Goal: Task Accomplishment & Management: Manage account settings

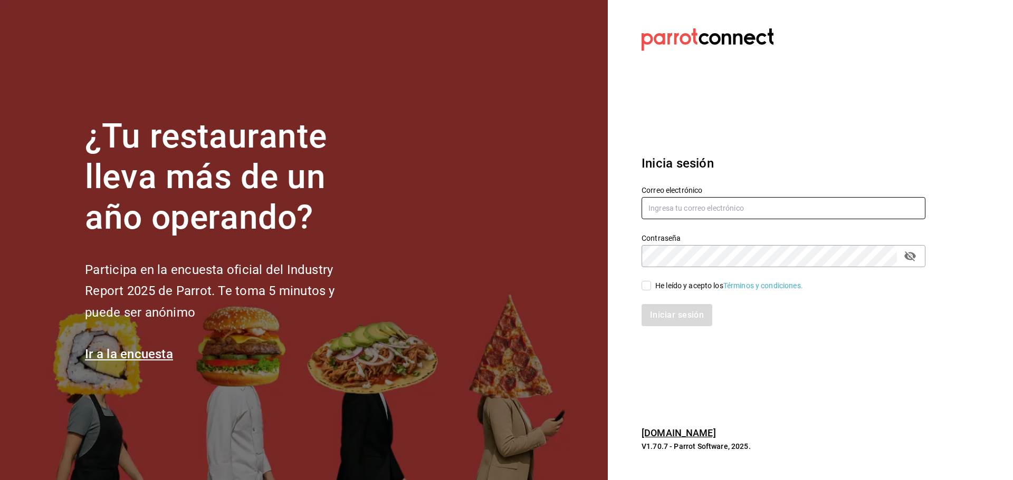
type input "[EMAIL_ADDRESS][DOMAIN_NAME]"
click at [657, 282] on div "He leído y acepto los Términos y condiciones." at bounding box center [729, 286] width 148 height 11
click at [651, 282] on input "He leído y acepto los Términos y condiciones." at bounding box center [645, 285] width 9 height 9
checkbox input "true"
click at [669, 310] on button "Iniciar sesión" at bounding box center [677, 315] width 72 height 22
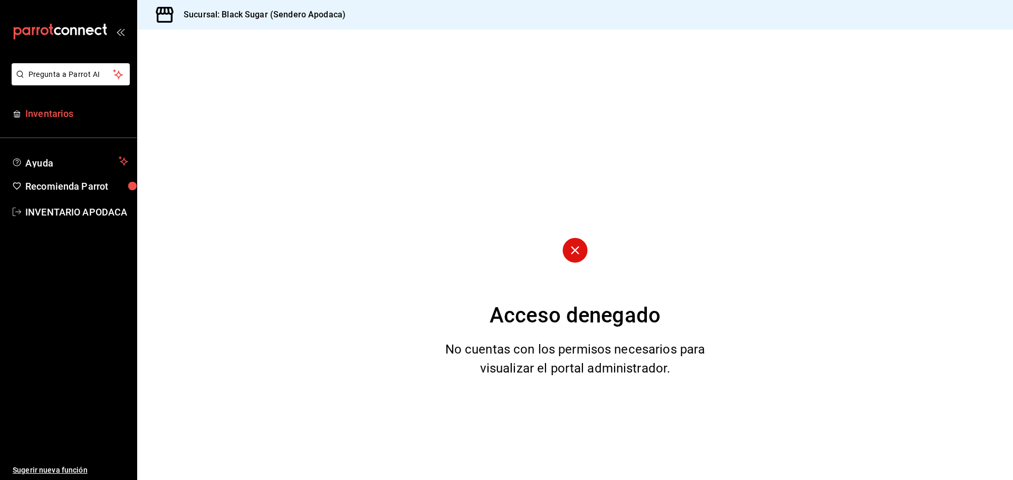
click at [57, 103] on div "Pregunta a Parrot AI Inventarios Ayuda Recomienda Parrot INVENTARIO APODACA Sug…" at bounding box center [68, 271] width 137 height 417
click at [61, 119] on span "Inventarios" at bounding box center [76, 114] width 103 height 14
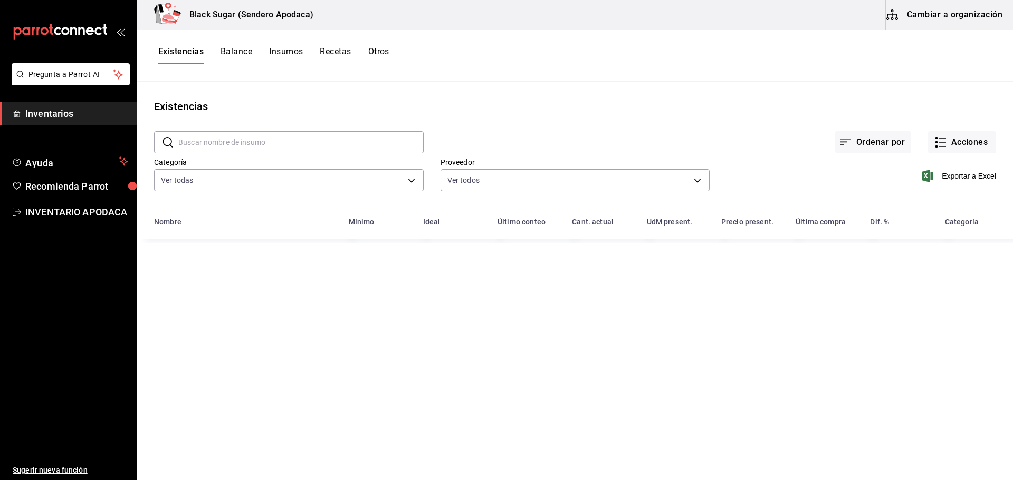
click at [935, 25] on button "Cambiar a organización" at bounding box center [945, 15] width 119 height 30
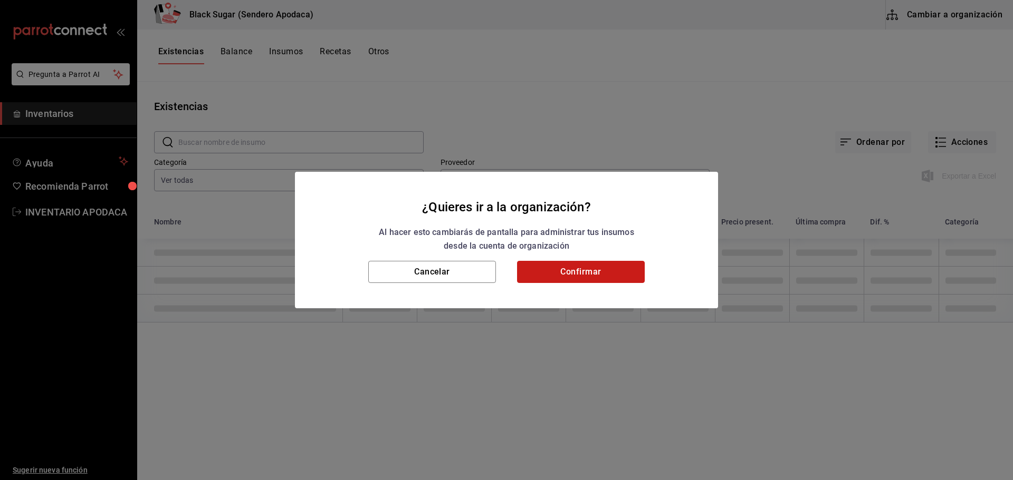
click at [573, 273] on button "Confirmar" at bounding box center [581, 272] width 128 height 22
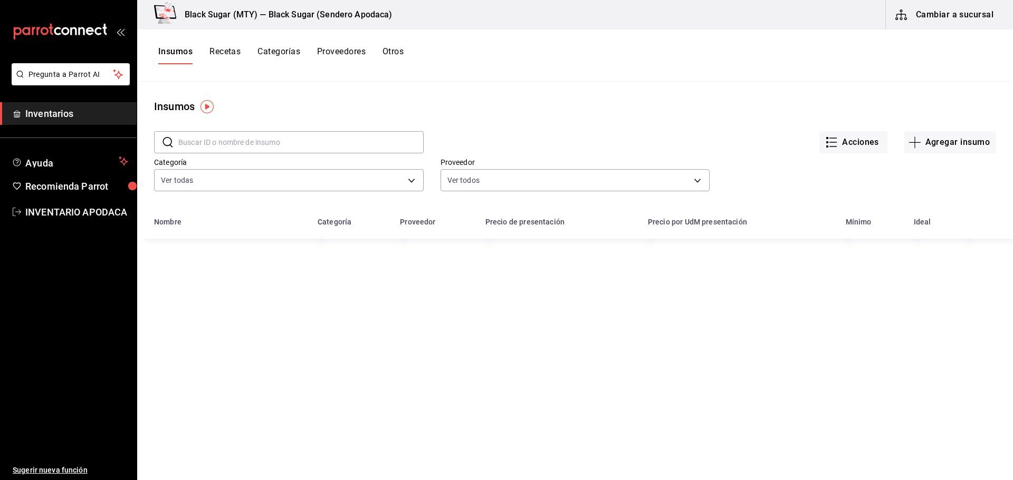
click at [395, 66] on div "Insumos Recetas Categorías Proveedores Otros" at bounding box center [575, 56] width 876 height 52
click at [395, 45] on div "Insumos Recetas Categorías Proveedores Otros" at bounding box center [575, 56] width 876 height 52
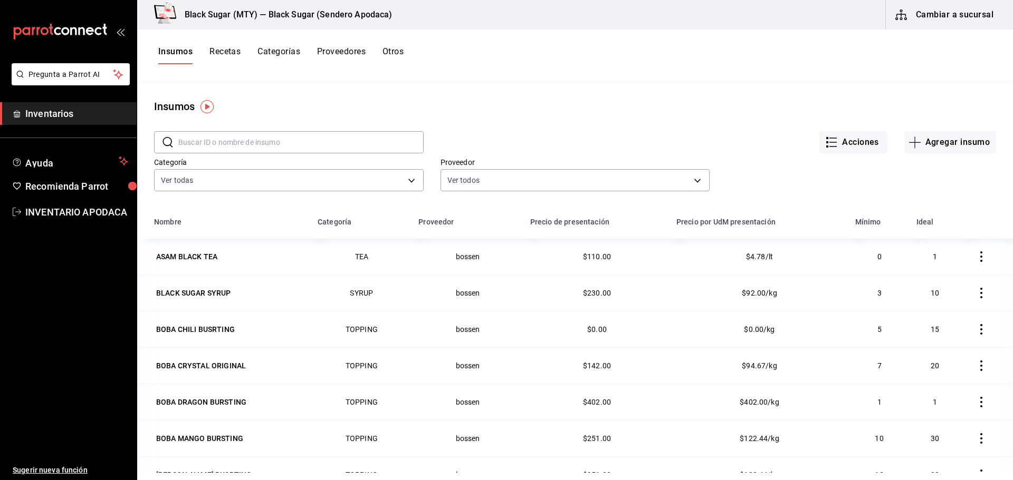
click at [392, 51] on button "Otros" at bounding box center [392, 55] width 21 height 18
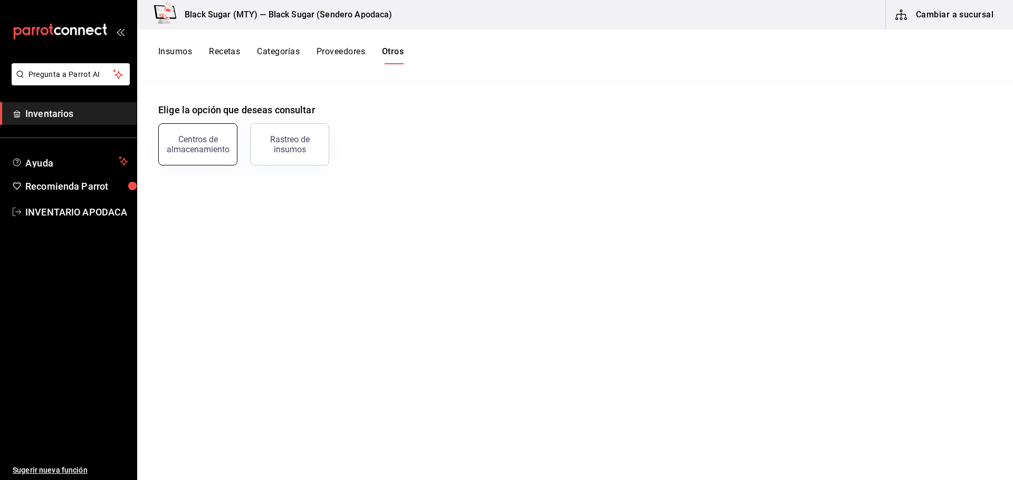
click at [179, 142] on div "Centros de almacenamiento" at bounding box center [197, 144] width 65 height 20
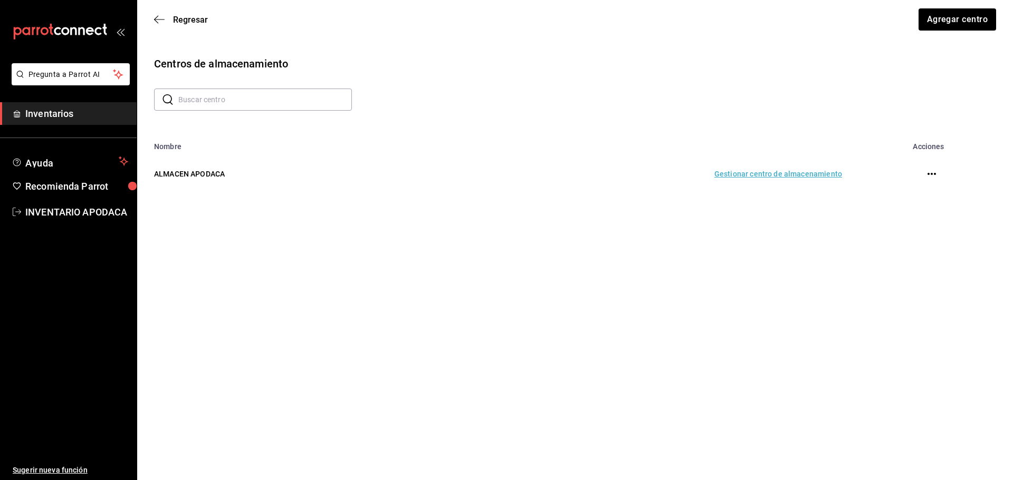
click at [769, 170] on td "Gestionar centro de almacenamiento" at bounding box center [637, 174] width 433 height 46
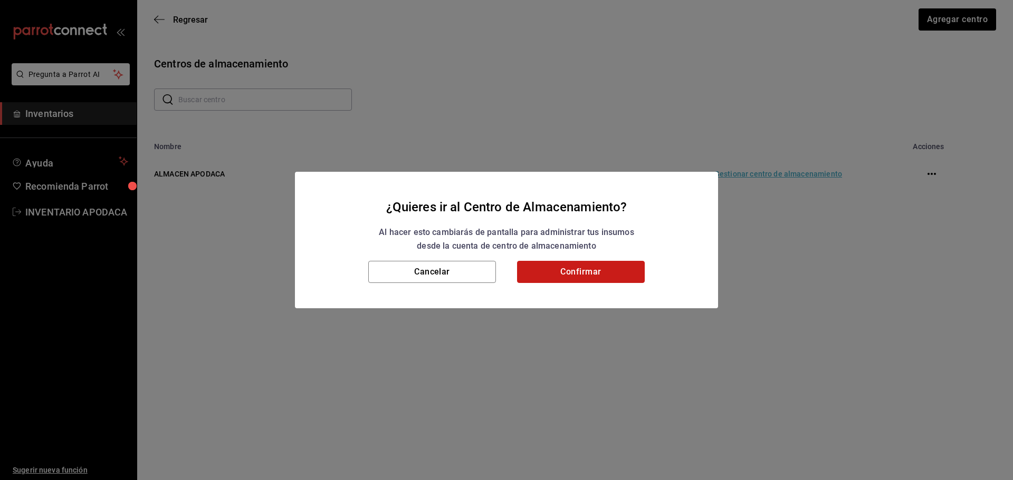
click at [627, 271] on button "Confirmar" at bounding box center [581, 272] width 128 height 22
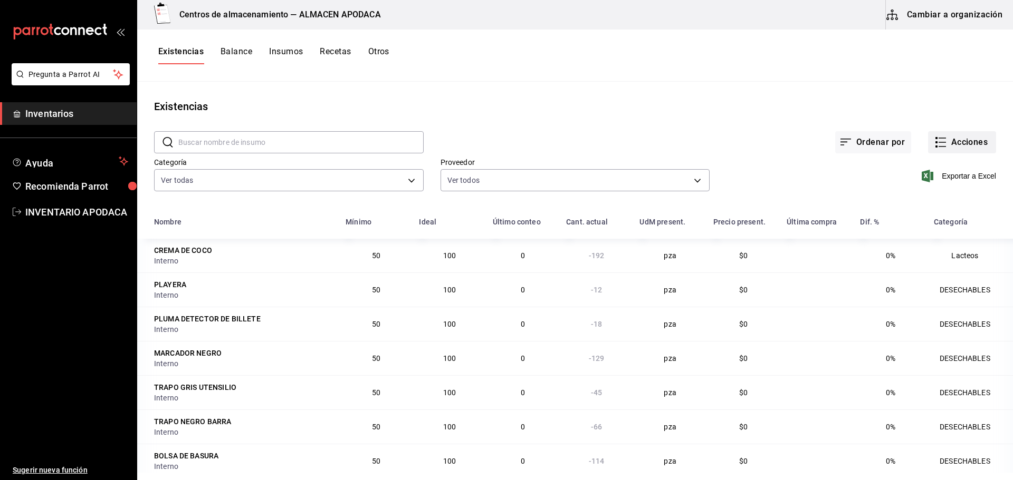
click at [979, 144] on button "Acciones" at bounding box center [962, 142] width 68 height 22
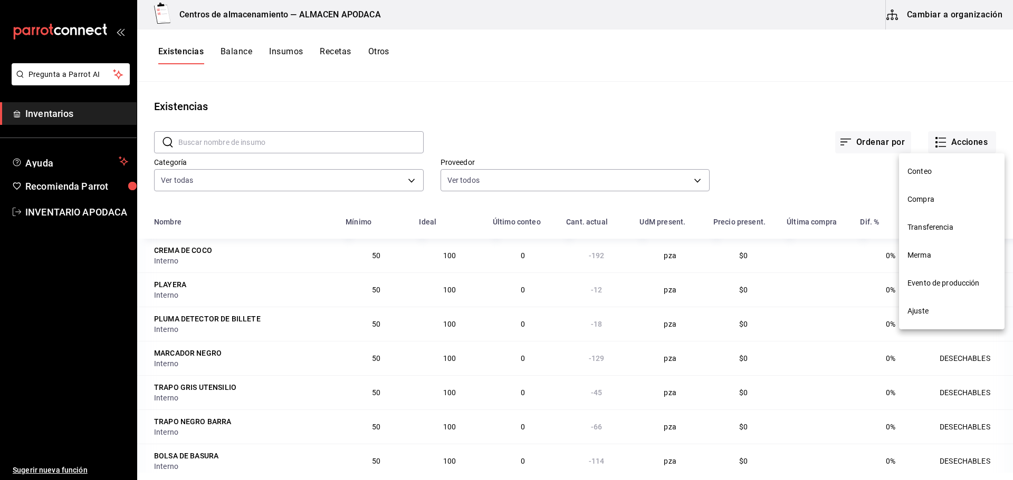
click at [930, 218] on li "Transferencia" at bounding box center [951, 228] width 105 height 28
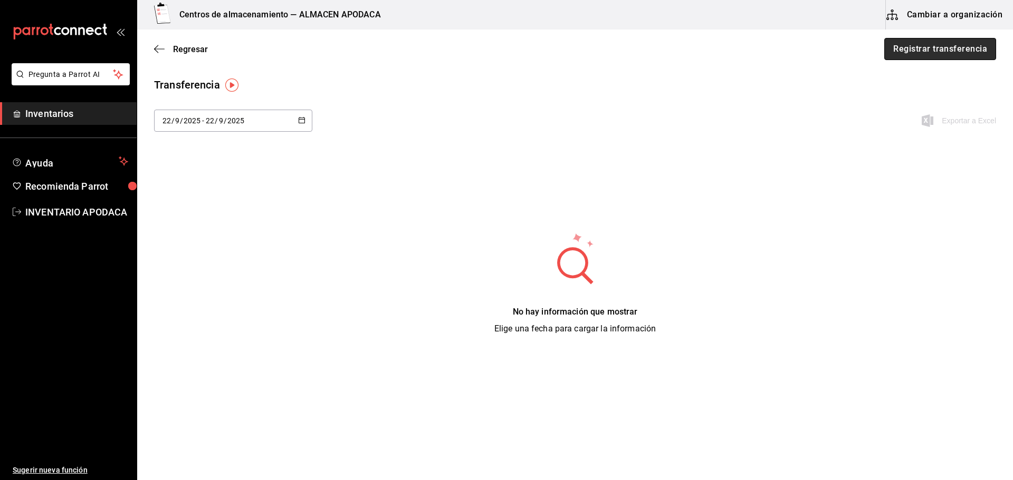
click at [924, 55] on button "Registrar transferencia" at bounding box center [940, 49] width 112 height 22
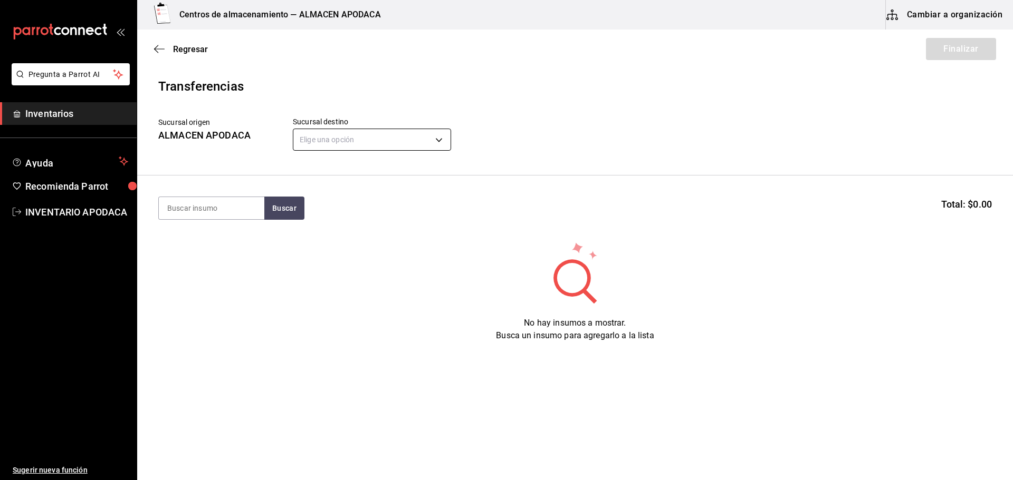
click at [316, 149] on body "Pregunta a Parrot AI Inventarios Ayuda Recomienda Parrot INVENTARIO APODACA Sug…" at bounding box center [506, 210] width 1013 height 421
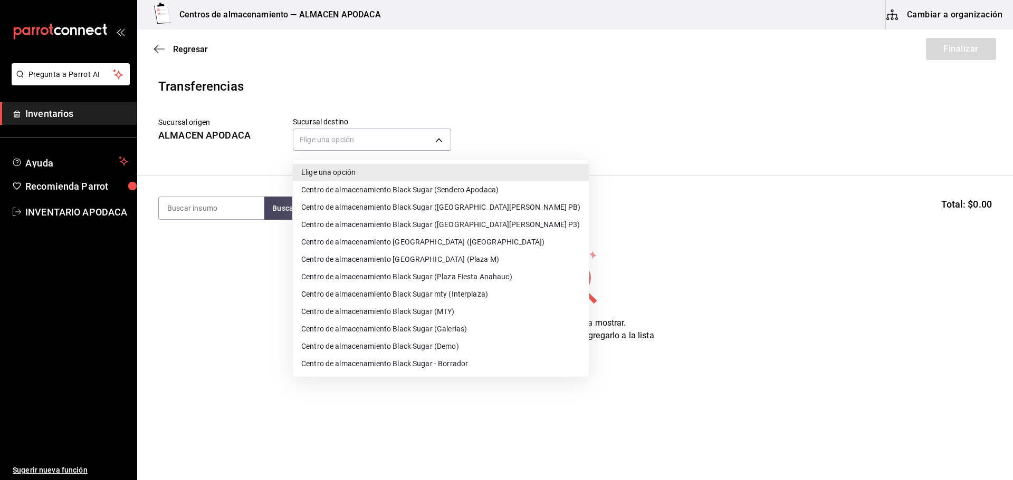
click at [475, 210] on li "Centro de almacenamiento Black Sugar ([GEOGRAPHIC_DATA][PERSON_NAME] PB)" at bounding box center [441, 207] width 296 height 17
type input "600f23e3-9158-4ff2-b5b8-7016cf870ce2"
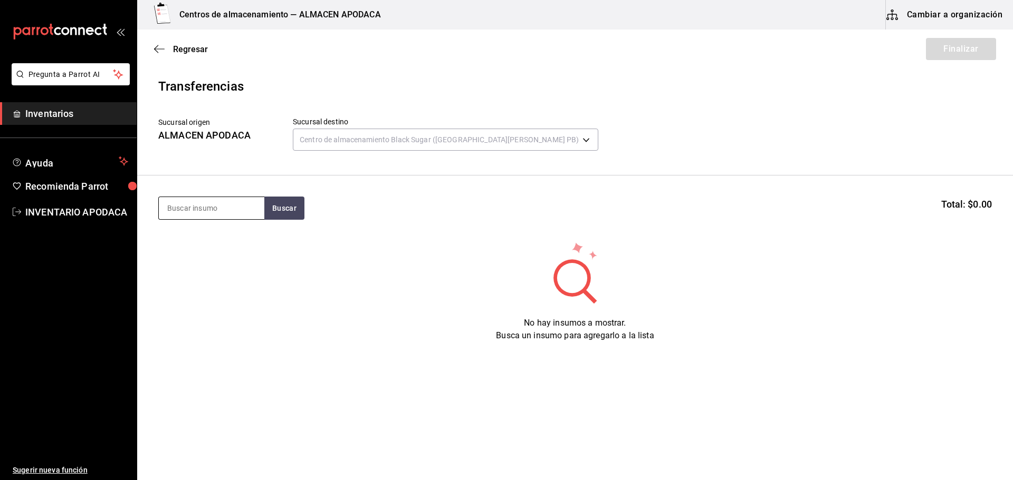
click at [256, 202] on input at bounding box center [211, 208] width 105 height 22
type input "BOBA"
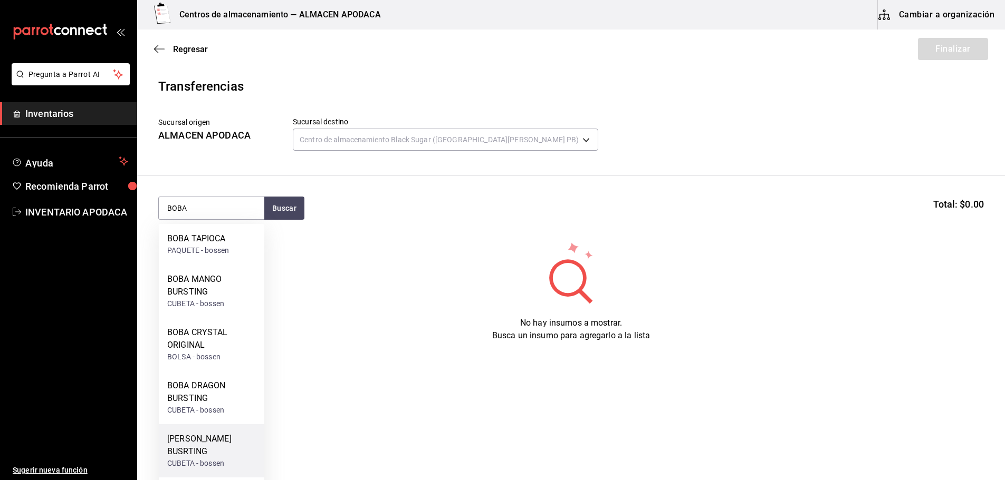
click at [179, 464] on div "CUBETA - bossen" at bounding box center [211, 463] width 89 height 11
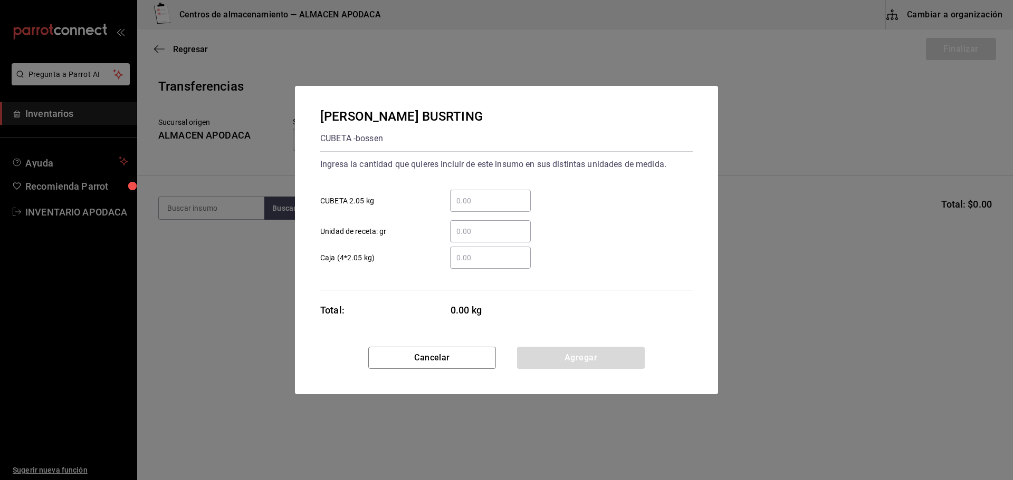
click at [469, 201] on input "​ CUBETA 2.05 kg" at bounding box center [490, 201] width 81 height 13
type input "1"
click at [586, 345] on div "[PERSON_NAME] BUSRTING CUBETA - [PERSON_NAME] Ingresa la cantidad que quieres i…" at bounding box center [506, 216] width 423 height 261
click at [580, 360] on button "Agregar" at bounding box center [581, 358] width 128 height 22
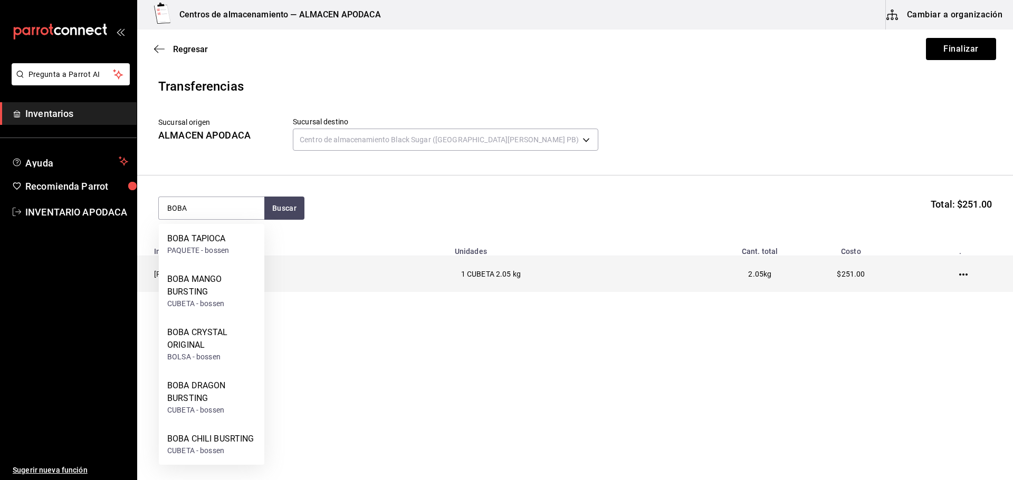
type input "BOBA"
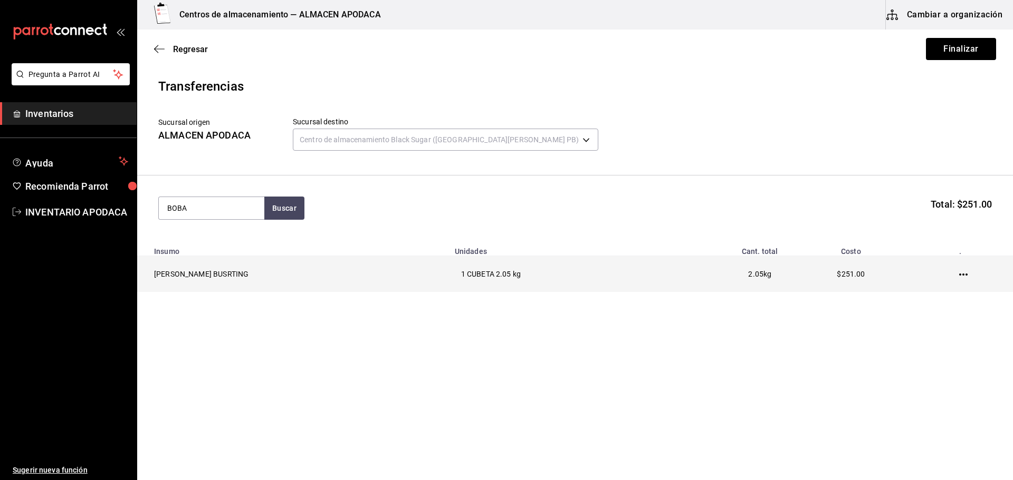
click at [267, 287] on td "[PERSON_NAME] BUSRTING" at bounding box center [292, 274] width 311 height 36
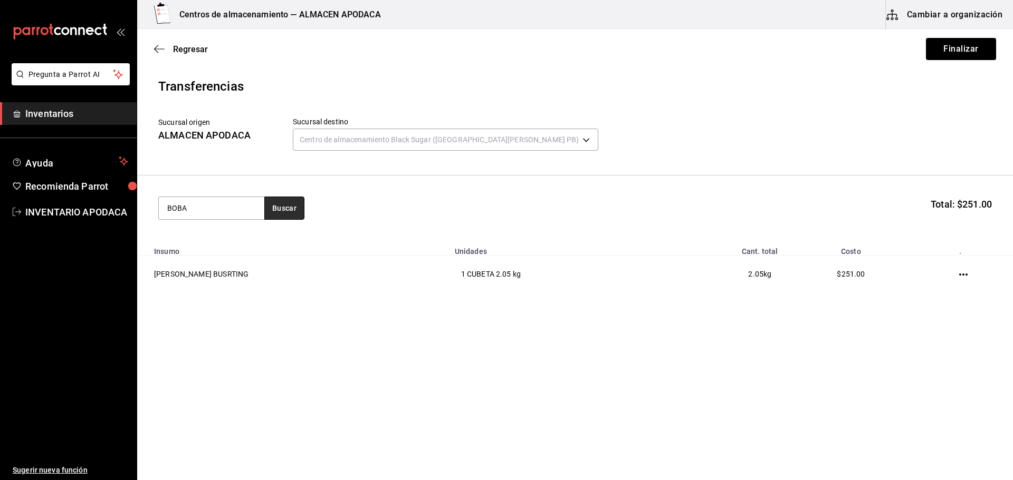
click at [297, 214] on button "Buscar" at bounding box center [284, 208] width 40 height 23
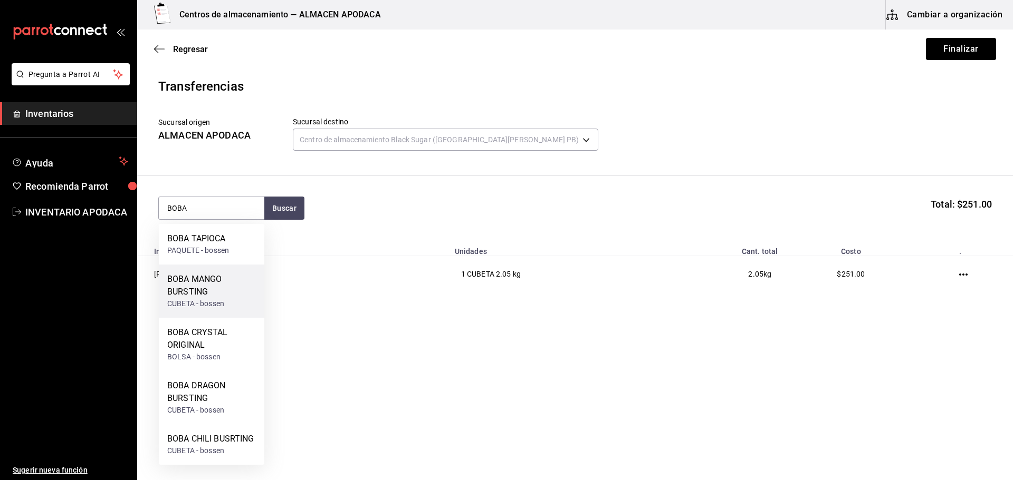
click at [243, 277] on div "BOBA MANGO BURSTING" at bounding box center [211, 285] width 89 height 25
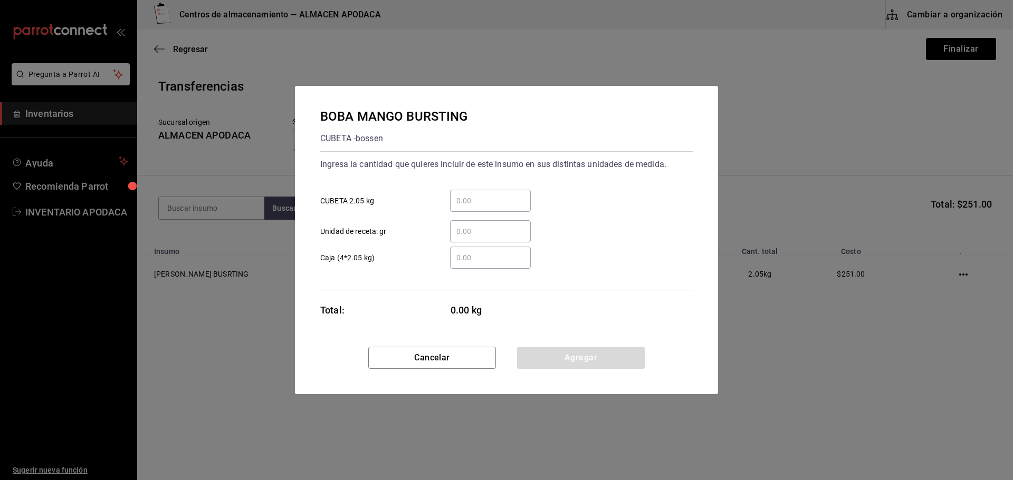
click at [470, 198] on input "​ CUBETA 2.05 kg" at bounding box center [490, 201] width 81 height 13
type input "1"
click at [541, 347] on div "BOBA MANGO BURSTING CUBETA - [PERSON_NAME] Ingresa la cantidad que quieres incl…" at bounding box center [506, 216] width 423 height 261
click at [541, 352] on button "Agregar" at bounding box center [581, 358] width 128 height 22
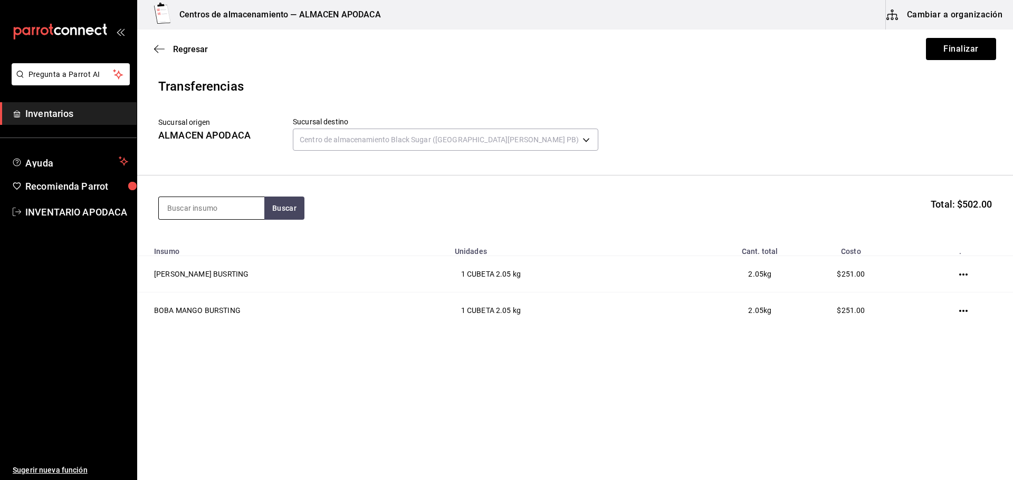
click at [223, 201] on input at bounding box center [211, 208] width 105 height 22
type input "JELLY"
click at [217, 275] on div "LYCHEE JELLY" at bounding box center [195, 279] width 57 height 13
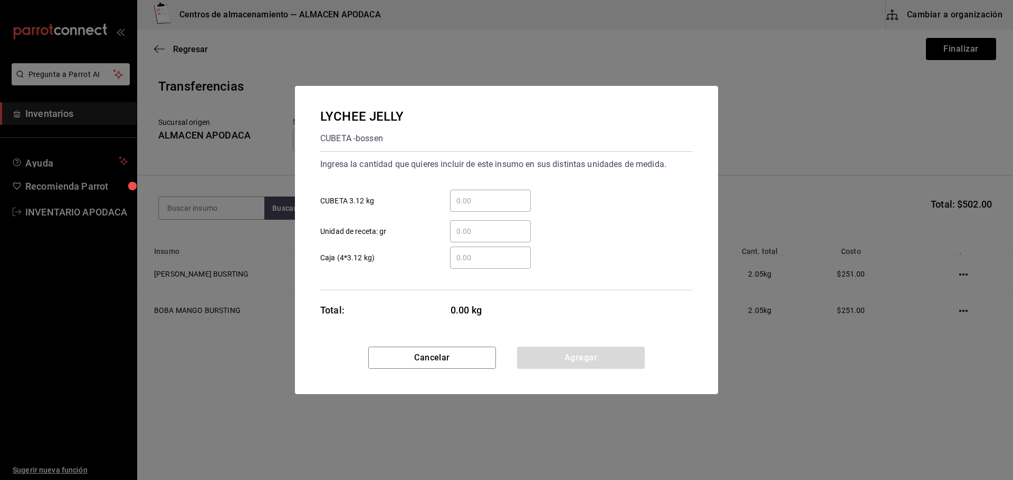
click at [475, 212] on div "​ Unidad de receta: gr" at bounding box center [502, 227] width 381 height 31
click at [479, 202] on input "​ CUBETA 3.12 kg" at bounding box center [490, 201] width 81 height 13
type input "1"
click at [581, 360] on button "Agregar" at bounding box center [581, 358] width 128 height 22
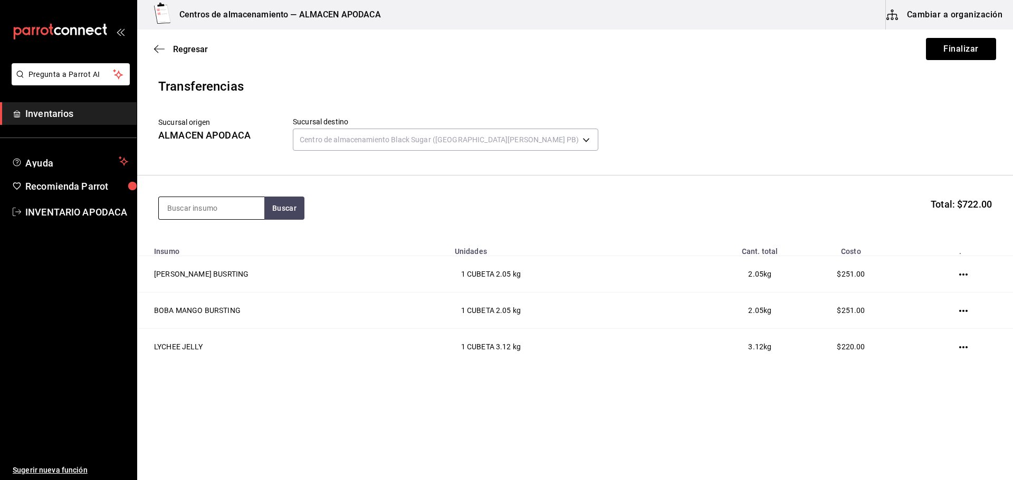
click at [242, 208] on input at bounding box center [211, 208] width 105 height 22
type input "BOBA"
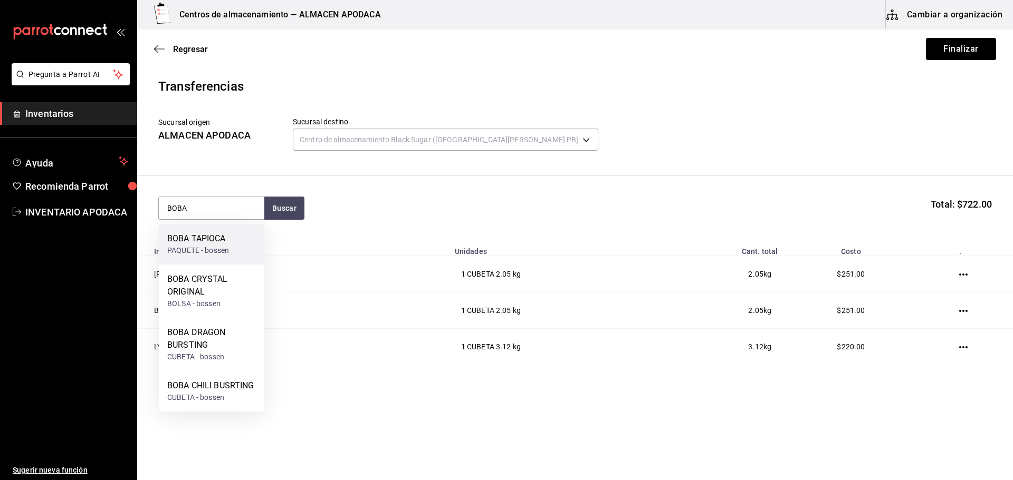
click at [255, 230] on div "BOBA TAPIOCA PAQUETE - bossen" at bounding box center [211, 244] width 105 height 41
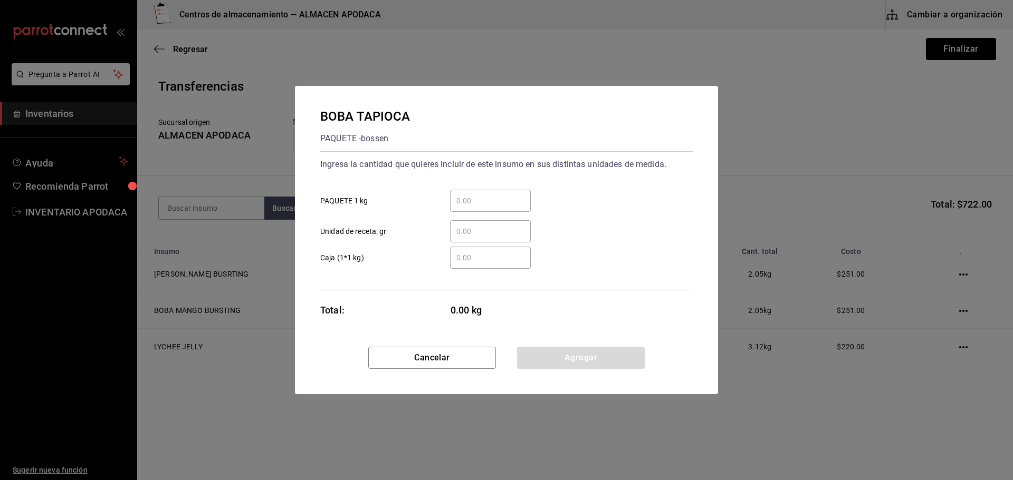
click at [467, 199] on input "​ PAQUETE 1 kg" at bounding box center [490, 201] width 81 height 13
type input "2"
click at [549, 353] on button "Agregar" at bounding box center [581, 358] width 128 height 22
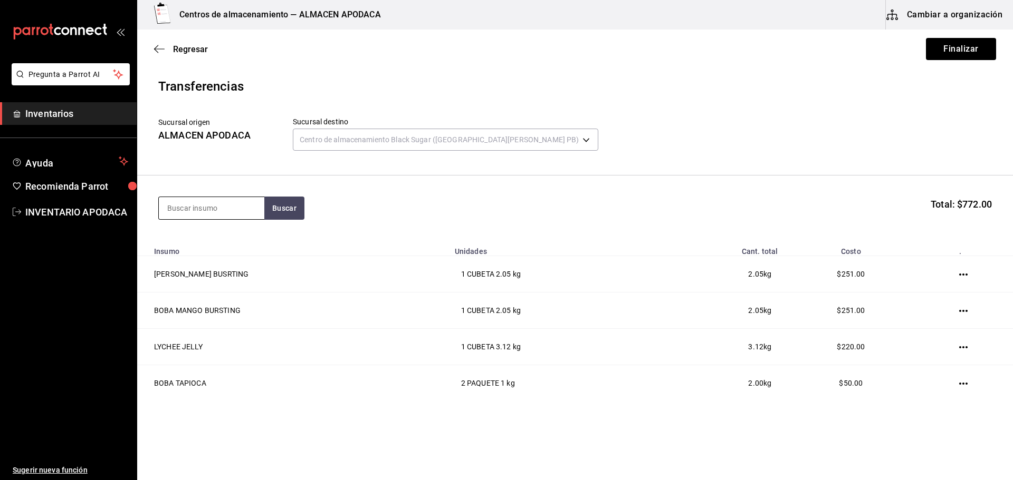
click at [217, 200] on input at bounding box center [211, 208] width 105 height 22
type input "OREO"
click at [203, 255] on div "Paquete - Mercado Libre" at bounding box center [207, 250] width 81 height 11
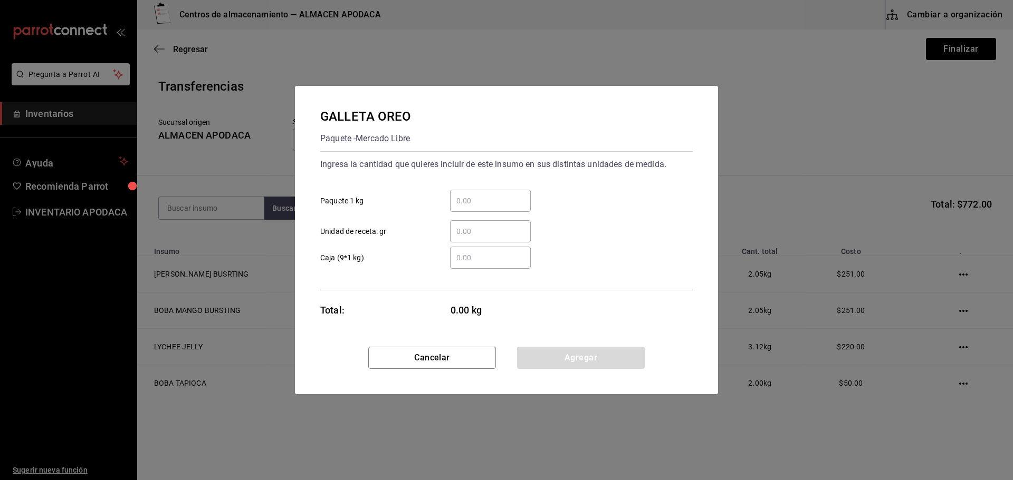
click at [495, 211] on div "​" at bounding box center [490, 201] width 81 height 22
click at [495, 207] on input "​ Paquete 1 kg" at bounding box center [490, 201] width 81 height 13
type input "1"
click at [552, 359] on button "Agregar" at bounding box center [581, 358] width 128 height 22
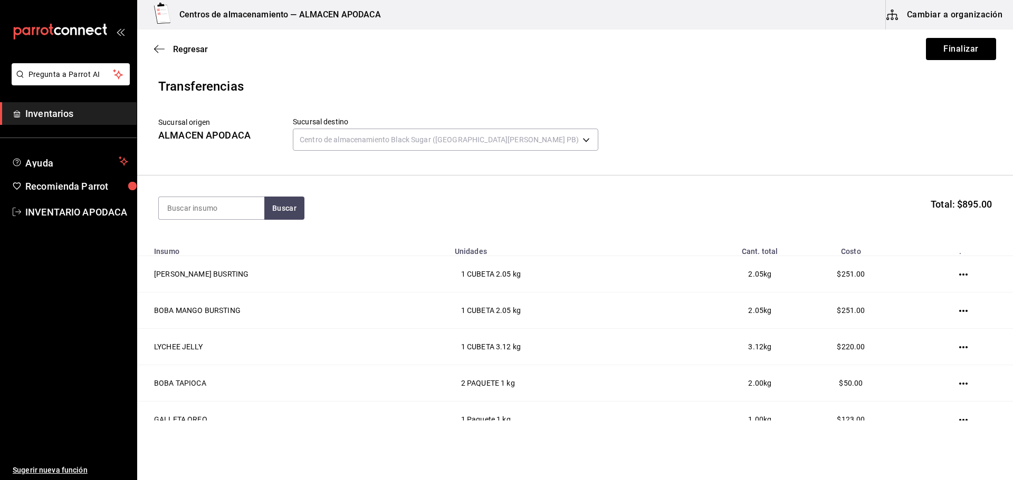
click at [211, 193] on section "Buscar Total: $895.00" at bounding box center [575, 208] width 876 height 65
click at [205, 208] on input at bounding box center [211, 208] width 105 height 22
type input "TARO"
click at [205, 230] on div "TARO PREMIUM POWDER PAQUETE - bossen" at bounding box center [211, 250] width 105 height 53
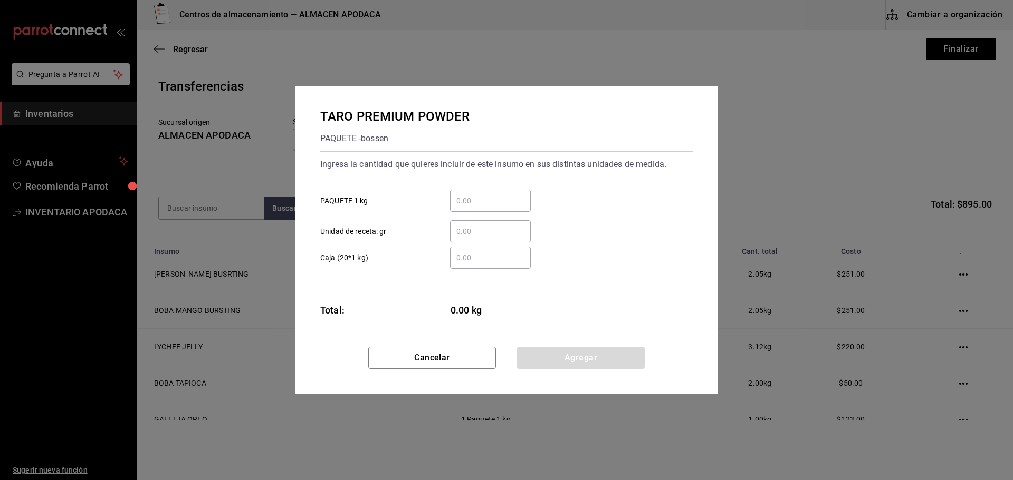
click at [488, 199] on input "​ PAQUETE 1 kg" at bounding box center [490, 201] width 81 height 13
type input "2"
click at [547, 352] on button "Agregar" at bounding box center [581, 358] width 128 height 22
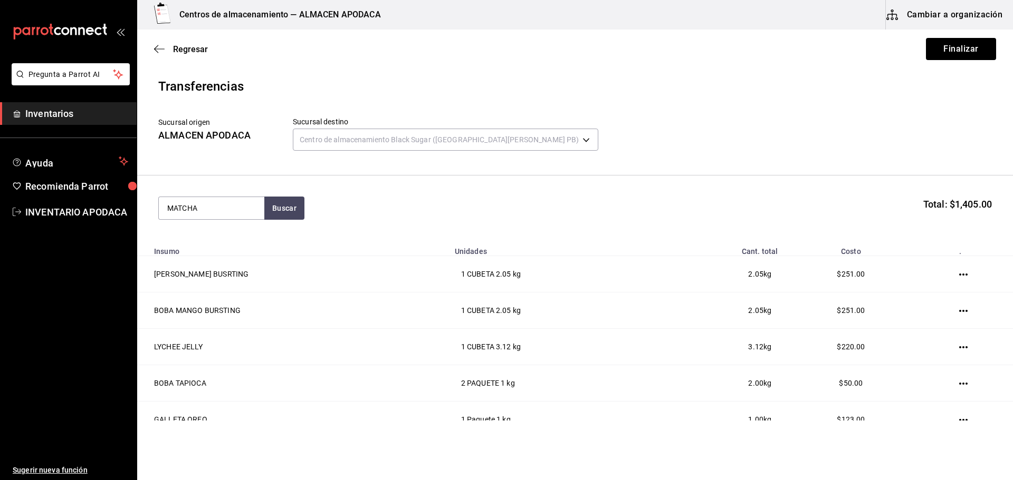
type input "MATCHA"
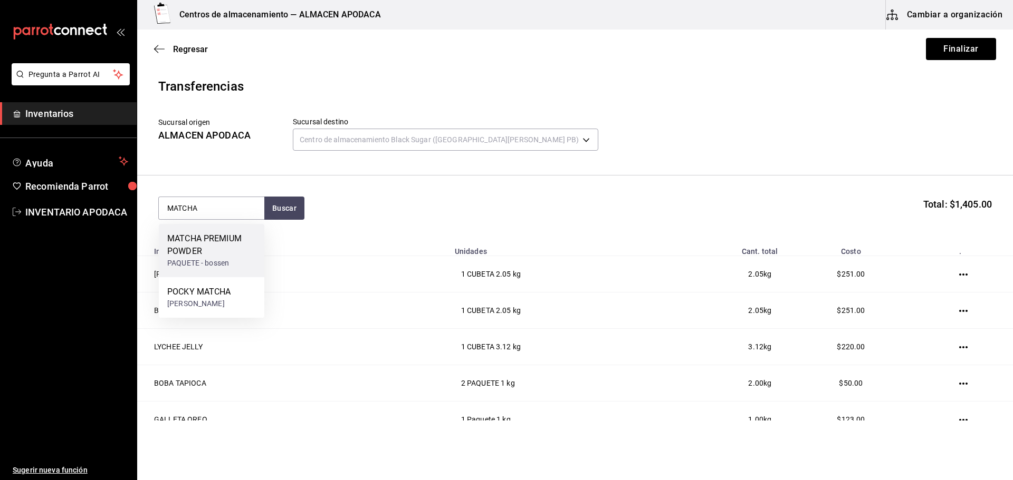
click at [202, 246] on div "MATCHA PREMIUM POWDER" at bounding box center [211, 245] width 89 height 25
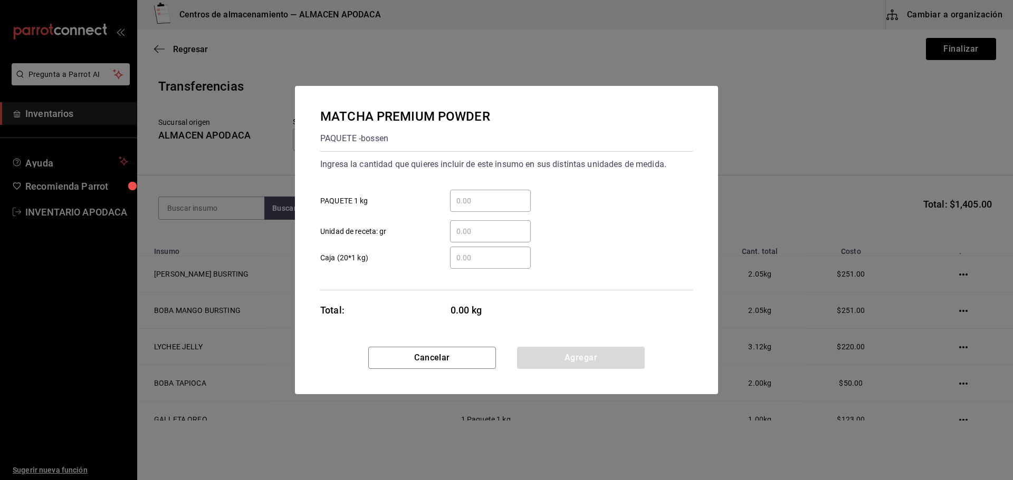
click at [496, 205] on input "​ PAQUETE 1 kg" at bounding box center [490, 201] width 81 height 13
type input "1"
click at [588, 356] on button "Agregar" at bounding box center [581, 358] width 128 height 22
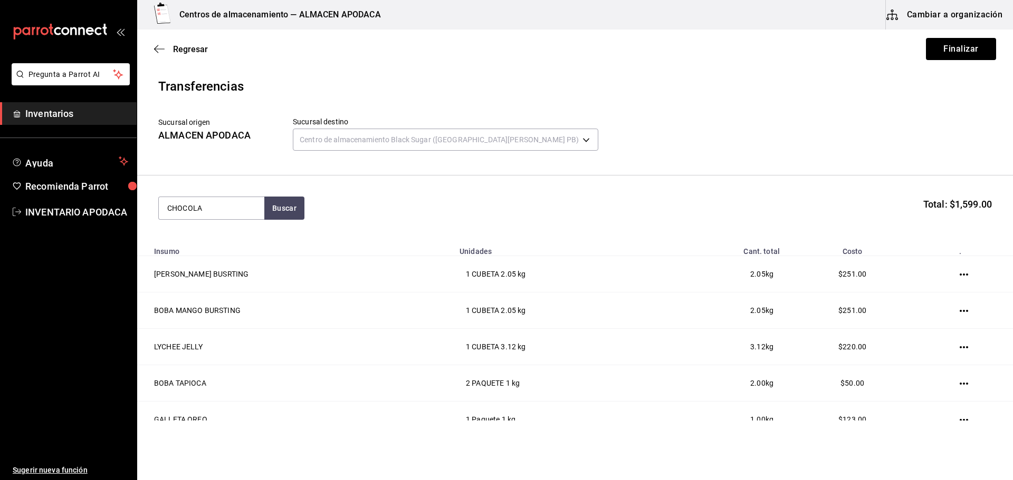
type input "CHOCOLA"
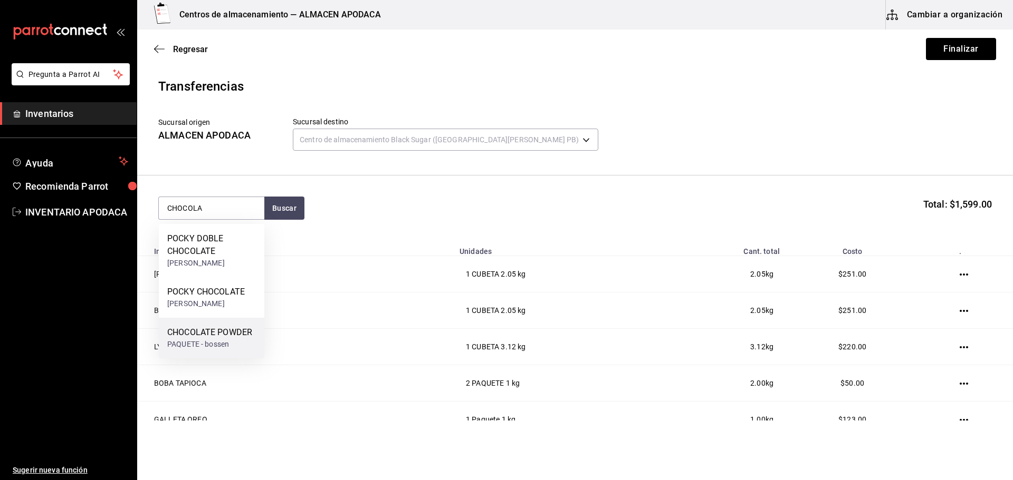
click at [223, 328] on div "CHOCOLATE POWDER" at bounding box center [209, 332] width 85 height 13
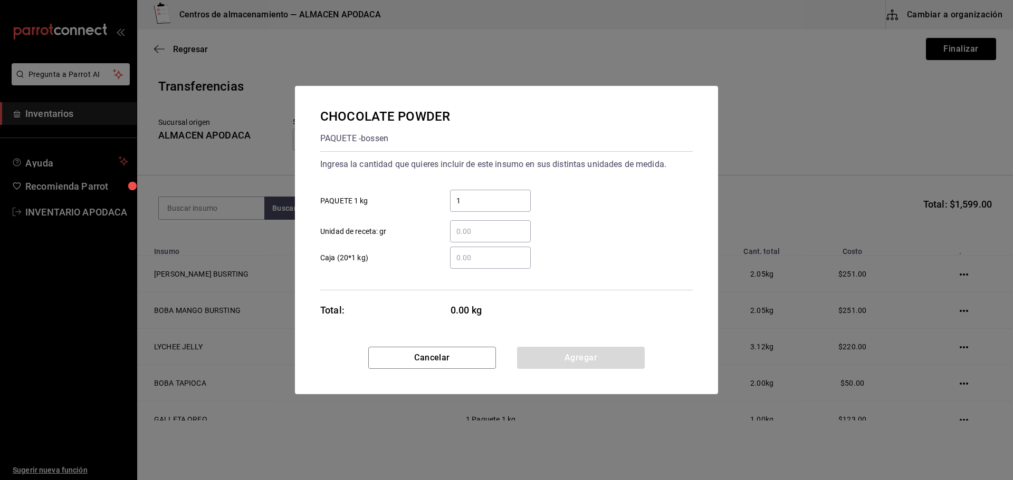
click at [483, 202] on input "1" at bounding box center [490, 201] width 81 height 13
type input "1"
click at [537, 355] on button "Agregar" at bounding box center [581, 358] width 128 height 22
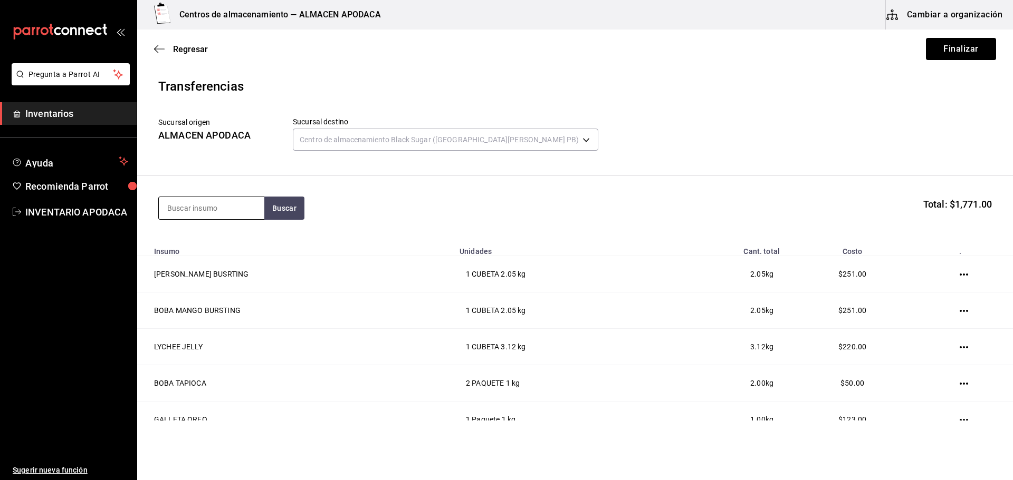
click at [234, 197] on div at bounding box center [211, 208] width 106 height 23
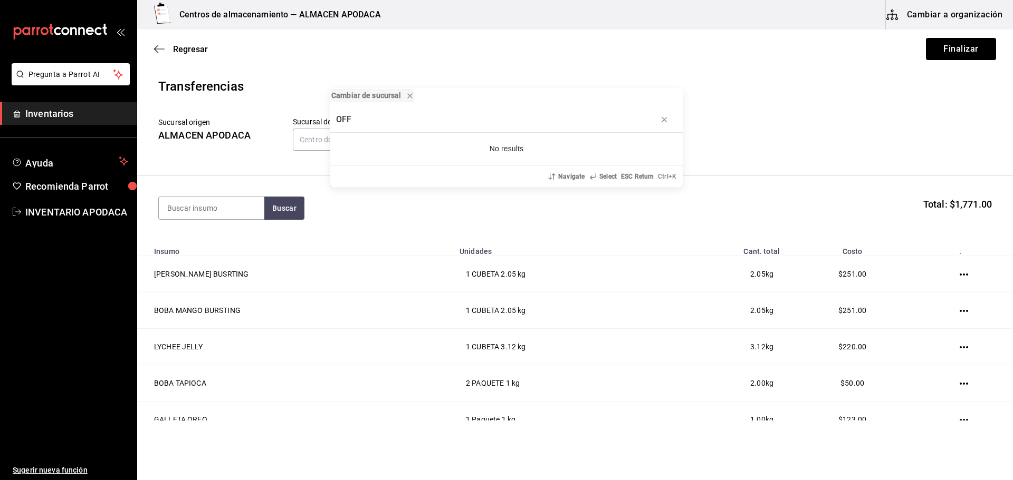
type input "OFF"
click at [176, 199] on div "Cambiar de sucursal OFF No results Navigate Select ESC Return Ctrl+ K" at bounding box center [506, 240] width 1013 height 480
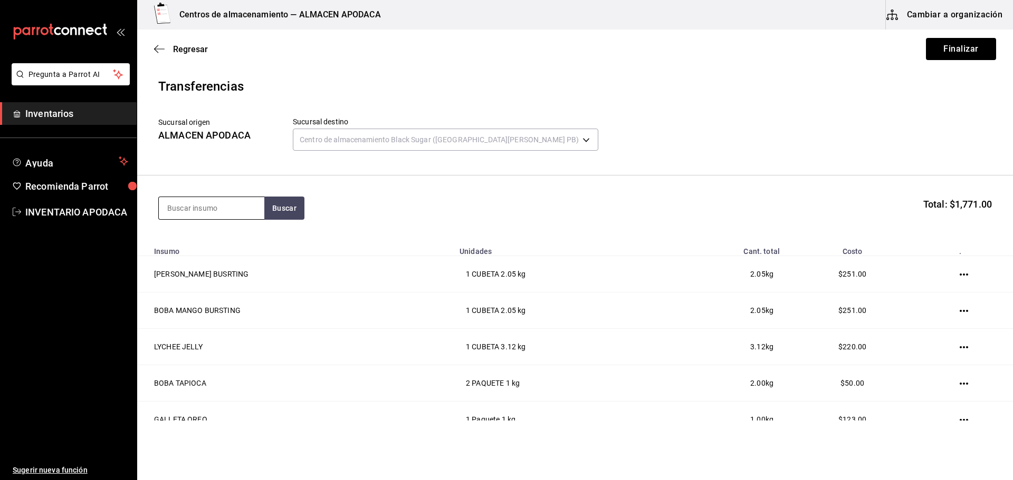
click at [175, 211] on input at bounding box center [211, 208] width 105 height 22
type input "COFF"
click at [206, 285] on div "COFFEE POWDER" at bounding box center [201, 279] width 68 height 13
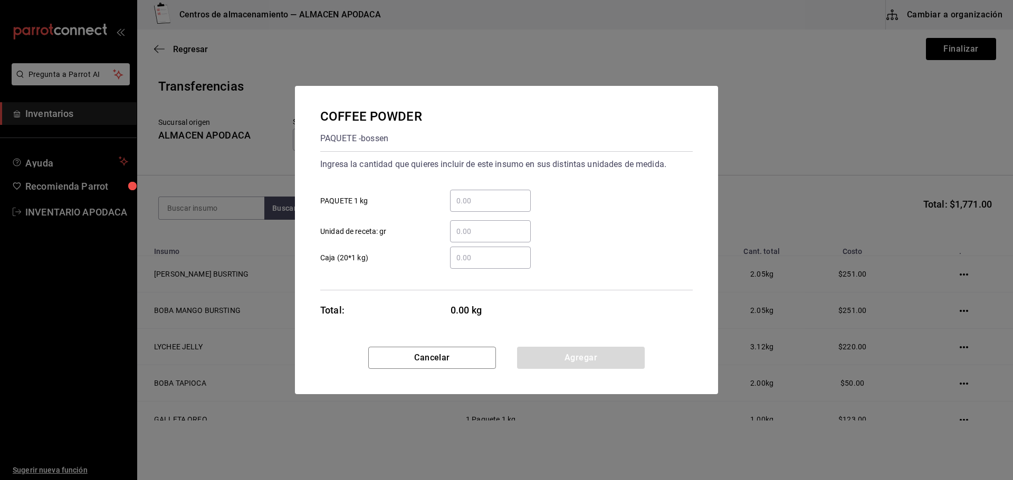
click at [486, 207] on div "​" at bounding box center [490, 201] width 81 height 22
click at [486, 207] on input "​ PAQUETE 1 kg" at bounding box center [490, 201] width 81 height 13
type input "1"
click at [570, 362] on button "Agregar" at bounding box center [581, 358] width 128 height 22
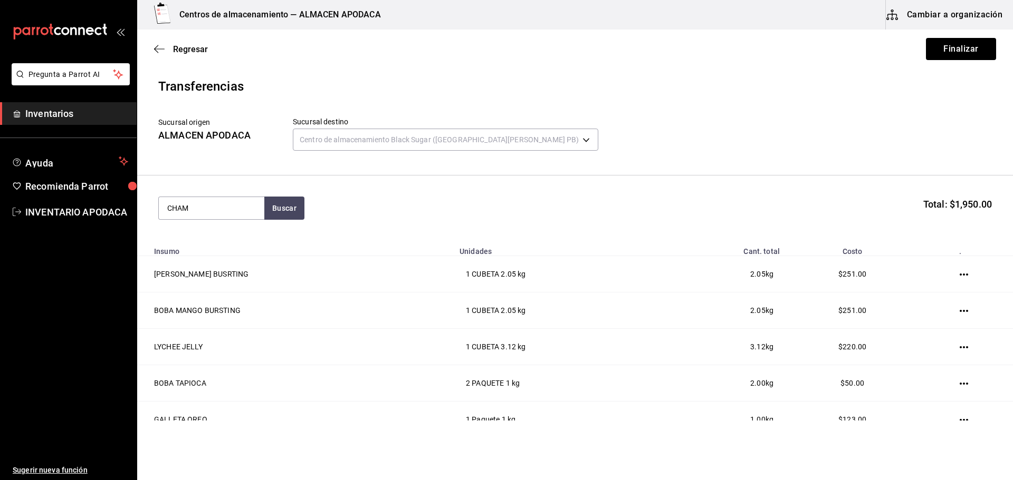
type input "CHAM"
click at [255, 249] on div "CHAMOY SYRUP BOTELLA - ETRUSCA" at bounding box center [211, 244] width 105 height 41
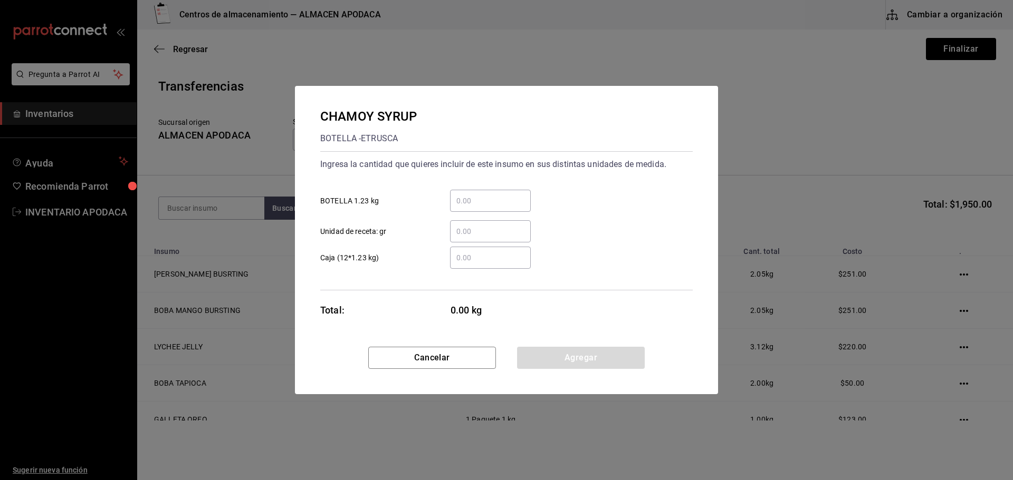
click at [483, 206] on input "​ BOTELLA 1.23 kg" at bounding box center [490, 201] width 81 height 13
type input "1"
click at [586, 353] on button "Agregar" at bounding box center [581, 358] width 128 height 22
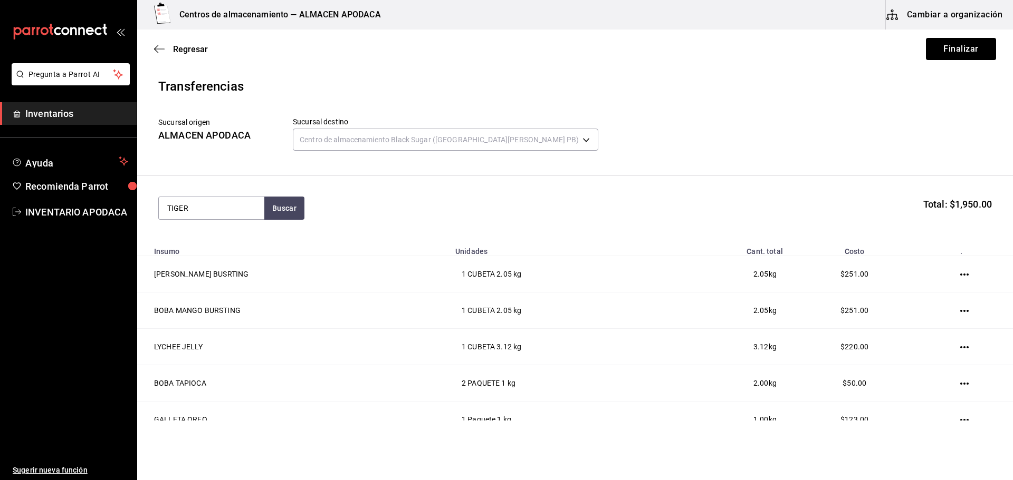
type input "TIGER"
click at [222, 231] on div "[PERSON_NAME] SUGAR BOTELLA - [PERSON_NAME]" at bounding box center [211, 250] width 105 height 53
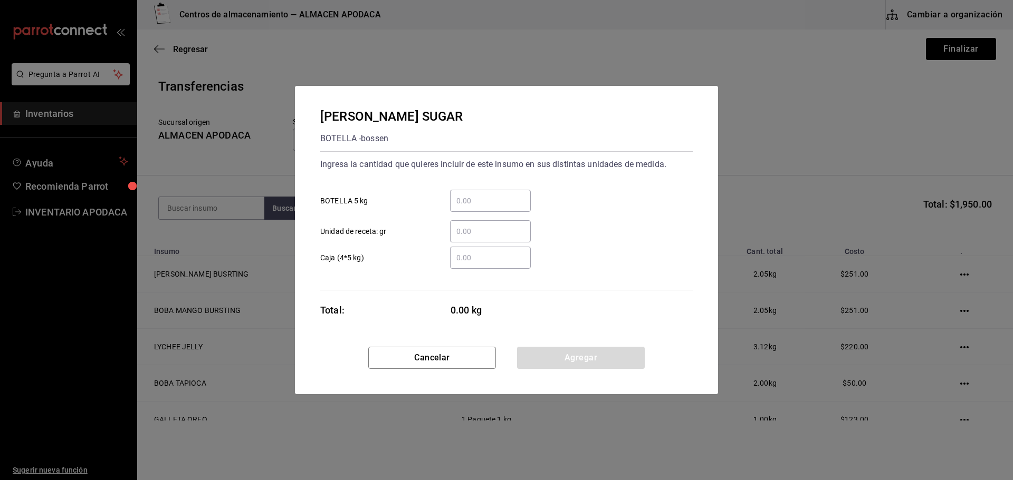
click at [451, 199] on input "​ BOTELLA 5 kg" at bounding box center [490, 201] width 81 height 13
type input "1"
click at [571, 360] on button "Agregar" at bounding box center [581, 358] width 128 height 22
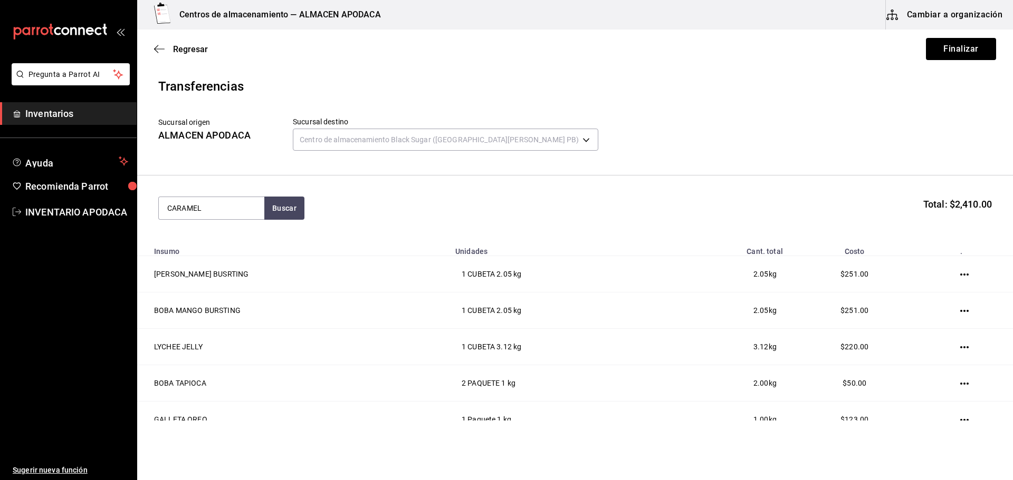
type input "CARAMEL"
click at [237, 233] on div "CARAMEL SYRUP BOTELLA - bossen" at bounding box center [211, 244] width 105 height 41
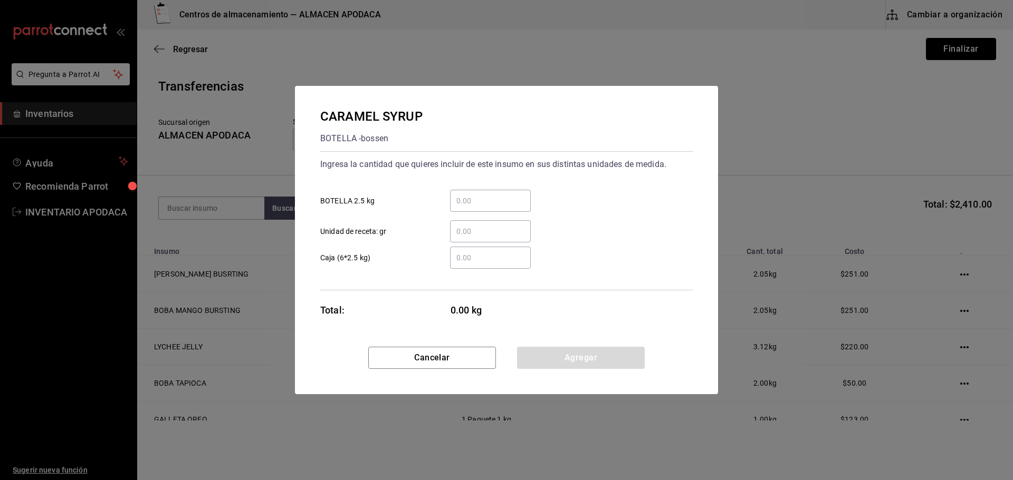
click at [474, 193] on div "​" at bounding box center [490, 201] width 81 height 22
click at [474, 195] on input "​ BOTELLA 2.5 kg" at bounding box center [490, 201] width 81 height 13
type input "1"
drag, startPoint x: 571, startPoint y: 362, endPoint x: 560, endPoint y: 349, distance: 17.6
click at [567, 358] on button "Agregar" at bounding box center [581, 358] width 128 height 22
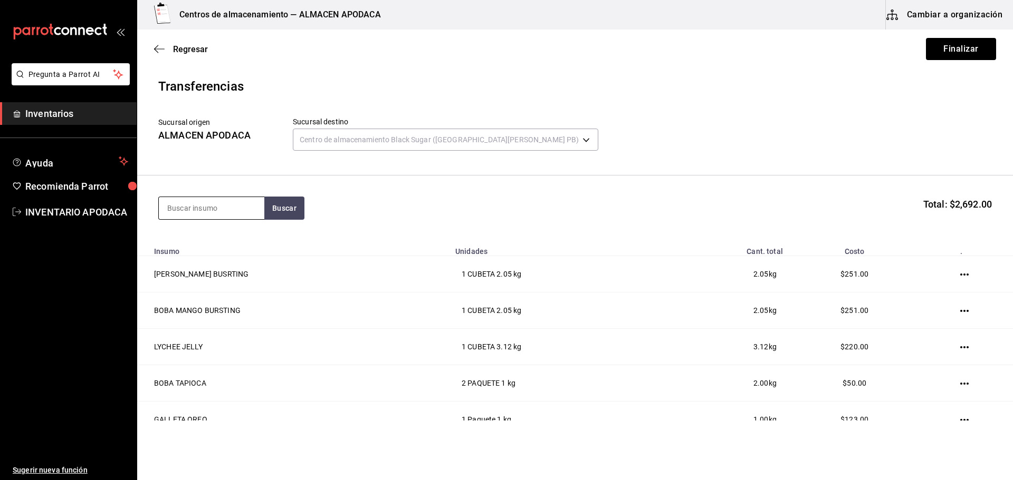
click at [211, 210] on input at bounding box center [211, 208] width 105 height 22
type input "FRUC"
click at [213, 232] on div "JARABE FRUCTOSE BOTE - bossen" at bounding box center [211, 244] width 105 height 41
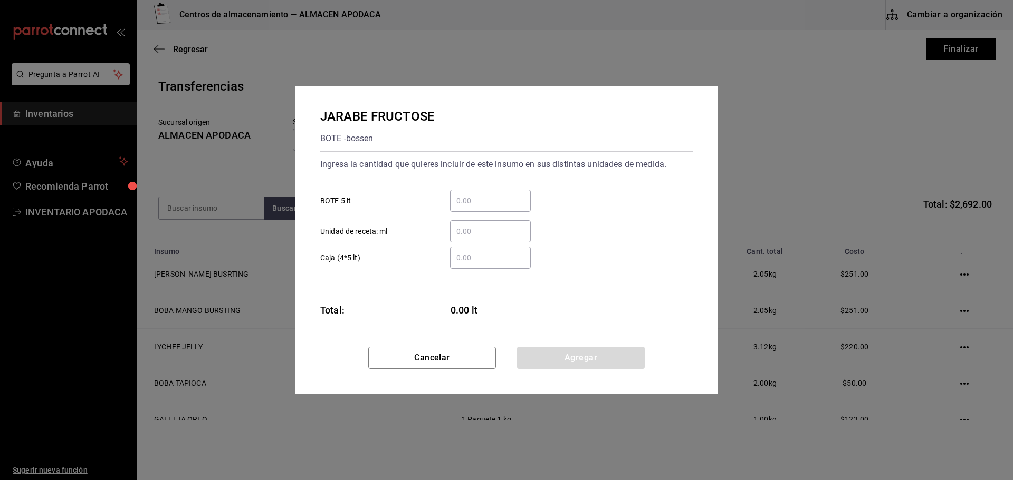
click at [489, 207] on input "​ BOTE 5 lt" at bounding box center [490, 201] width 81 height 13
type input "1"
click at [584, 355] on button "Agregar" at bounding box center [581, 358] width 128 height 22
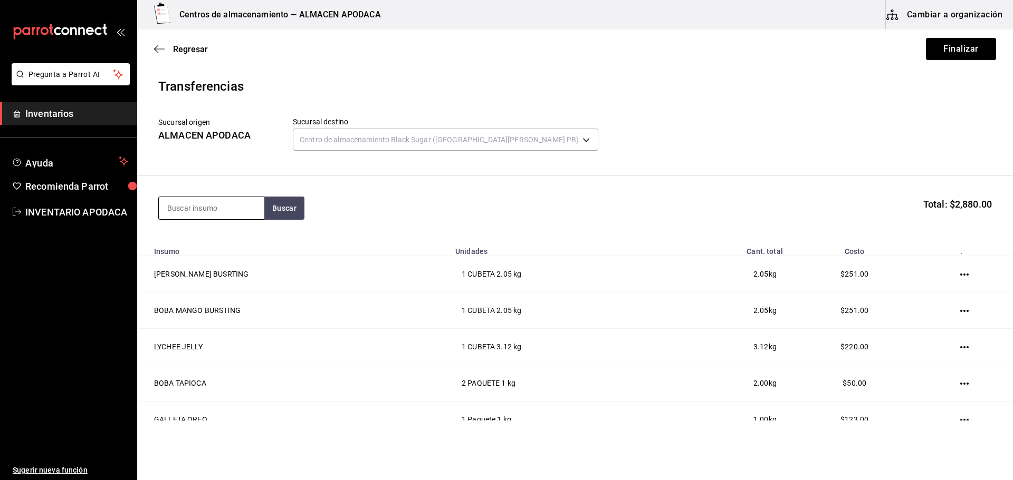
click at [233, 206] on input at bounding box center [211, 208] width 105 height 22
type input "POPO"
click at [223, 255] on div "PAQUETE - bossen/LOKYO" at bounding box center [211, 256] width 89 height 22
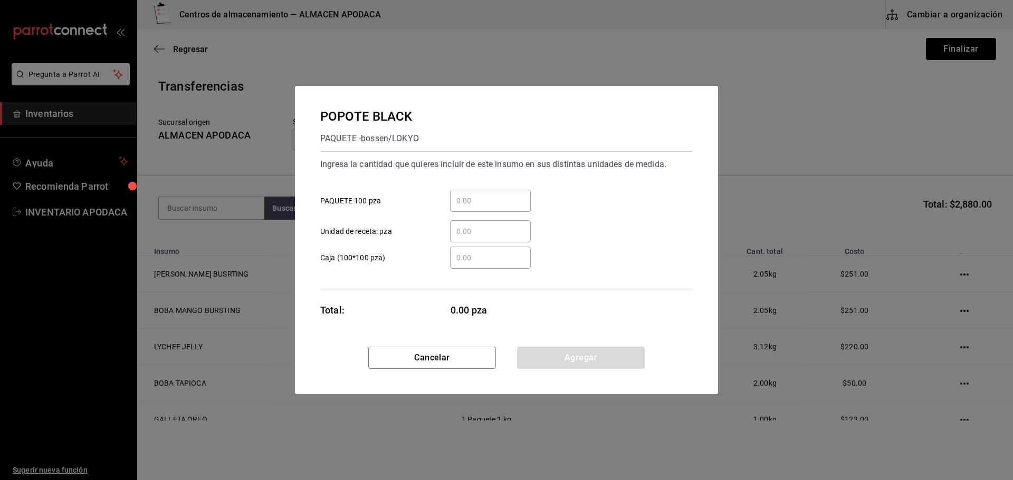
click at [473, 195] on input "​ PAQUETE 100 pza" at bounding box center [490, 201] width 81 height 13
type input "2"
click at [589, 358] on button "Agregar" at bounding box center [581, 358] width 128 height 22
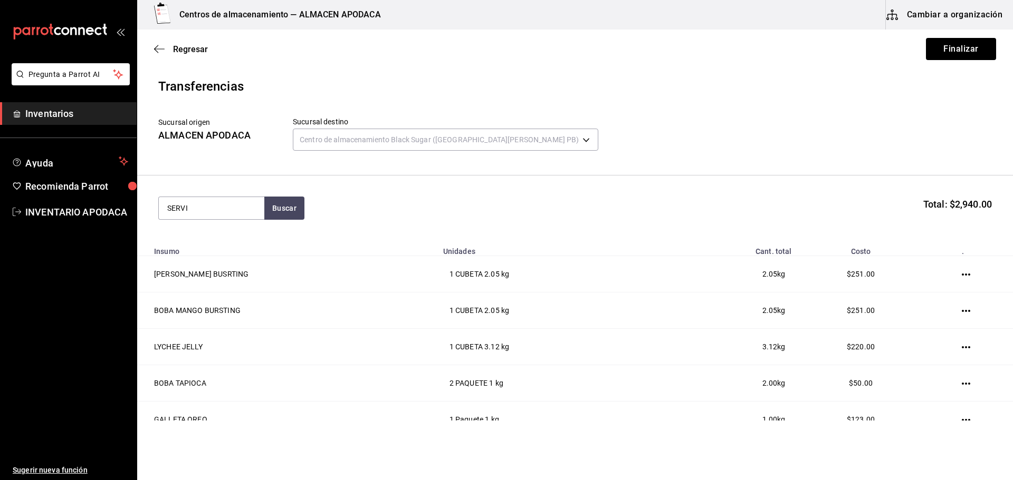
type input "SERVI"
click at [162, 245] on div "SERVILLETA Paquete - bossen/LOKYO" at bounding box center [211, 244] width 105 height 41
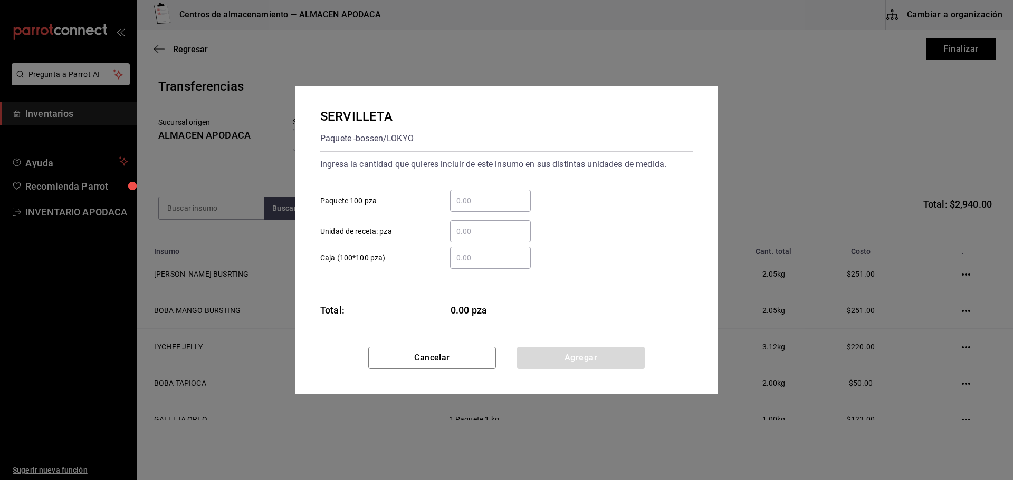
click at [486, 207] on div "​" at bounding box center [490, 201] width 81 height 22
click at [486, 207] on input "​ Paquete 100 pza" at bounding box center [490, 201] width 81 height 13
type input "2"
click at [575, 347] on button "Agregar" at bounding box center [581, 358] width 128 height 22
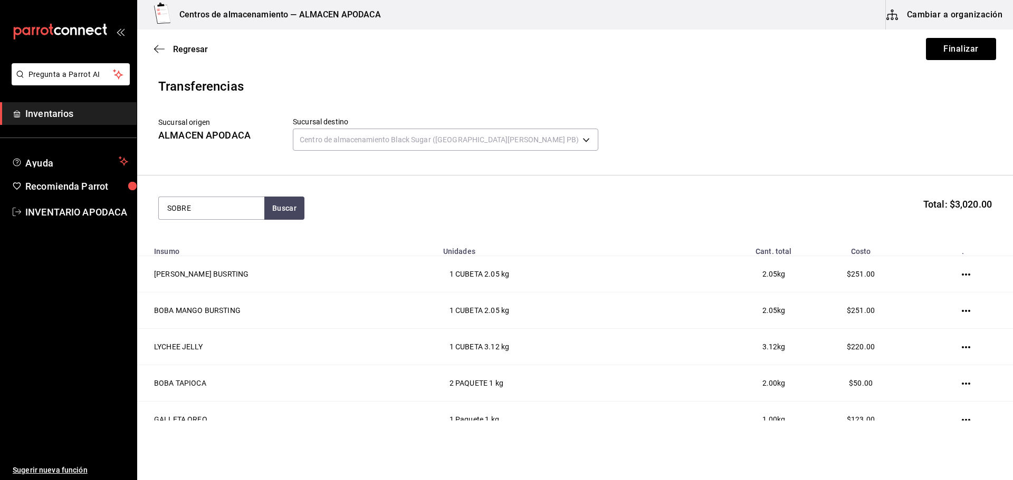
type input "SOBRE"
click at [226, 233] on div "SOBRES AMARILLO" at bounding box center [204, 239] width 75 height 13
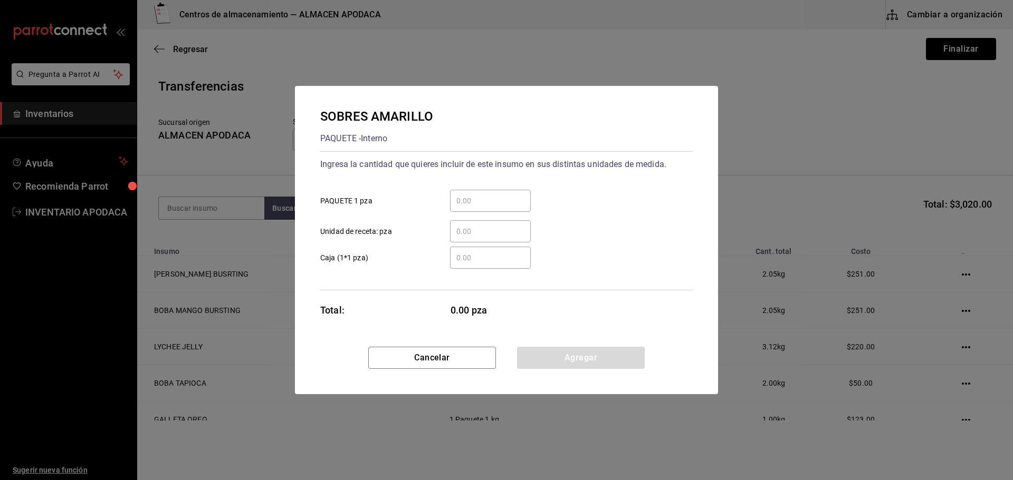
click at [467, 194] on div "​" at bounding box center [490, 201] width 81 height 22
click at [467, 195] on input "​ PAQUETE 1 pza" at bounding box center [490, 201] width 81 height 13
type input "4"
drag, startPoint x: 573, startPoint y: 350, endPoint x: 567, endPoint y: 350, distance: 5.8
click at [572, 350] on button "Agregar" at bounding box center [581, 358] width 128 height 22
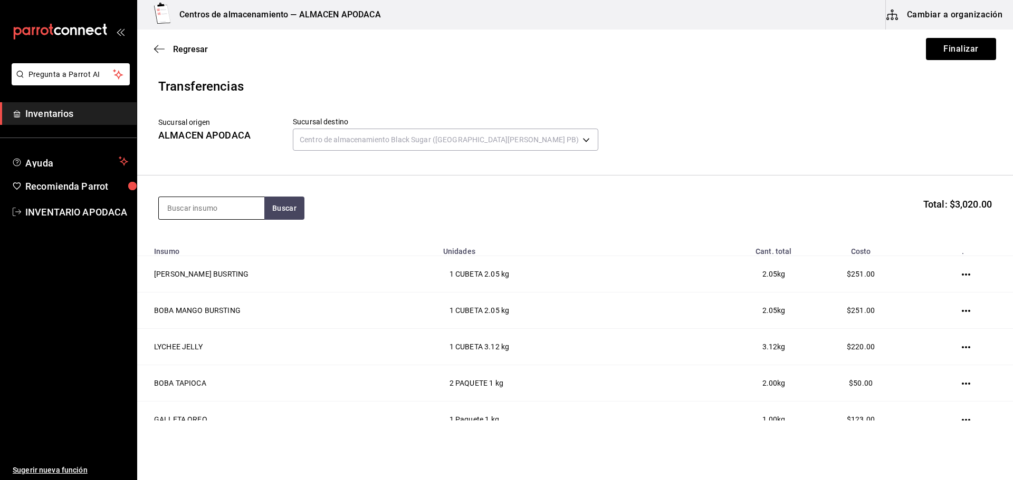
click at [248, 219] on div at bounding box center [211, 208] width 106 height 23
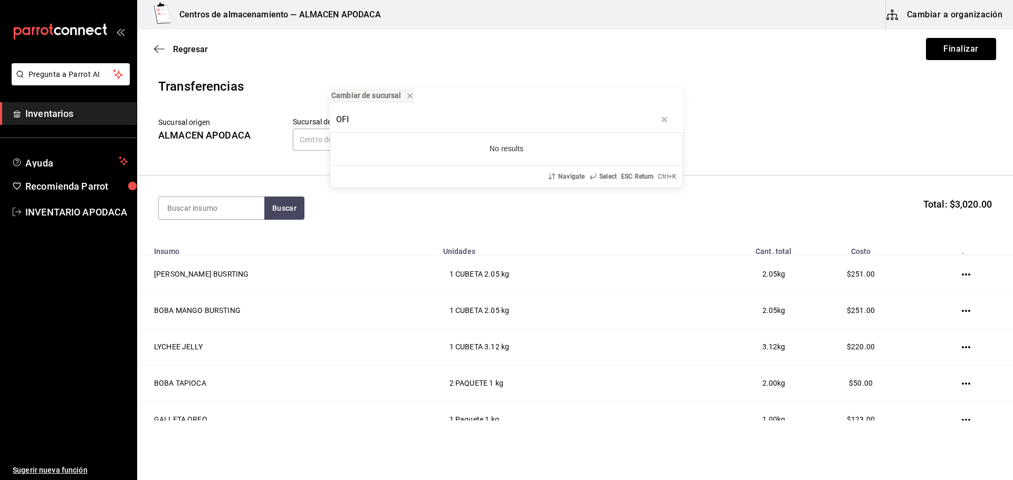
type input "OFI"
click at [235, 215] on div "Cambiar de sucursal OFI No results Navigate Select ESC Return Ctrl+ K" at bounding box center [506, 240] width 1013 height 480
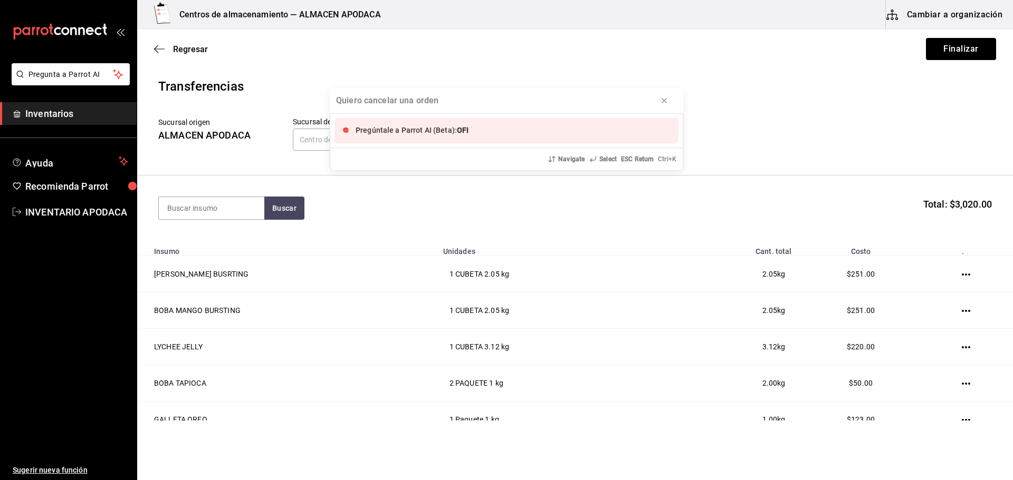
click at [234, 214] on div "Pregúntale a Parrot AI (Beta): OFI Navigate Select ESC Return Ctrl+ K" at bounding box center [506, 240] width 1013 height 480
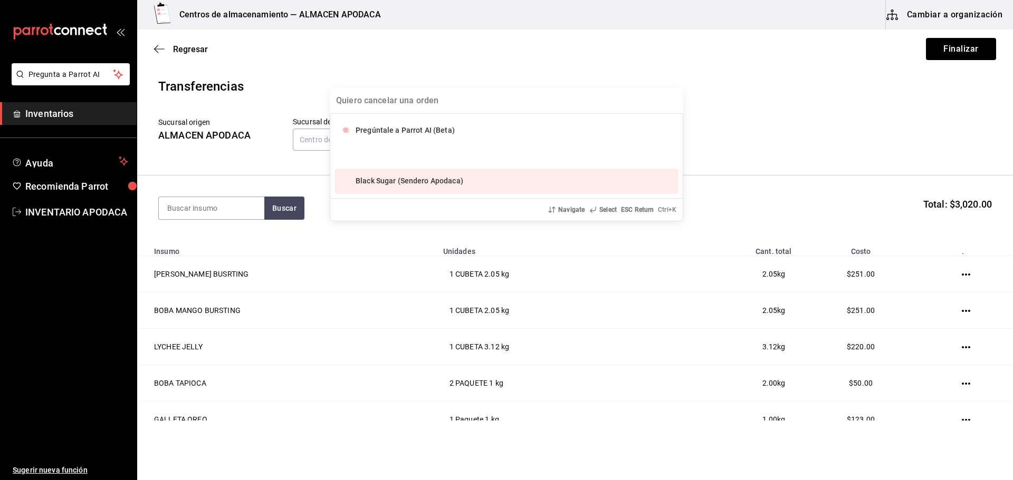
click at [233, 214] on input at bounding box center [211, 208] width 105 height 22
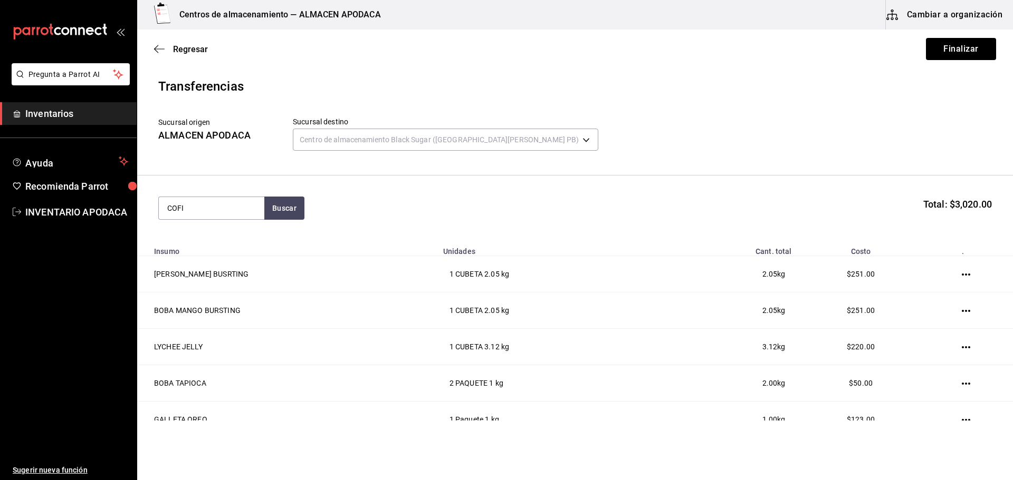
type input "COFI"
click at [226, 239] on div "COFIA" at bounding box center [198, 239] width 62 height 13
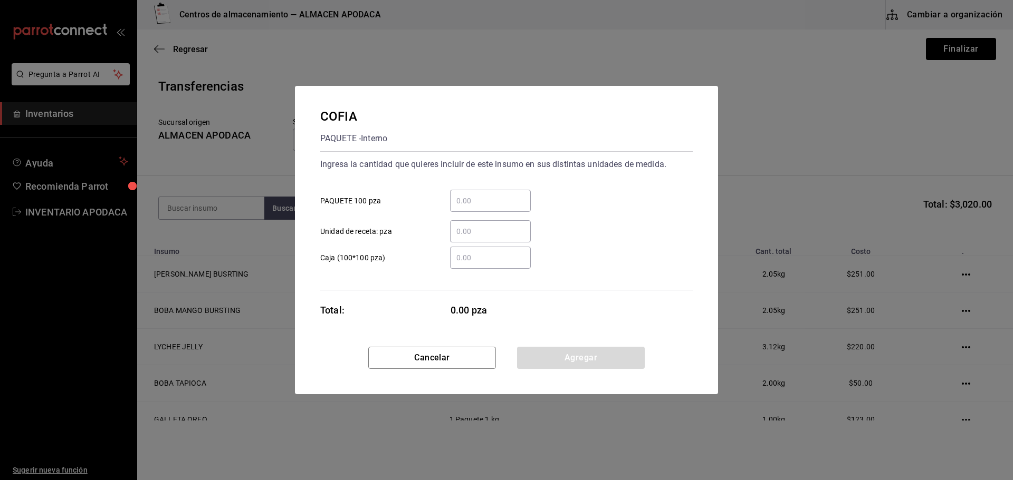
click at [467, 203] on input "​ PAQUETE 100 pza" at bounding box center [490, 201] width 81 height 13
type input "1"
click at [546, 374] on div "Cancelar Agregar" at bounding box center [506, 370] width 423 height 47
click at [547, 358] on button "Agregar" at bounding box center [581, 358] width 128 height 22
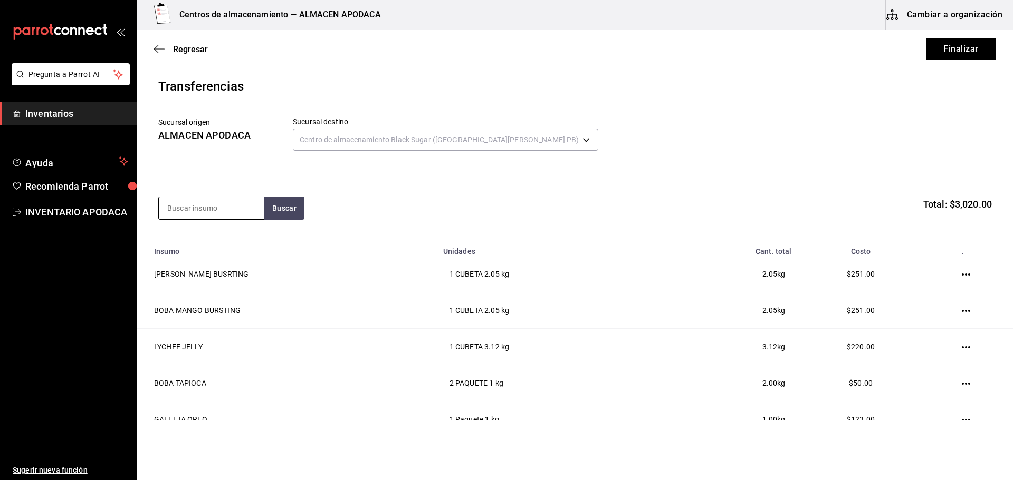
click at [221, 201] on input at bounding box center [211, 208] width 105 height 22
type input "LECHE"
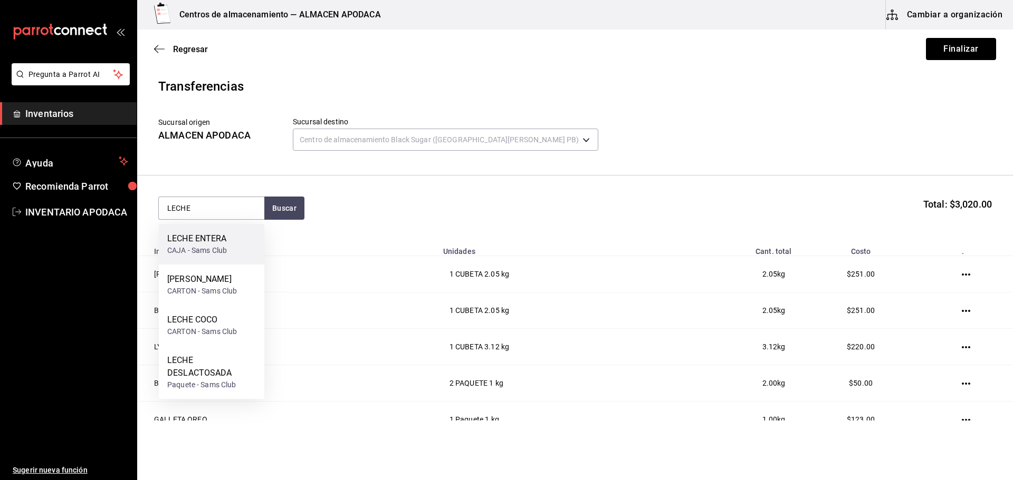
click at [216, 245] on div "LECHE ENTERA" at bounding box center [197, 239] width 60 height 13
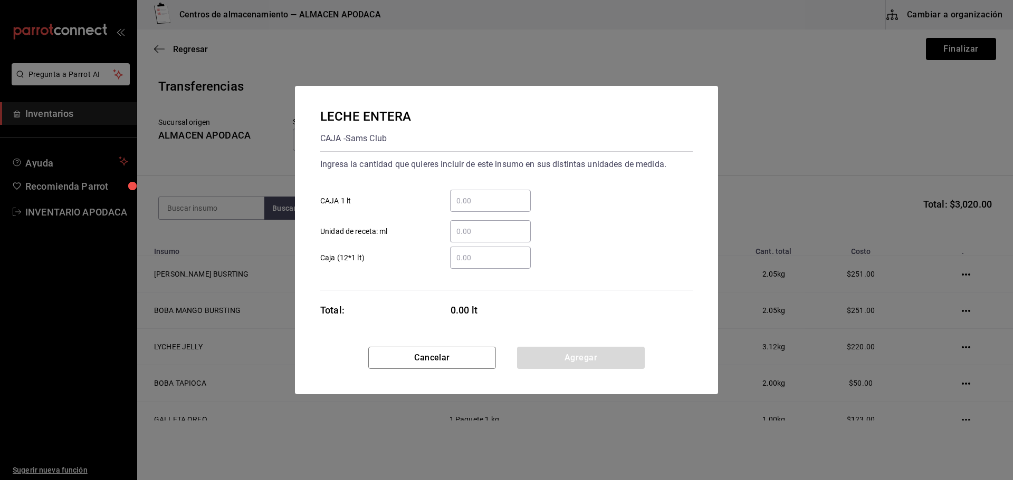
click at [498, 208] on div "​" at bounding box center [490, 201] width 81 height 22
click at [498, 207] on input "​ CAJA 1 lt" at bounding box center [490, 201] width 81 height 13
type input "4"
click at [565, 352] on button "Agregar" at bounding box center [581, 358] width 128 height 22
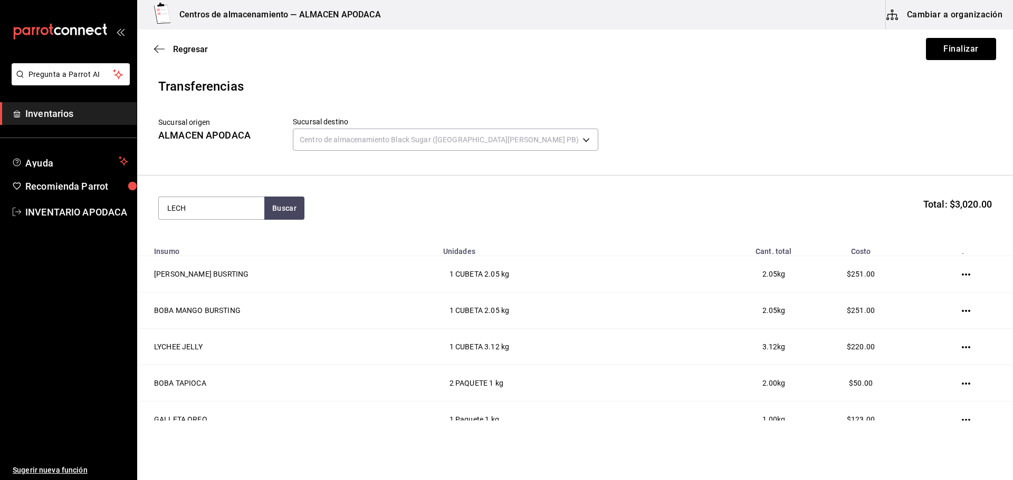
type input "LECHE"
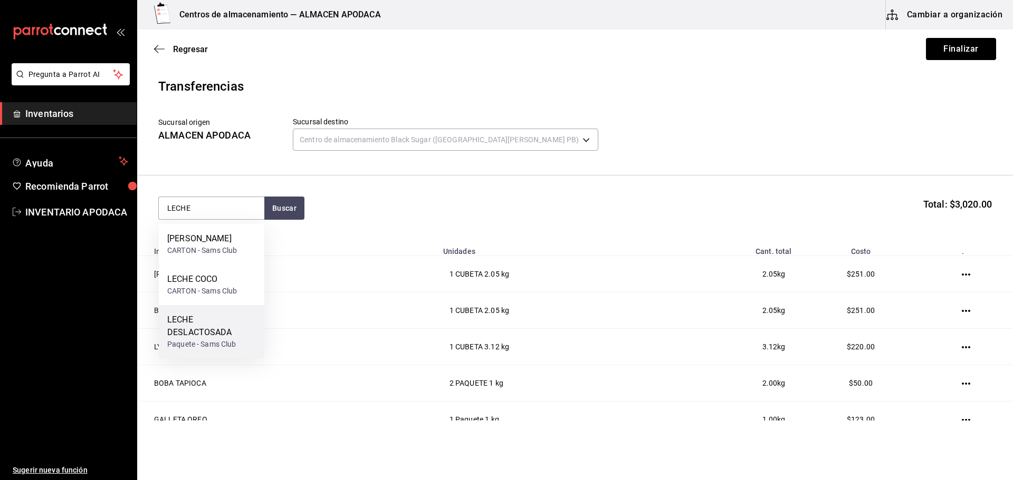
click at [228, 330] on div "LECHE DESLACTOSADA" at bounding box center [211, 326] width 89 height 25
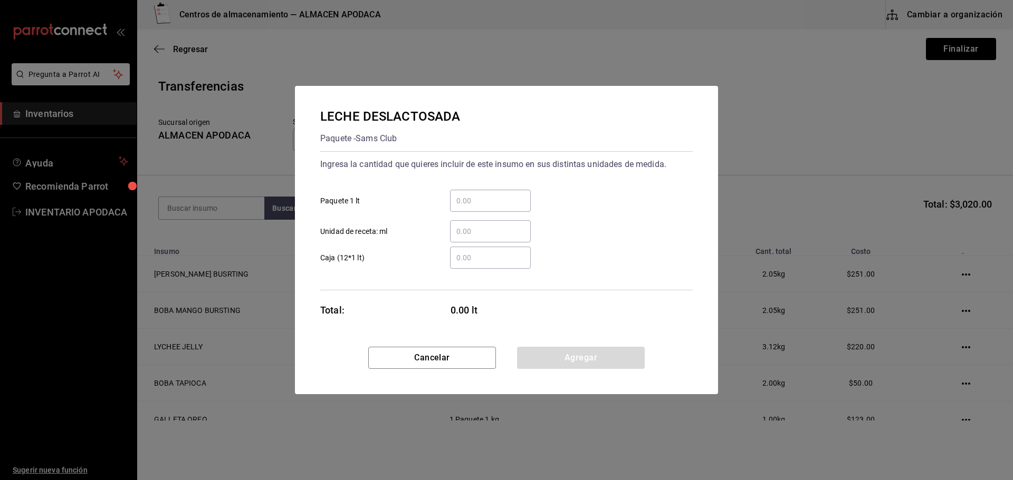
click at [476, 200] on input "​ Paquete 1 lt" at bounding box center [490, 201] width 81 height 13
type input "8"
click at [609, 359] on button "Agregar" at bounding box center [581, 358] width 128 height 22
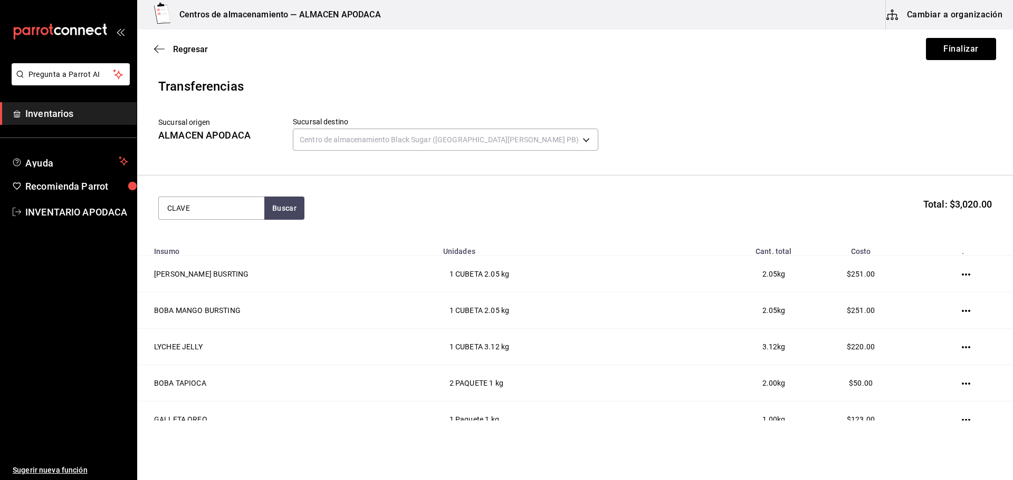
type input "CLAVE"
click at [242, 245] on div "Paquete - Sams Club" at bounding box center [206, 250] width 78 height 11
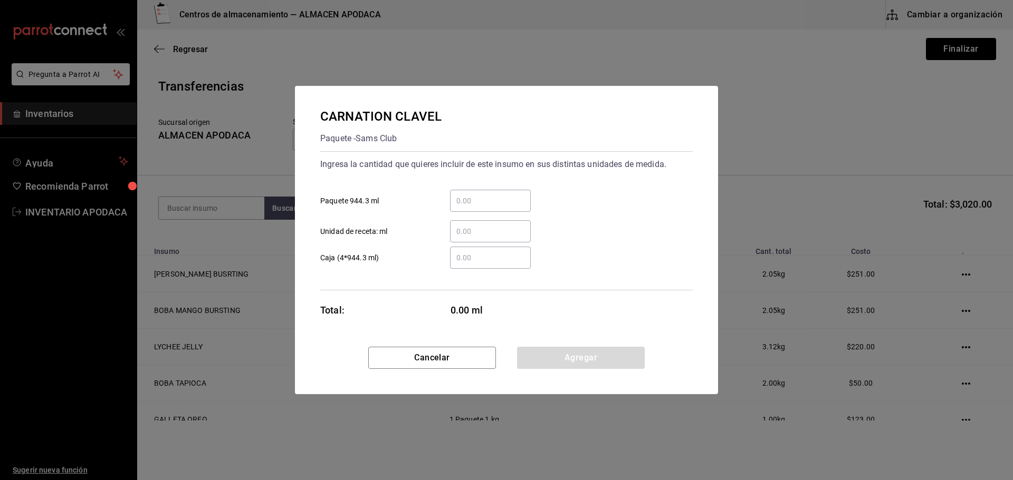
click at [509, 195] on input "​ Paquete 944.3 ml" at bounding box center [490, 201] width 81 height 13
type input "2"
click at [567, 354] on button "Agregar" at bounding box center [581, 358] width 128 height 22
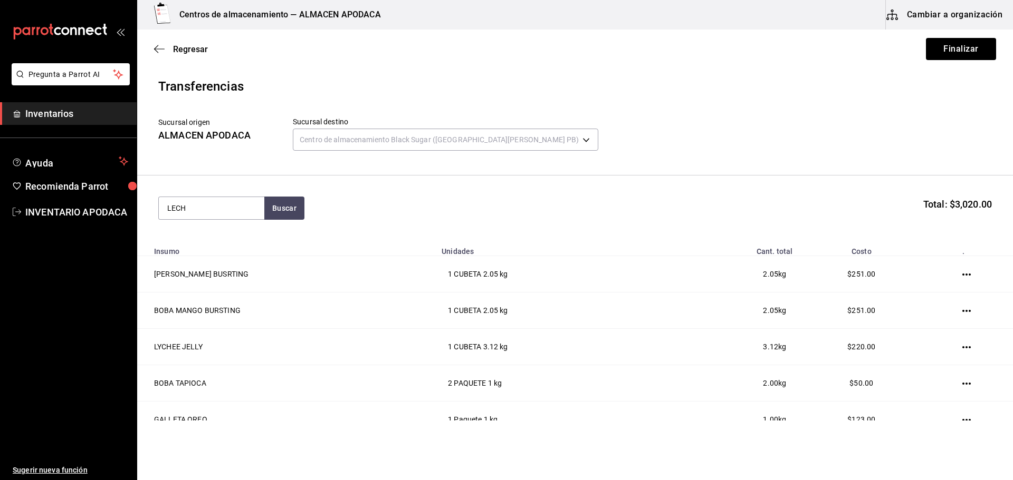
type input "LECHE"
click at [206, 286] on div "CARTON - Sams Club" at bounding box center [202, 291] width 70 height 11
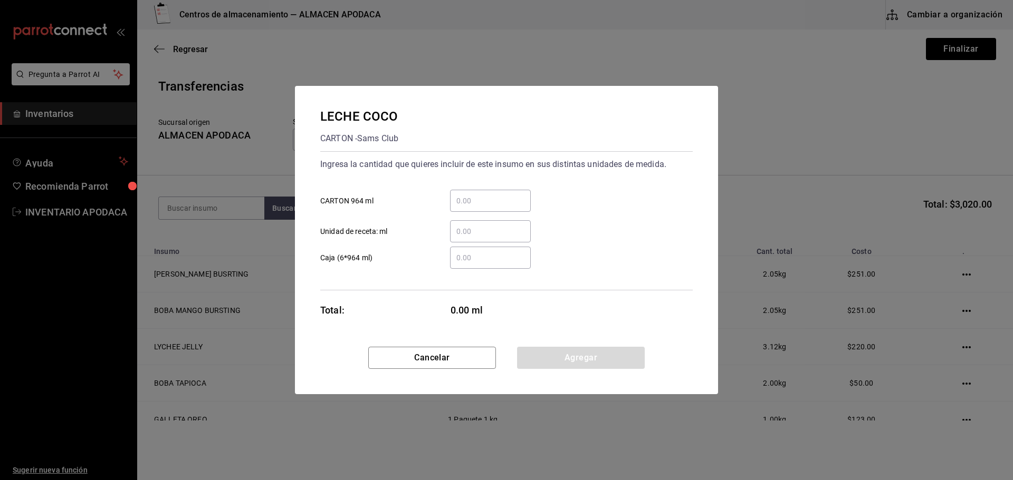
click at [476, 207] on input "​ CARTON 964 ml" at bounding box center [490, 201] width 81 height 13
type input "2"
click at [582, 362] on button "Agregar" at bounding box center [581, 358] width 128 height 22
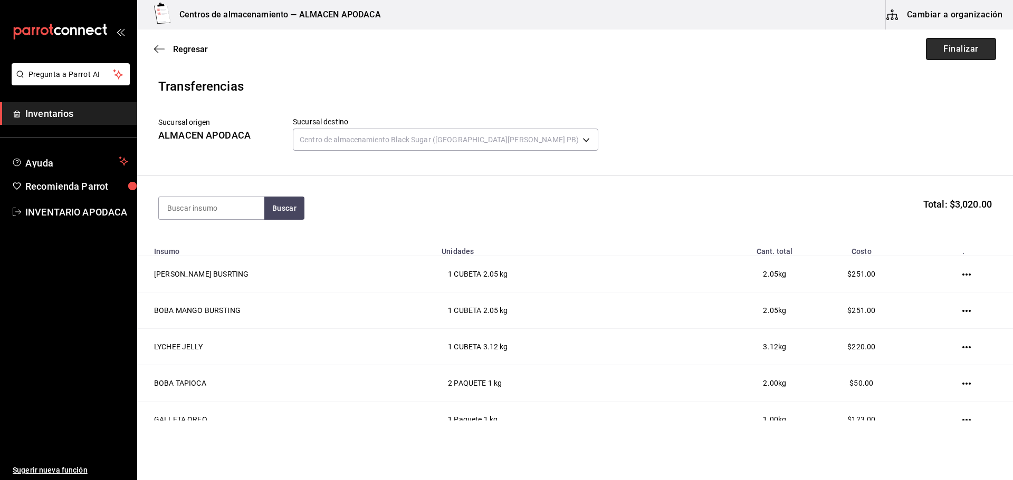
click at [935, 57] on button "Finalizar" at bounding box center [961, 49] width 70 height 22
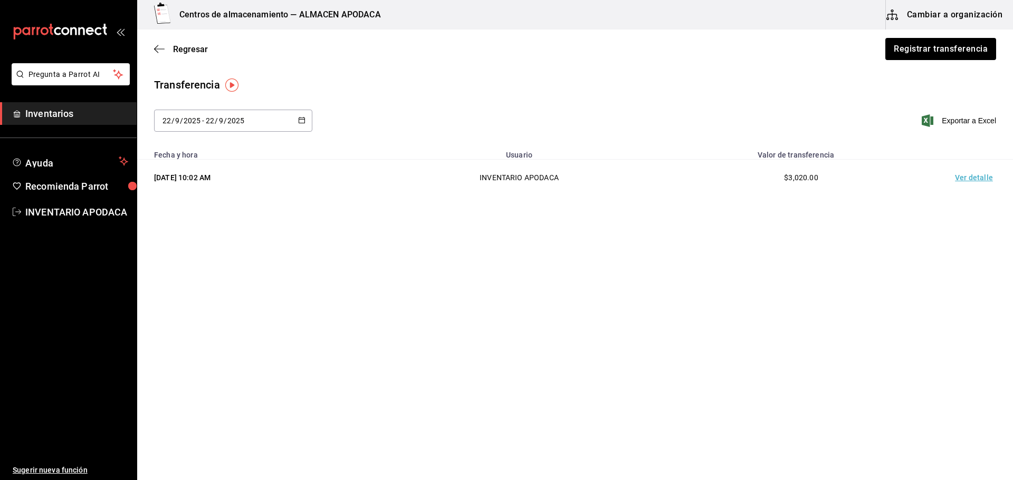
click at [907, 34] on div "Regresar Registrar transferencia" at bounding box center [575, 49] width 876 height 39
click at [902, 44] on button "Registrar transferencia" at bounding box center [940, 49] width 112 height 22
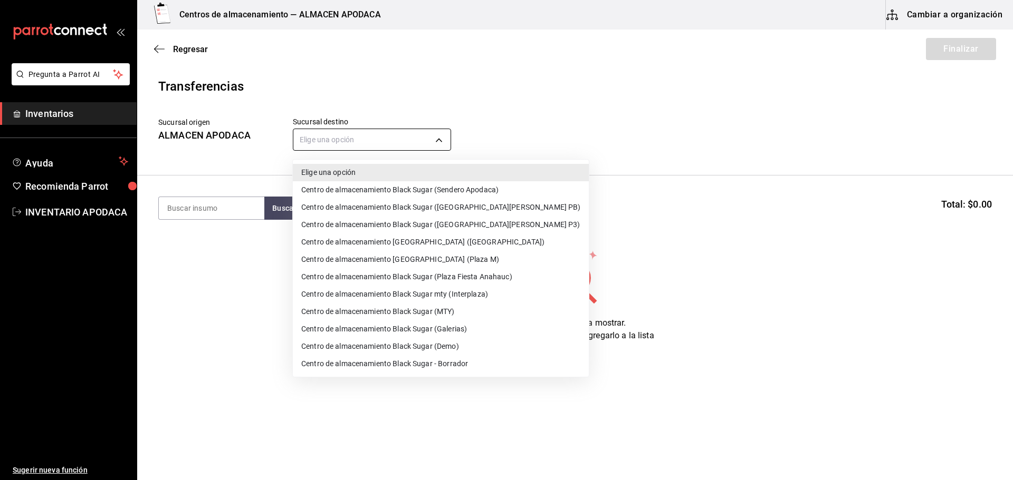
click at [399, 146] on body "Pregunta a Parrot AI Inventarios Ayuda Recomienda Parrot INVENTARIO APODACA Sug…" at bounding box center [506, 210] width 1013 height 421
click at [459, 295] on li "Centro de almacenamiento Black Sugar mty (Interplaza)" at bounding box center [441, 294] width 296 height 17
type input "ef3c88a7-61c2-4790-a2e8-5b3859862a04"
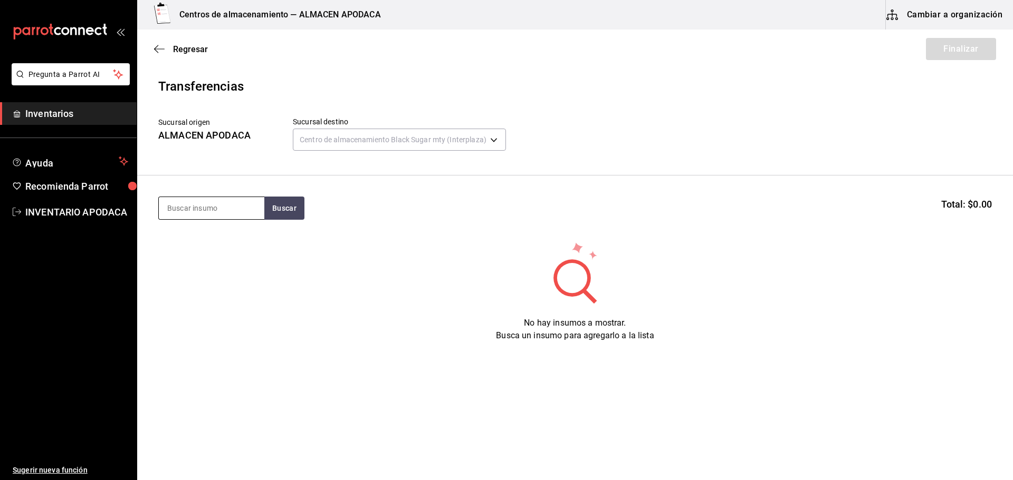
click at [197, 202] on input at bounding box center [211, 208] width 105 height 22
type input "O"
type input "BOBA"
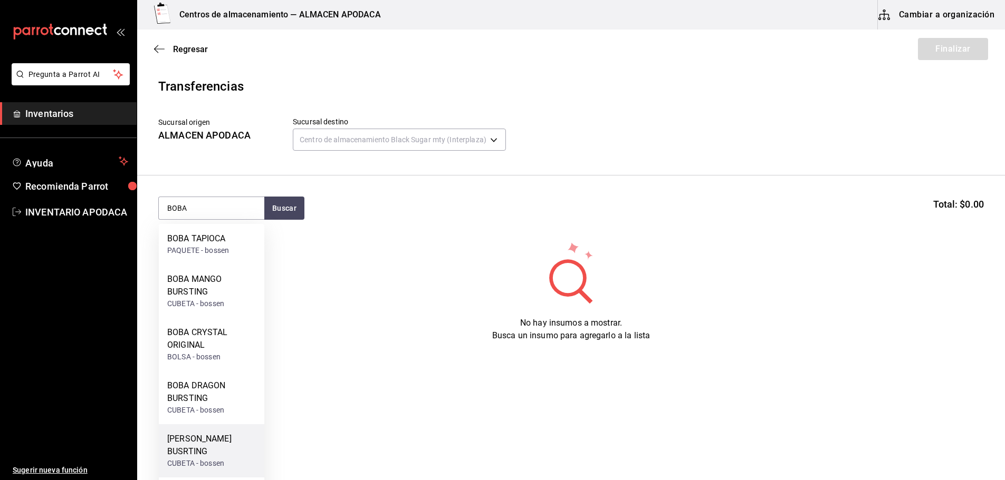
click at [234, 435] on div "[PERSON_NAME] BUSRTING" at bounding box center [211, 445] width 89 height 25
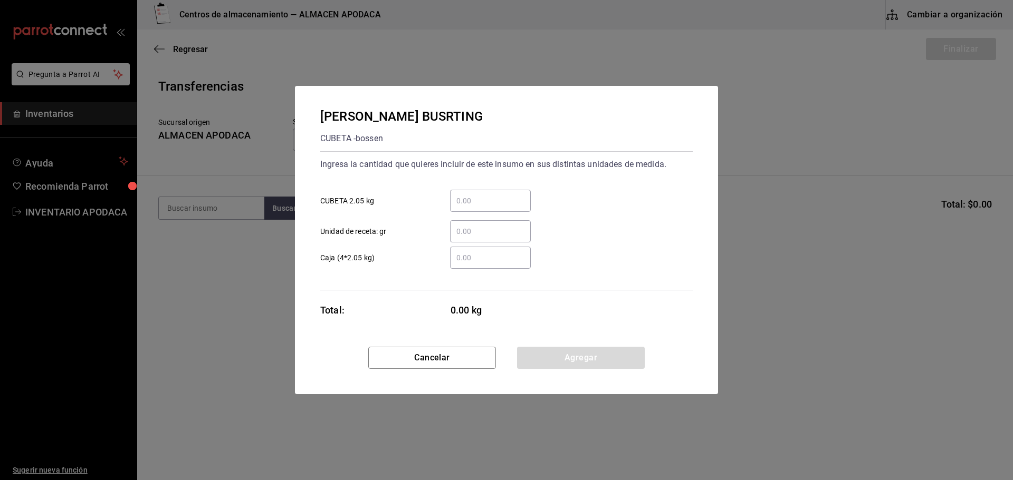
click at [503, 205] on input "​ CUBETA 2.05 kg" at bounding box center [490, 201] width 81 height 13
type input "1"
click at [556, 354] on button "Agregar" at bounding box center [581, 358] width 128 height 22
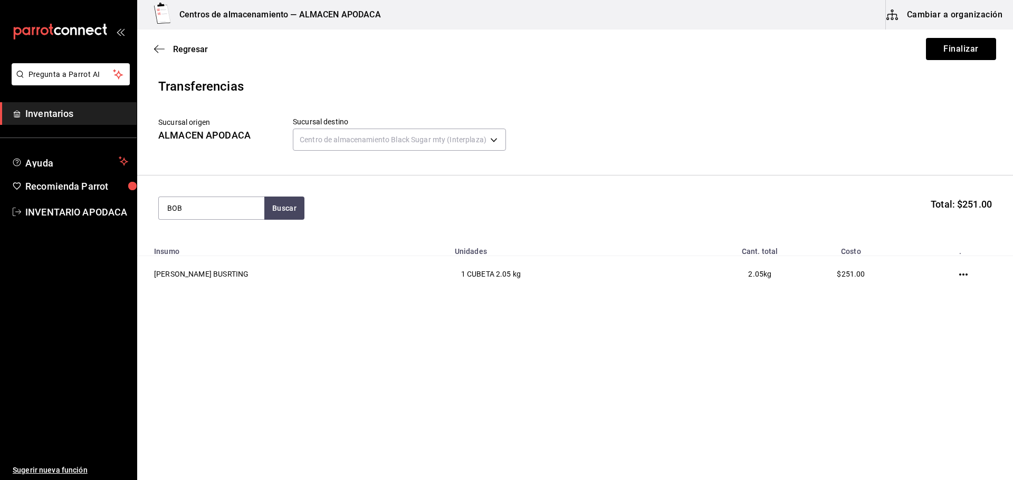
type input "BOBA"
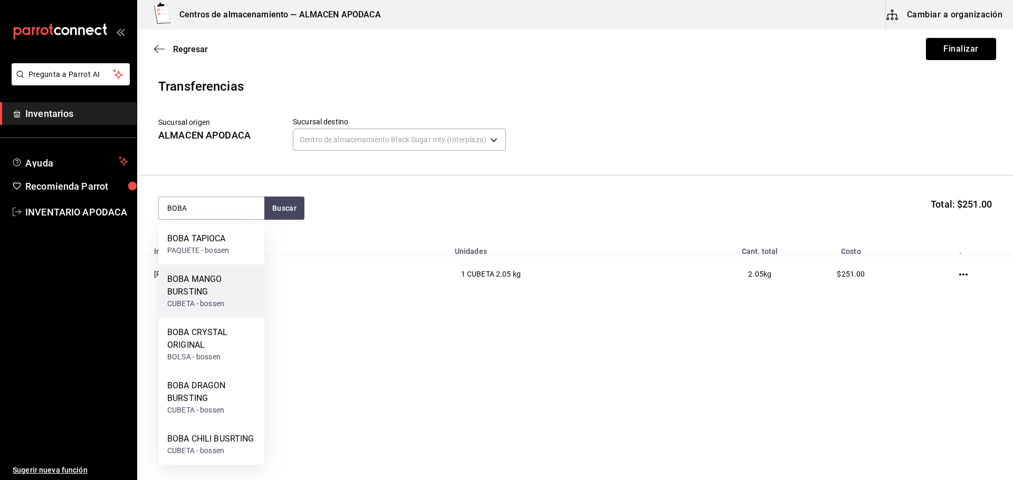
click at [203, 296] on div "BOBA MANGO BURSTING" at bounding box center [211, 285] width 89 height 25
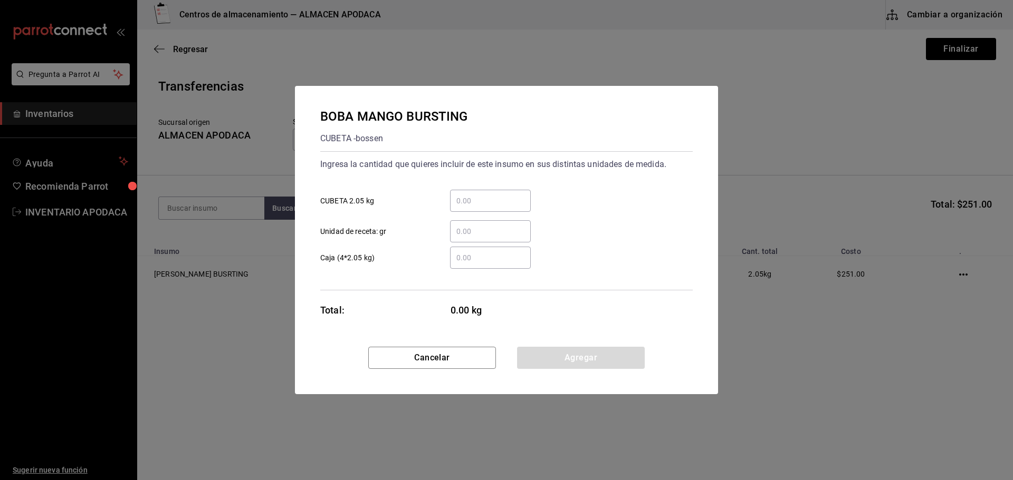
drag, startPoint x: 487, startPoint y: 220, endPoint x: 487, endPoint y: 210, distance: 10.0
click at [487, 215] on div "​ Unidad de receta: gr" at bounding box center [502, 227] width 381 height 31
click at [487, 210] on div "​" at bounding box center [490, 201] width 81 height 22
click at [487, 207] on input "​ CUBETA 2.05 kg" at bounding box center [490, 201] width 81 height 13
type input "1"
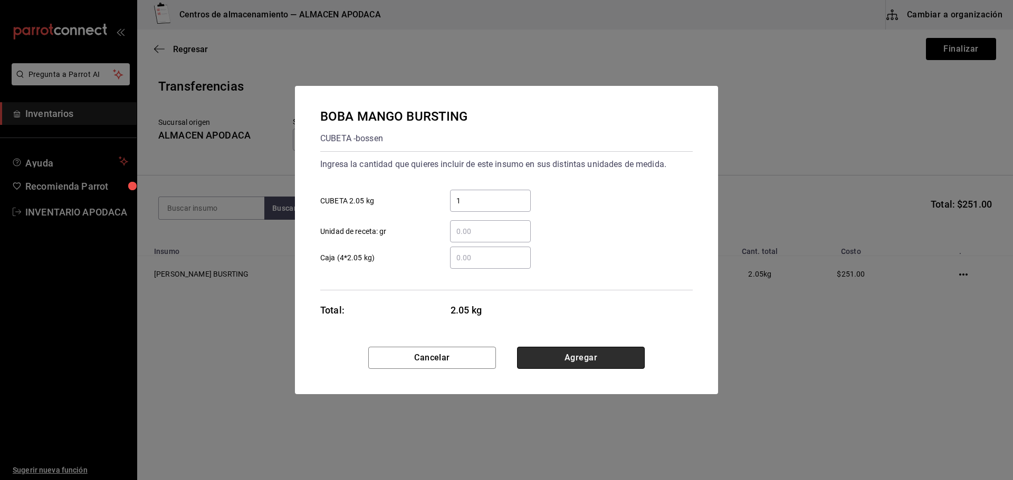
click at [561, 369] on button "Agregar" at bounding box center [581, 358] width 128 height 22
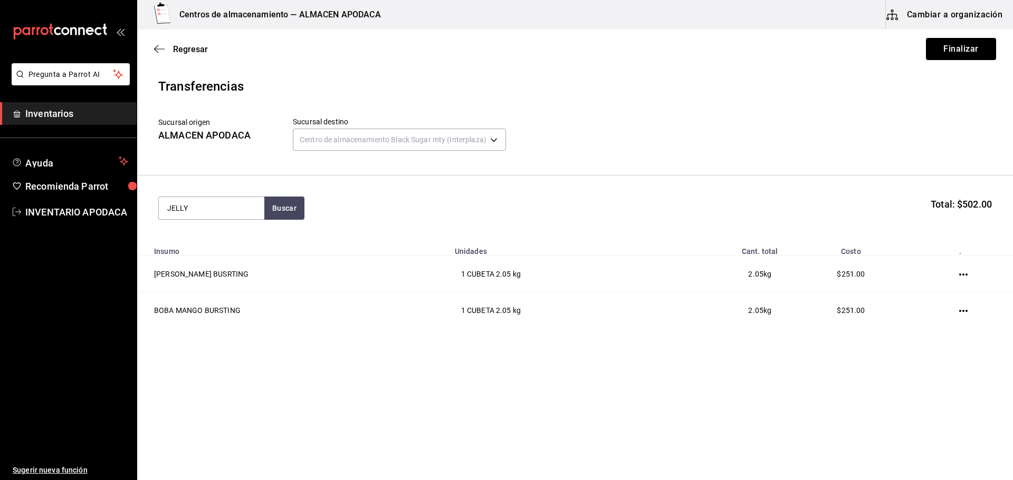
type input "JELLY"
click at [201, 291] on div "CUBETA - bossen" at bounding box center [195, 291] width 57 height 11
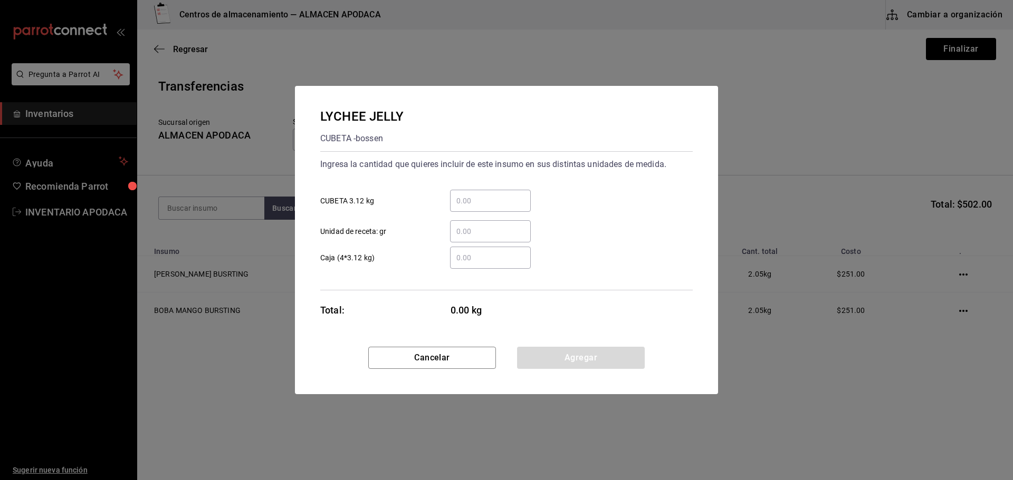
click at [476, 206] on input "​ CUBETA 3.12 kg" at bounding box center [490, 201] width 81 height 13
type input "2"
click at [538, 354] on button "Agregar" at bounding box center [581, 358] width 128 height 22
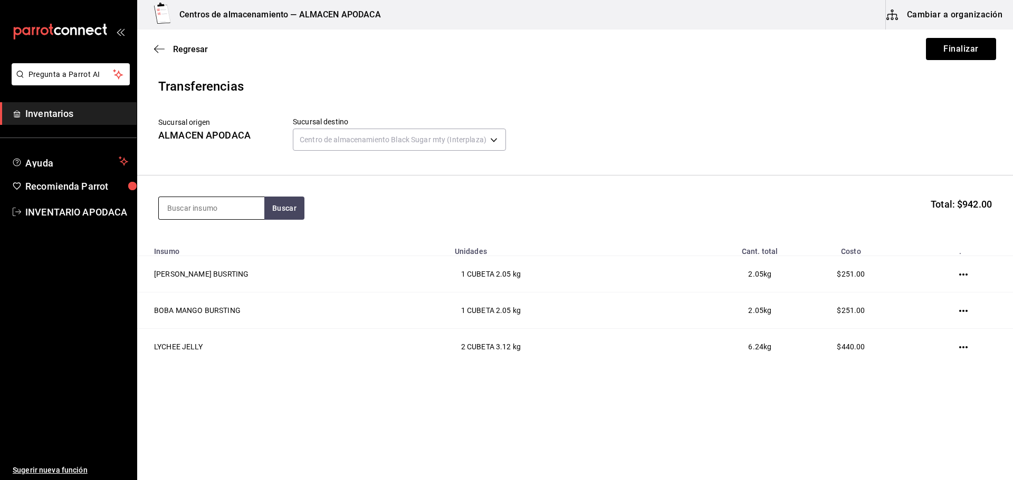
click at [210, 204] on input at bounding box center [211, 208] width 105 height 22
type input "BOBA"
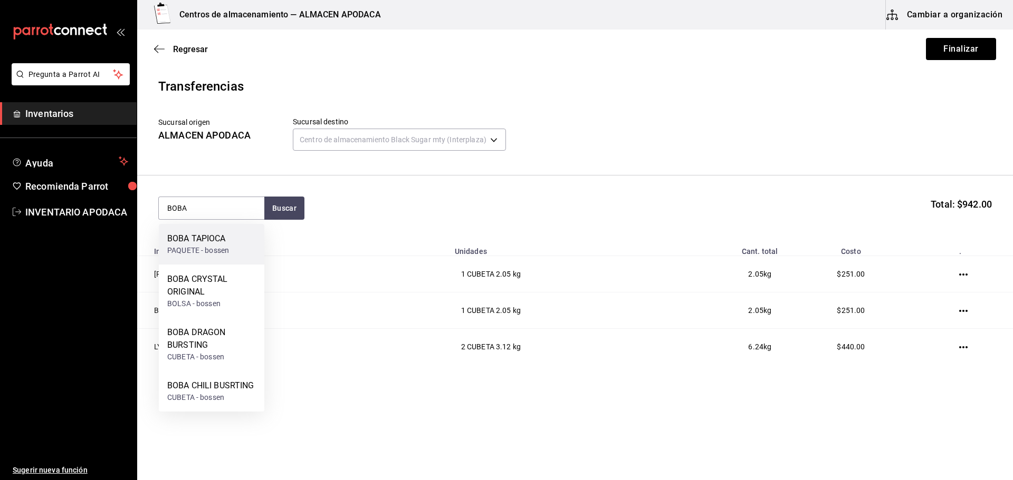
click at [217, 251] on div "PAQUETE - bossen" at bounding box center [198, 250] width 62 height 11
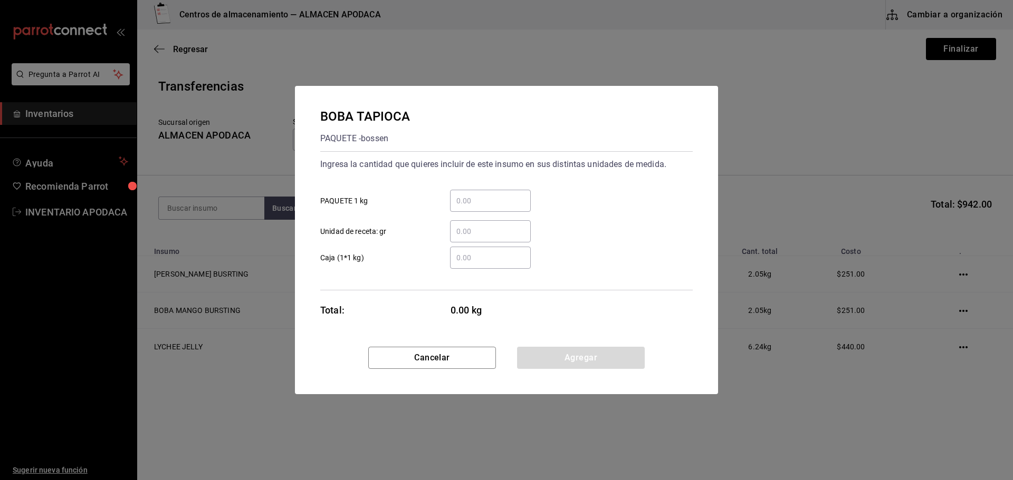
click at [474, 213] on div "​ Unidad de receta: gr" at bounding box center [502, 227] width 381 height 31
click at [476, 203] on input "​ PAQUETE 1 kg" at bounding box center [490, 201] width 81 height 13
type input "6"
click at [571, 364] on button "Agregar" at bounding box center [581, 358] width 128 height 22
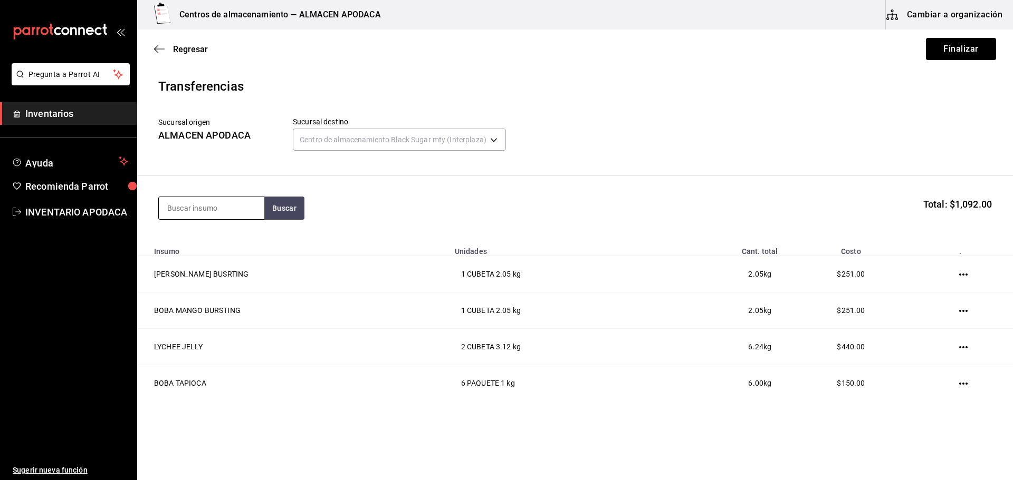
click at [217, 209] on input at bounding box center [211, 208] width 105 height 22
type input "TARO"
click at [225, 253] on div "TARO PREMIUM POWDER" at bounding box center [211, 245] width 89 height 25
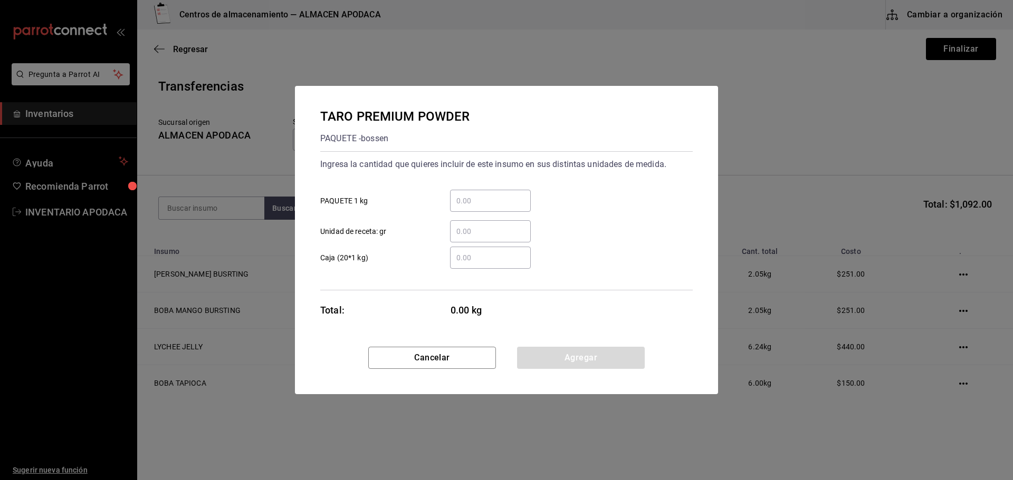
click at [524, 189] on div "​ PAQUETE 1 kg" at bounding box center [502, 196] width 381 height 31
click at [502, 202] on input "​ PAQUETE 1 kg" at bounding box center [490, 201] width 81 height 13
type input "5"
click at [588, 365] on button "Agregar" at bounding box center [581, 358] width 128 height 22
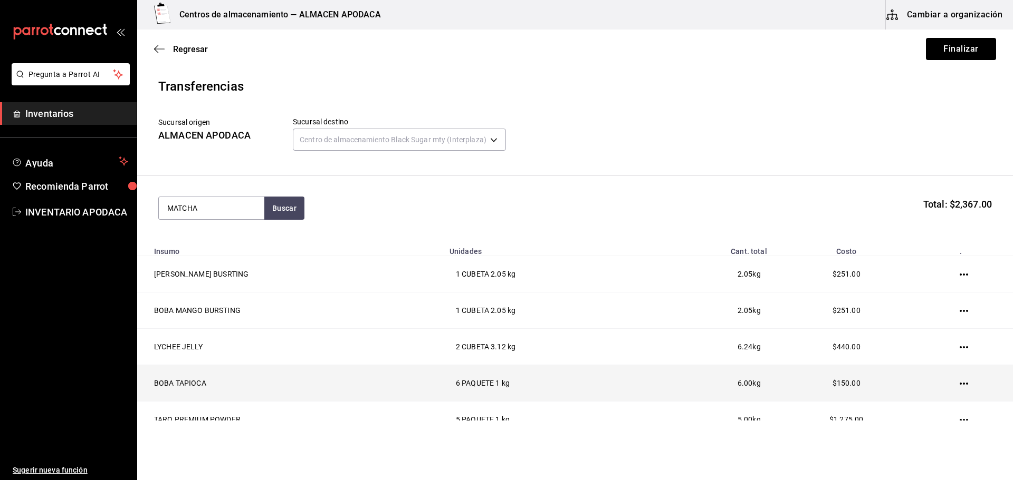
type input "MATCHA"
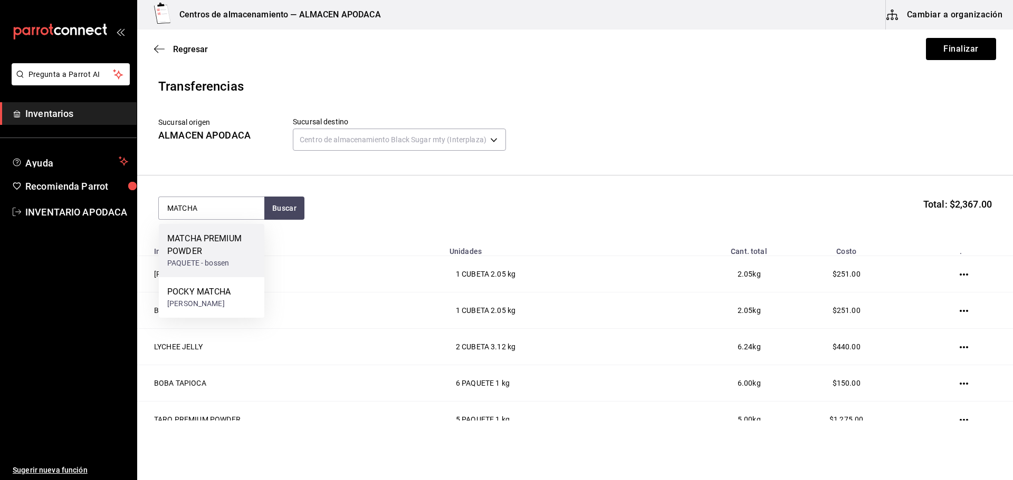
click at [228, 263] on div "PAQUETE - bossen" at bounding box center [211, 263] width 89 height 11
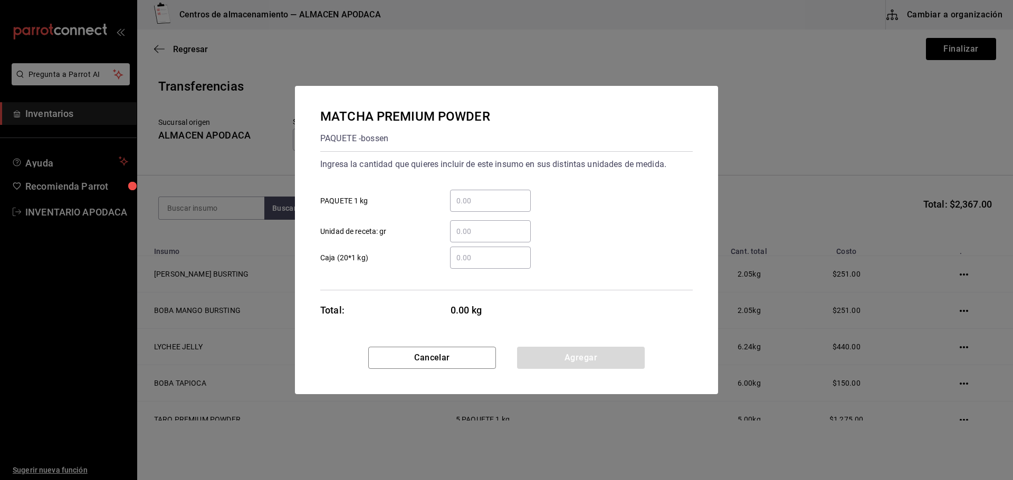
click at [480, 200] on input "​ PAQUETE 1 kg" at bounding box center [490, 201] width 81 height 13
type input "1"
click at [573, 362] on button "Agregar" at bounding box center [581, 358] width 128 height 22
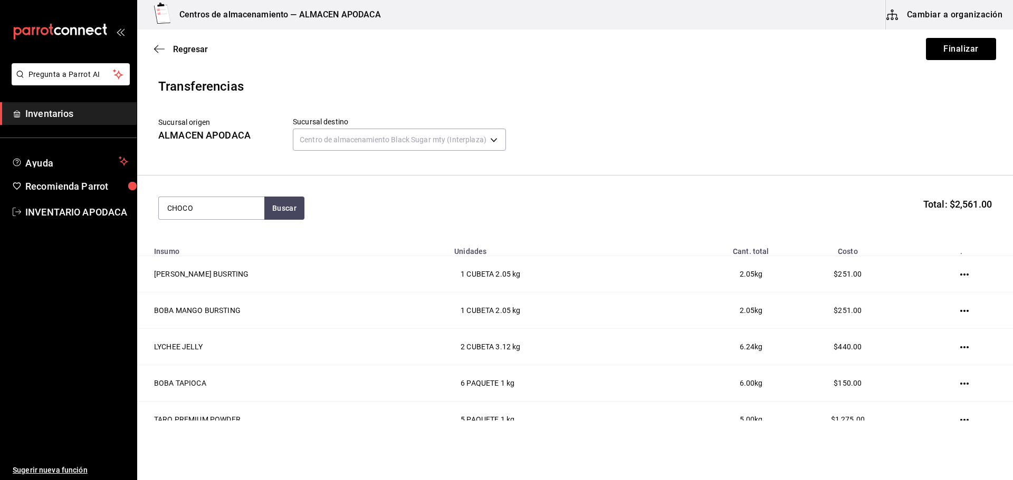
type input "CHOCO"
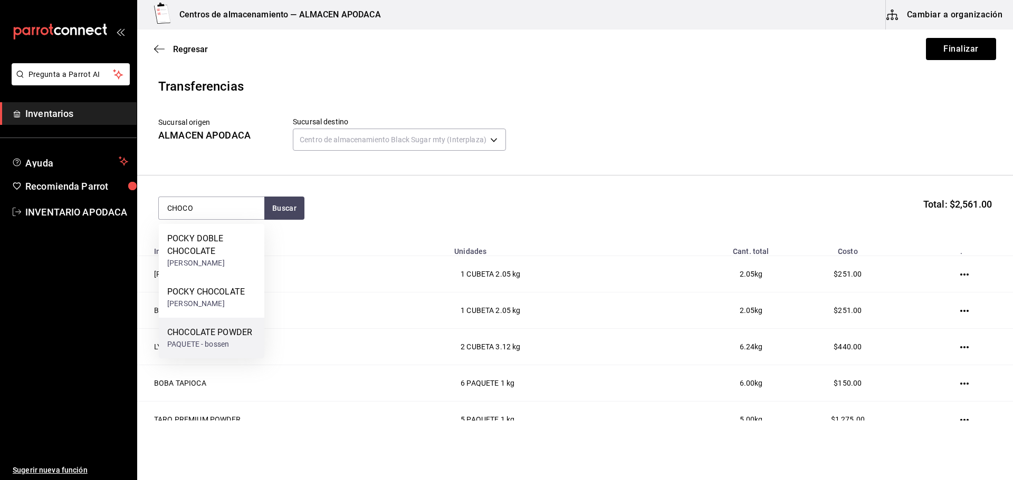
click at [188, 327] on div "CHOCOLATE POWDER" at bounding box center [209, 332] width 85 height 13
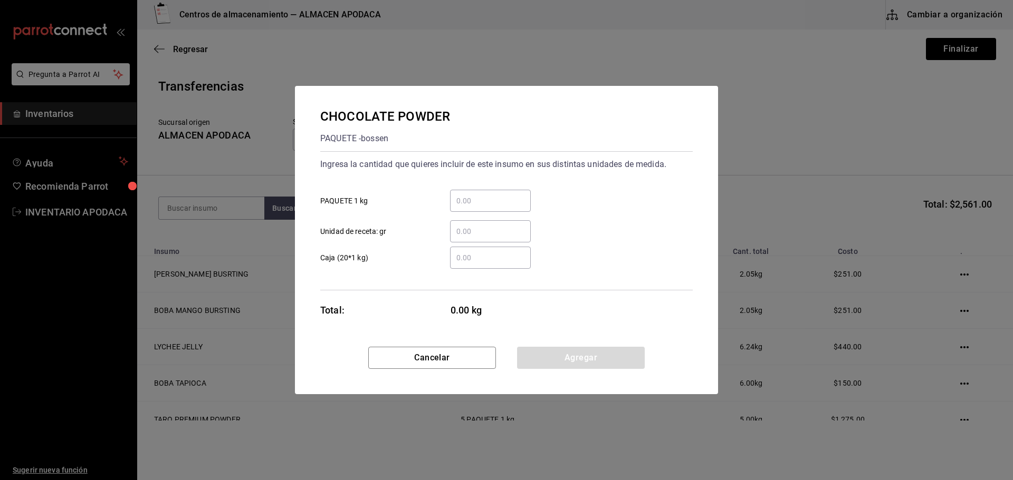
click at [479, 200] on input "​ PAQUETE 1 kg" at bounding box center [490, 201] width 81 height 13
type input "1"
click at [615, 352] on button "Agregar" at bounding box center [581, 358] width 128 height 22
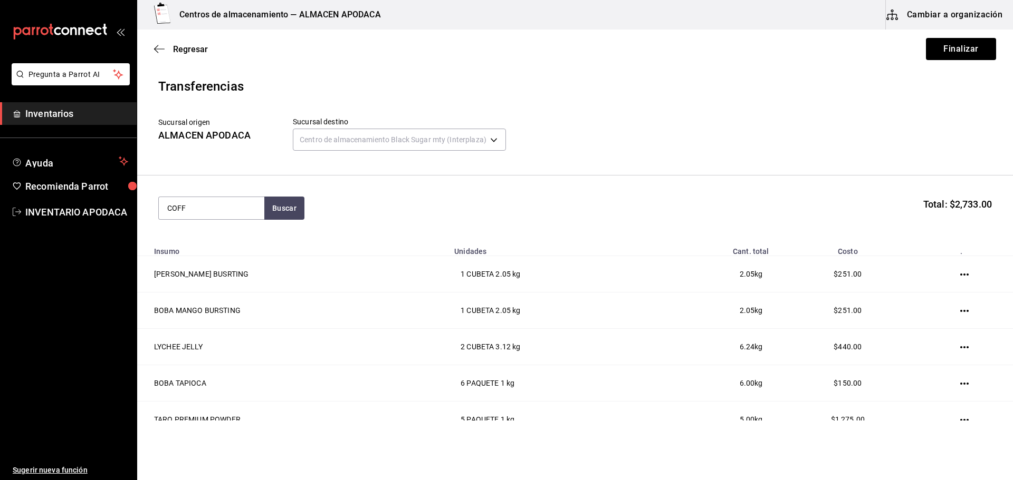
type input "COFF"
click at [245, 276] on div "COFFEE POWDER PAQUETE - bossen" at bounding box center [211, 285] width 105 height 41
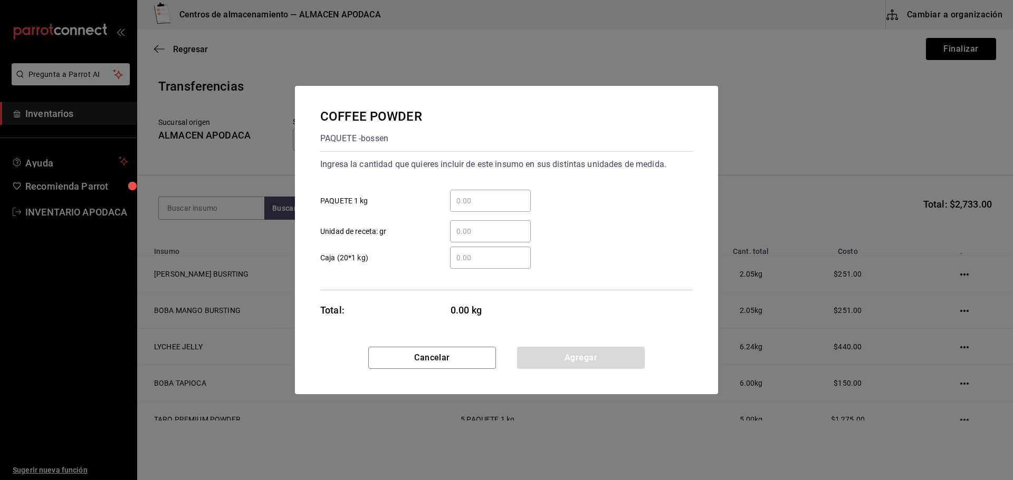
click at [494, 203] on input "​ PAQUETE 1 kg" at bounding box center [490, 201] width 81 height 13
type input "1"
click at [555, 359] on button "Agregar" at bounding box center [581, 358] width 128 height 22
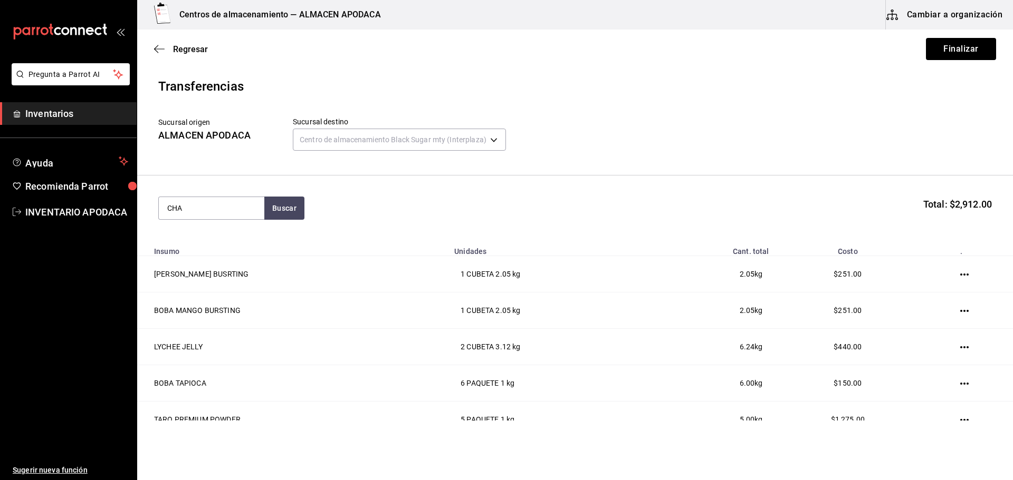
type input "CHA"
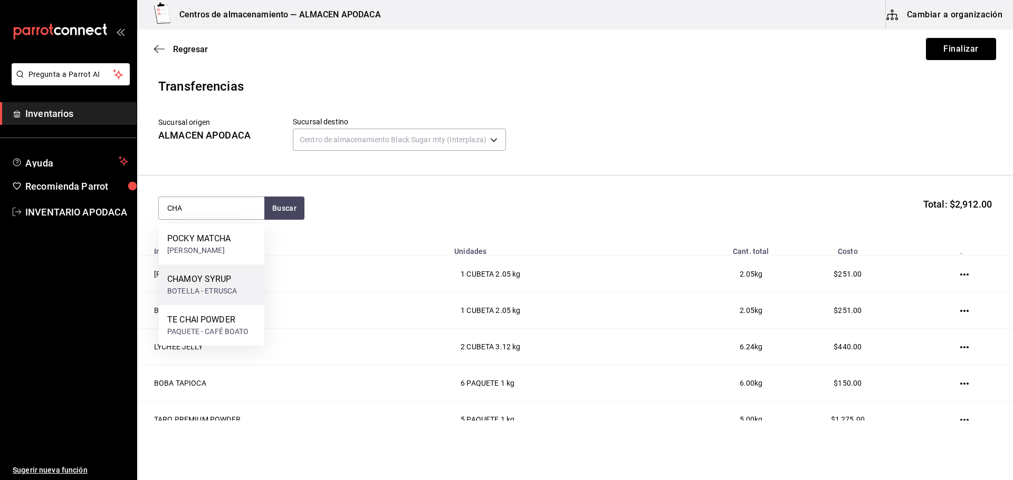
click at [216, 290] on div "BOTELLA - ETRUSCA" at bounding box center [202, 291] width 70 height 11
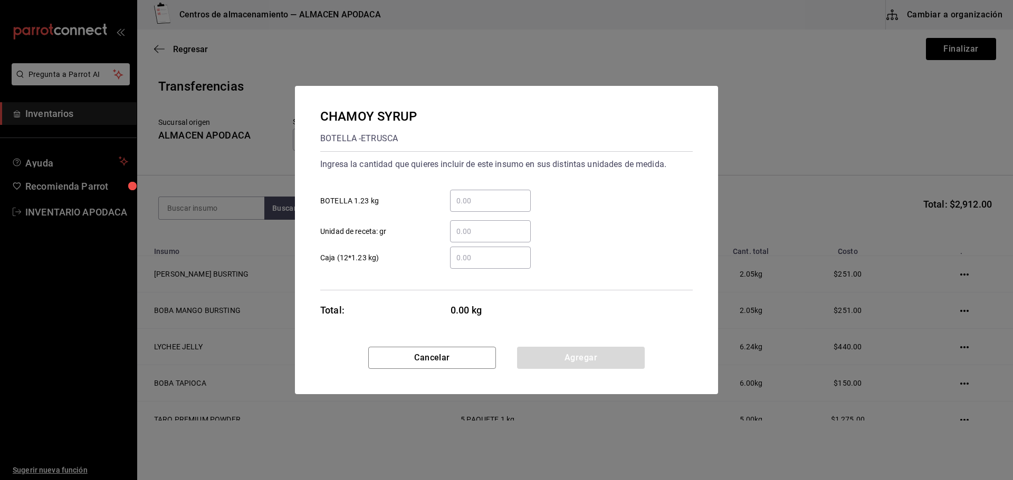
click at [458, 199] on input "​ BOTELLA 1.23 kg" at bounding box center [490, 201] width 81 height 13
type input "1"
click at [603, 361] on button "Agregar" at bounding box center [581, 358] width 128 height 22
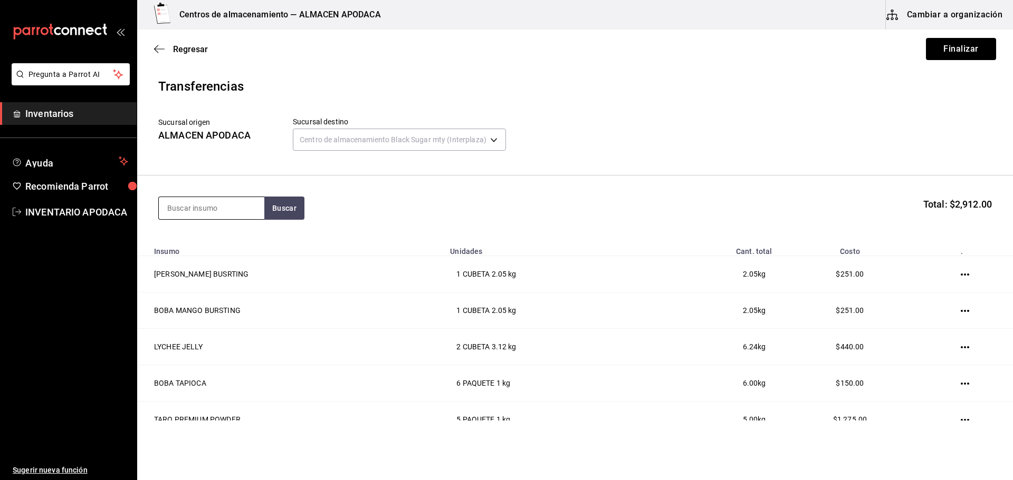
click at [196, 202] on input at bounding box center [211, 208] width 105 height 22
type input "CARA"
click at [208, 249] on div "BOTELLA - bossen" at bounding box center [201, 250] width 68 height 11
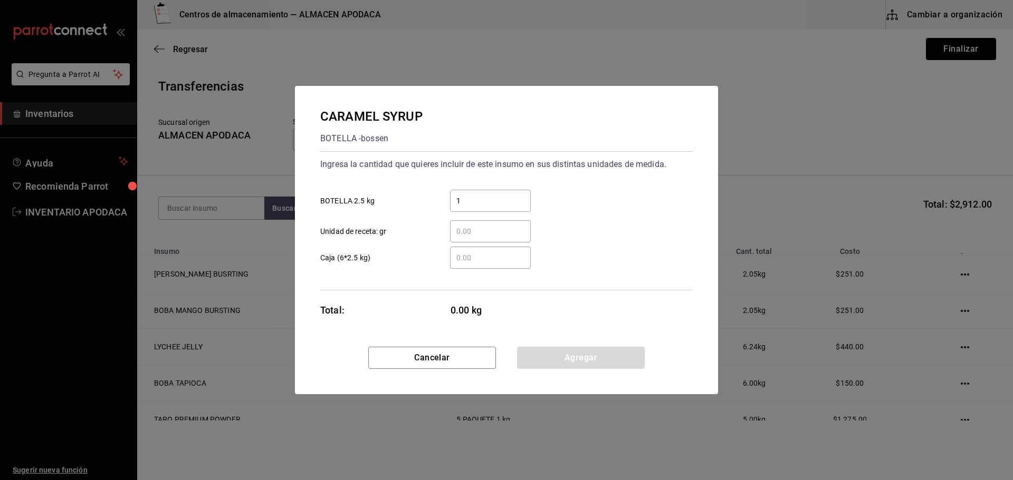
click at [493, 202] on input "1" at bounding box center [490, 201] width 81 height 13
type input "1"
click at [565, 356] on button "Agregar" at bounding box center [581, 358] width 128 height 22
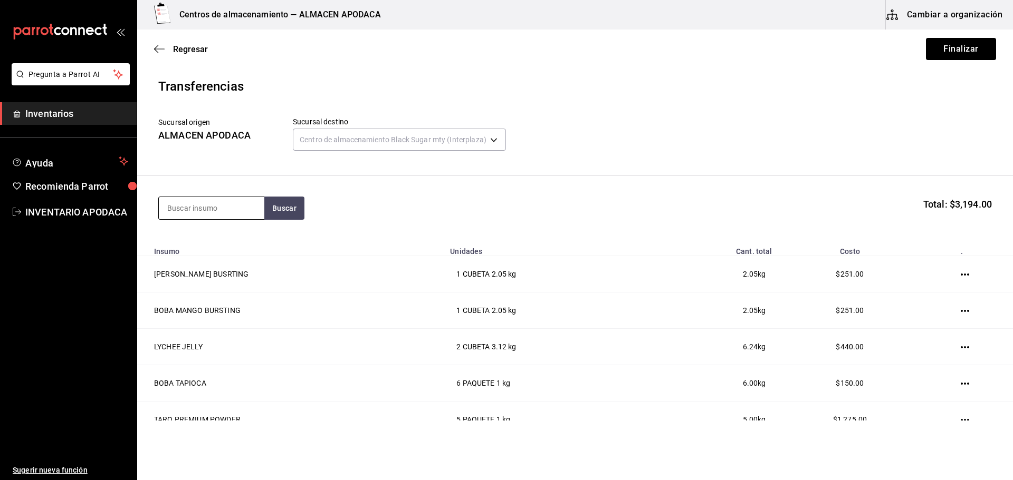
click at [252, 212] on input at bounding box center [211, 208] width 105 height 22
type input "CREMA"
click at [241, 252] on div "CREMA DE COCO BOTE - Interno" at bounding box center [211, 244] width 105 height 41
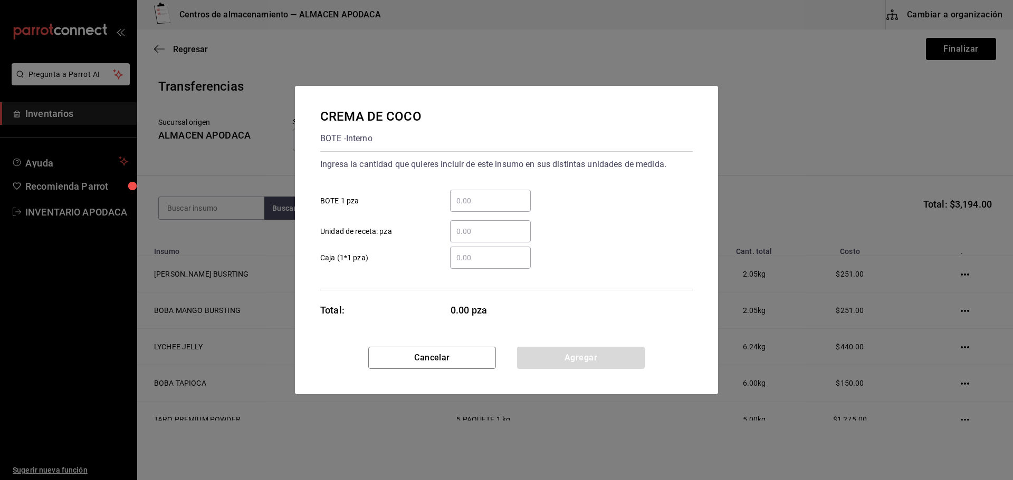
click at [474, 196] on input "​ BOTE 1 pza" at bounding box center [490, 201] width 81 height 13
type input "1"
click at [560, 357] on button "Agregar" at bounding box center [581, 358] width 128 height 22
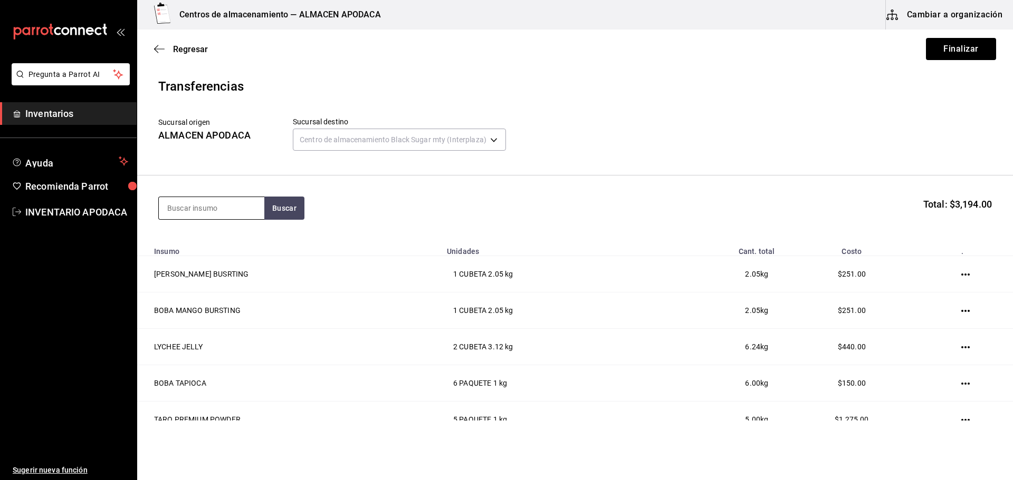
click at [211, 213] on input at bounding box center [211, 208] width 105 height 22
type input "JAM"
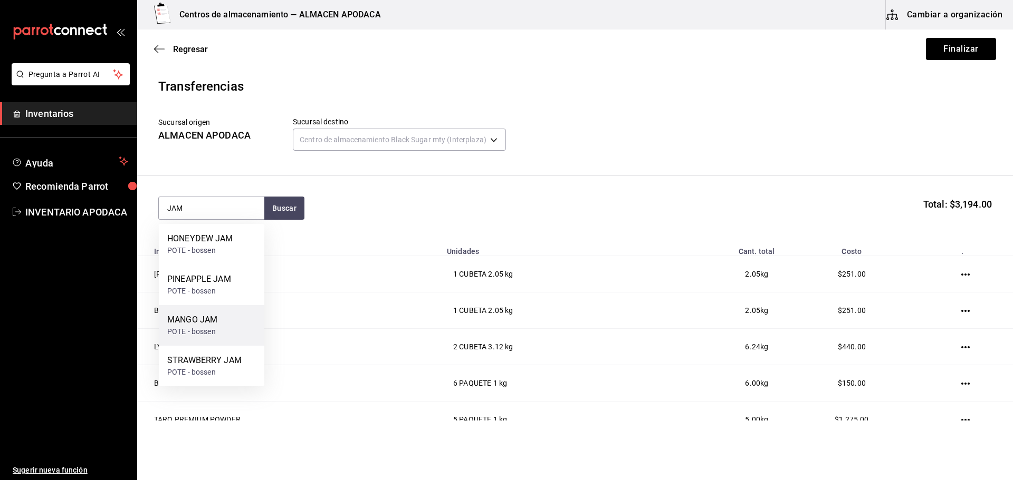
click at [223, 314] on div "MANGO JAM POTE - bossen" at bounding box center [211, 325] width 105 height 41
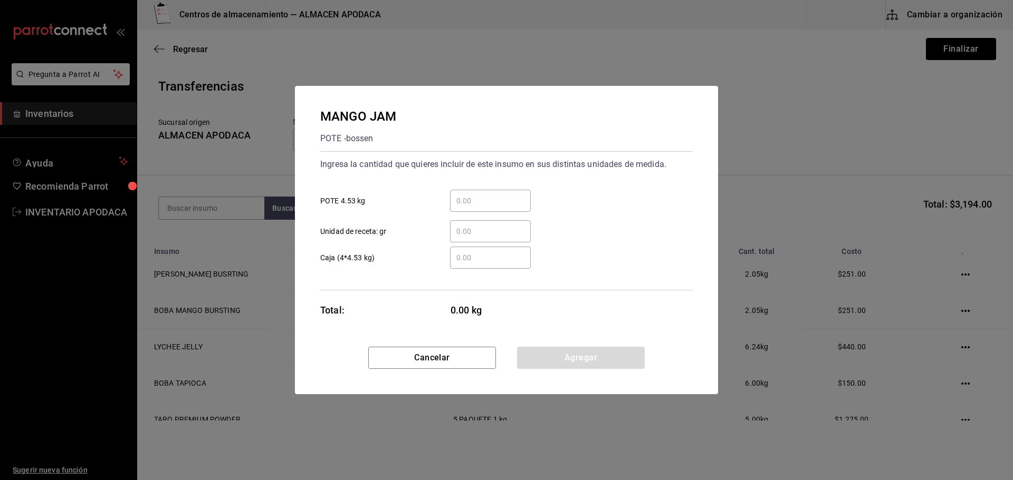
click at [470, 209] on div "​" at bounding box center [490, 201] width 81 height 22
click at [470, 207] on input "​ POTE 4.53 kg" at bounding box center [490, 201] width 81 height 13
type input "1"
click at [546, 349] on button "Agregar" at bounding box center [581, 358] width 128 height 22
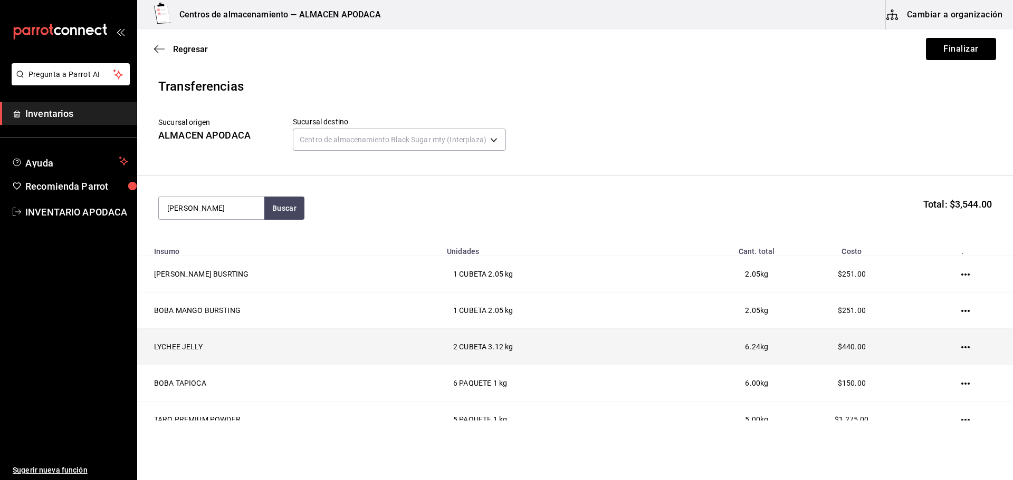
type input "JAM"
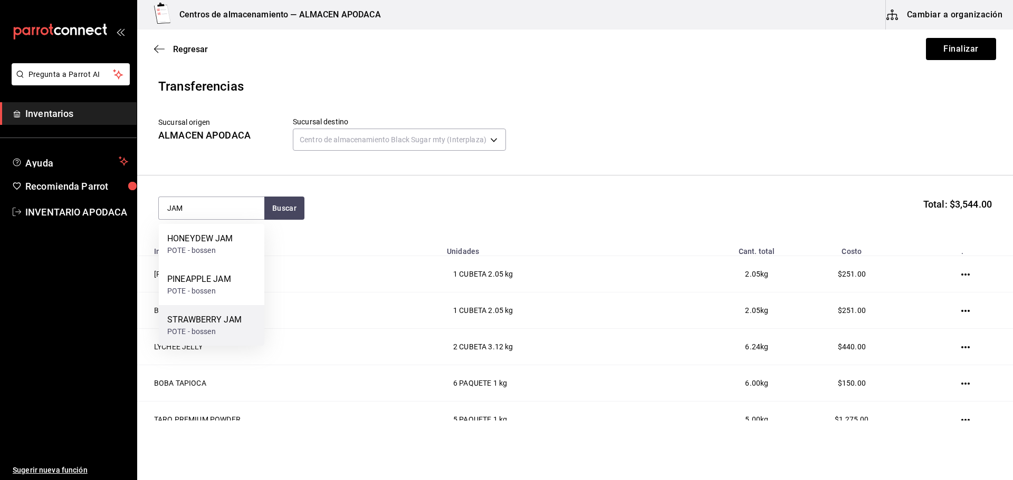
click at [209, 325] on div "STRAWBERRY JAM" at bounding box center [204, 320] width 74 height 13
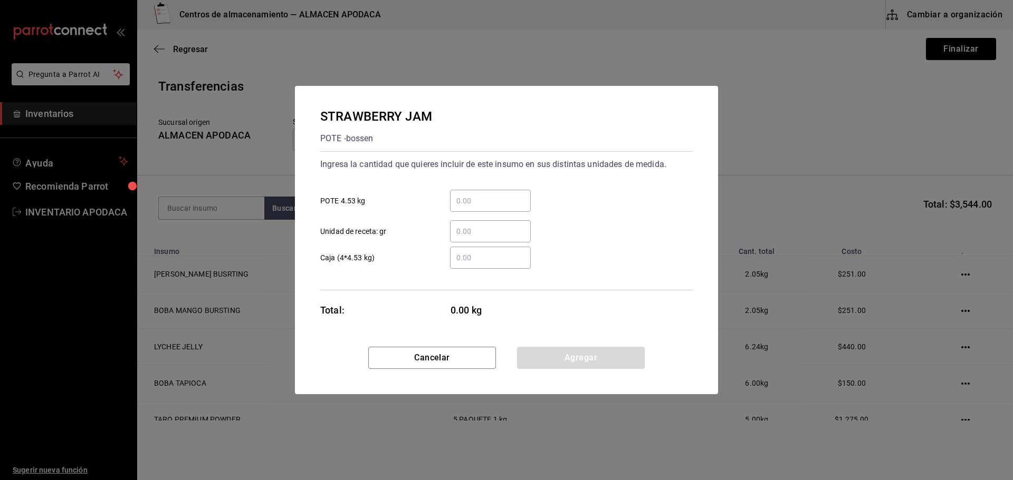
click at [479, 197] on input "​ POTE 4.53 kg" at bounding box center [490, 201] width 81 height 13
type input "1"
click at [568, 363] on button "Agregar" at bounding box center [581, 358] width 128 height 22
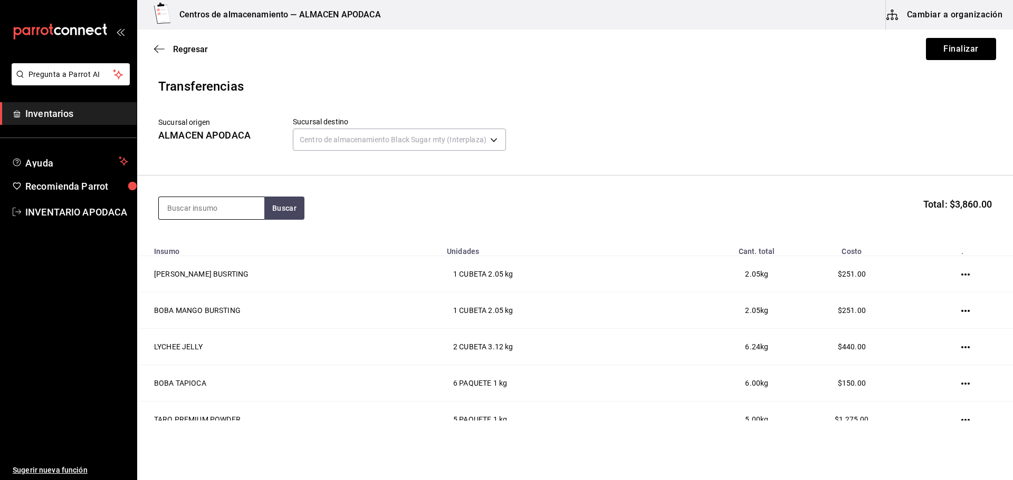
click at [205, 203] on input at bounding box center [211, 208] width 105 height 22
type input "POPO"
click at [221, 252] on div "PAQUETE - bossen/LOKYO" at bounding box center [211, 256] width 89 height 22
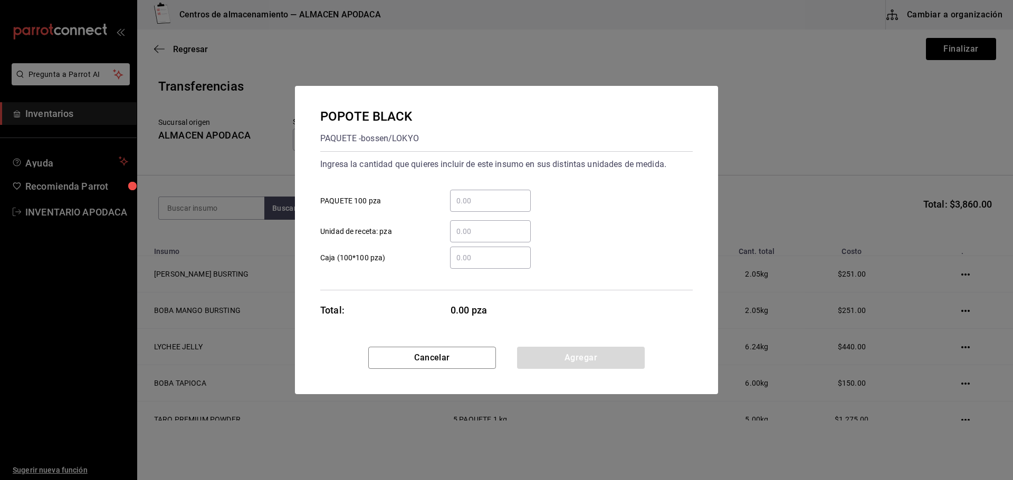
click at [459, 200] on input "​ PAQUETE 100 pza" at bounding box center [490, 201] width 81 height 13
type input "2"
click at [599, 352] on button "Agregar" at bounding box center [581, 358] width 128 height 22
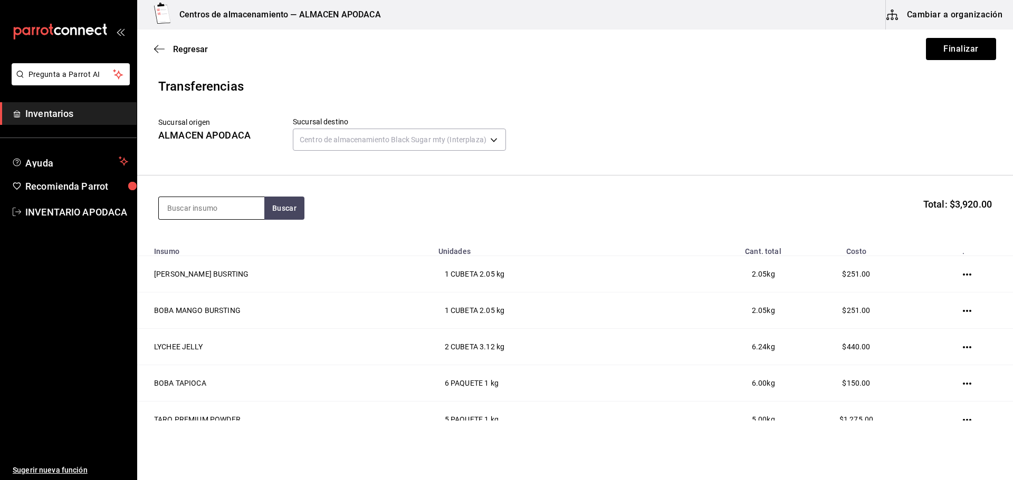
click at [254, 204] on input at bounding box center [211, 208] width 105 height 22
type input "SERVI"
click at [198, 258] on div "SERVILLETA Paquete - bossen/LOKYO" at bounding box center [211, 244] width 105 height 41
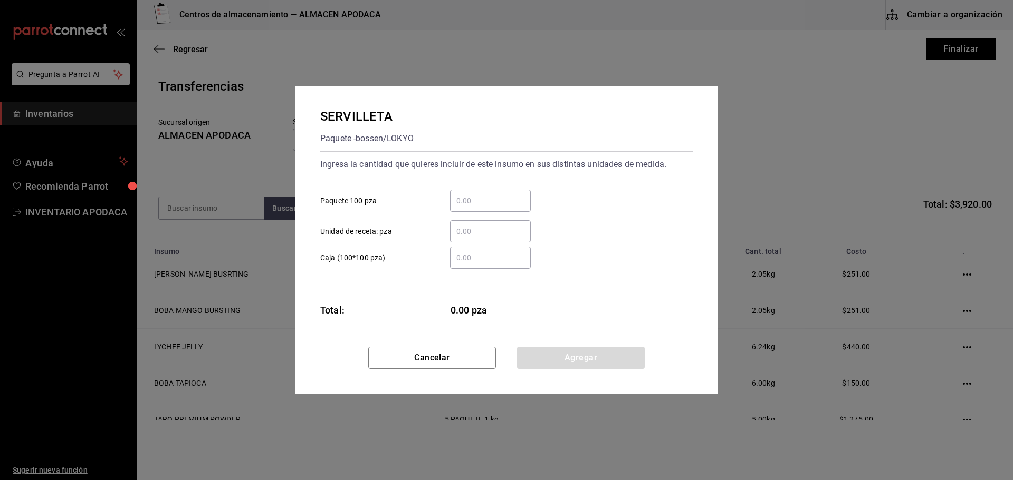
click at [480, 196] on input "​ Paquete 100 pza" at bounding box center [490, 201] width 81 height 13
type input "2"
click at [536, 357] on button "Agregar" at bounding box center [581, 358] width 128 height 22
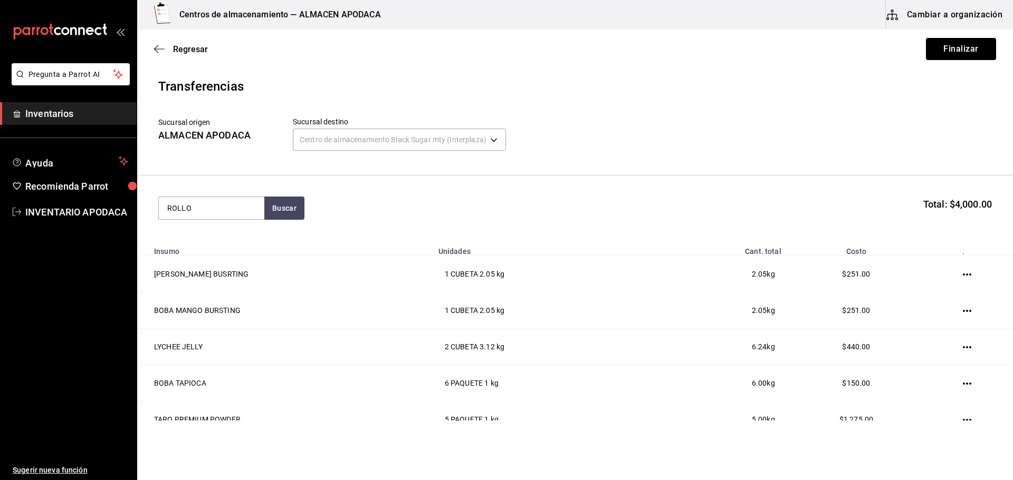
type input "ROLLO"
click at [221, 233] on div "ROLLO POS PIEZA - Interno" at bounding box center [211, 244] width 105 height 41
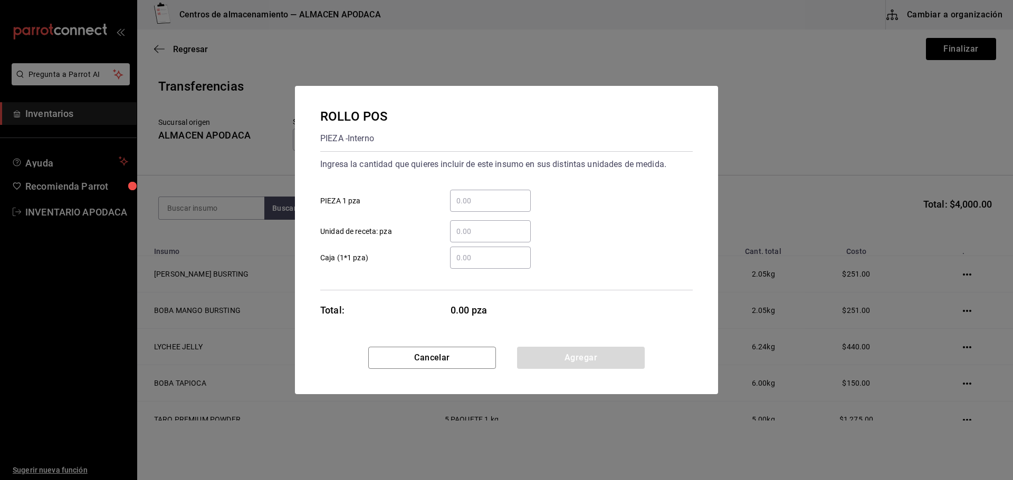
click at [483, 191] on div "​" at bounding box center [490, 201] width 81 height 22
click at [483, 195] on input "​ PIEZA 1 pza" at bounding box center [490, 201] width 81 height 13
type input "1"
click at [582, 364] on button "Agregar" at bounding box center [581, 358] width 128 height 22
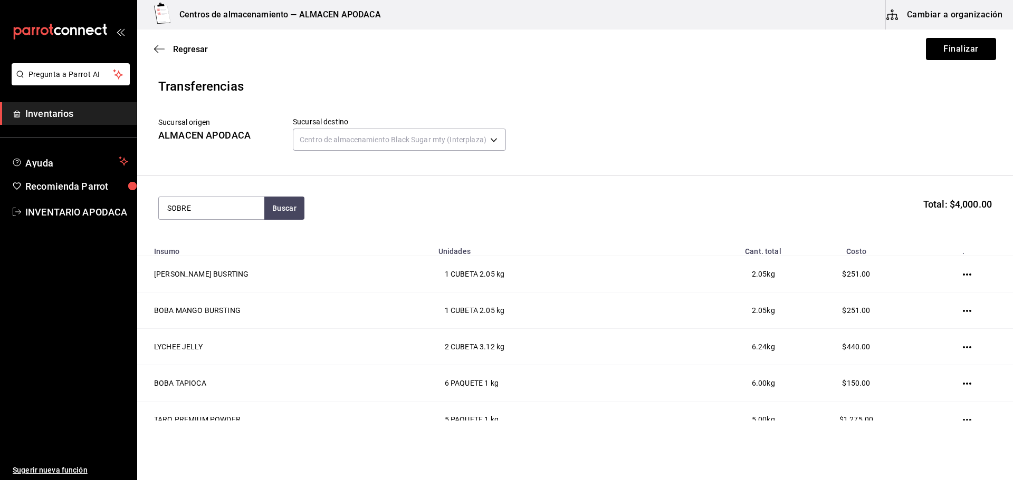
type input "SOBRE"
click at [234, 243] on div "SOBRES AMARILLO" at bounding box center [204, 239] width 75 height 13
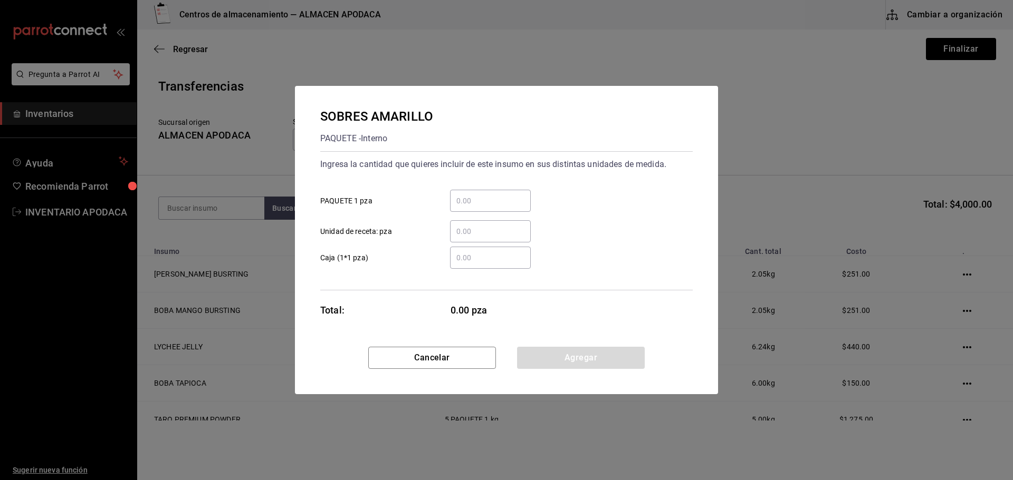
click at [484, 194] on div "​" at bounding box center [490, 201] width 81 height 22
click at [484, 195] on input "​ PAQUETE 1 pza" at bounding box center [490, 201] width 81 height 13
type input "4"
click at [587, 353] on button "Agregar" at bounding box center [581, 358] width 128 height 22
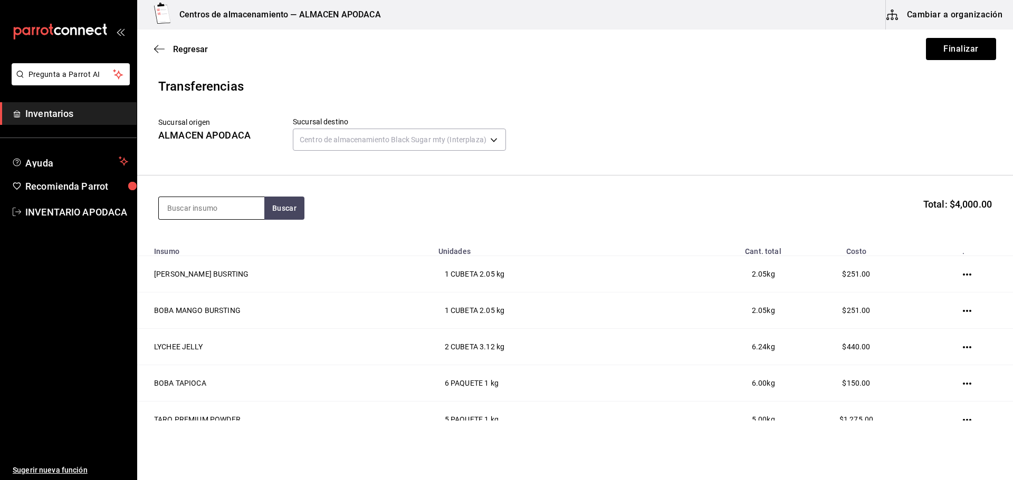
click at [219, 212] on input at bounding box center [211, 208] width 105 height 22
type input "LECHE"
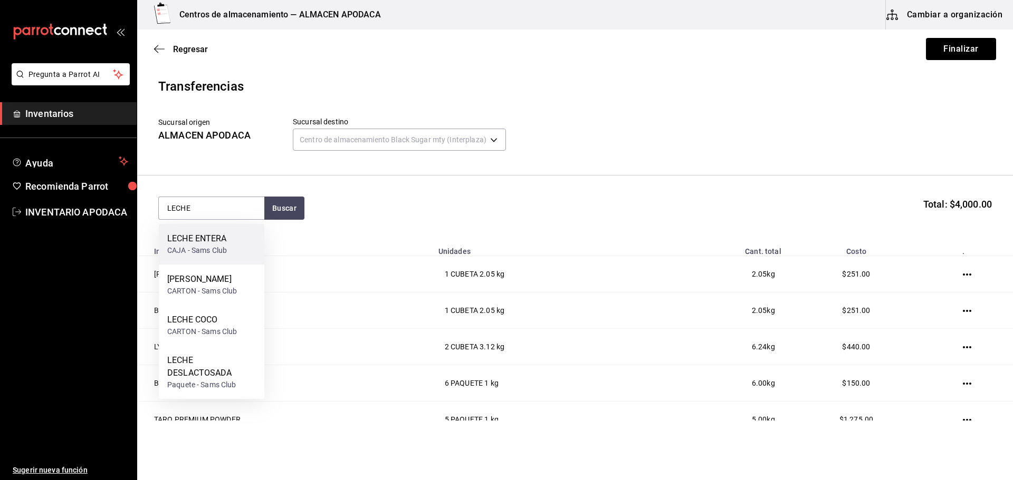
click at [237, 236] on div "LECHE ENTERA CAJA - Sams Club" at bounding box center [211, 244] width 105 height 41
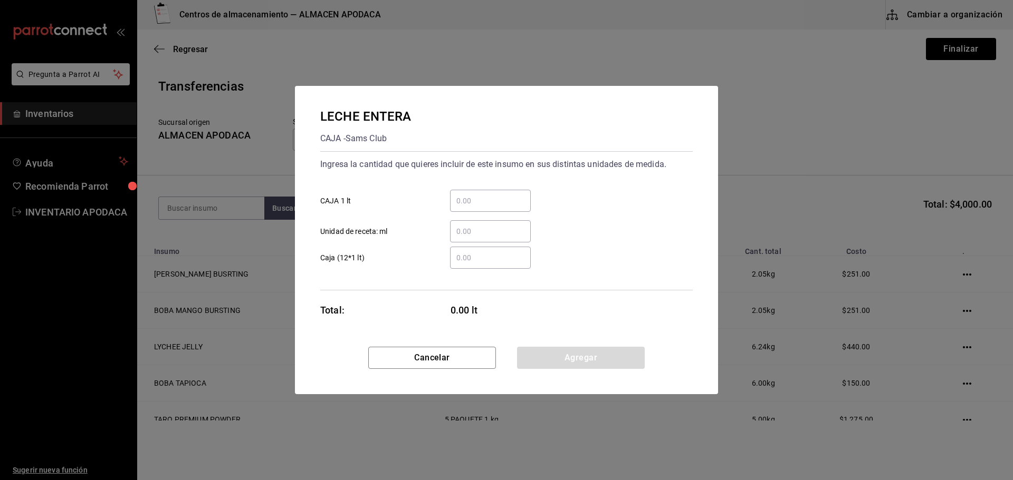
click at [473, 204] on input "​ CAJA 1 lt" at bounding box center [490, 201] width 81 height 13
type input "3"
click at [555, 366] on button "Agregar" at bounding box center [581, 358] width 128 height 22
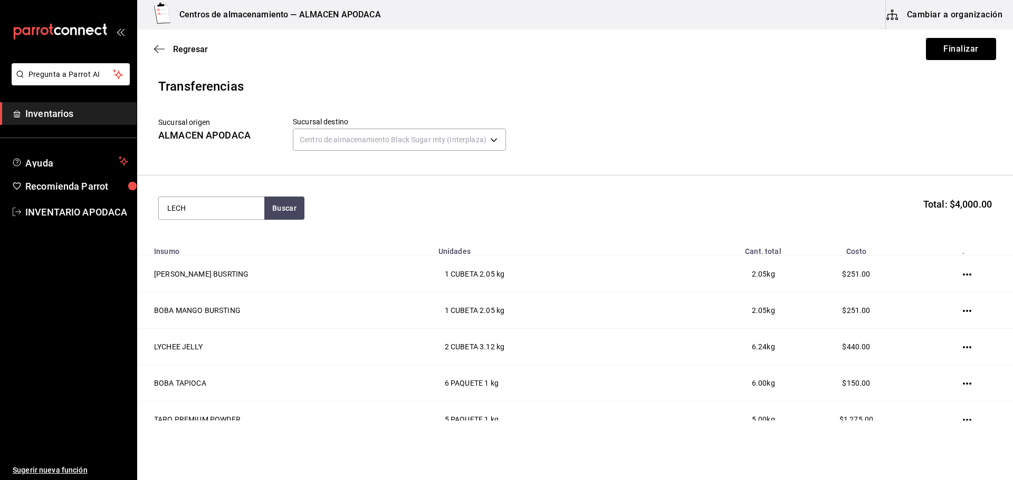
type input "LECHE"
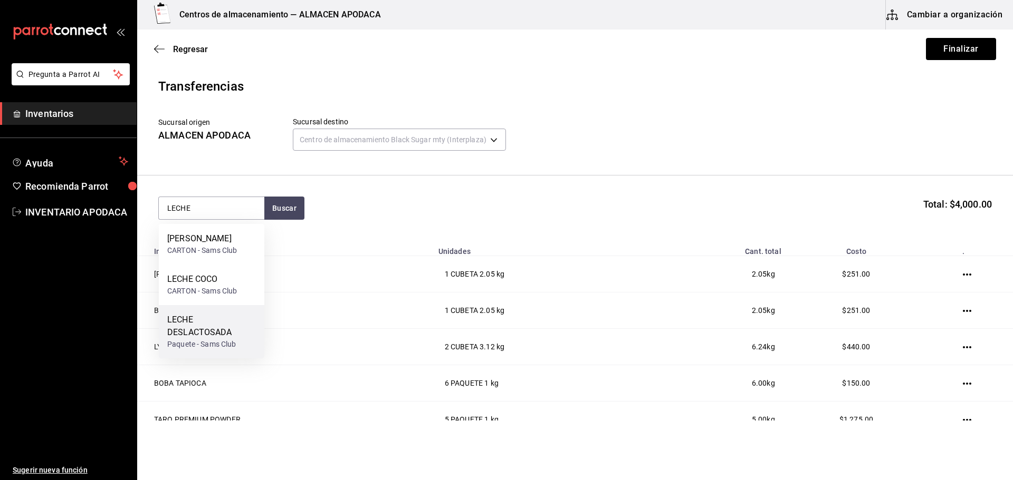
click at [217, 315] on div "LECHE DESLACTOSADA" at bounding box center [211, 326] width 89 height 25
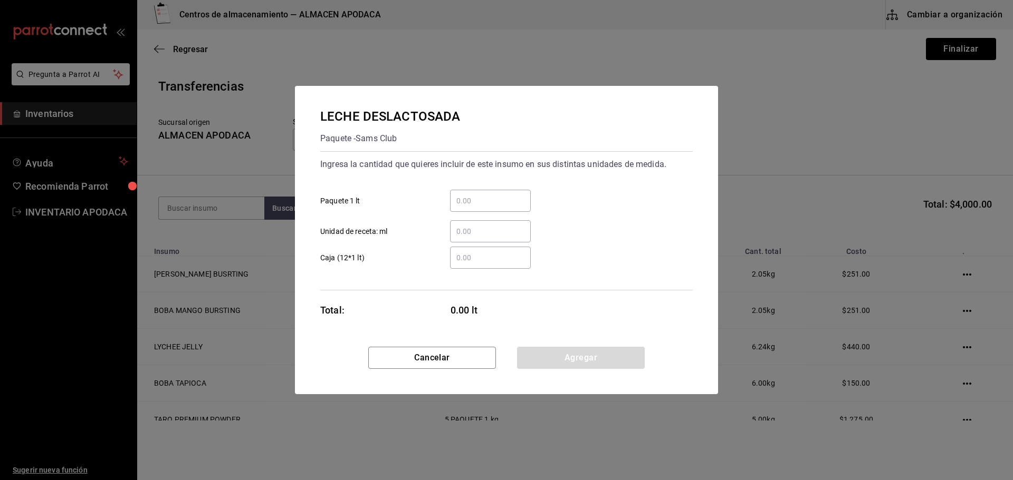
click at [454, 196] on input "​ Paquete 1 lt" at bounding box center [490, 201] width 81 height 13
type input "8"
click at [541, 350] on button "Agregar" at bounding box center [581, 358] width 128 height 22
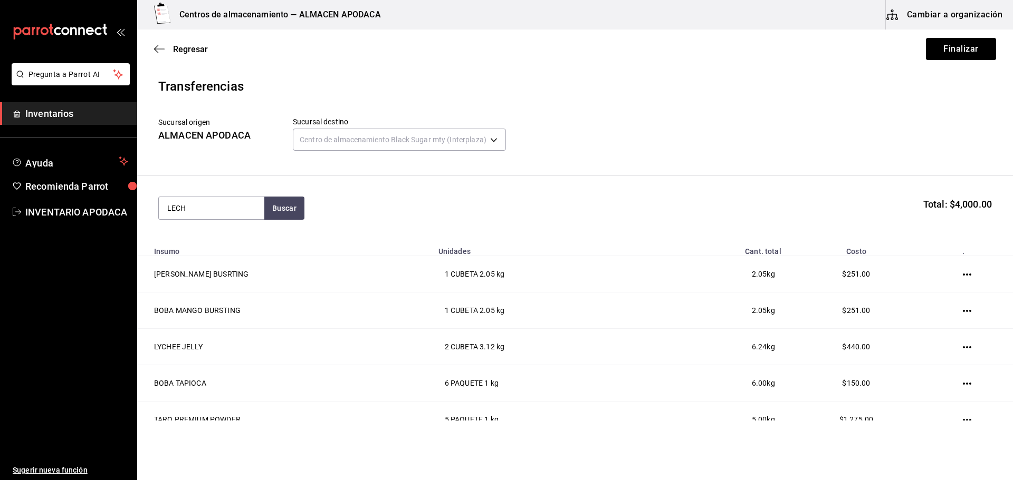
type input "LECHE"
click at [203, 272] on div "LECHE COCO CARTON - Sams Club" at bounding box center [211, 285] width 105 height 41
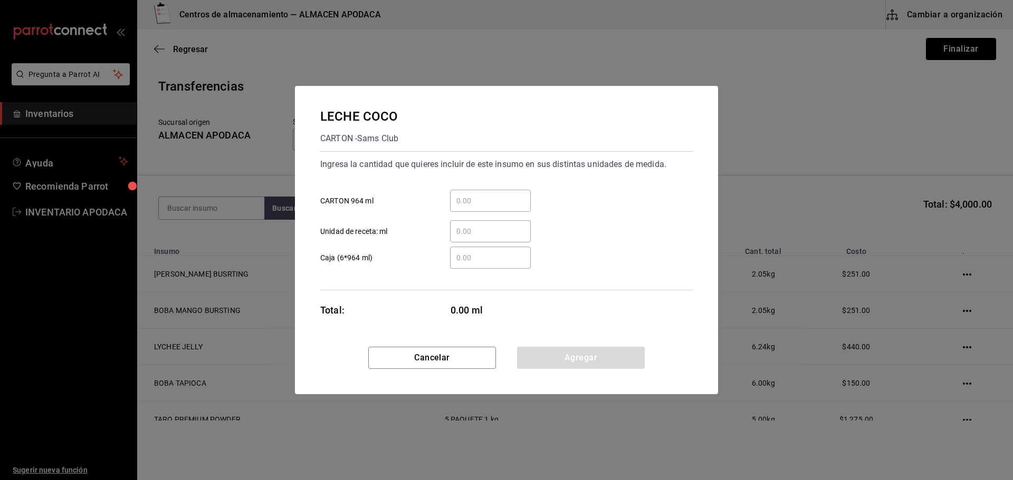
click at [481, 208] on div "​" at bounding box center [490, 201] width 81 height 22
click at [481, 207] on input "​ CARTON 964 ml" at bounding box center [490, 201] width 81 height 13
type input "3"
click at [599, 355] on button "Agregar" at bounding box center [581, 358] width 128 height 22
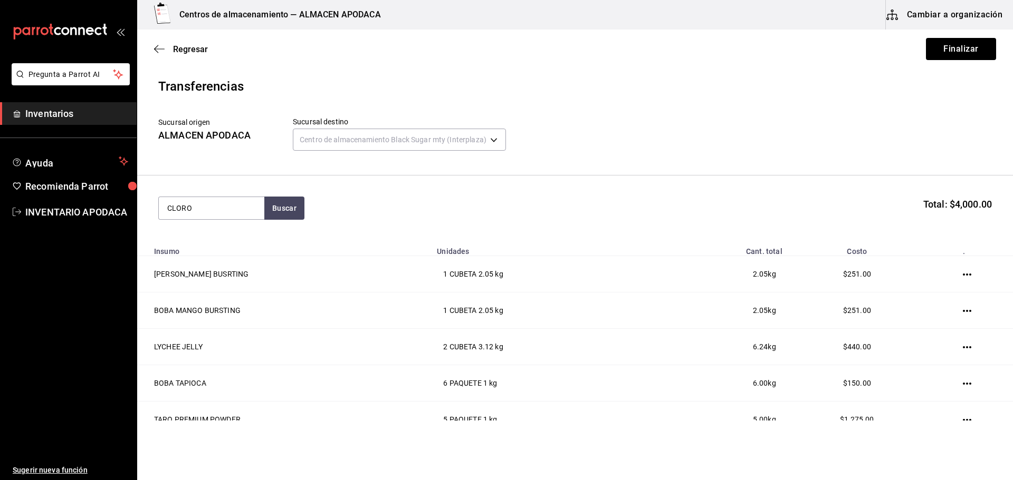
type input "CLORO"
click at [171, 226] on div "CLORO BOTE - Interno" at bounding box center [211, 244] width 105 height 41
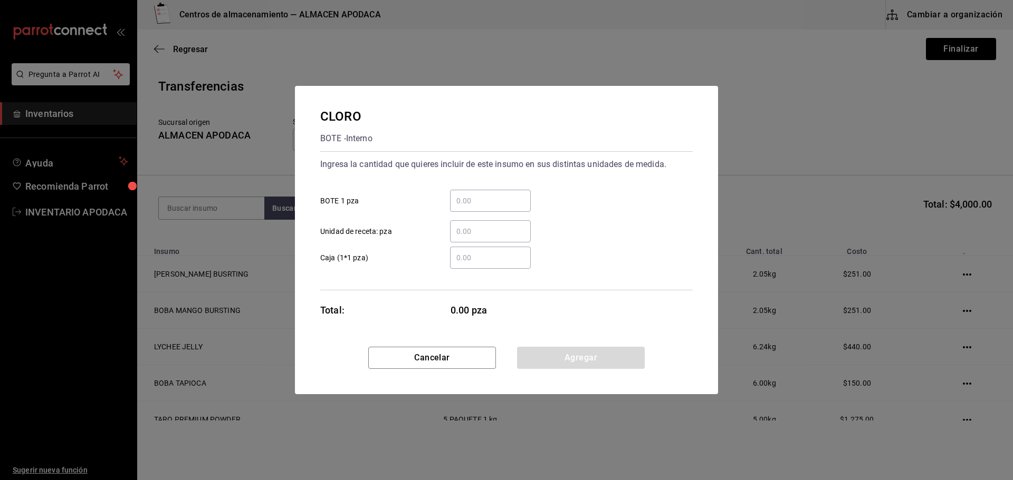
click at [473, 186] on div "​ BOTE 1 pza" at bounding box center [502, 196] width 381 height 31
click at [473, 192] on div "​" at bounding box center [490, 201] width 81 height 22
click at [473, 195] on input "​ BOTE 1 pza" at bounding box center [490, 201] width 81 height 13
type input "1"
click at [564, 353] on button "Agregar" at bounding box center [581, 358] width 128 height 22
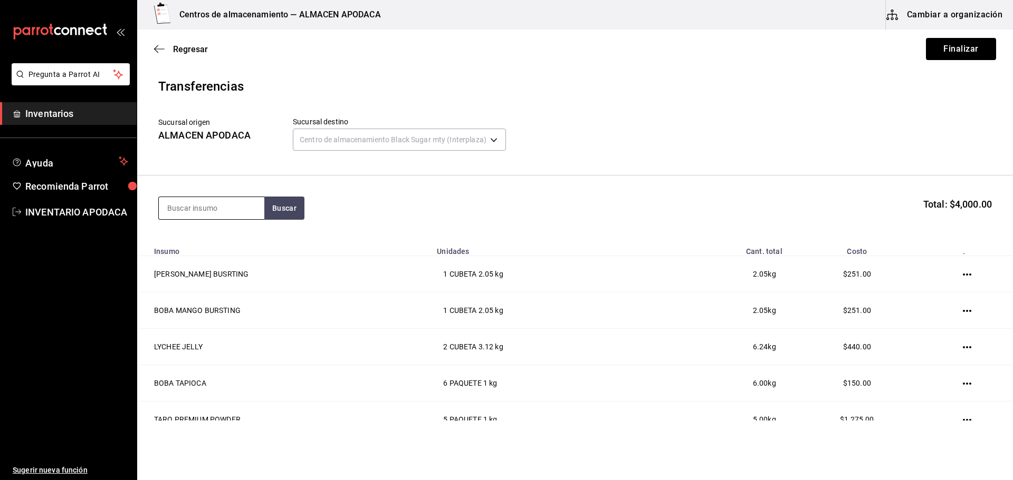
click at [187, 208] on input at bounding box center [211, 208] width 105 height 22
type input "ESPONJ"
click at [184, 241] on div "ESPONJA" at bounding box center [192, 239] width 50 height 13
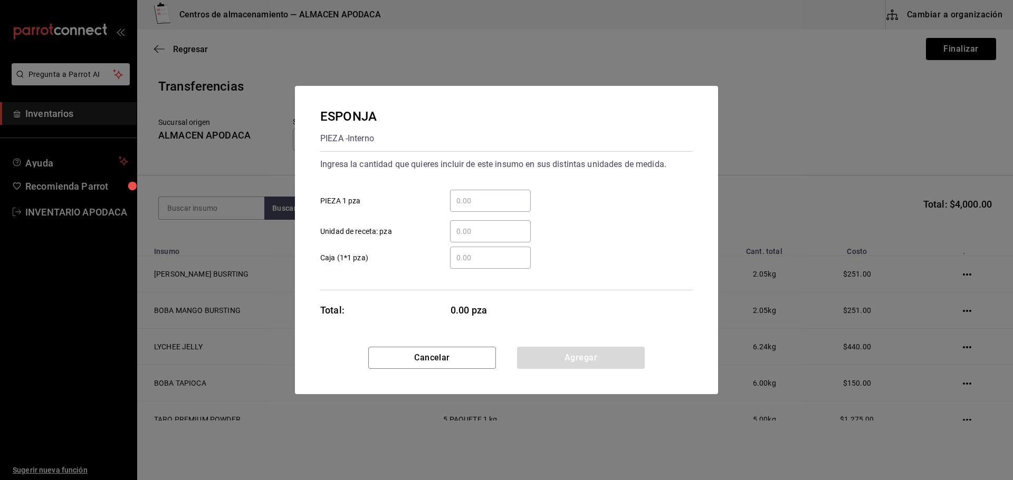
click at [472, 210] on div "​" at bounding box center [490, 201] width 81 height 22
click at [472, 207] on input "​ PIEZA 1 pza" at bounding box center [490, 201] width 81 height 13
type input "1"
drag, startPoint x: 578, startPoint y: 345, endPoint x: 578, endPoint y: 355, distance: 10.6
click at [578, 345] on div "ESPONJA PIEZA - Interno Ingresa la cantidad que quieres incluir de este insumo …" at bounding box center [506, 216] width 423 height 261
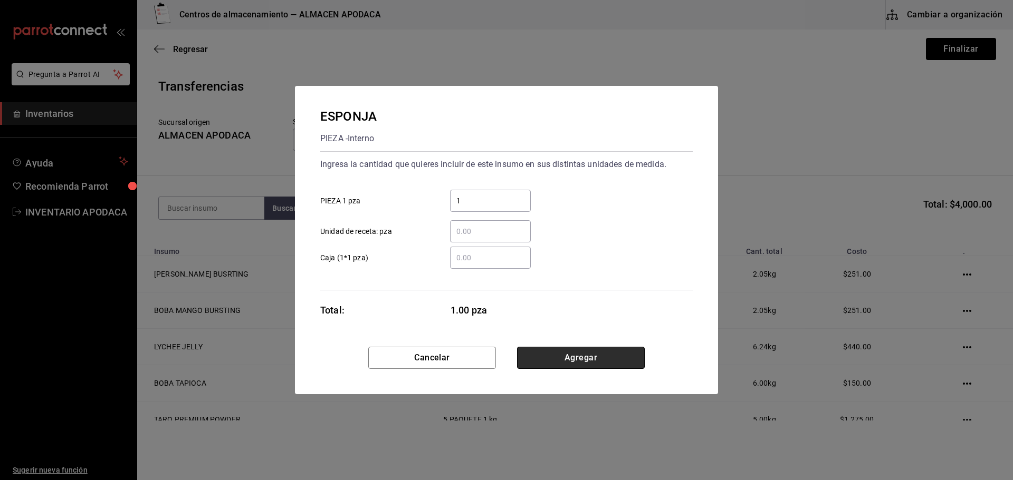
click at [578, 355] on button "Agregar" at bounding box center [581, 358] width 128 height 22
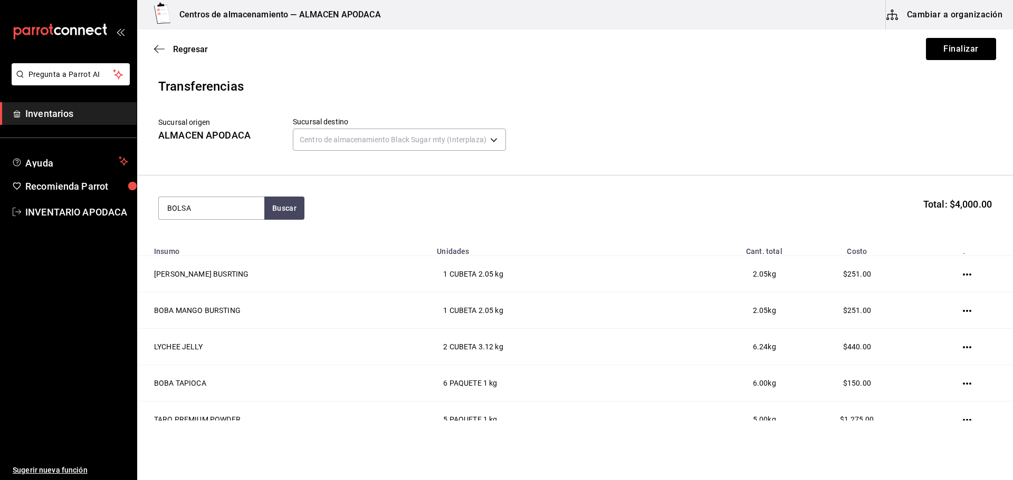
type input "BOLSA"
click at [228, 233] on div "BOLSA DE BASURA" at bounding box center [204, 239] width 74 height 13
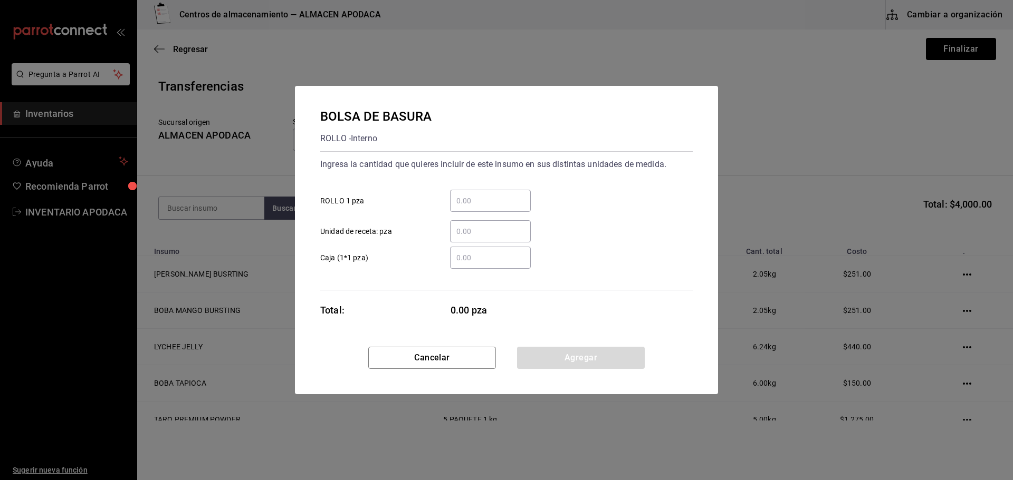
click at [495, 201] on input "​ ROLLO 1 pza" at bounding box center [490, 201] width 81 height 13
type input "1"
click at [599, 354] on button "Agregar" at bounding box center [581, 358] width 128 height 22
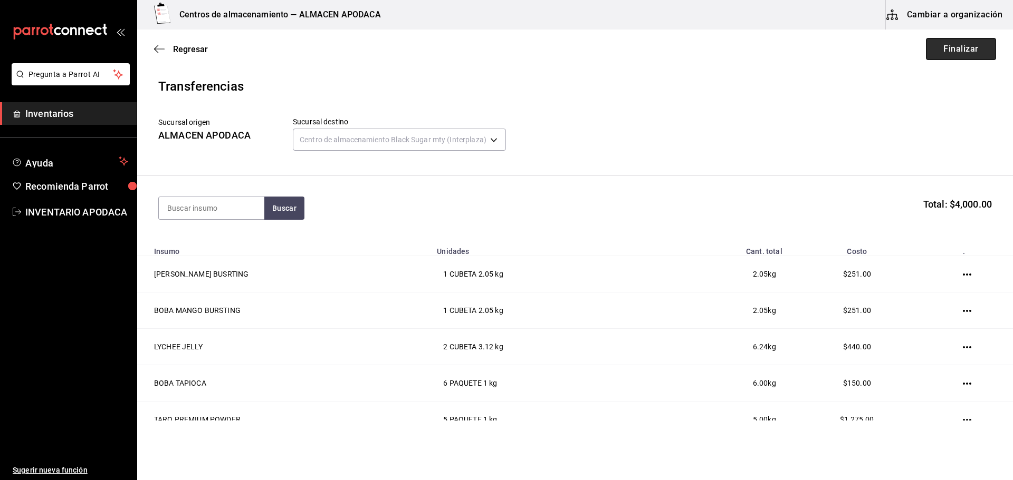
click at [942, 45] on button "Finalizar" at bounding box center [961, 49] width 70 height 22
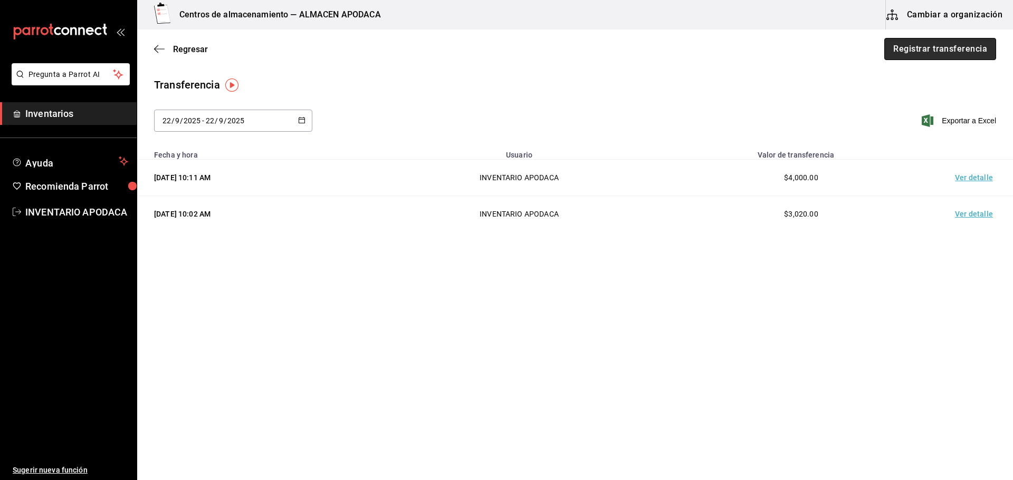
click at [980, 48] on button "Registrar transferencia" at bounding box center [940, 49] width 112 height 22
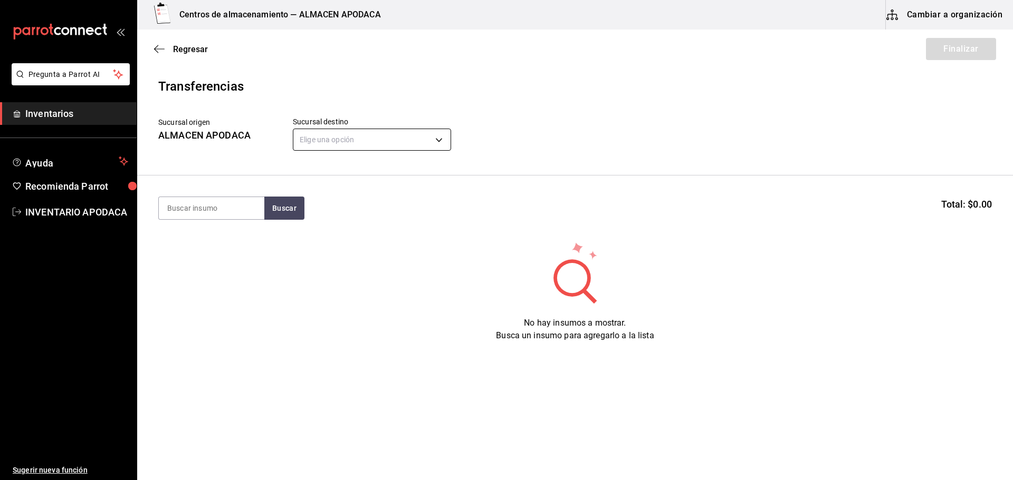
click at [411, 130] on body "Pregunta a Parrot AI Inventarios Ayuda Recomienda Parrot INVENTARIO APODACA Sug…" at bounding box center [506, 210] width 1013 height 421
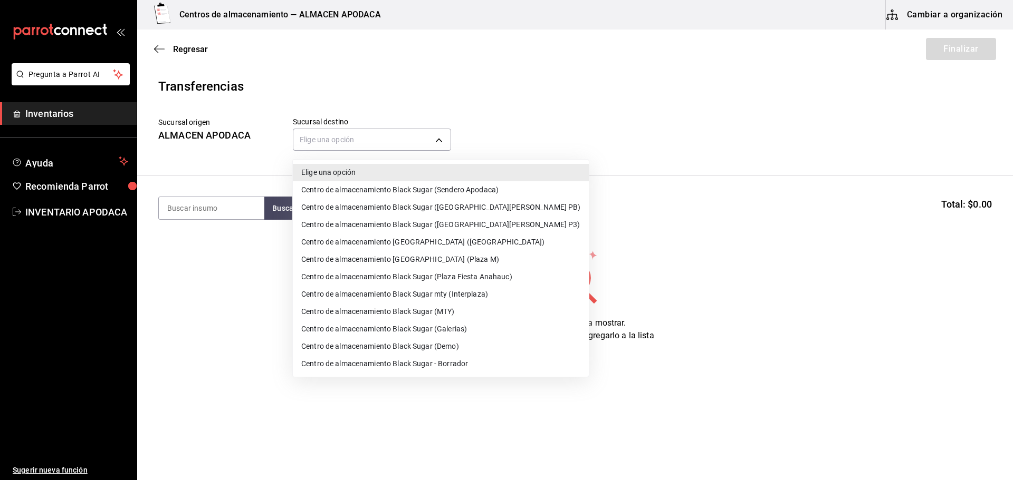
click at [465, 190] on li "Centro de almacenamiento Black Sugar (Sendero Apodaca)" at bounding box center [441, 189] width 296 height 17
type input "43cde48b-8b4b-458a-b27f-b53e7547168b"
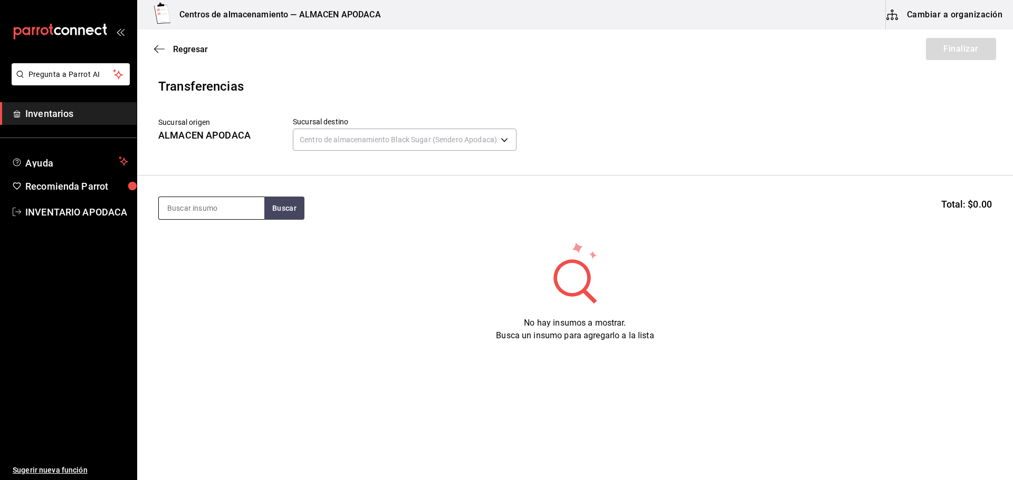
click at [244, 211] on input at bounding box center [211, 208] width 105 height 22
type input "JELLY"
drag, startPoint x: 217, startPoint y: 285, endPoint x: 216, endPoint y: 276, distance: 9.0
click at [216, 276] on div "LYCHEE JELLY" at bounding box center [195, 279] width 57 height 13
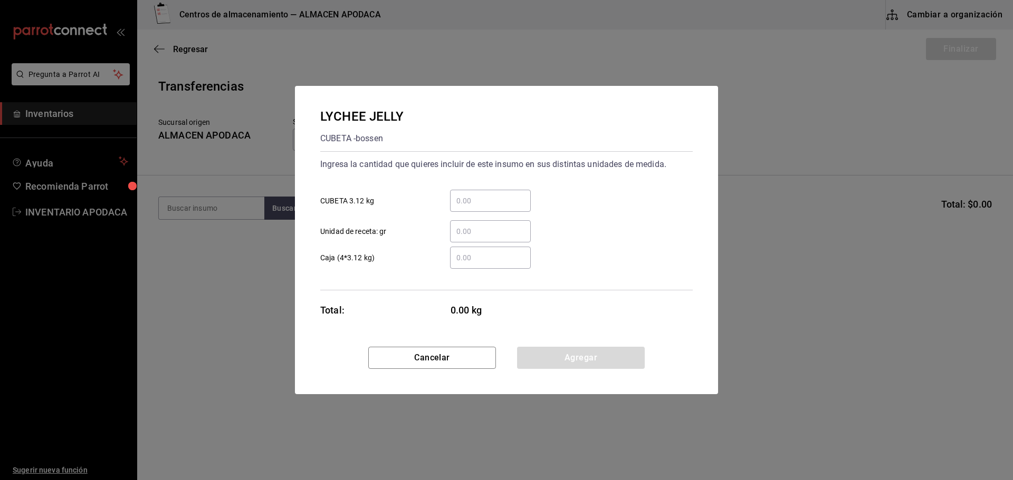
drag, startPoint x: 492, startPoint y: 176, endPoint x: 487, endPoint y: 200, distance: 24.3
click at [492, 180] on div "Ingresa la cantidad que quieres incluir de este insumo en sus distintas unidade…" at bounding box center [506, 199] width 372 height 86
click at [484, 206] on input "​ CUBETA 3.12 kg" at bounding box center [490, 201] width 81 height 13
type input "1"
click at [530, 360] on button "Agregar" at bounding box center [581, 358] width 128 height 22
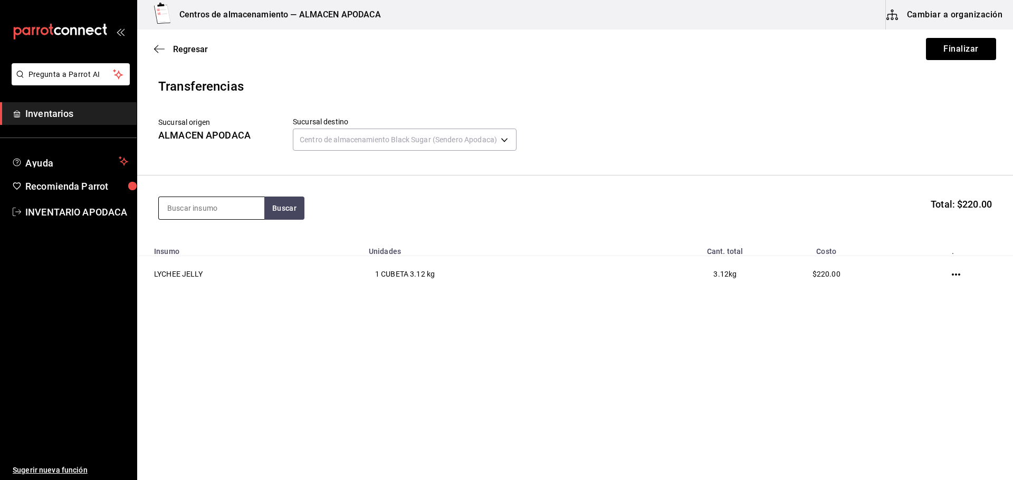
click at [222, 213] on input at bounding box center [211, 208] width 105 height 22
type input "BOBA"
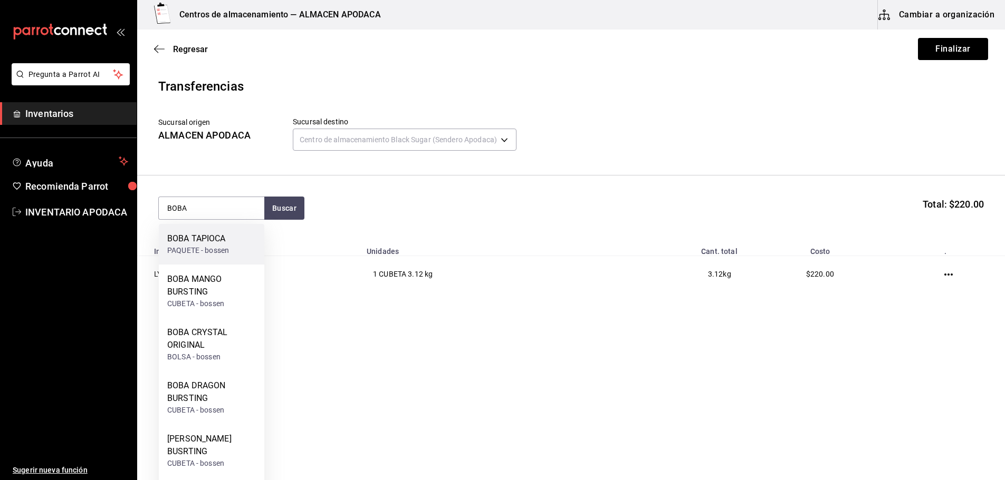
click at [217, 263] on div "BOBA TAPIOCA PAQUETE - bossen" at bounding box center [211, 244] width 105 height 41
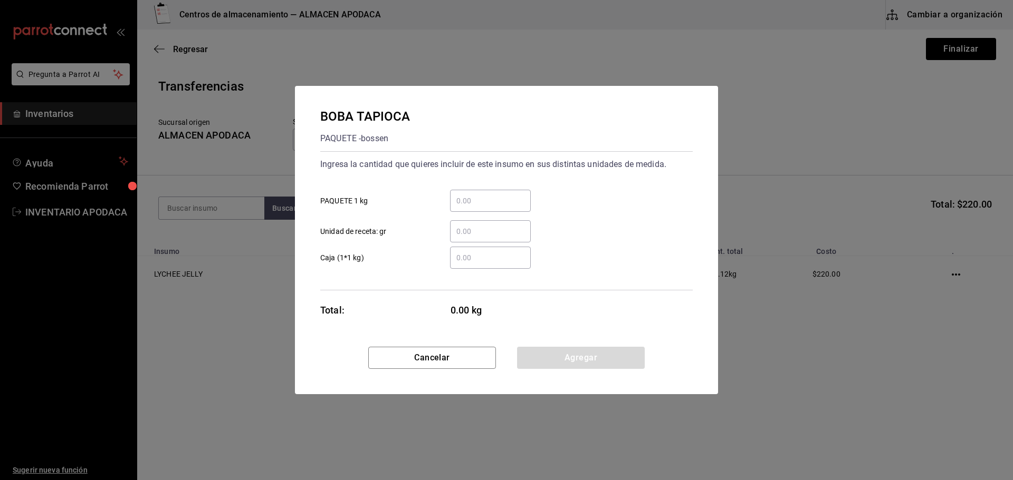
click at [471, 200] on input "​ PAQUETE 1 kg" at bounding box center [490, 201] width 81 height 13
type input "1"
click at [569, 357] on button "Agregar" at bounding box center [581, 358] width 128 height 22
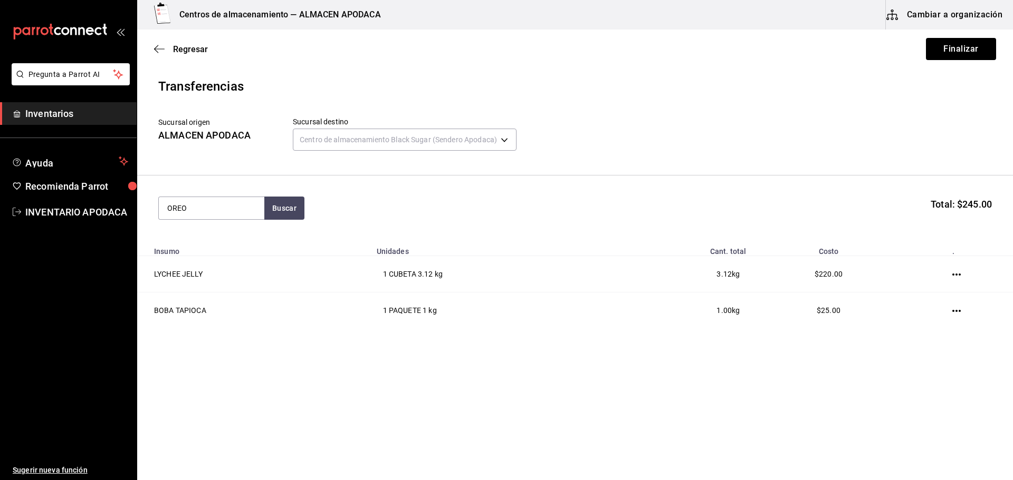
type input "OREO"
click at [239, 249] on div "Paquete - Mercado Libre" at bounding box center [207, 250] width 81 height 11
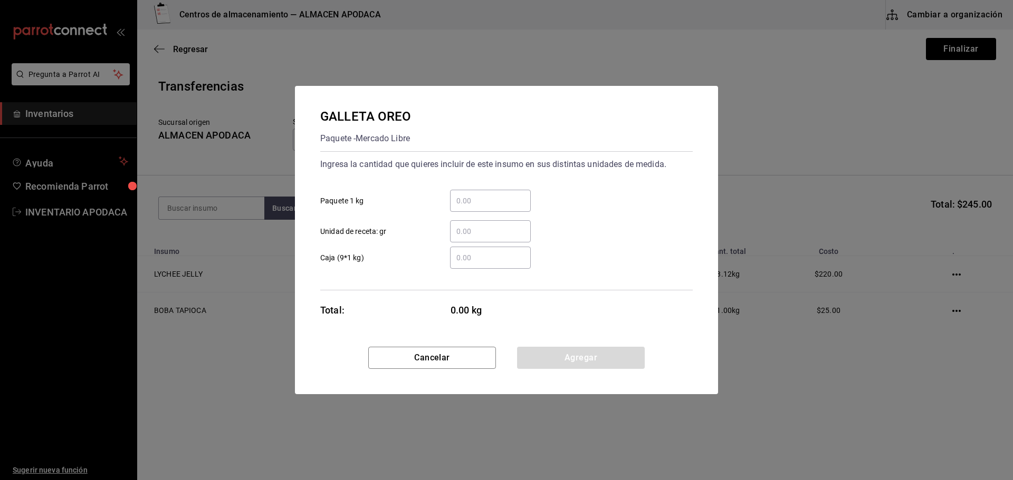
click at [479, 211] on div "​" at bounding box center [490, 201] width 81 height 22
click at [479, 207] on input "​ Paquete 1 kg" at bounding box center [490, 201] width 81 height 13
type input "1"
click at [541, 357] on button "Agregar" at bounding box center [581, 358] width 128 height 22
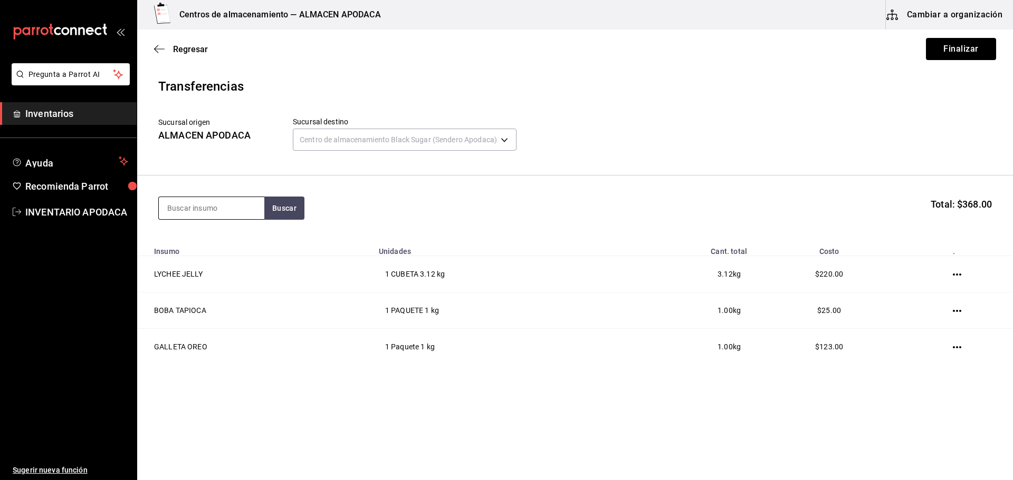
click at [220, 203] on input at bounding box center [211, 208] width 105 height 22
type input "TARO"
click at [193, 246] on div "TARO PREMIUM POWDER" at bounding box center [211, 245] width 89 height 25
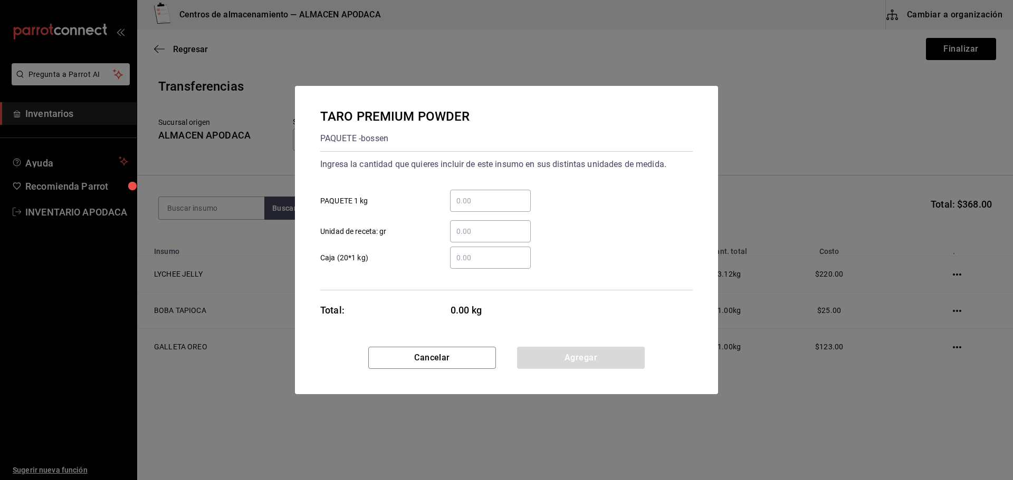
click at [483, 209] on div "​" at bounding box center [490, 201] width 81 height 22
click at [483, 207] on input "​ PAQUETE 1 kg" at bounding box center [490, 201] width 81 height 13
type input "2"
click at [560, 359] on button "Agregar" at bounding box center [581, 358] width 128 height 22
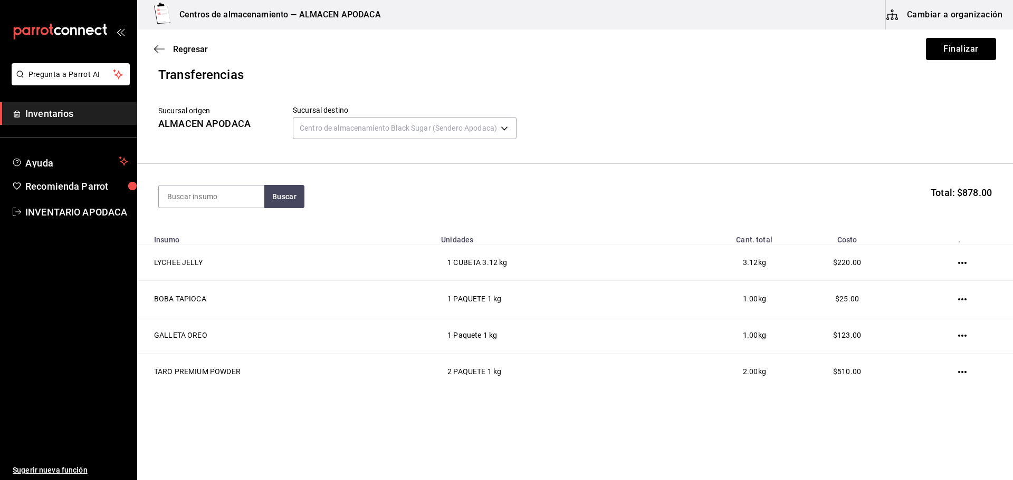
scroll to position [15, 0]
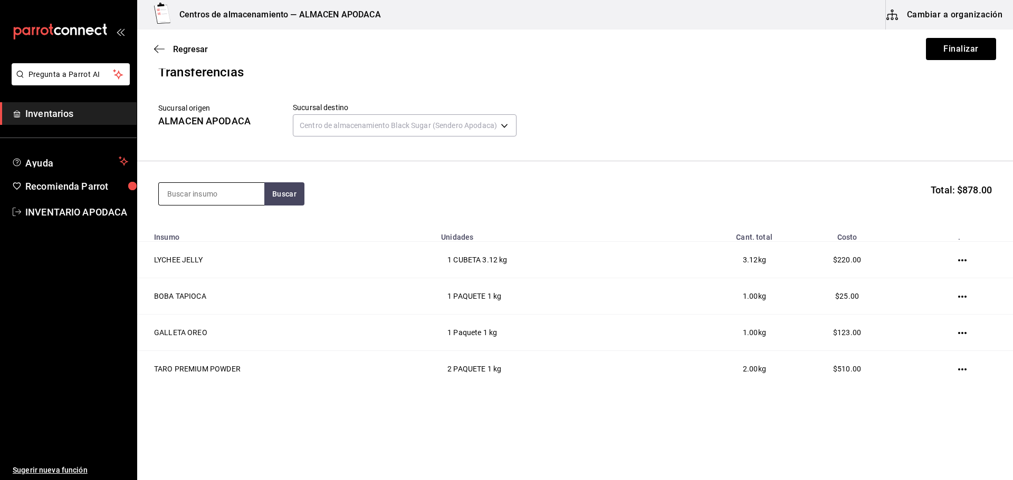
click at [222, 197] on input at bounding box center [211, 194] width 105 height 22
type input "ICE"
click at [238, 224] on div "ICE MOCA POWDER" at bounding box center [204, 224] width 75 height 13
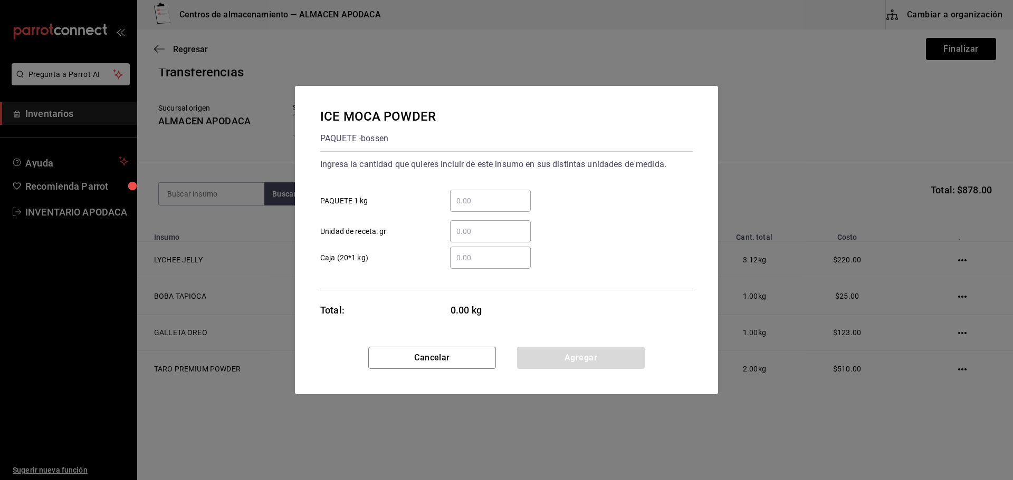
click at [470, 202] on input "​ PAQUETE 1 kg" at bounding box center [490, 201] width 81 height 13
type input "1"
click at [594, 380] on div "Cancelar Agregar" at bounding box center [506, 370] width 423 height 47
click at [589, 360] on button "Agregar" at bounding box center [581, 358] width 128 height 22
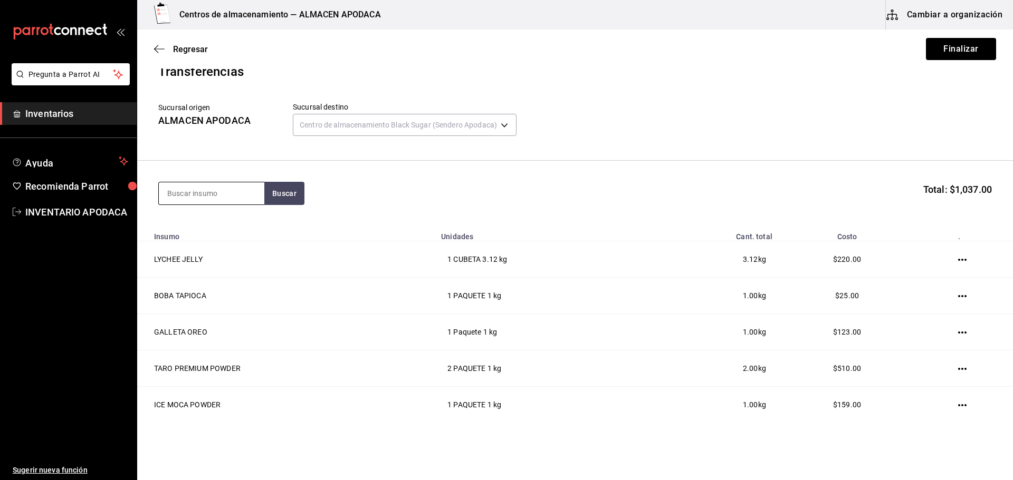
click at [223, 198] on input at bounding box center [211, 193] width 105 height 22
type input "COFF"
click at [224, 256] on div "COFFEE POWDER PAQUETE - bossen" at bounding box center [211, 270] width 105 height 41
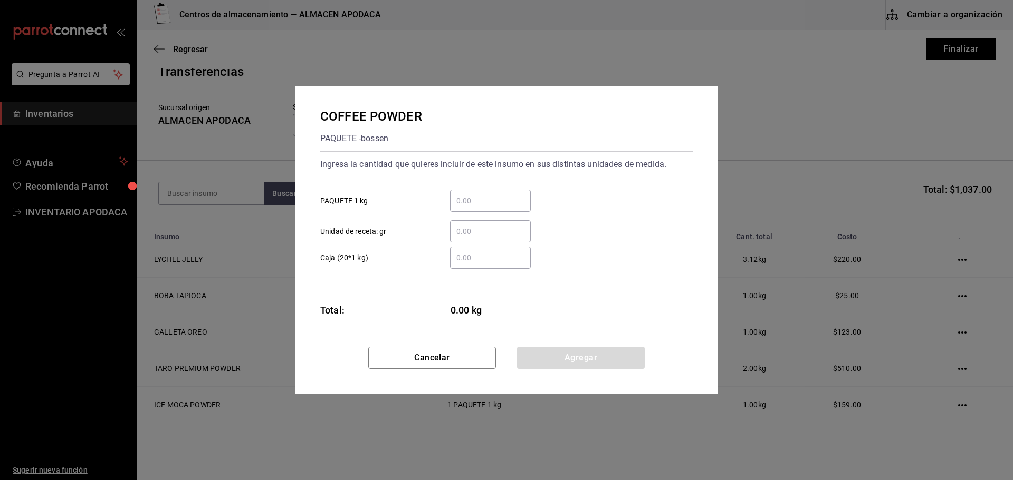
click at [455, 194] on div "​" at bounding box center [490, 201] width 81 height 22
click at [455, 195] on input "​ PAQUETE 1 kg" at bounding box center [490, 201] width 81 height 13
click at [464, 199] on input "​ PAQUETE 1 kg" at bounding box center [490, 201] width 81 height 13
type input "1"
click at [574, 355] on button "Agregar" at bounding box center [581, 358] width 128 height 22
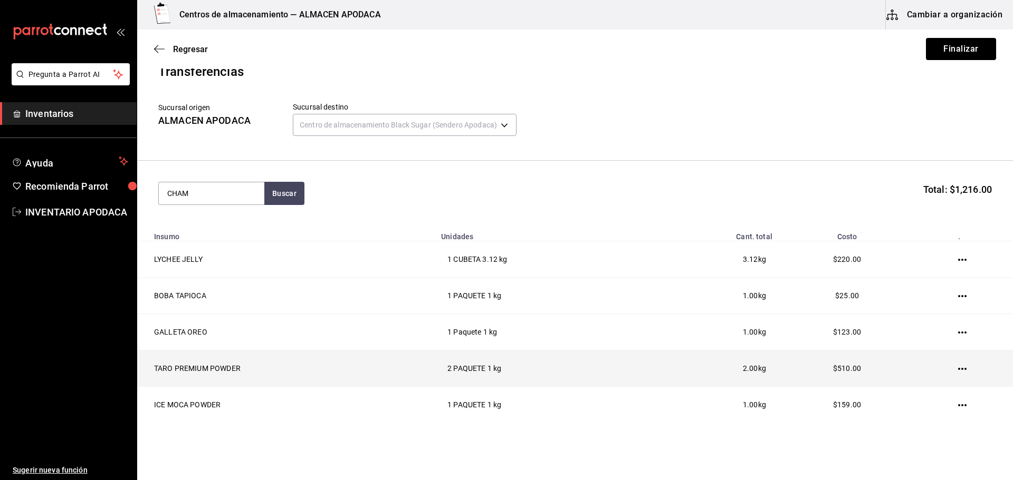
type input "CHAM"
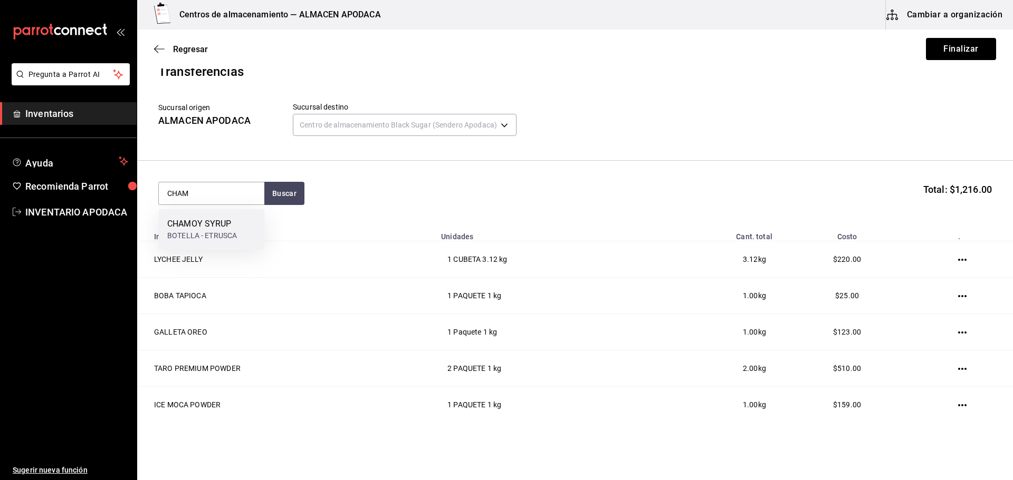
click at [206, 212] on div "CHAMOY SYRUP BOTELLA - ETRUSCA" at bounding box center [211, 229] width 105 height 41
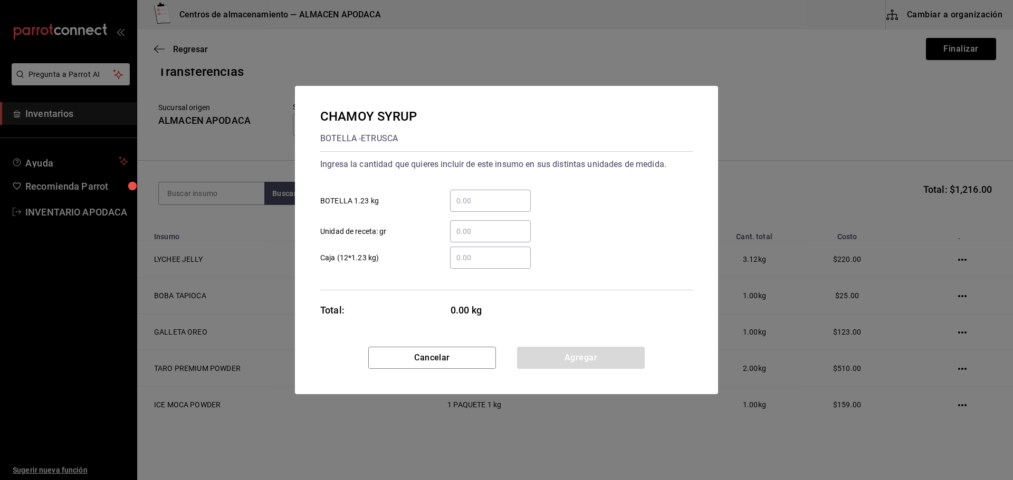
click at [513, 207] on div "​" at bounding box center [490, 201] width 81 height 22
click at [513, 207] on input "​ BOTELLA 1.23 kg" at bounding box center [490, 201] width 81 height 13
type input "1"
click at [555, 359] on button "Agregar" at bounding box center [581, 358] width 128 height 22
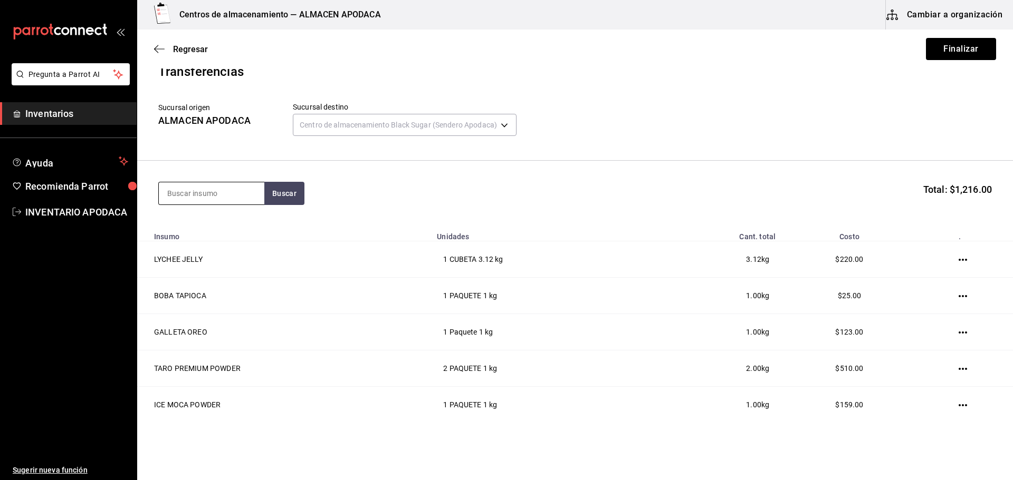
click at [231, 204] on input at bounding box center [211, 193] width 105 height 22
type input "POPO"
click at [224, 217] on div "POPOTE BLACK PAQUETE - bossen/LOKYO" at bounding box center [211, 235] width 105 height 52
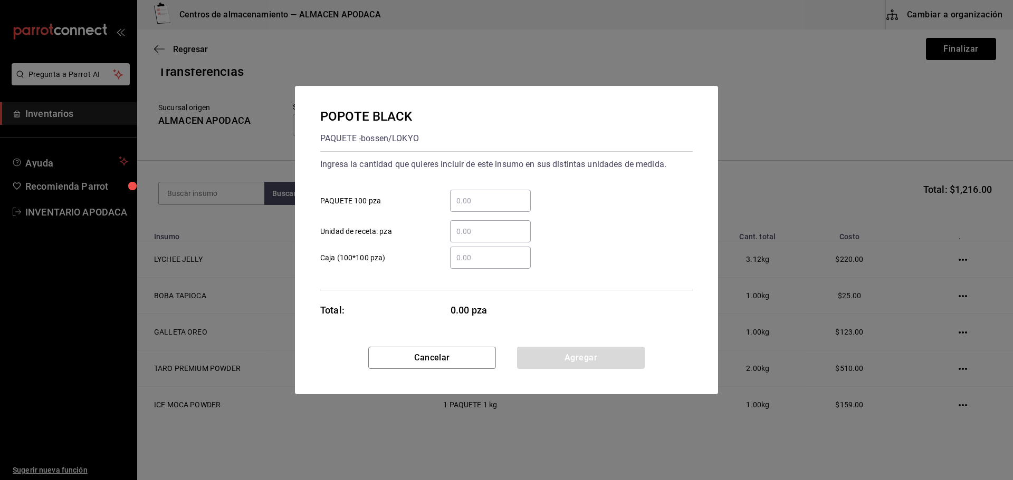
click at [476, 196] on input "​ PAQUETE 100 pza" at bounding box center [490, 201] width 81 height 13
type input "1"
click at [569, 359] on button "Agregar" at bounding box center [581, 358] width 128 height 22
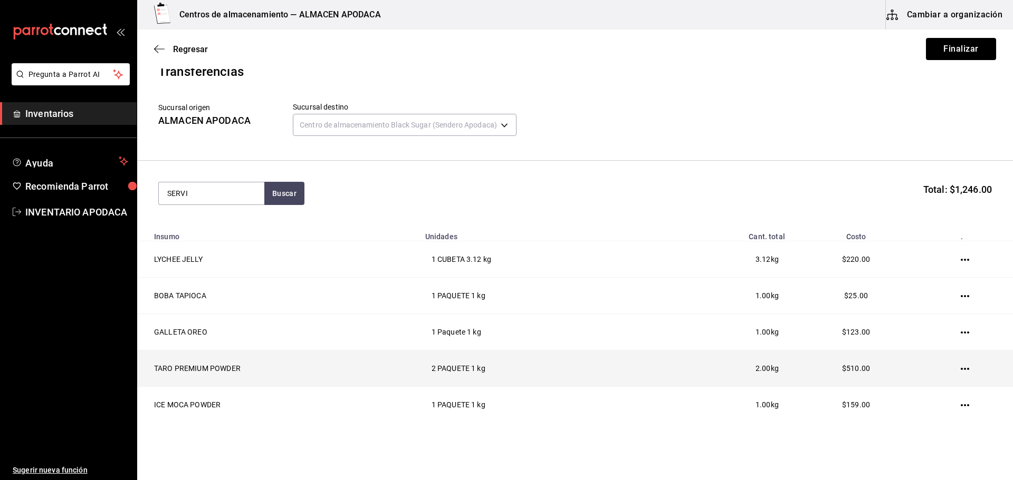
type input "SERVI"
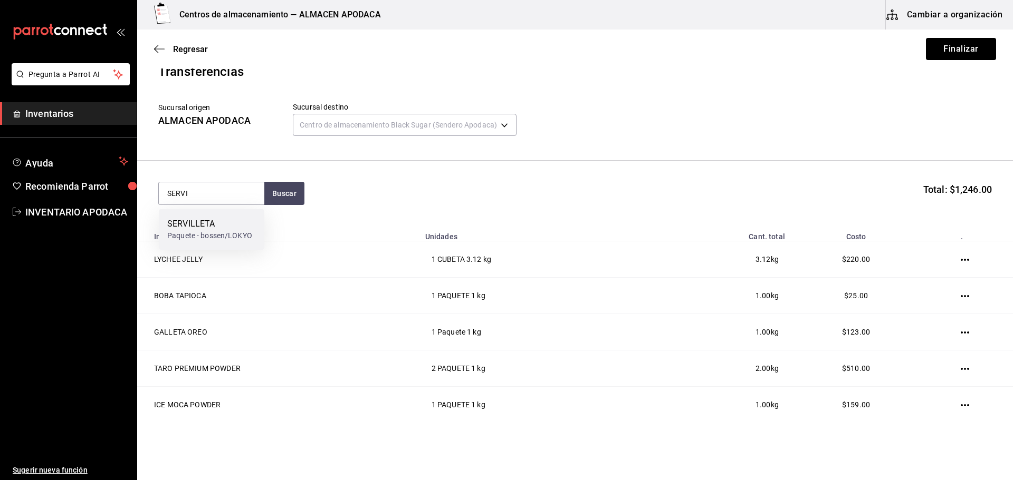
click at [244, 232] on div "Paquete - bossen/LOKYO" at bounding box center [209, 235] width 85 height 11
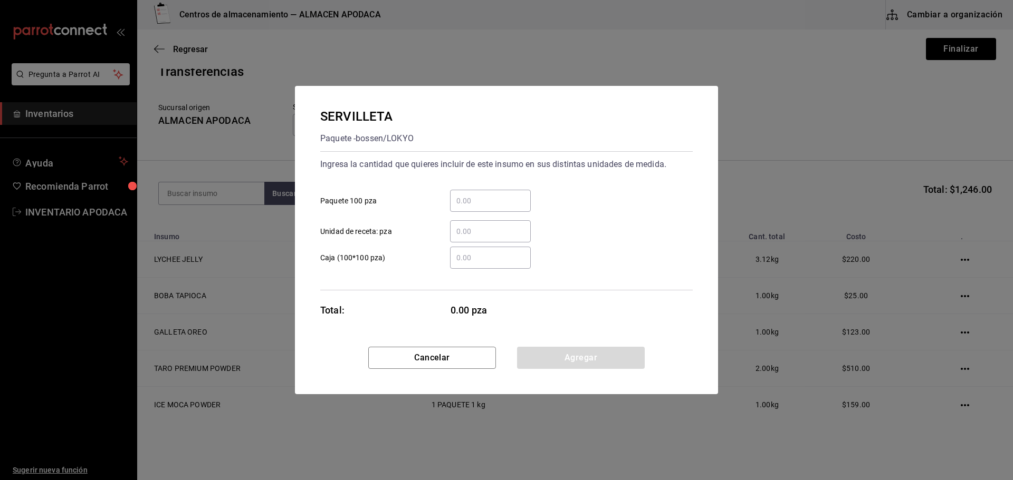
click at [521, 189] on div "​ Paquete 100 pza" at bounding box center [502, 196] width 381 height 31
click at [503, 204] on input "​ Paquete 100 pza" at bounding box center [490, 201] width 81 height 13
type input "1"
click at [552, 357] on button "Agregar" at bounding box center [581, 358] width 128 height 22
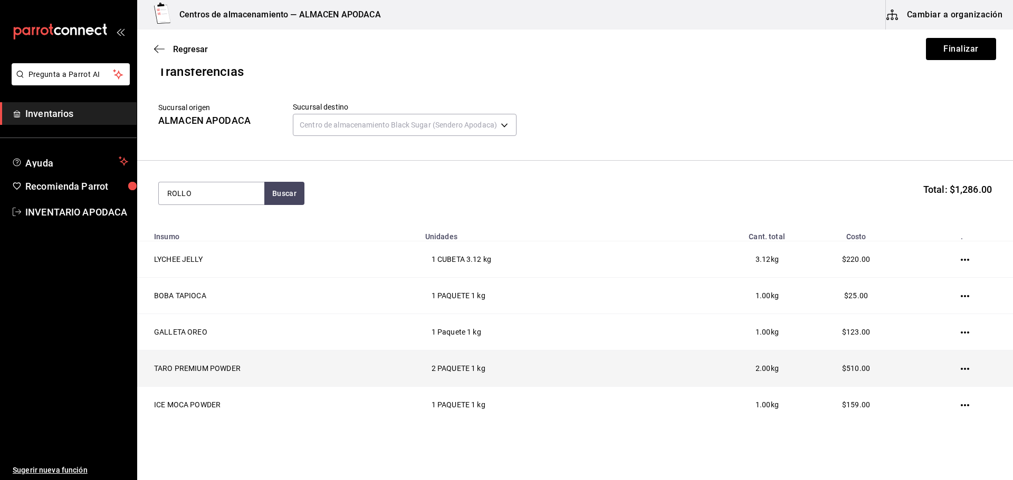
type input "ROLLO"
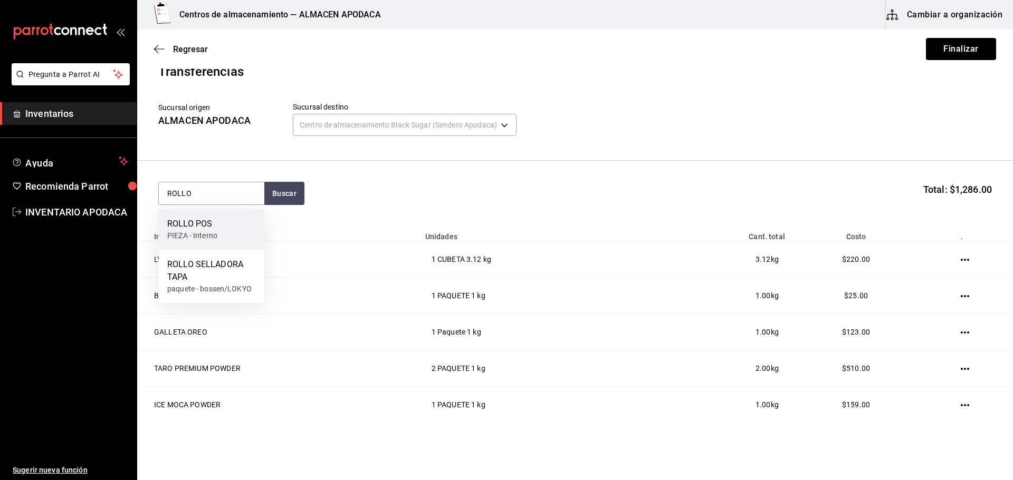
click at [203, 233] on div "PIEZA - Interno" at bounding box center [192, 235] width 50 height 11
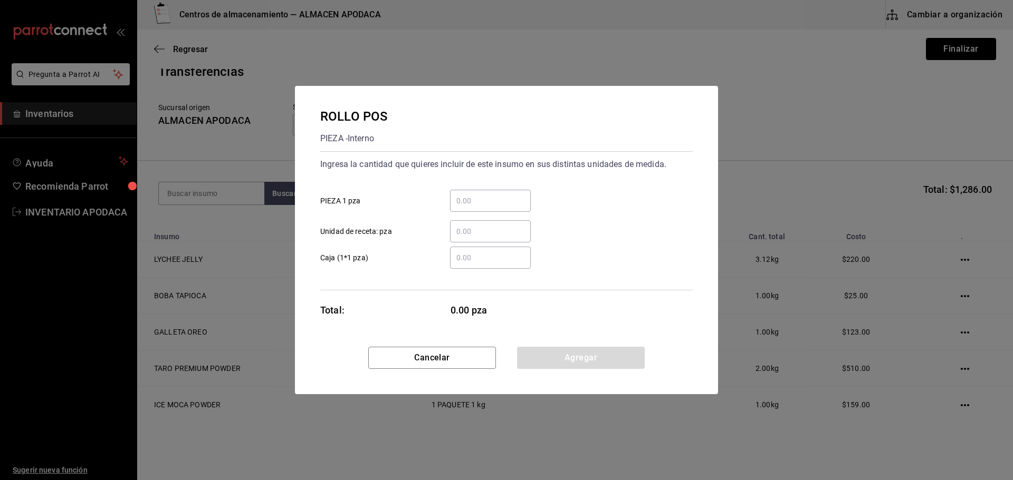
click at [485, 201] on input "​ PIEZA 1 pza" at bounding box center [490, 201] width 81 height 13
type input "1"
click at [574, 353] on button "Agregar" at bounding box center [581, 358] width 128 height 22
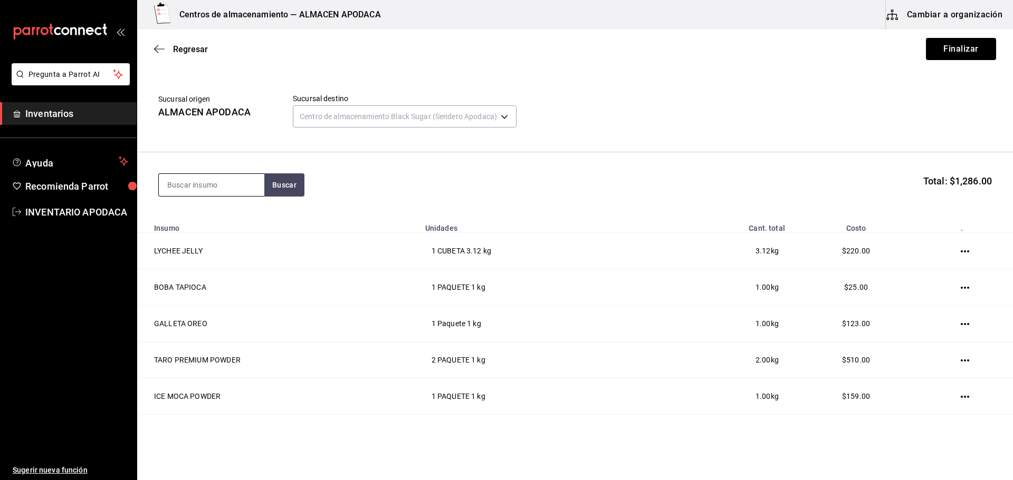
scroll to position [22, 0]
click at [201, 186] on input at bounding box center [211, 186] width 105 height 22
type input "PORTA"
click at [203, 224] on div "PAQUETE - Interno" at bounding box center [206, 228] width 79 height 11
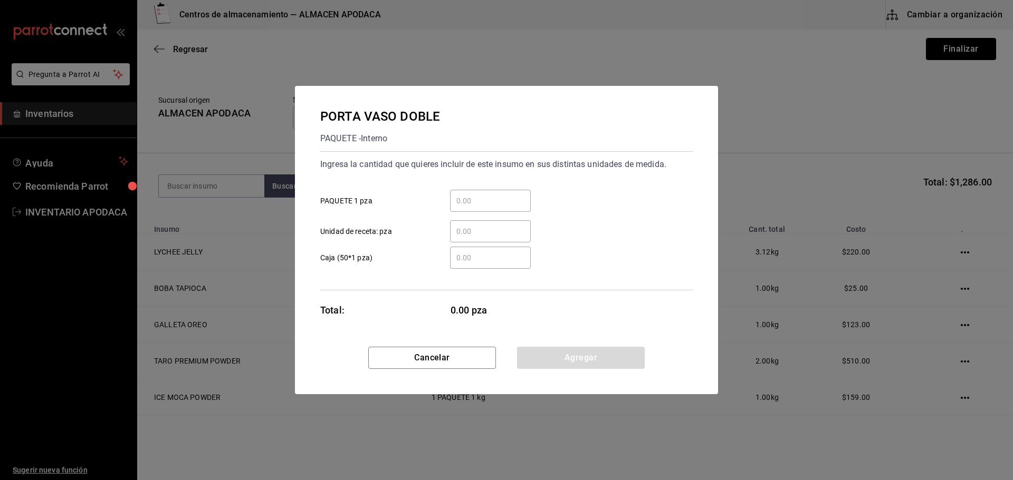
click at [469, 208] on div "​" at bounding box center [490, 201] width 81 height 22
click at [469, 207] on input "​ PAQUETE 1 pza" at bounding box center [490, 201] width 81 height 13
type input "10"
click at [595, 349] on button "Agregar" at bounding box center [581, 358] width 128 height 22
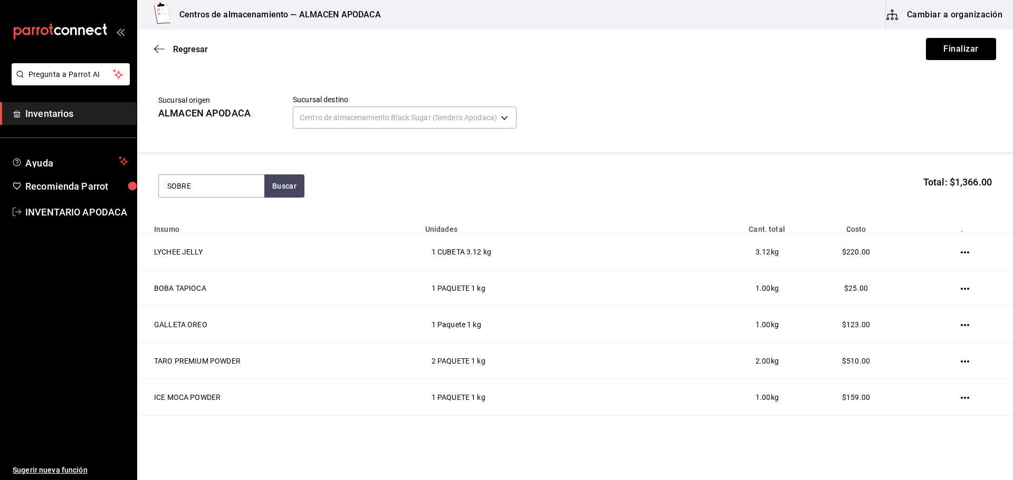
type input "SOBRE"
click at [230, 215] on div "SOBRES AMARILLO" at bounding box center [204, 216] width 75 height 13
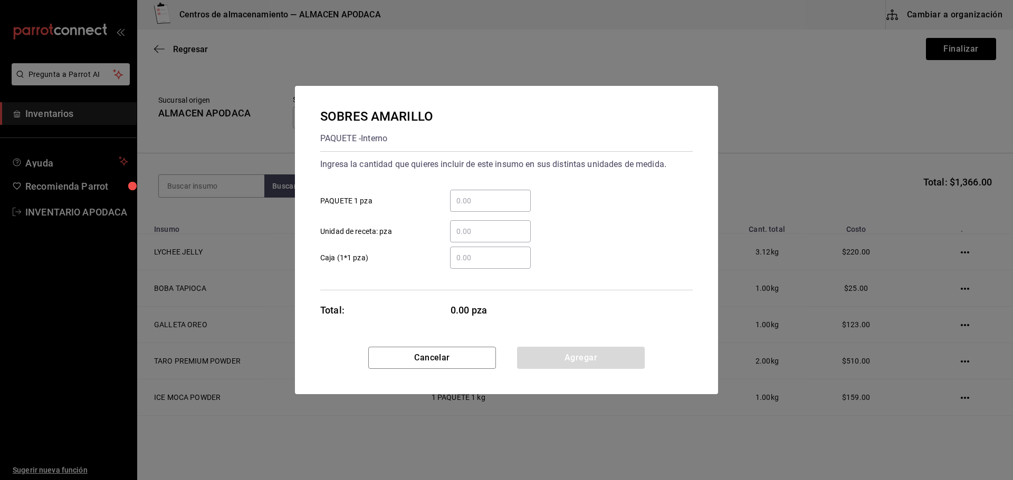
drag, startPoint x: 465, startPoint y: 186, endPoint x: 465, endPoint y: 208, distance: 22.2
click at [465, 193] on div "​ PAQUETE 1 pza" at bounding box center [502, 196] width 381 height 31
click at [465, 208] on div "​" at bounding box center [490, 201] width 81 height 22
click at [465, 207] on input "​ PAQUETE 1 pza" at bounding box center [490, 201] width 81 height 13
type input "6"
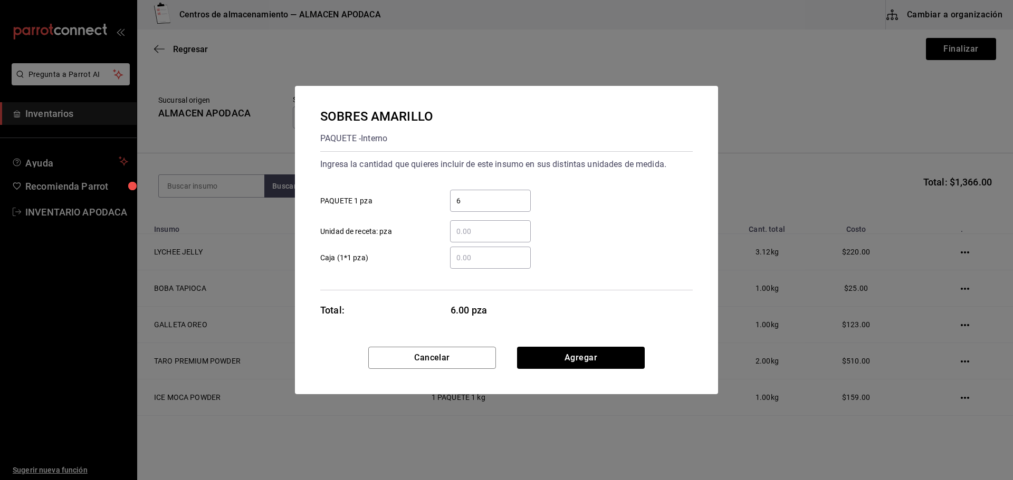
click at [557, 372] on div "Cancelar Agregar" at bounding box center [506, 370] width 423 height 47
click at [557, 360] on button "Agregar" at bounding box center [581, 358] width 128 height 22
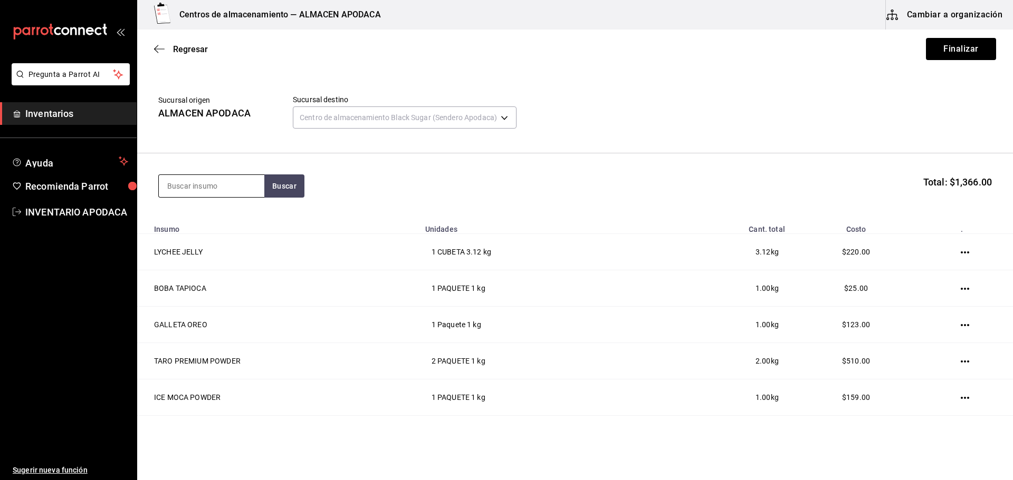
click at [235, 176] on input at bounding box center [211, 186] width 105 height 22
type input "LECHE"
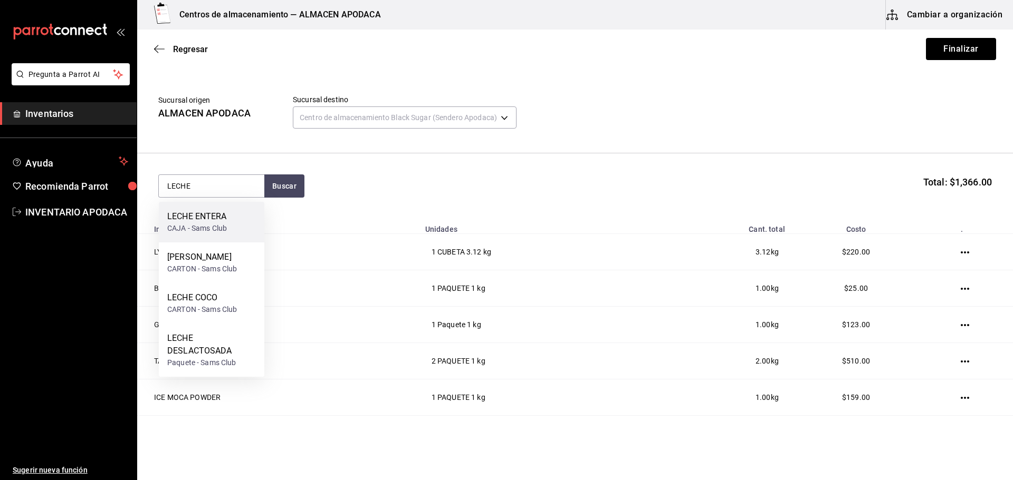
click at [226, 216] on div "LECHE ENTERA" at bounding box center [197, 216] width 60 height 13
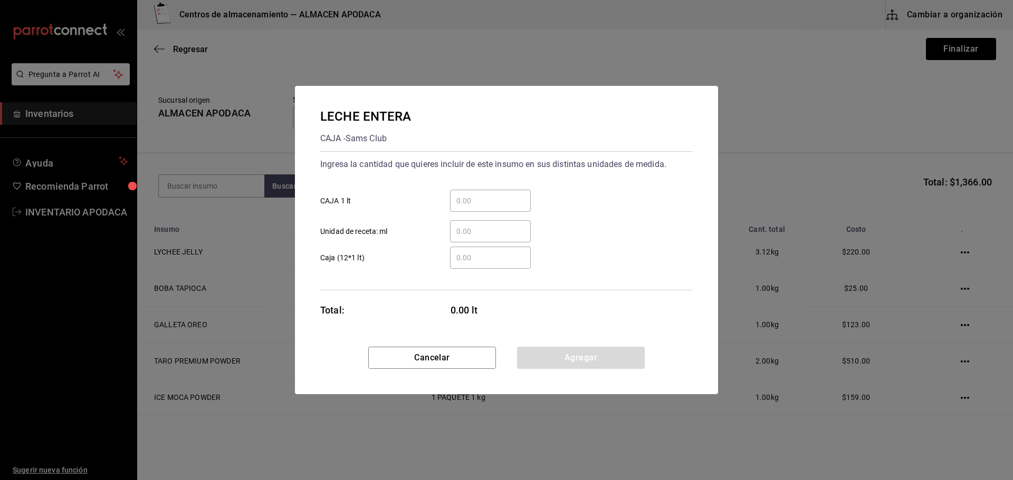
click at [512, 212] on div "​ Unidad de receta: ml" at bounding box center [502, 227] width 381 height 31
click at [502, 196] on input "​ CAJA 1 lt" at bounding box center [490, 201] width 81 height 13
type input "5"
click at [559, 361] on button "Agregar" at bounding box center [581, 358] width 128 height 22
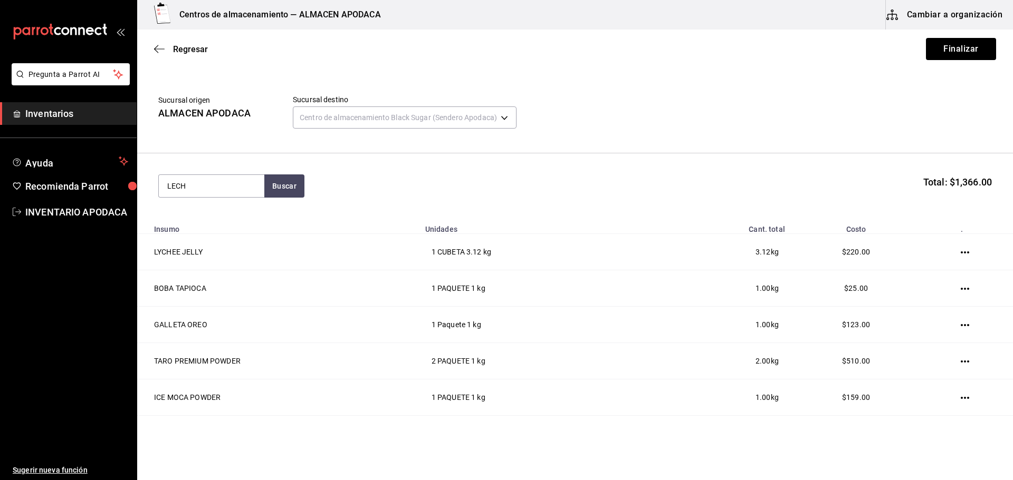
type input "LECHE"
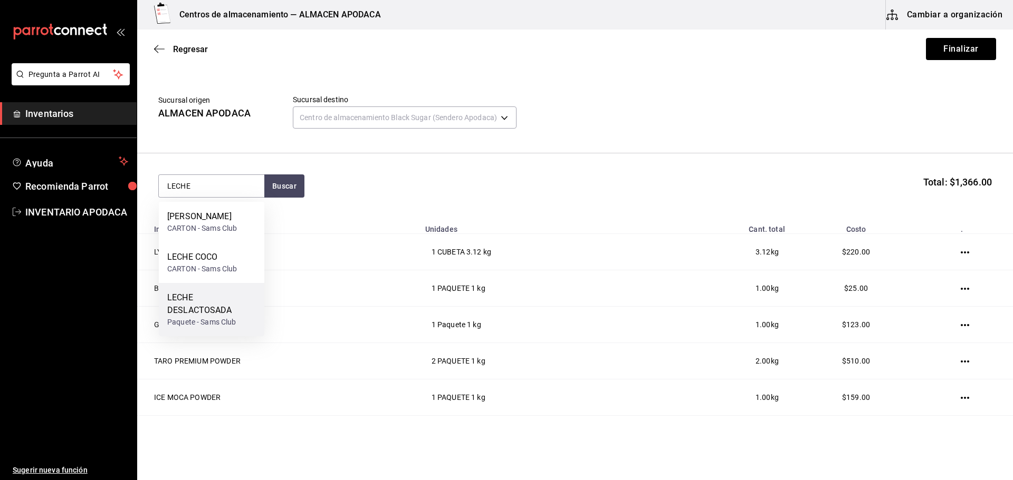
click at [188, 306] on div "LECHE DESLACTOSADA" at bounding box center [211, 304] width 89 height 25
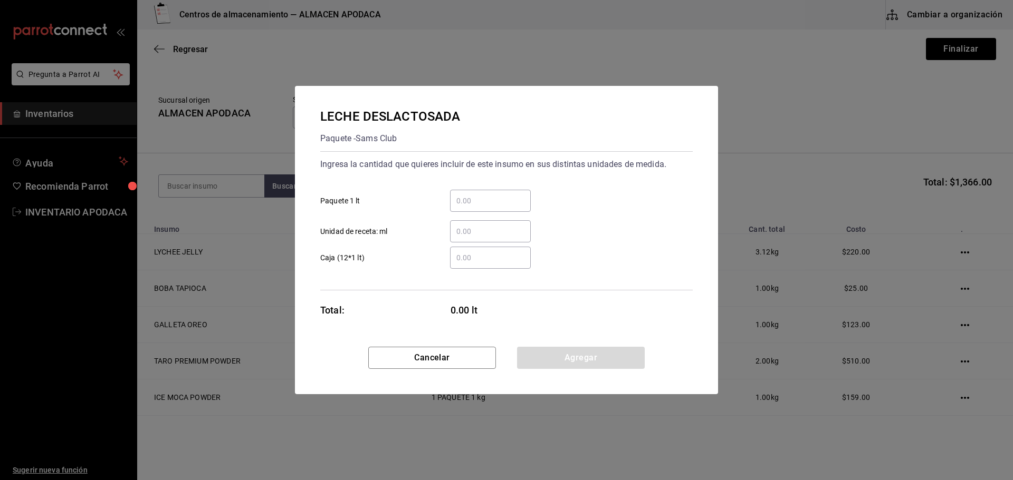
click at [465, 207] on input "​ Paquete 1 lt" at bounding box center [490, 201] width 81 height 13
type input "9"
click at [579, 350] on button "Agregar" at bounding box center [581, 358] width 128 height 22
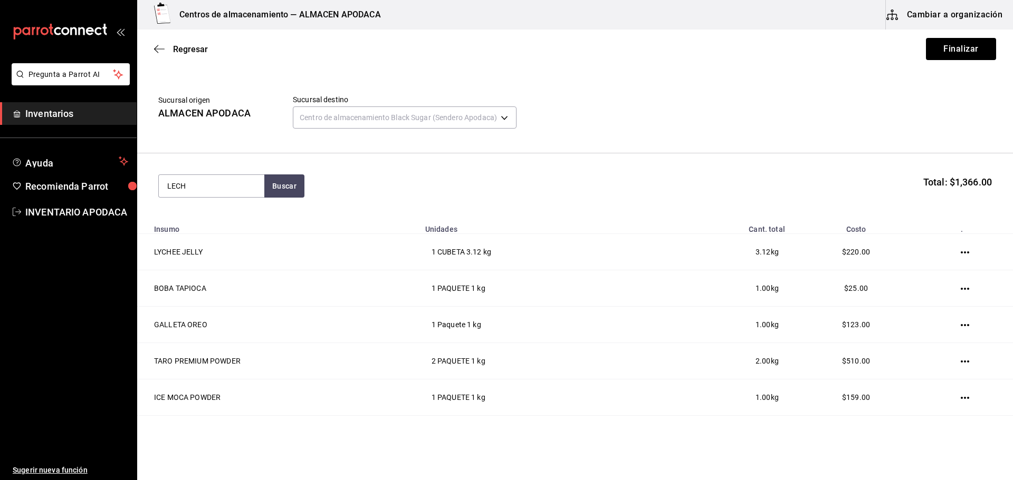
type input "LECHE"
click at [217, 257] on div "LECHE COCO" at bounding box center [202, 257] width 70 height 13
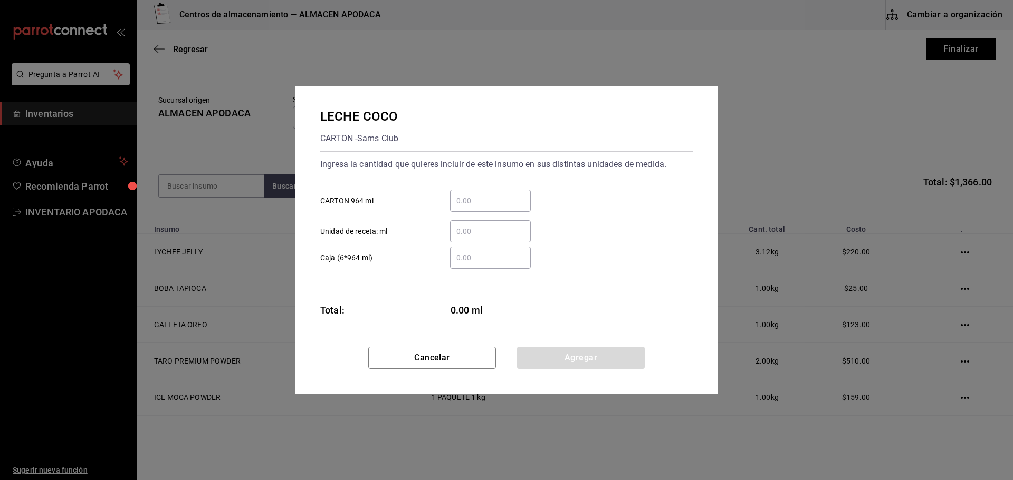
click at [459, 205] on input "​ CARTON 964 ml" at bounding box center [490, 201] width 81 height 13
type input "3"
click at [570, 359] on button "Agregar" at bounding box center [581, 358] width 128 height 22
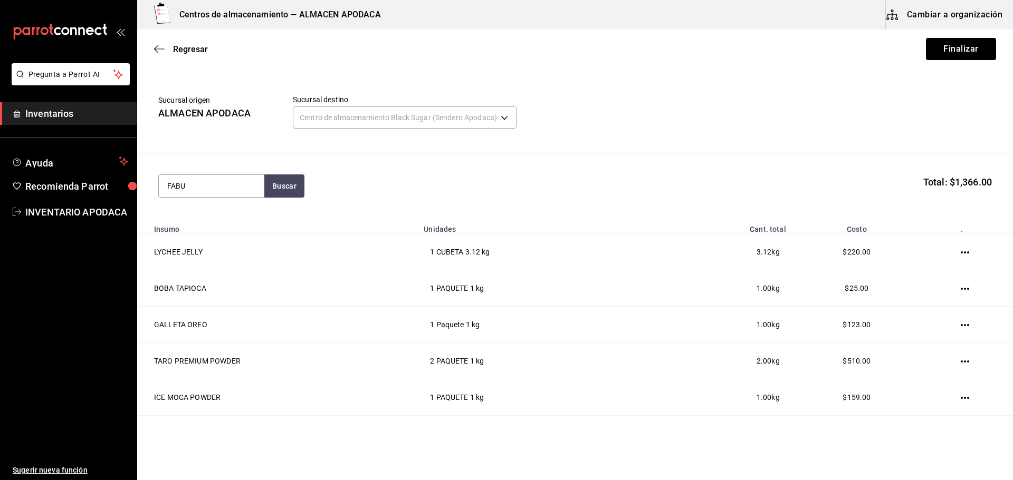
type input "FABU"
click at [227, 209] on div "FABULOSO BOTE - Interno" at bounding box center [211, 222] width 105 height 41
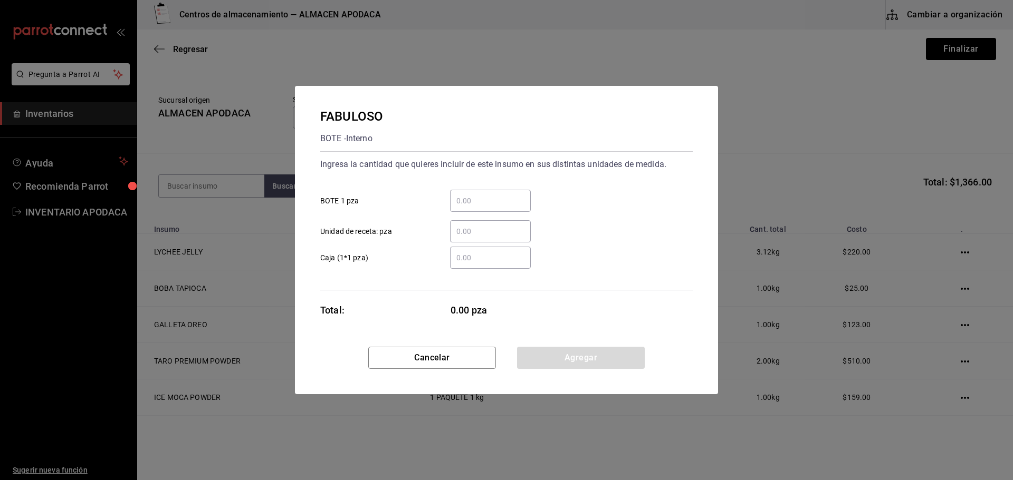
click at [496, 194] on div "​" at bounding box center [490, 201] width 81 height 22
click at [496, 195] on input "​ BOTE 1 pza" at bounding box center [490, 201] width 81 height 13
type input "1"
click at [601, 358] on button "Agregar" at bounding box center [581, 358] width 128 height 22
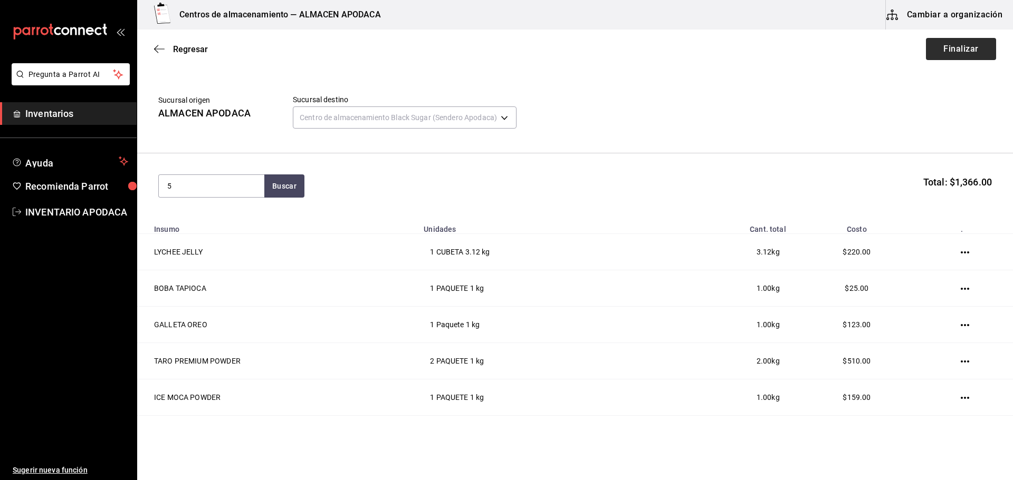
type input "5"
click at [958, 54] on button "Finalizar" at bounding box center [961, 49] width 70 height 22
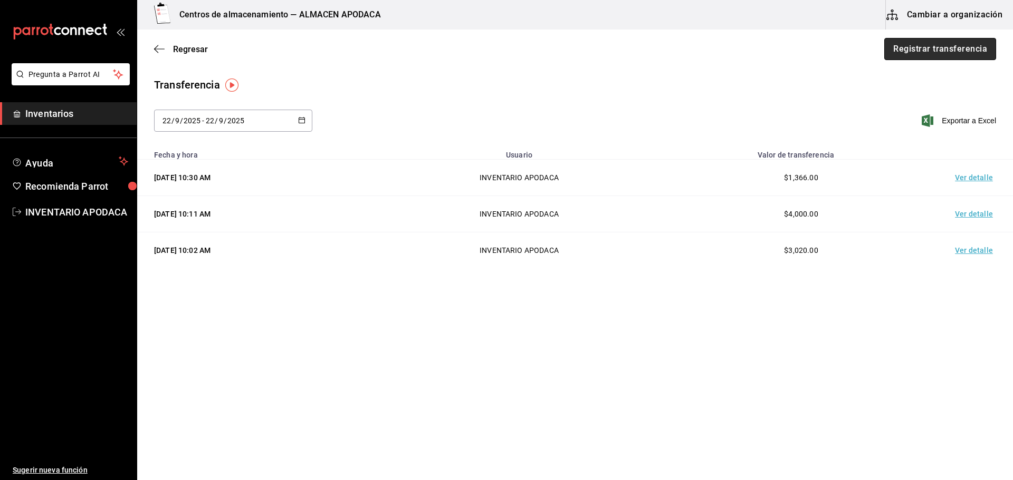
click at [931, 48] on button "Registrar transferencia" at bounding box center [940, 49] width 112 height 22
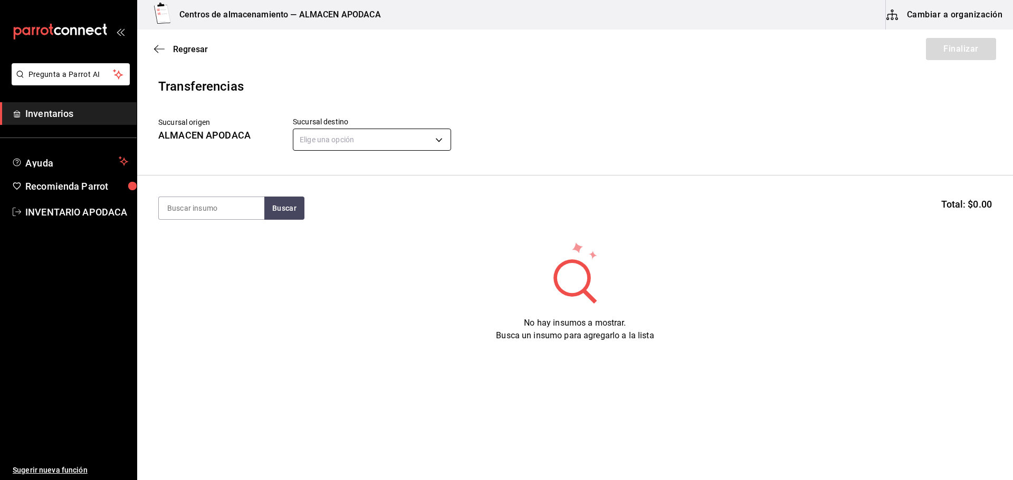
click at [438, 134] on body "Pregunta a Parrot AI Inventarios Ayuda Recomienda Parrot INVENTARIO APODACA Sug…" at bounding box center [506, 210] width 1013 height 421
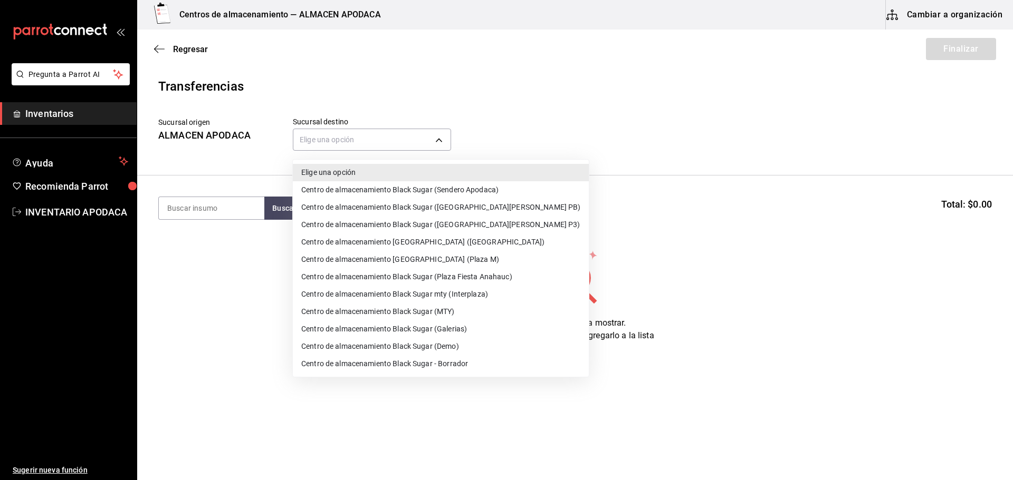
click at [476, 275] on li "Centro de almacenamiento Black Sugar (Plaza Fiesta Anahauc)" at bounding box center [441, 276] width 296 height 17
type input "044f21b9-8170-48c6-ae16-698e98ad7daf"
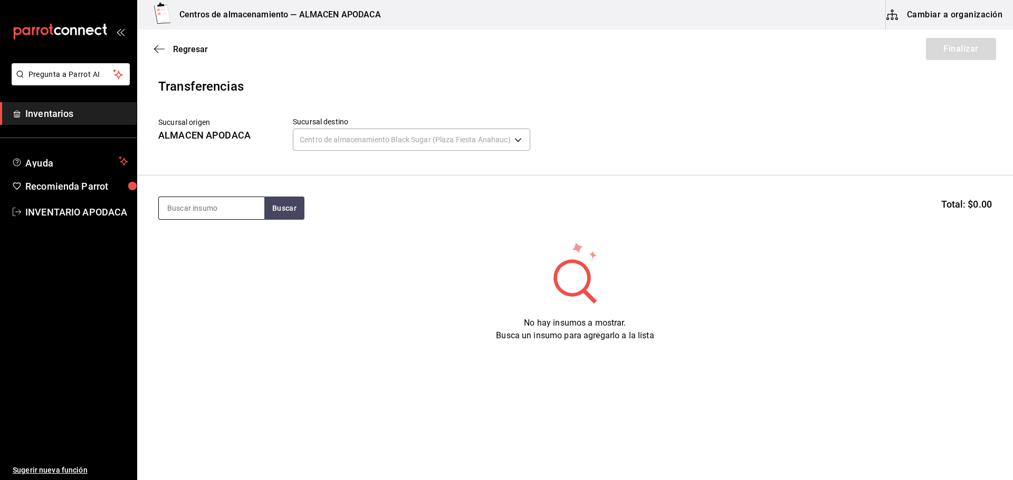
click at [261, 216] on input at bounding box center [211, 208] width 105 height 22
type input "BOBA"
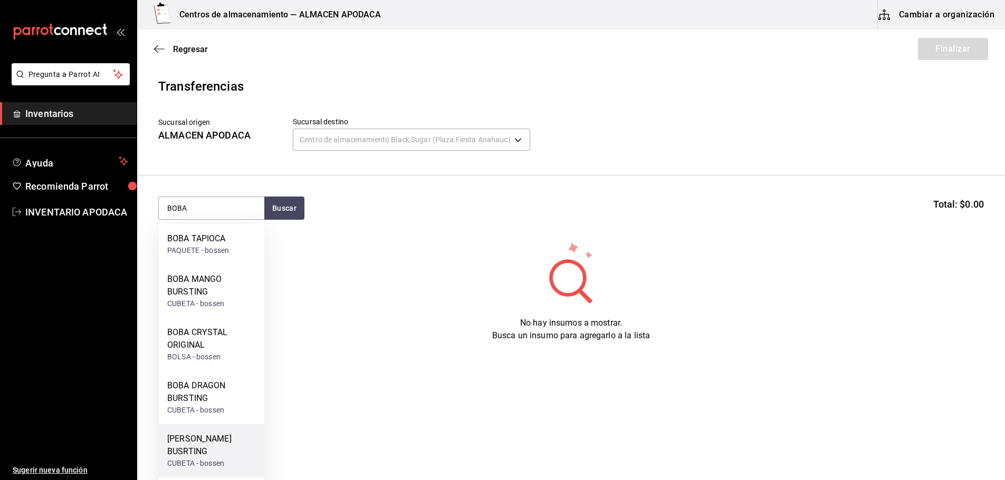
click at [200, 436] on div "[PERSON_NAME] BUSRTING" at bounding box center [211, 445] width 89 height 25
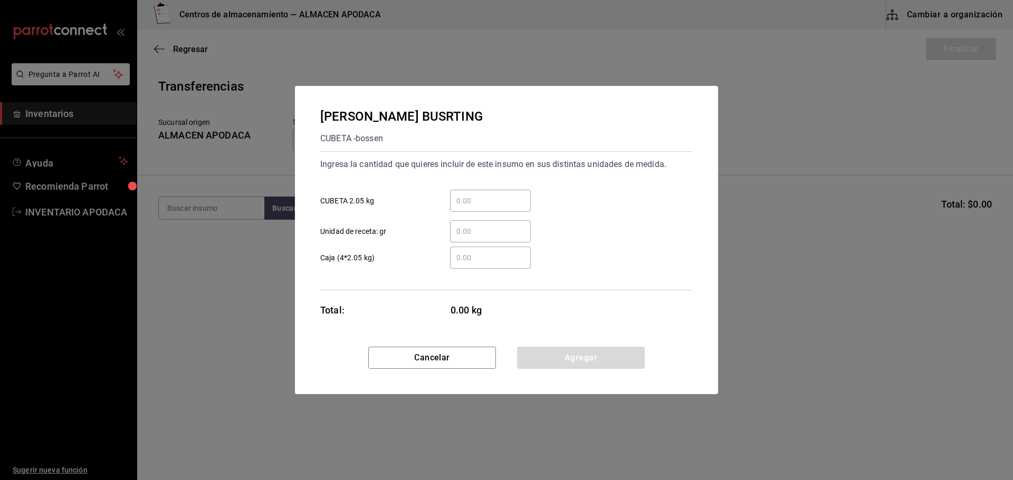
click at [490, 207] on input "​ CUBETA 2.05 kg" at bounding box center [490, 201] width 81 height 13
type input "2"
click at [554, 356] on button "Agregar" at bounding box center [581, 358] width 128 height 22
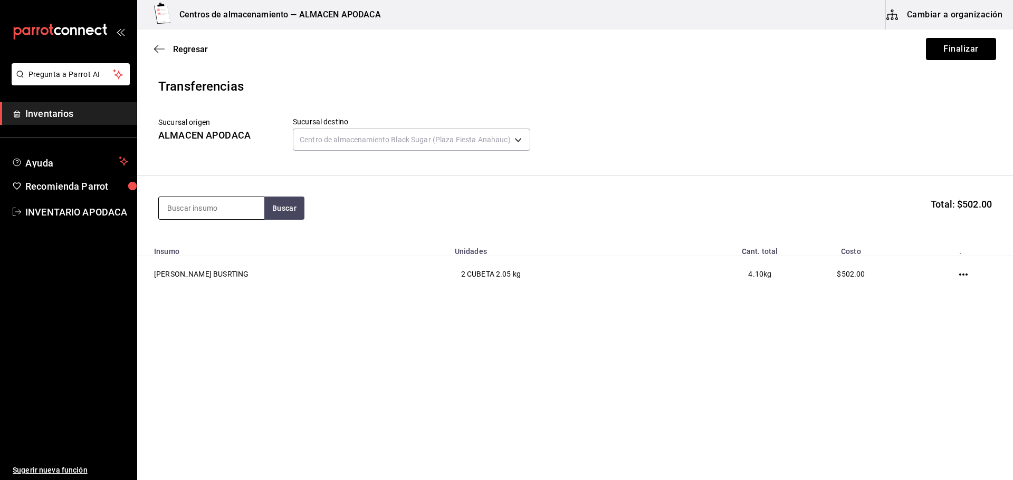
click at [229, 199] on input at bounding box center [211, 208] width 105 height 22
type input "BOBA"
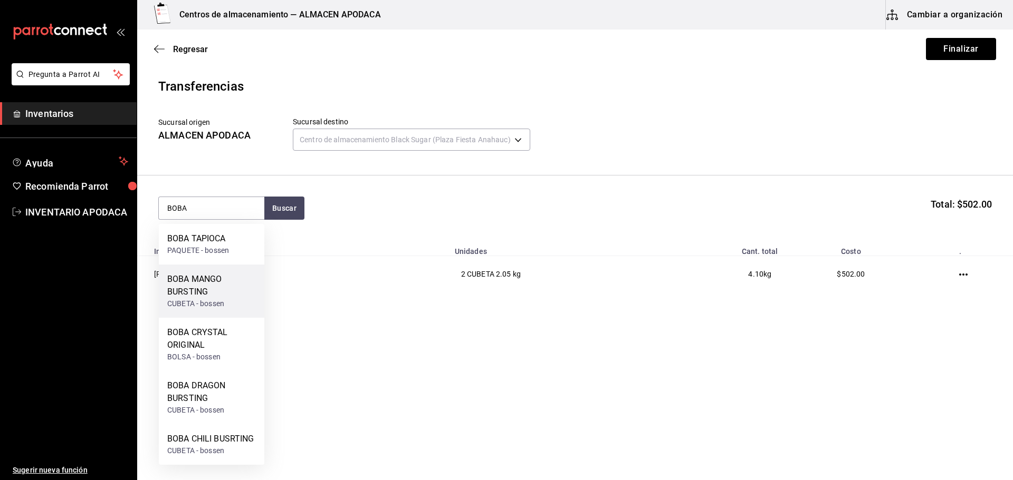
click at [227, 285] on div "BOBA MANGO BURSTING" at bounding box center [211, 285] width 89 height 25
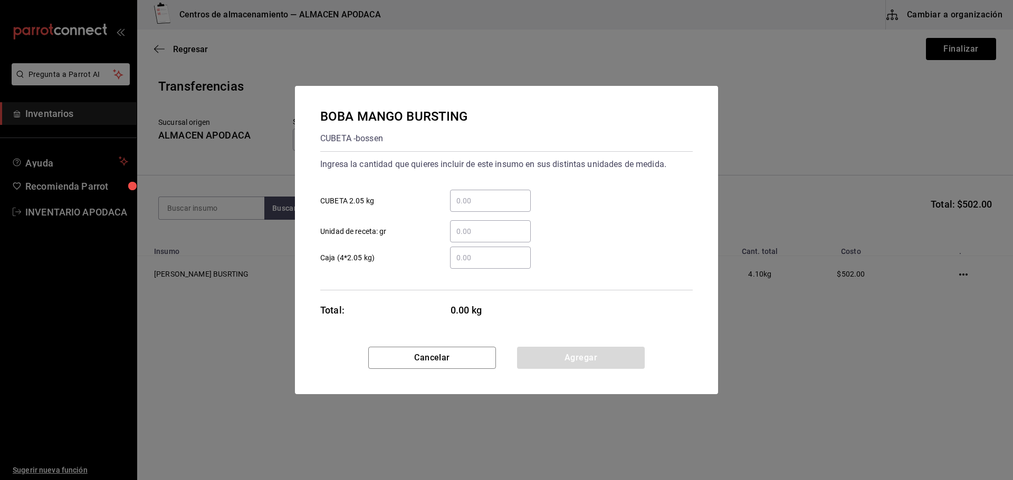
click at [495, 194] on div "​" at bounding box center [490, 201] width 81 height 22
click at [495, 195] on input "​ CUBETA 2.05 kg" at bounding box center [490, 201] width 81 height 13
type input "1"
click at [555, 346] on div "BOBA MANGO BURSTING CUBETA - [PERSON_NAME] Ingresa la cantidad que quieres incl…" at bounding box center [506, 216] width 423 height 261
click at [553, 365] on button "Agregar" at bounding box center [581, 358] width 128 height 22
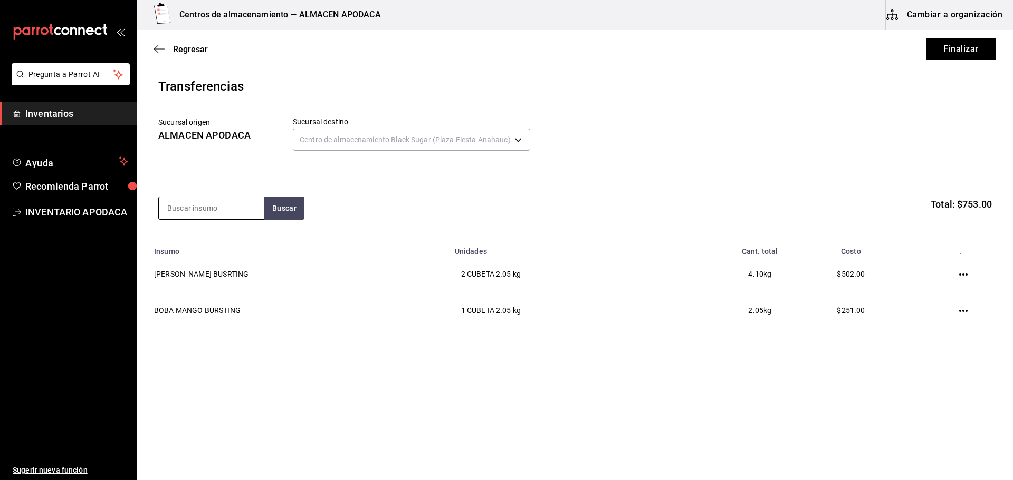
click at [210, 213] on input at bounding box center [211, 208] width 105 height 22
type input "JELLY"
click at [221, 286] on div "CUBETA - bossen" at bounding box center [195, 291] width 57 height 11
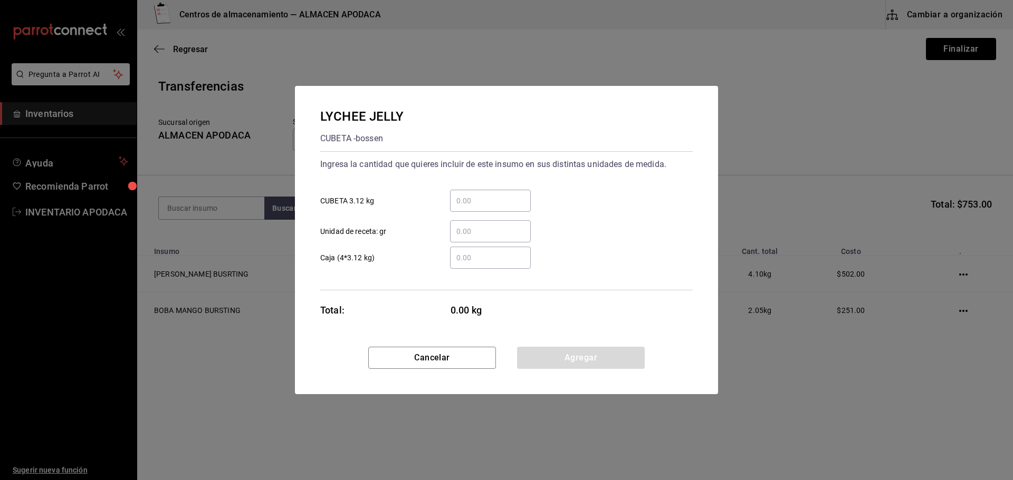
click at [527, 201] on input "​ CUBETA 3.12 kg" at bounding box center [490, 201] width 81 height 13
type input "1"
click at [559, 351] on button "Agregar" at bounding box center [581, 358] width 128 height 22
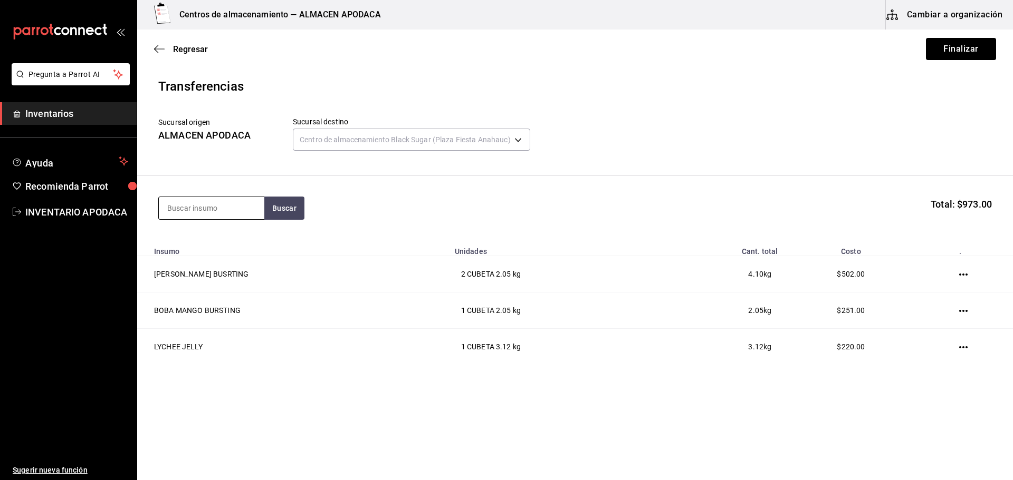
click at [213, 206] on input at bounding box center [211, 208] width 105 height 22
type input "BOBA"
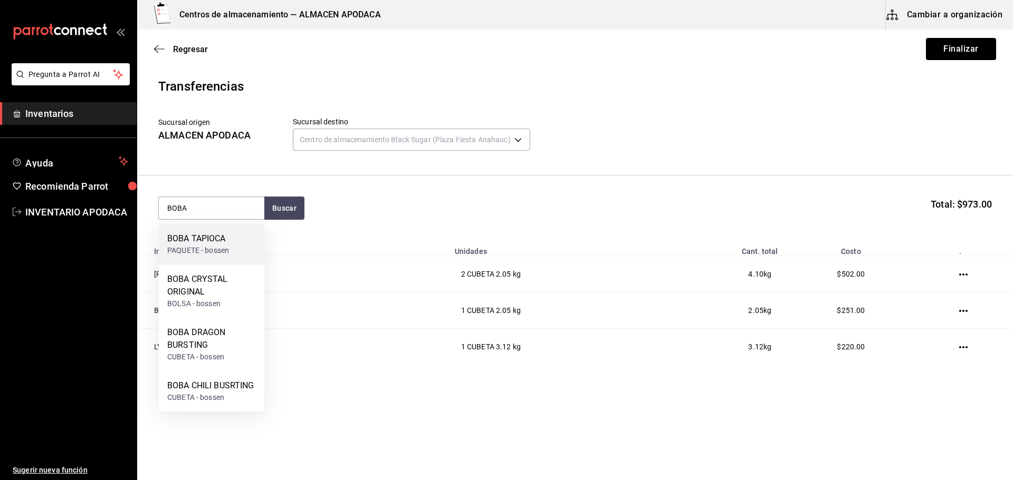
click at [224, 249] on div "PAQUETE - bossen" at bounding box center [198, 250] width 62 height 11
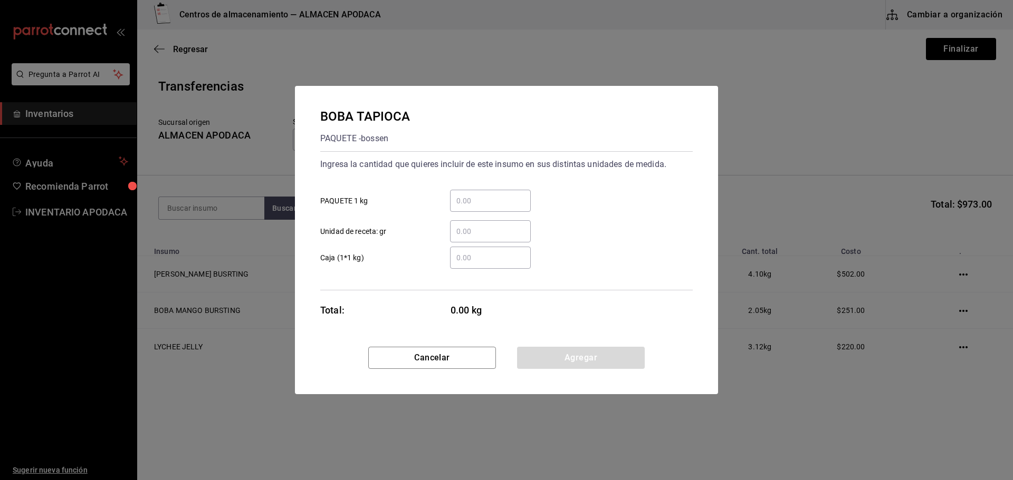
click at [464, 207] on input "​ PAQUETE 1 kg" at bounding box center [490, 201] width 81 height 13
click at [583, 358] on button "Agregar" at bounding box center [581, 358] width 128 height 22
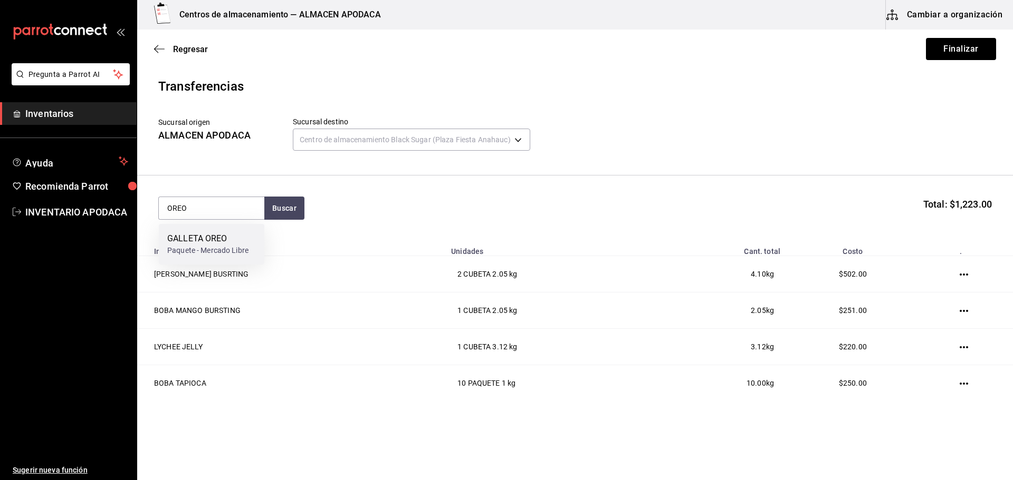
click at [229, 245] on div "Paquete - Mercado Libre" at bounding box center [207, 250] width 81 height 11
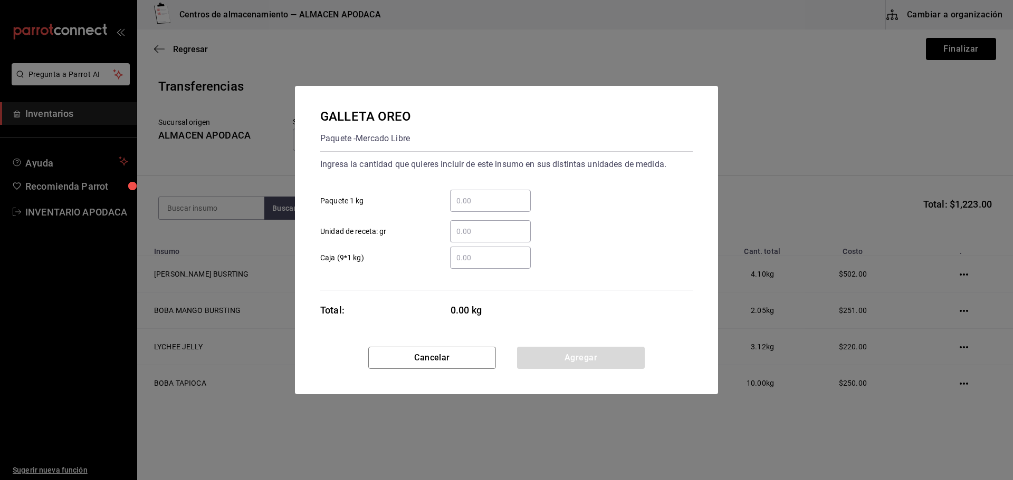
click at [454, 198] on input "​ Paquete 1 kg" at bounding box center [490, 201] width 81 height 13
click at [561, 362] on button "Agregar" at bounding box center [581, 358] width 128 height 22
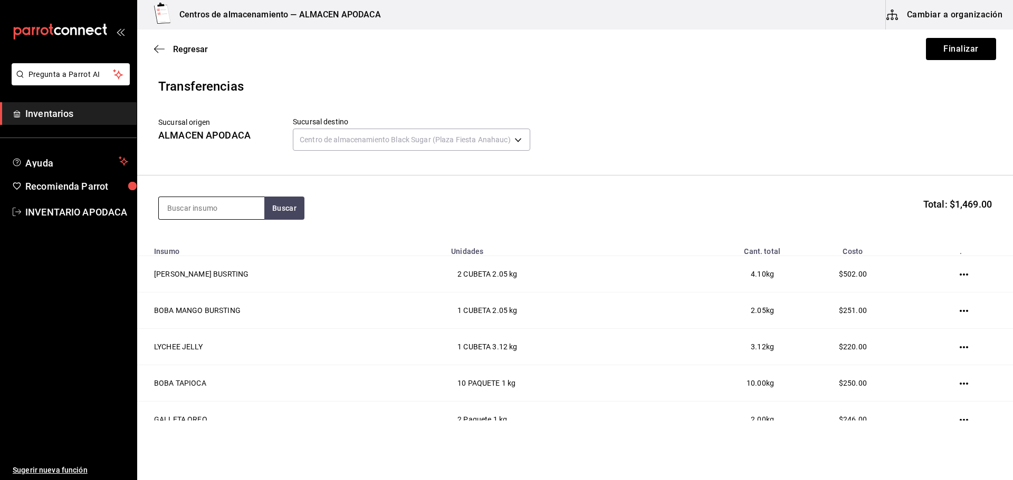
click at [224, 211] on input at bounding box center [211, 208] width 105 height 22
click at [217, 239] on div "TARO PREMIUM POWDER" at bounding box center [211, 245] width 89 height 25
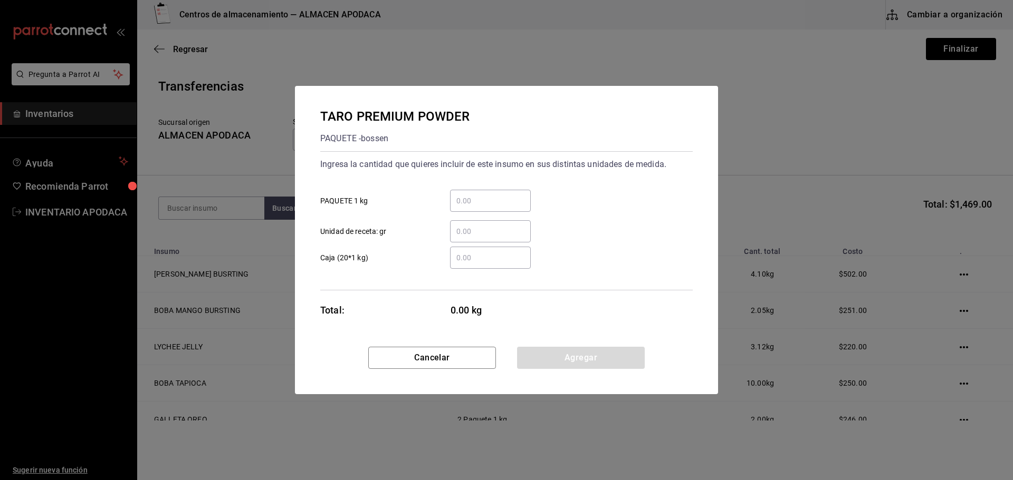
click at [493, 207] on input "​ PAQUETE 1 kg" at bounding box center [490, 201] width 81 height 13
click at [536, 352] on button "Agregar" at bounding box center [581, 358] width 128 height 22
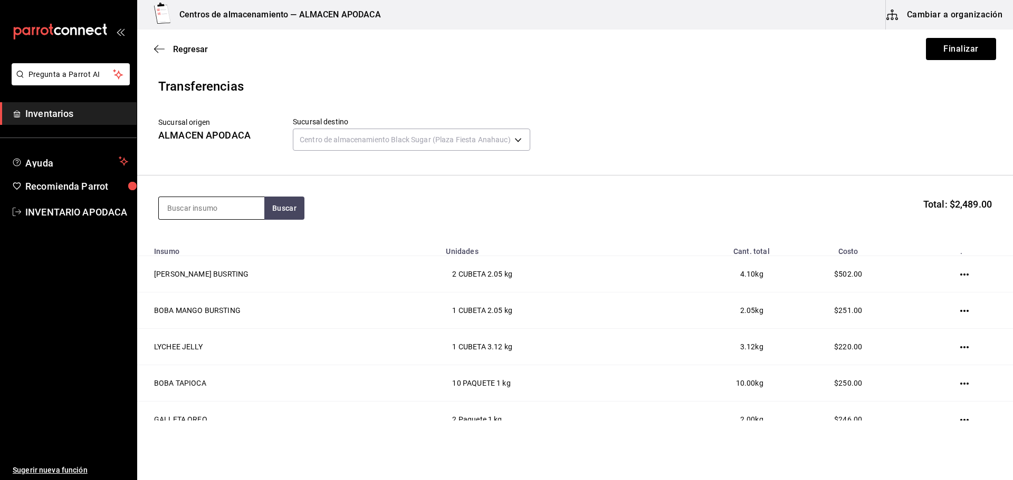
click at [201, 212] on input at bounding box center [211, 208] width 105 height 22
click at [262, 196] on section "CHAM Buscar Total: $2,489.00" at bounding box center [575, 208] width 876 height 65
click at [273, 207] on button "Buscar" at bounding box center [284, 208] width 40 height 23
click at [232, 241] on div "CHAMOY SYRUP" at bounding box center [202, 239] width 70 height 13
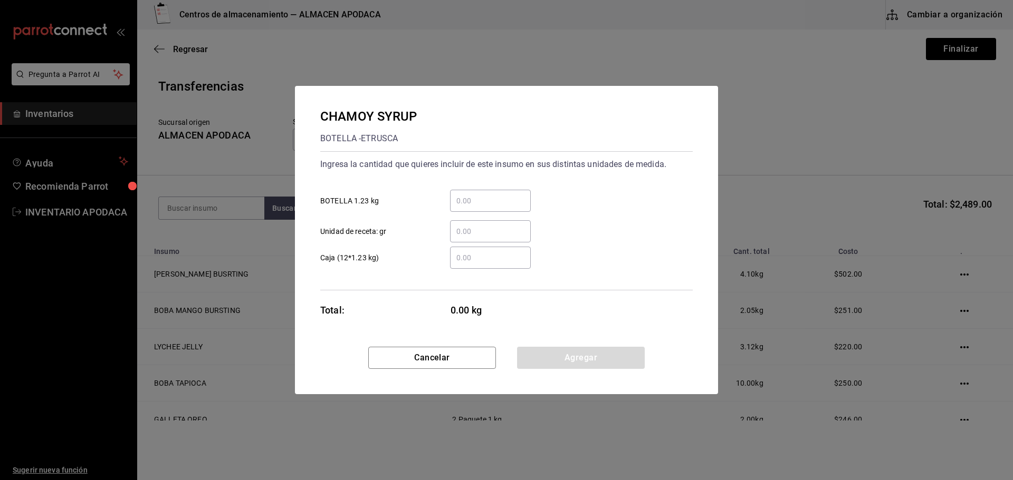
click at [501, 211] on div "​" at bounding box center [490, 201] width 81 height 22
click at [501, 207] on input "​ BOTELLA 1.23 kg" at bounding box center [490, 201] width 81 height 13
drag, startPoint x: 551, startPoint y: 360, endPoint x: 526, endPoint y: 347, distance: 28.1
click at [551, 361] on button "Agregar" at bounding box center [581, 358] width 128 height 22
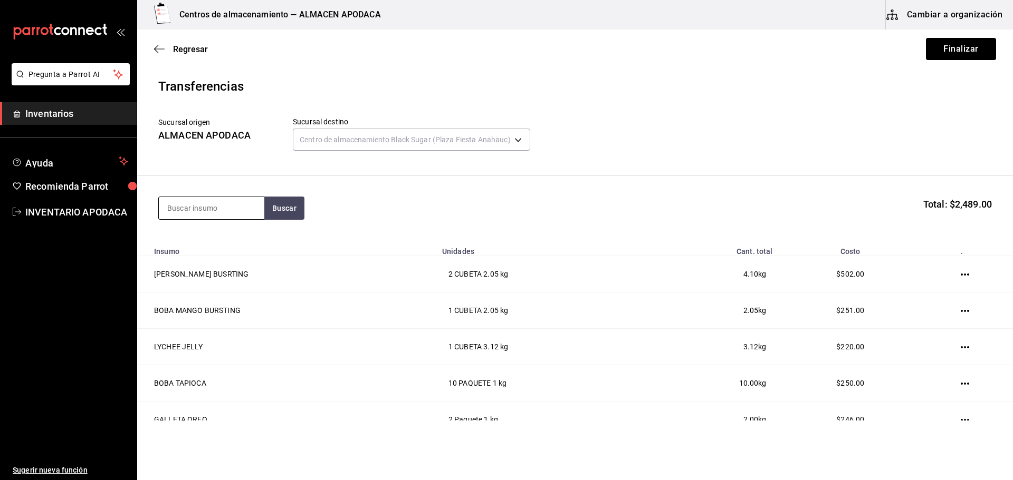
click at [244, 214] on input at bounding box center [211, 208] width 105 height 22
click at [238, 254] on div "CREMA DE COCO BOTE - Interno" at bounding box center [211, 244] width 105 height 41
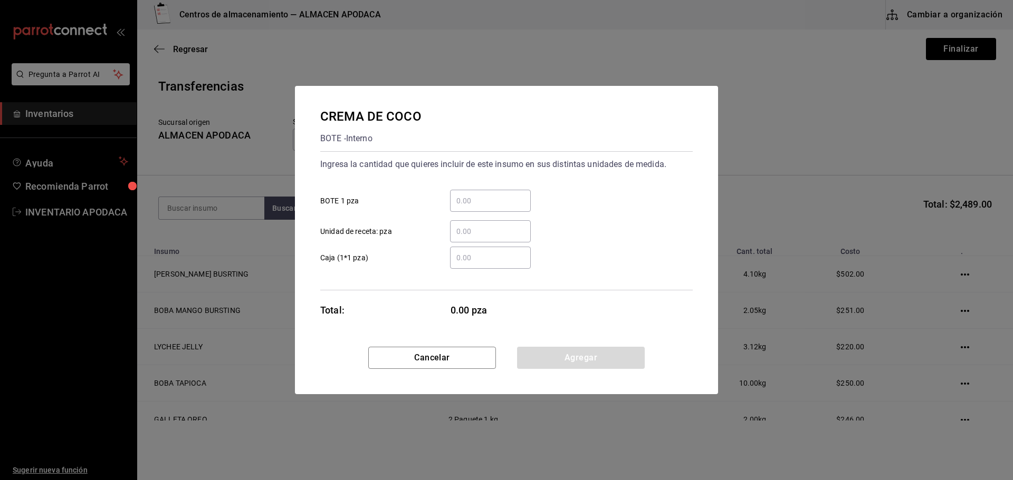
click at [509, 213] on div "​ Unidad de receta: pza" at bounding box center [502, 227] width 381 height 31
click at [508, 203] on input "​ BOTE 1 pza" at bounding box center [490, 201] width 81 height 13
click at [591, 352] on button "Agregar" at bounding box center [581, 358] width 128 height 22
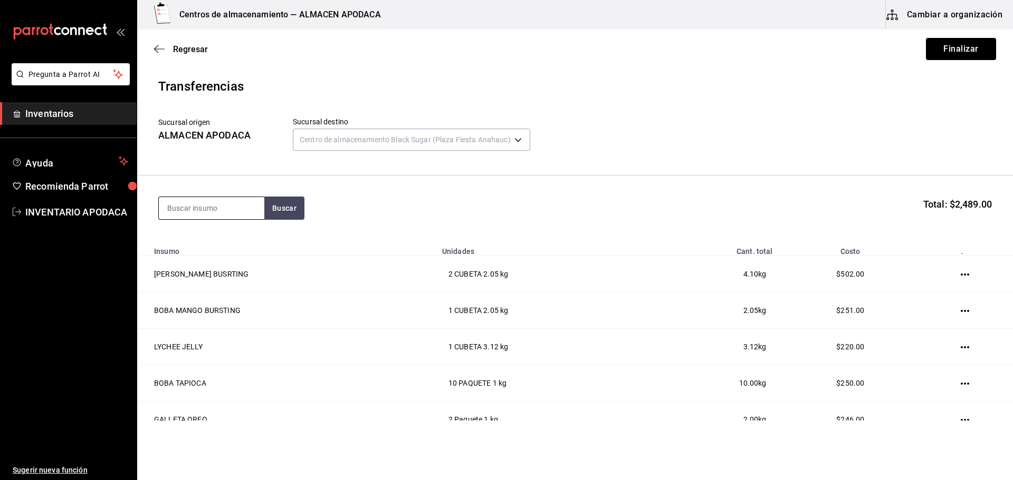
click at [197, 209] on input at bounding box center [211, 208] width 105 height 22
click at [197, 247] on div "BOTE - bossen" at bounding box center [204, 250] width 75 height 11
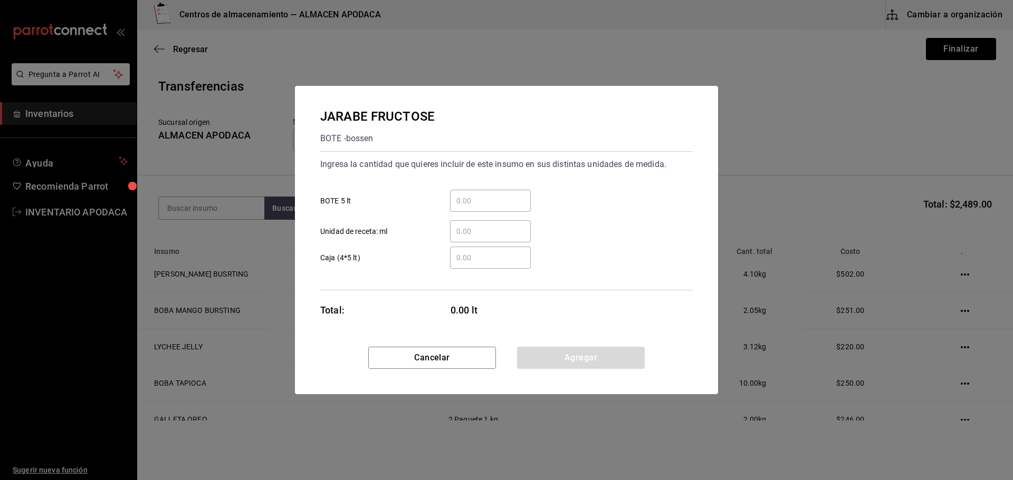
click at [512, 193] on div "​" at bounding box center [490, 201] width 81 height 22
click at [512, 195] on input "​ BOTE 5 lt" at bounding box center [490, 201] width 81 height 13
click at [580, 357] on button "Agregar" at bounding box center [581, 358] width 128 height 22
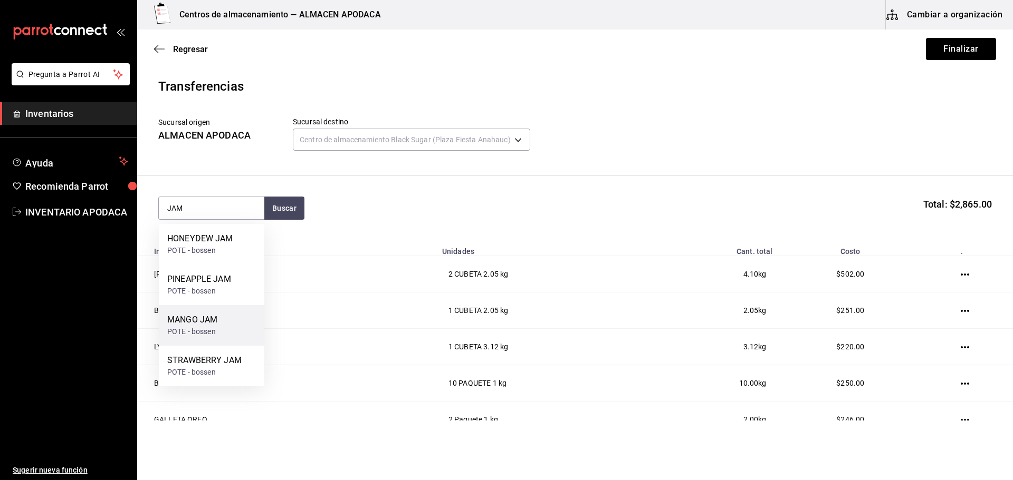
click at [217, 333] on div "POTE - bossen" at bounding box center [192, 331] width 50 height 11
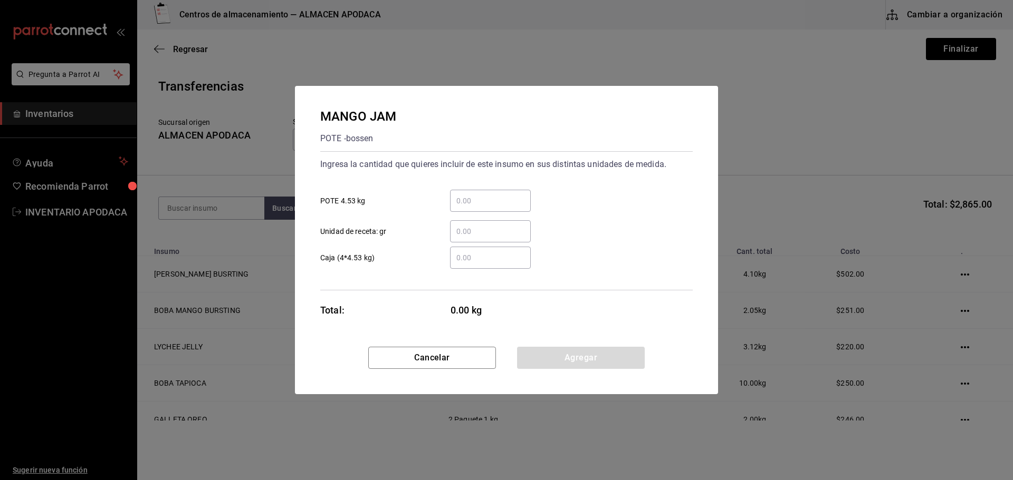
click at [472, 198] on input "​ POTE 4.53 kg" at bounding box center [490, 201] width 81 height 13
click at [568, 355] on button "Agregar" at bounding box center [581, 358] width 128 height 22
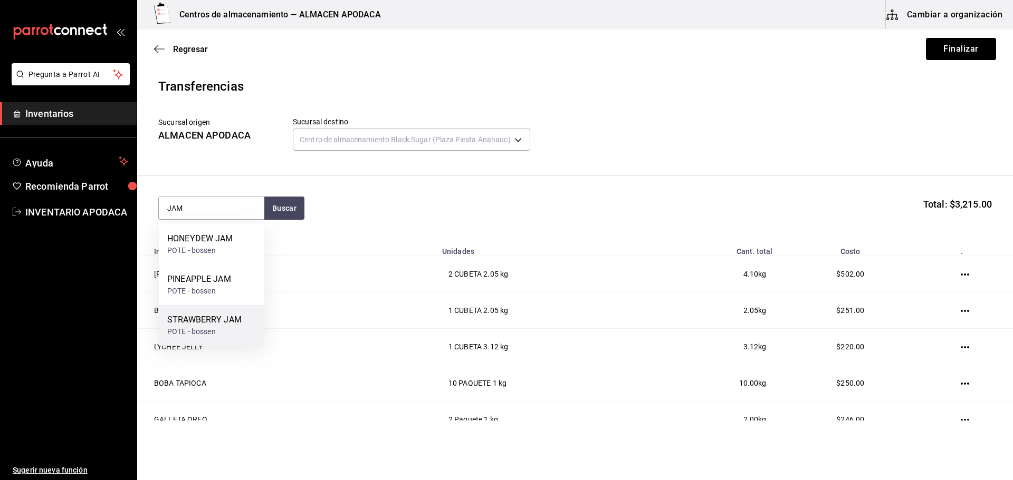
click at [178, 321] on div "STRAWBERRY JAM" at bounding box center [204, 320] width 74 height 13
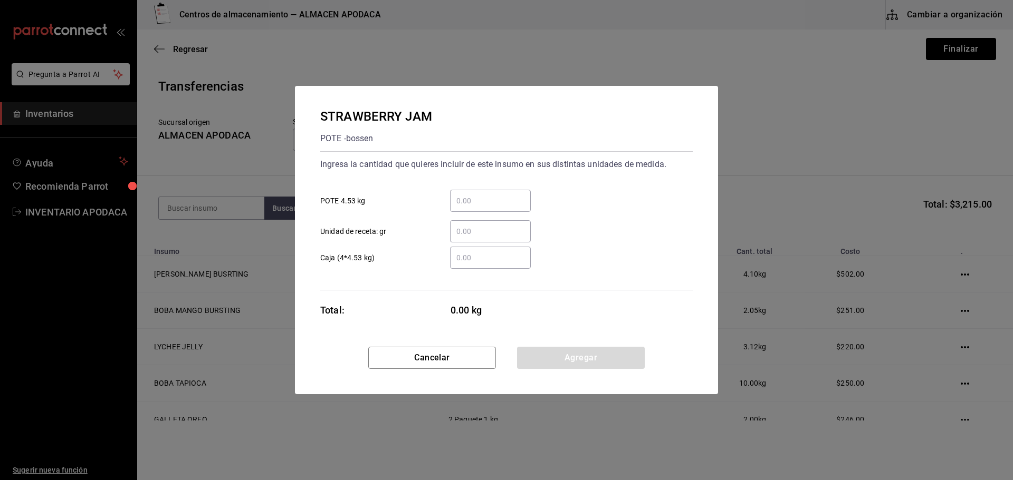
click at [471, 199] on input "​ POTE 4.53 kg" at bounding box center [490, 201] width 81 height 13
click at [561, 363] on button "Agregar" at bounding box center [581, 358] width 128 height 22
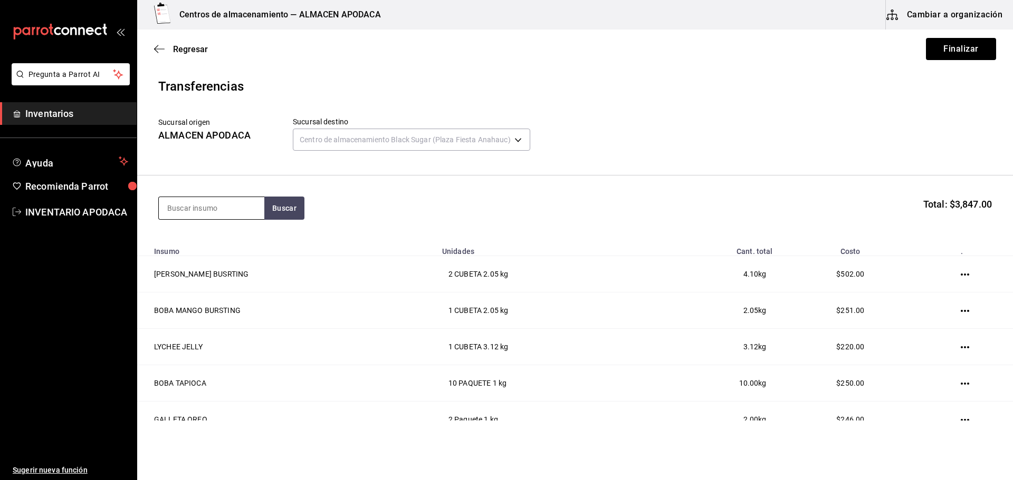
click at [201, 209] on input at bounding box center [211, 208] width 105 height 22
click at [215, 274] on div "PINEAPPLE JAM" at bounding box center [199, 279] width 64 height 13
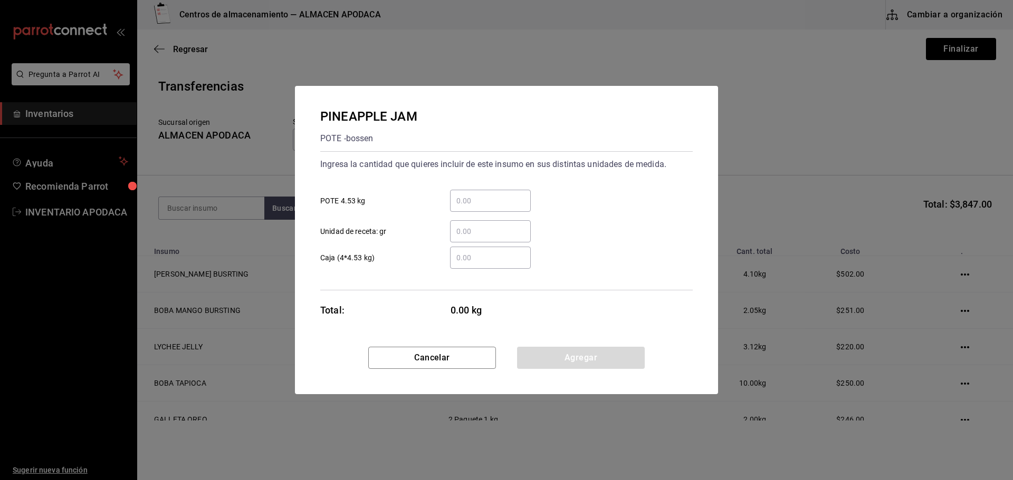
click at [473, 208] on div "​" at bounding box center [490, 201] width 81 height 22
click at [473, 207] on input "​ POTE 4.53 kg" at bounding box center [490, 201] width 81 height 13
click at [554, 353] on button "Agregar" at bounding box center [581, 358] width 128 height 22
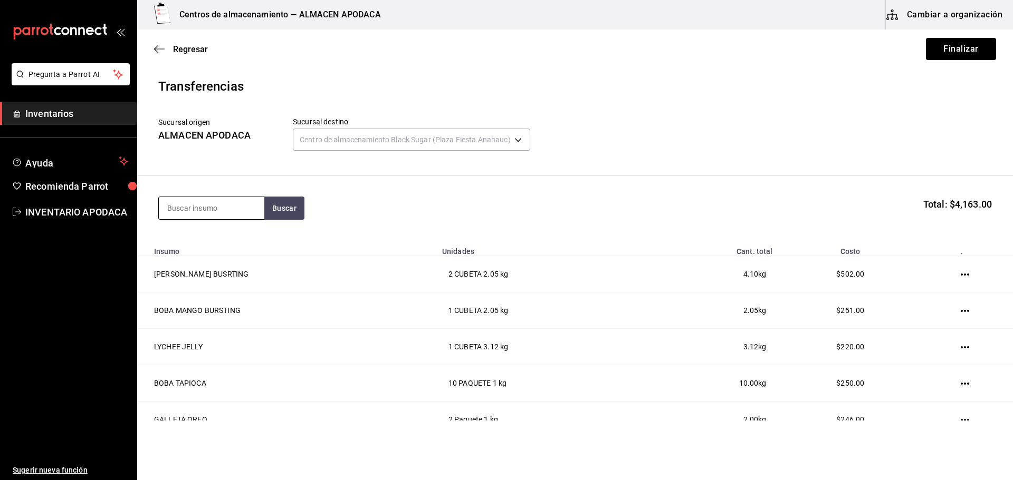
click at [229, 207] on input at bounding box center [211, 208] width 105 height 22
click at [240, 228] on div "POPOTE BLACK PAQUETE - bossen/LOKYO" at bounding box center [211, 250] width 105 height 52
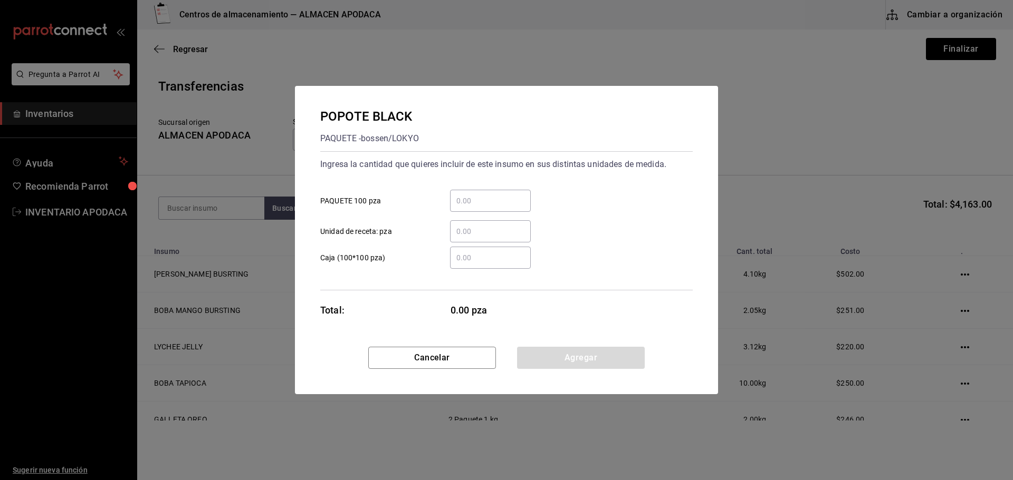
click at [497, 219] on div "​ Unidad de receta: pza" at bounding box center [502, 227] width 381 height 31
click at [498, 209] on div "​" at bounding box center [490, 201] width 81 height 22
click at [498, 207] on input "​ PAQUETE 100 pza" at bounding box center [490, 201] width 81 height 13
click at [557, 356] on button "Agregar" at bounding box center [581, 358] width 128 height 22
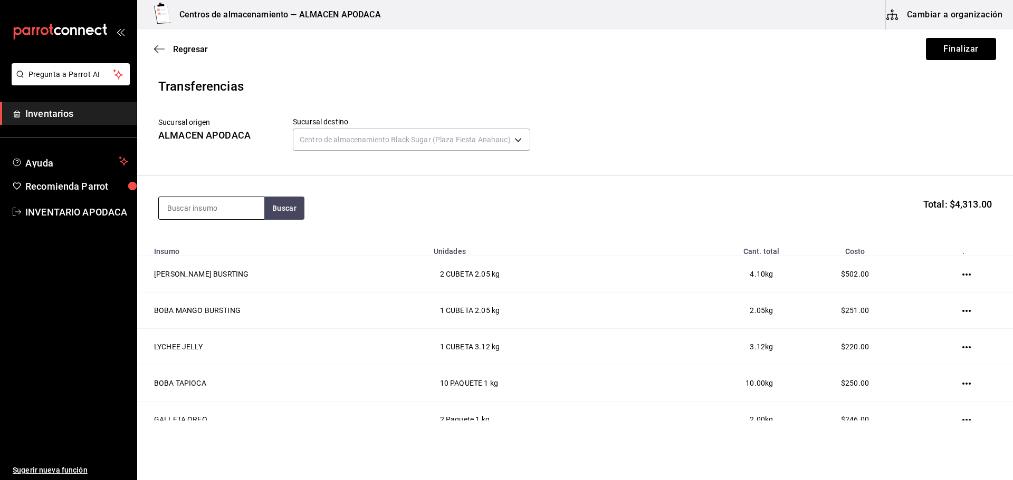
click at [204, 207] on input at bounding box center [211, 208] width 105 height 22
click at [223, 231] on div "SERVILLETA Paquete - bossen/LOKYO" at bounding box center [211, 244] width 105 height 41
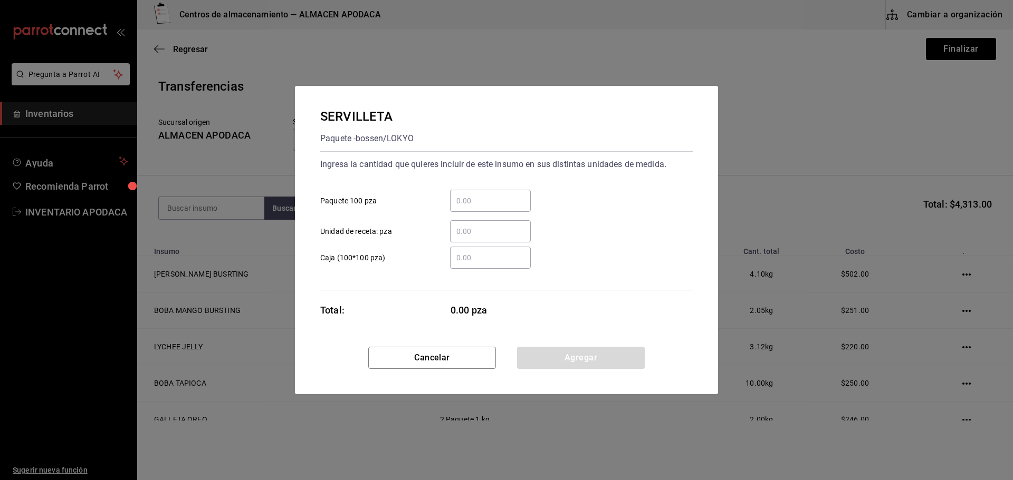
click at [477, 210] on div "​" at bounding box center [490, 201] width 81 height 22
click at [477, 207] on input "​ Paquete 100 pza" at bounding box center [490, 201] width 81 height 13
click at [546, 361] on button "Agregar" at bounding box center [581, 358] width 128 height 22
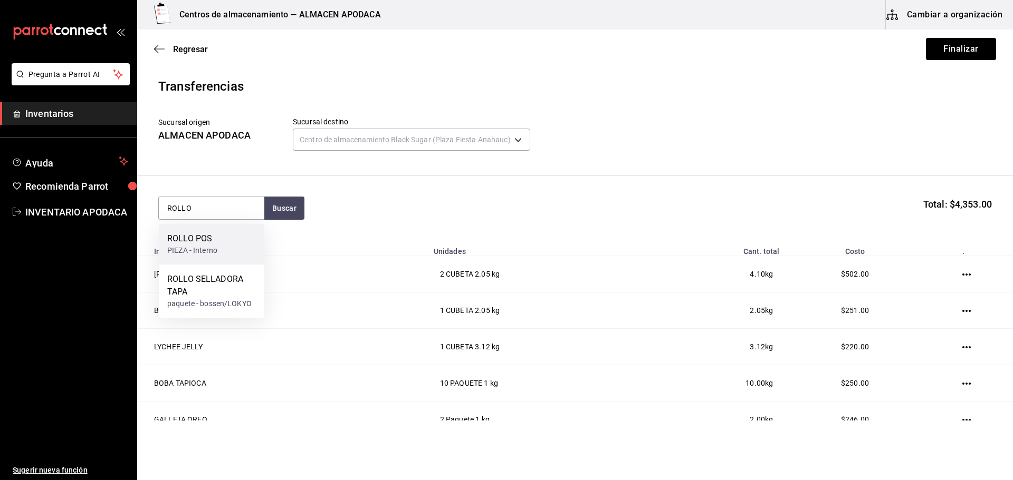
click at [227, 228] on div "ROLLO POS PIEZA - Interno" at bounding box center [211, 244] width 105 height 41
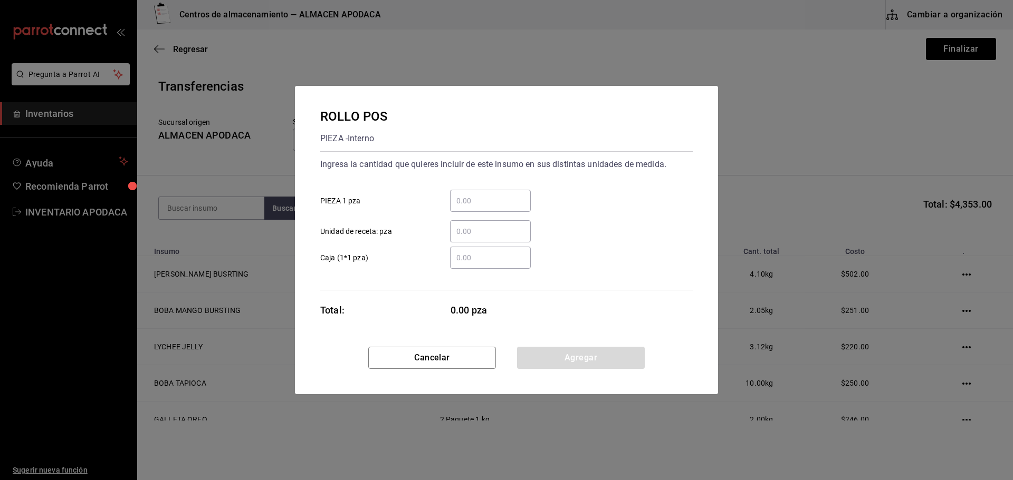
click at [508, 204] on input "​ PIEZA 1 pza" at bounding box center [490, 201] width 81 height 13
click at [569, 354] on button "Agregar" at bounding box center [581, 358] width 128 height 22
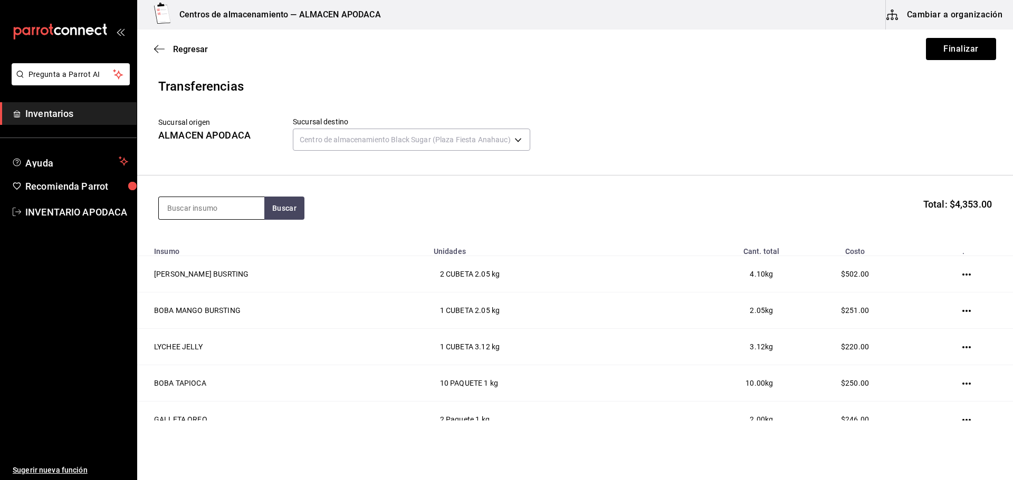
click at [228, 205] on input at bounding box center [211, 208] width 105 height 22
click at [230, 230] on div "SOBRES AMARILLO PAQUETE - Interno" at bounding box center [211, 244] width 105 height 41
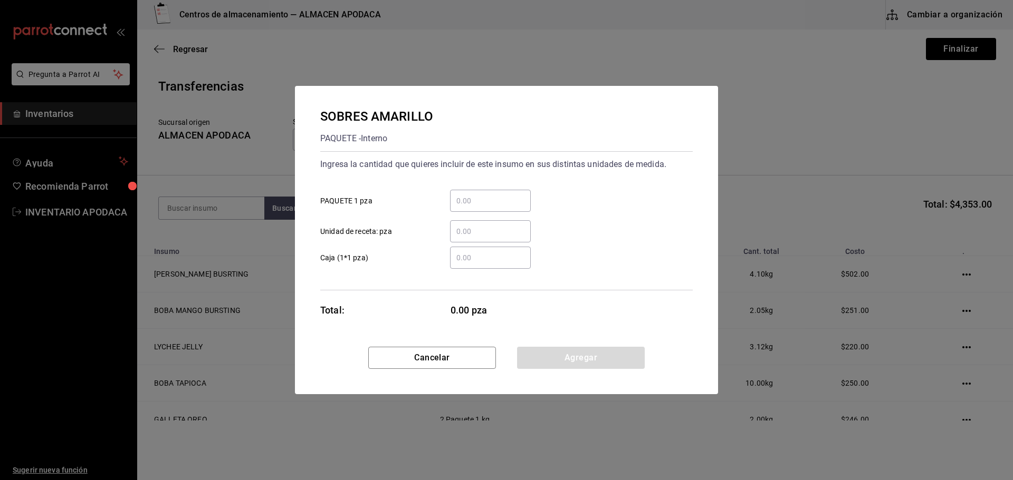
click at [509, 193] on div "​" at bounding box center [490, 201] width 81 height 22
click at [509, 195] on input "​ PAQUETE 1 pza" at bounding box center [490, 201] width 81 height 13
click at [555, 357] on button "Agregar" at bounding box center [581, 358] width 128 height 22
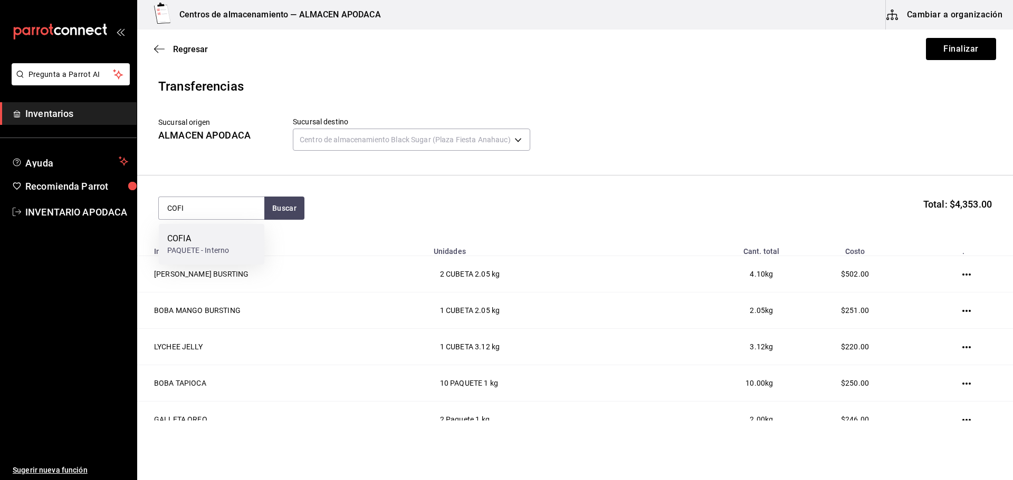
click at [223, 234] on div "COFIA" at bounding box center [198, 239] width 62 height 13
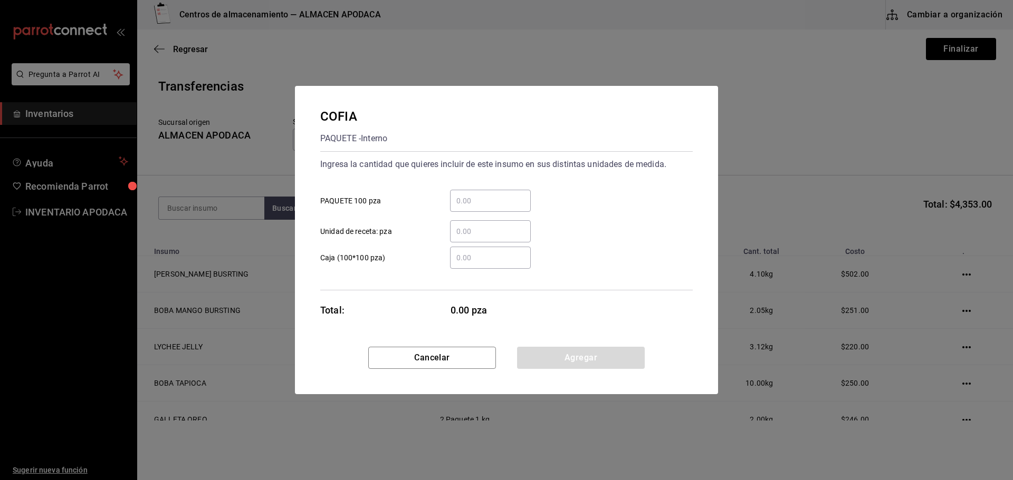
click at [491, 198] on input "​ PAQUETE 100 pza" at bounding box center [490, 201] width 81 height 13
click at [557, 360] on button "Agregar" at bounding box center [581, 358] width 128 height 22
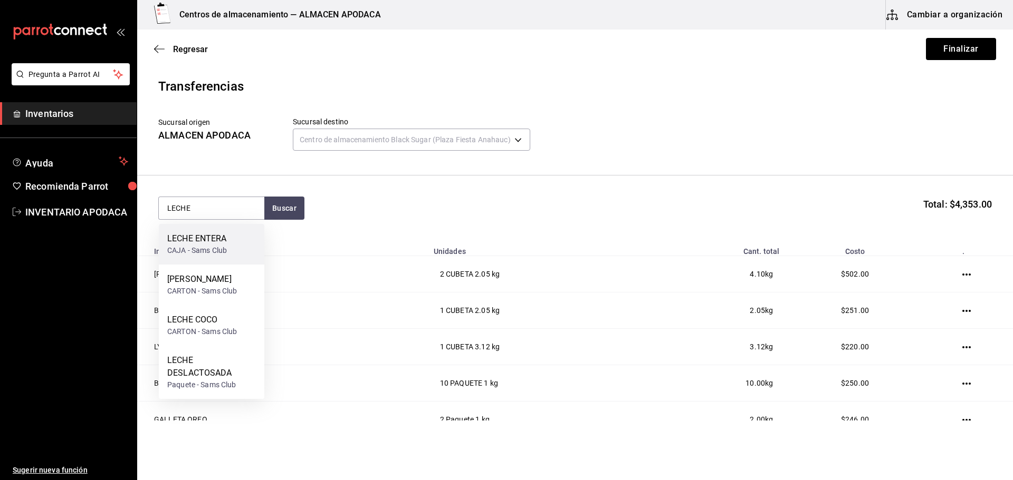
click at [200, 234] on div "LECHE ENTERA" at bounding box center [197, 239] width 60 height 13
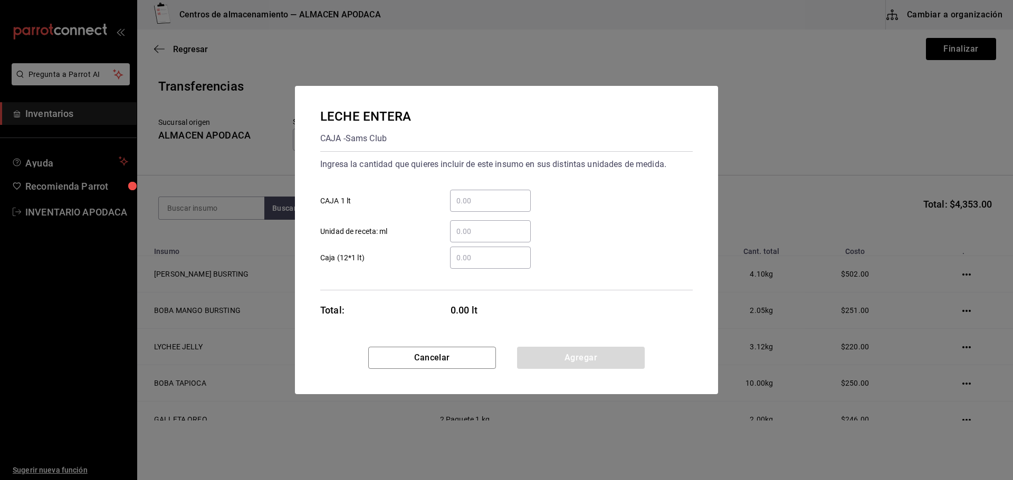
click at [469, 199] on input "​ CAJA 1 lt" at bounding box center [490, 201] width 81 height 13
click at [549, 351] on button "Agregar" at bounding box center [581, 358] width 128 height 22
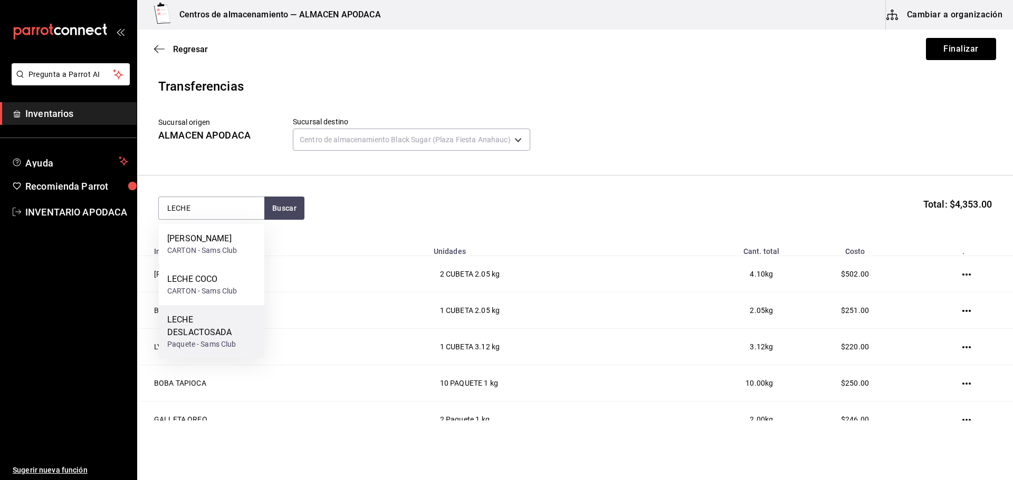
click at [222, 323] on div "LECHE DESLACTOSADA" at bounding box center [211, 326] width 89 height 25
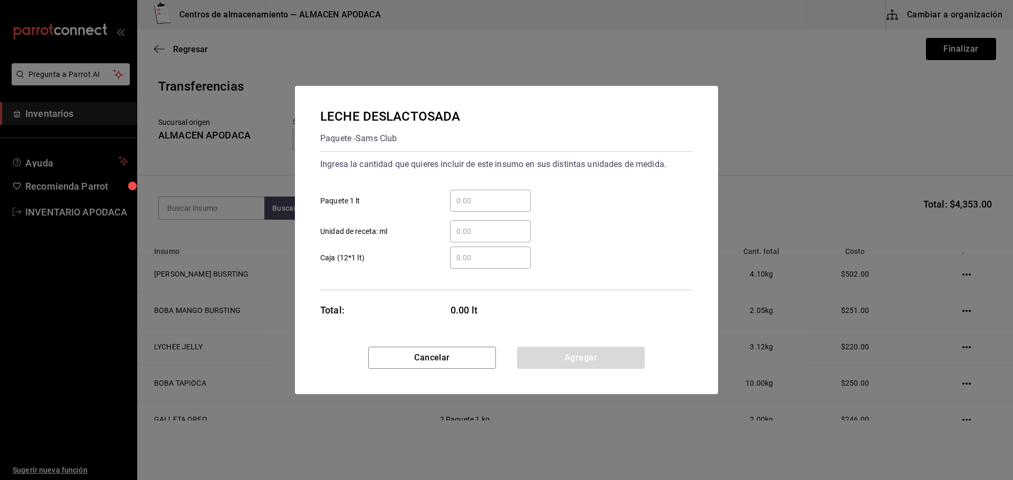
click at [501, 209] on div "​" at bounding box center [490, 201] width 81 height 22
click at [501, 207] on input "​ Paquete 1 lt" at bounding box center [490, 201] width 81 height 13
click at [573, 355] on button "Agregar" at bounding box center [581, 358] width 128 height 22
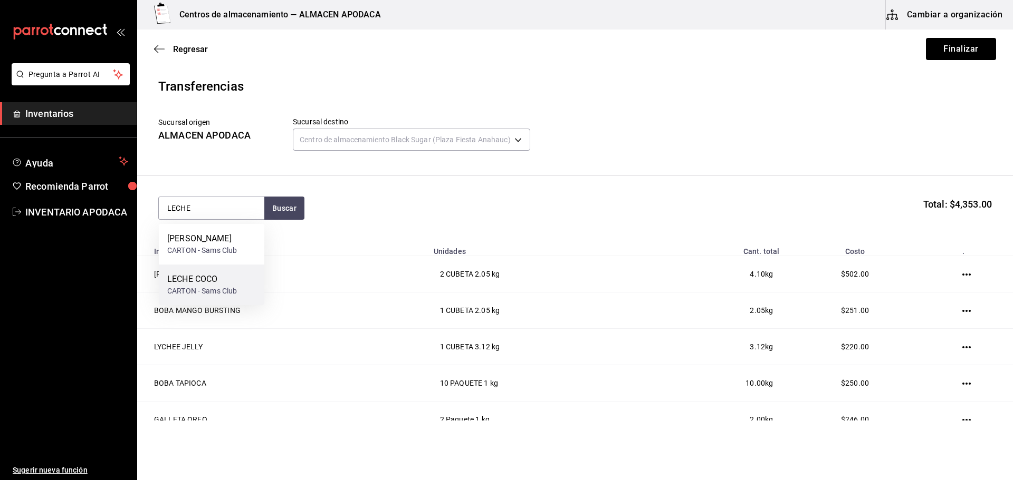
click at [231, 278] on div "LECHE COCO" at bounding box center [202, 279] width 70 height 13
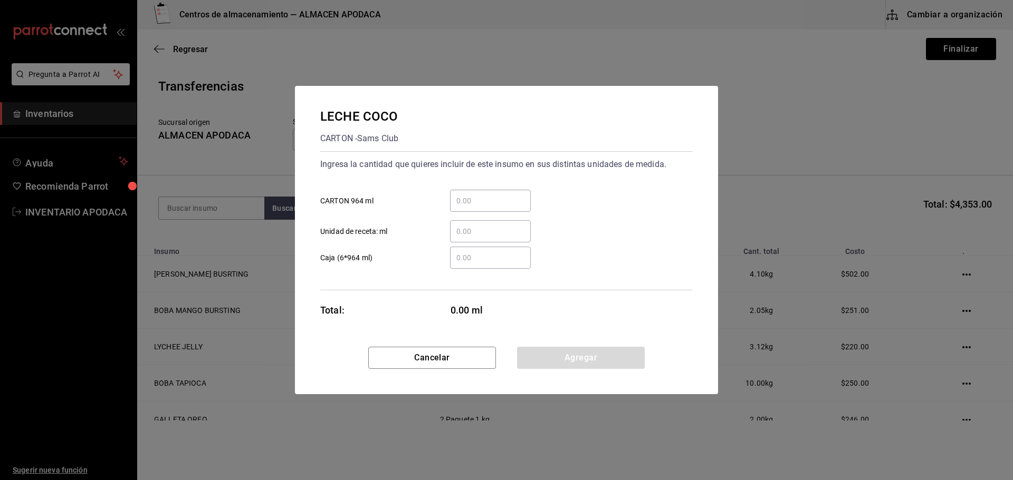
click at [477, 205] on input "​ CARTON 964 ml" at bounding box center [490, 201] width 81 height 13
drag, startPoint x: 546, startPoint y: 352, endPoint x: 530, endPoint y: 344, distance: 17.9
click at [546, 352] on button "Agregar" at bounding box center [581, 358] width 128 height 22
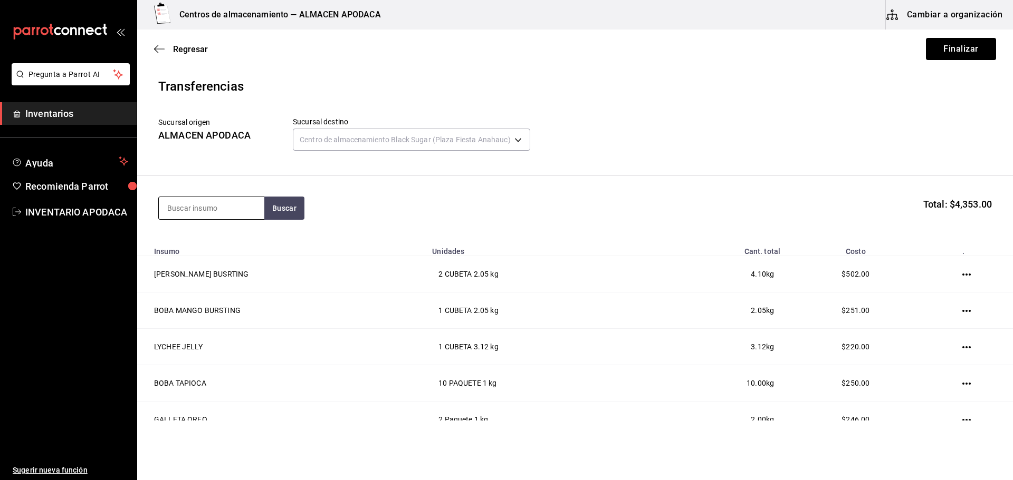
click at [211, 213] on input at bounding box center [211, 208] width 105 height 22
click at [207, 240] on div "[PERSON_NAME]" at bounding box center [202, 239] width 70 height 13
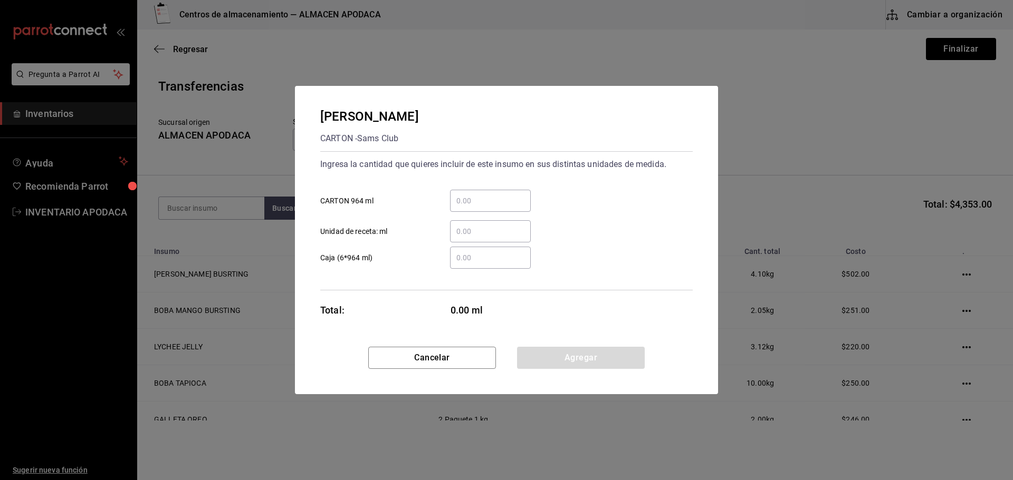
click at [468, 193] on div "​" at bounding box center [490, 201] width 81 height 22
click at [468, 195] on input "​ CARTON 964 ml" at bounding box center [490, 201] width 81 height 13
drag, startPoint x: 555, startPoint y: 356, endPoint x: 551, endPoint y: 342, distance: 14.5
click at [555, 356] on button "Agregar" at bounding box center [581, 358] width 128 height 22
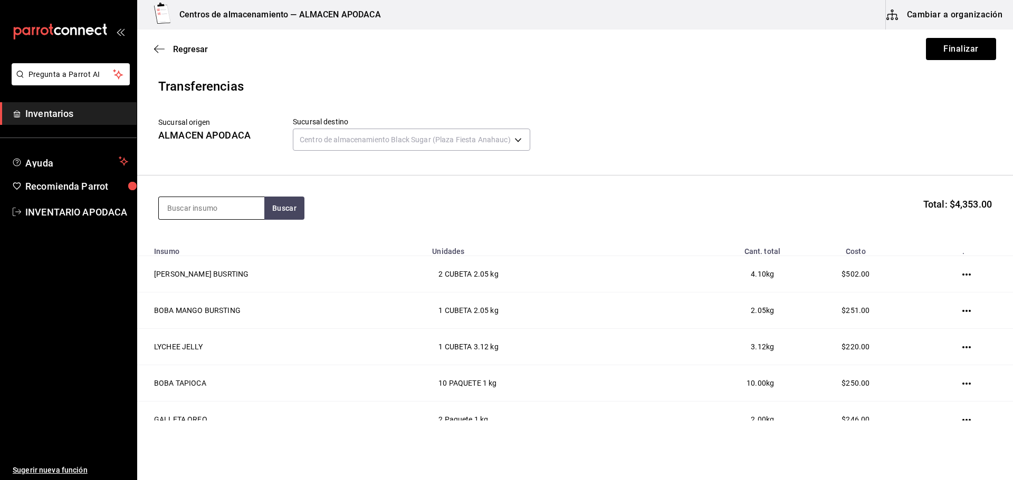
click at [200, 209] on input at bounding box center [211, 208] width 105 height 22
click at [253, 251] on div "FABULOSO BOTE - Interno" at bounding box center [211, 244] width 105 height 41
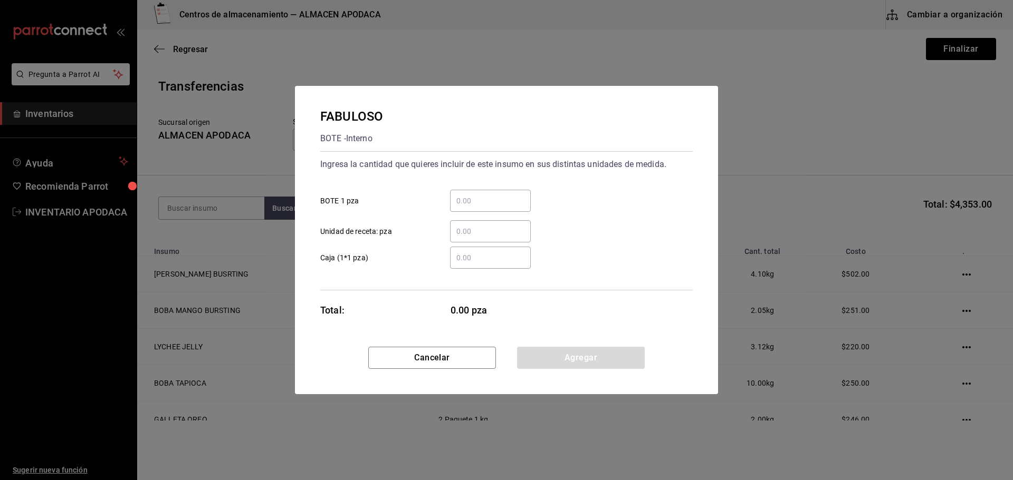
click at [497, 201] on input "​ BOTE 1 pza" at bounding box center [490, 201] width 81 height 13
click at [539, 344] on div "FABULOSO BOTE - Interno Ingresa la cantidad que quieres incluir de este insumo …" at bounding box center [506, 216] width 423 height 261
click at [537, 350] on button "Agregar" at bounding box center [581, 358] width 128 height 22
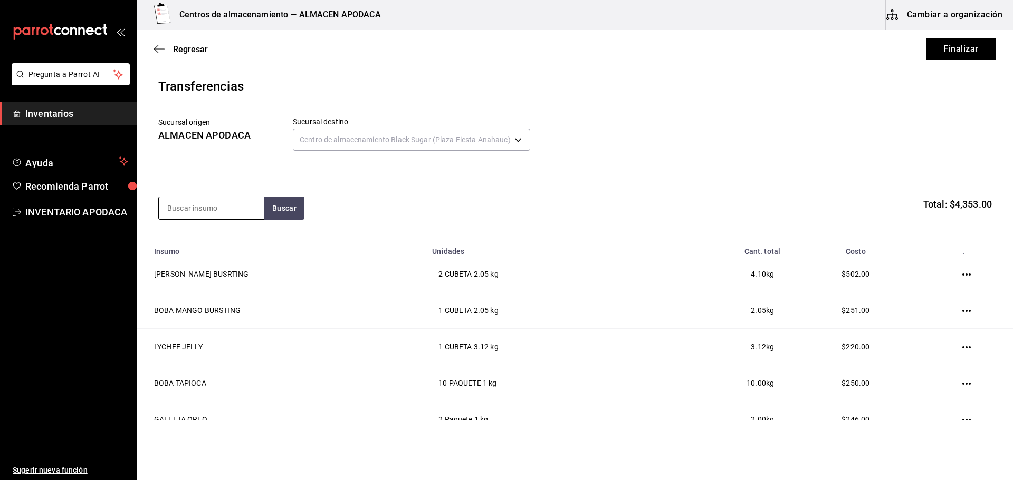
click at [220, 213] on input at bounding box center [211, 208] width 105 height 22
click at [203, 260] on div "ESPONJA PIEZA - Interno" at bounding box center [211, 244] width 105 height 41
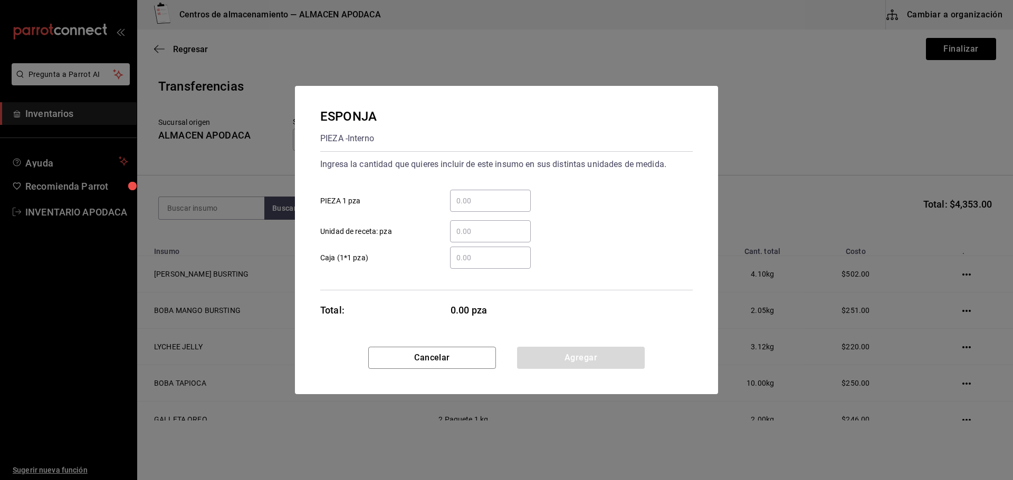
click at [473, 211] on div "​" at bounding box center [490, 201] width 81 height 22
click at [473, 207] on input "​ PIEZA 1 pza" at bounding box center [490, 201] width 81 height 13
click at [564, 367] on button "Agregar" at bounding box center [581, 358] width 128 height 22
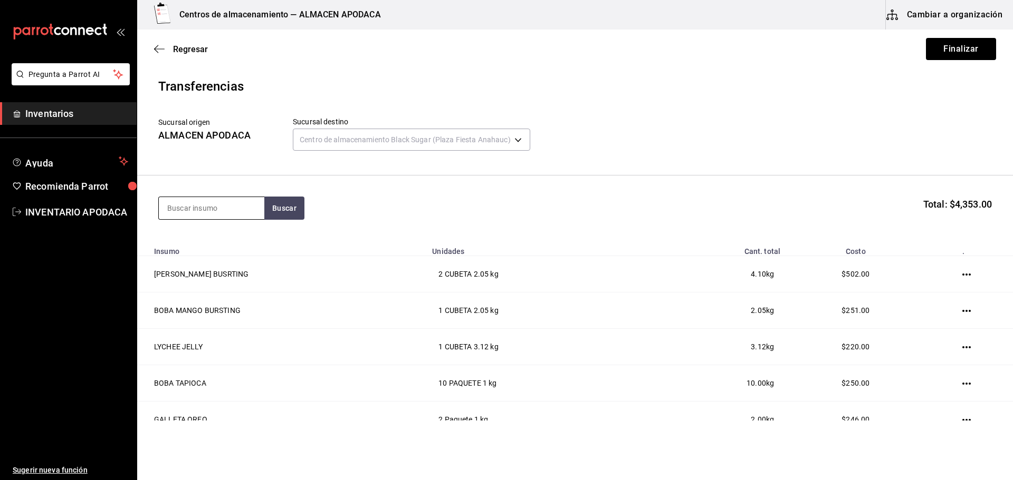
click at [220, 200] on input at bounding box center [211, 208] width 105 height 22
click at [228, 252] on div "ROLLO - Interno" at bounding box center [204, 250] width 74 height 11
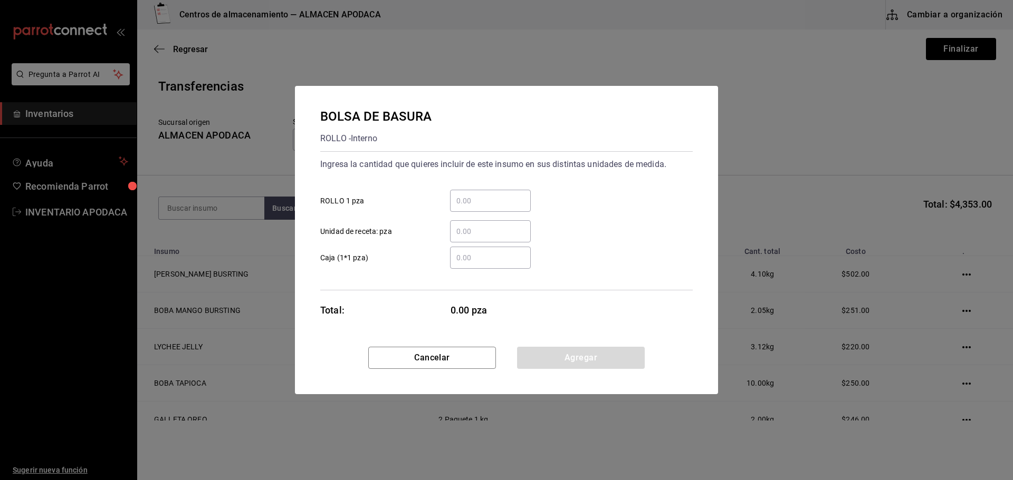
click at [485, 205] on input "​ ROLLO 1 pza" at bounding box center [490, 201] width 81 height 13
click at [550, 351] on button "Agregar" at bounding box center [581, 358] width 128 height 22
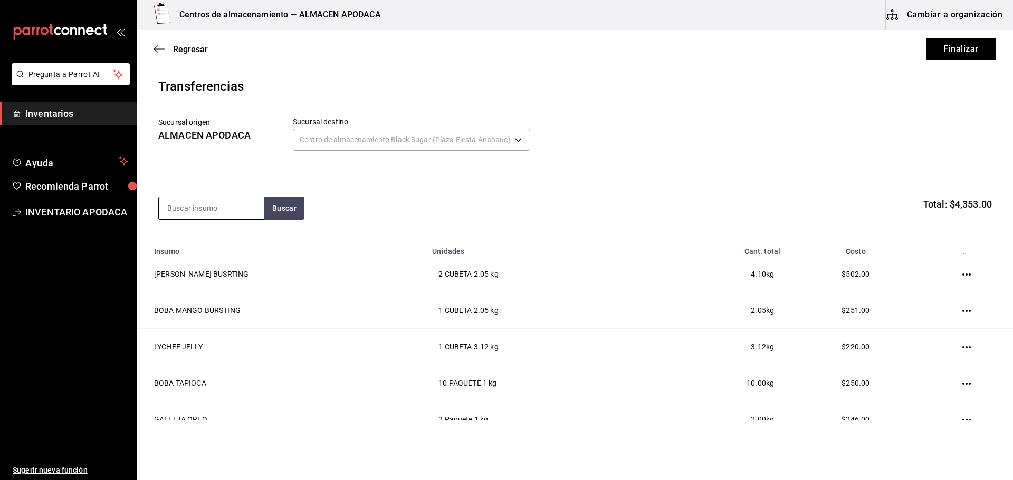
click at [237, 213] on input at bounding box center [211, 208] width 105 height 22
click at [234, 290] on div "TRAPO NEGRO BARRA" at bounding box center [210, 292] width 86 height 13
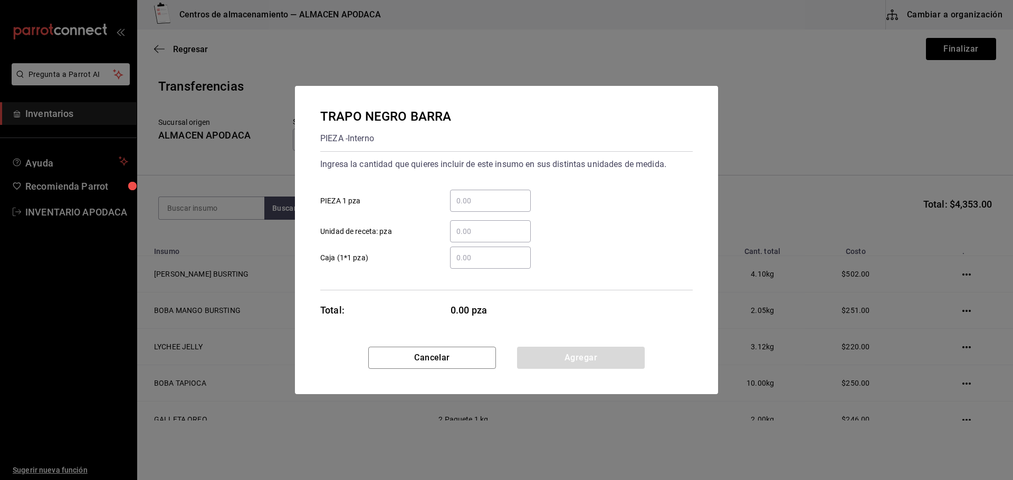
click at [489, 205] on input "​ PIEZA 1 pza" at bounding box center [490, 201] width 81 height 13
click at [561, 357] on button "Agregar" at bounding box center [581, 358] width 128 height 22
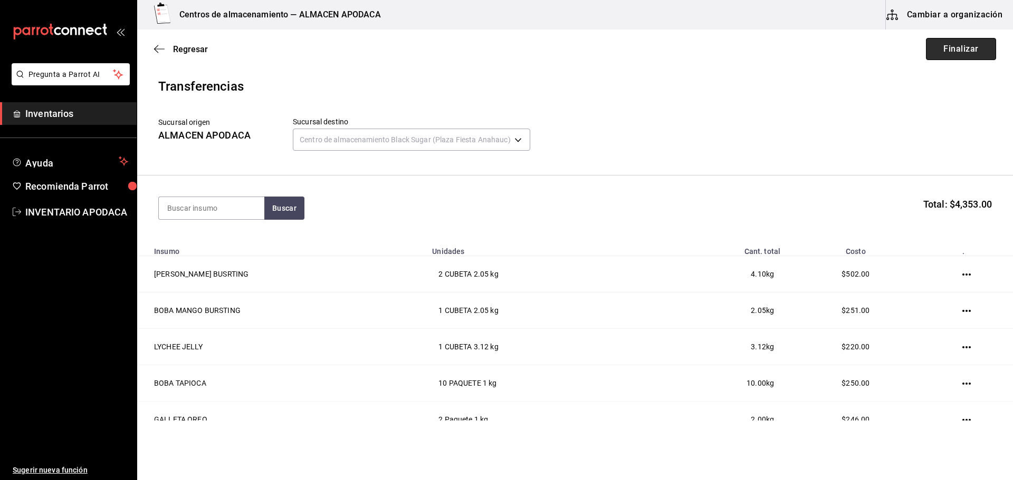
click at [948, 55] on button "Finalizar" at bounding box center [961, 49] width 70 height 22
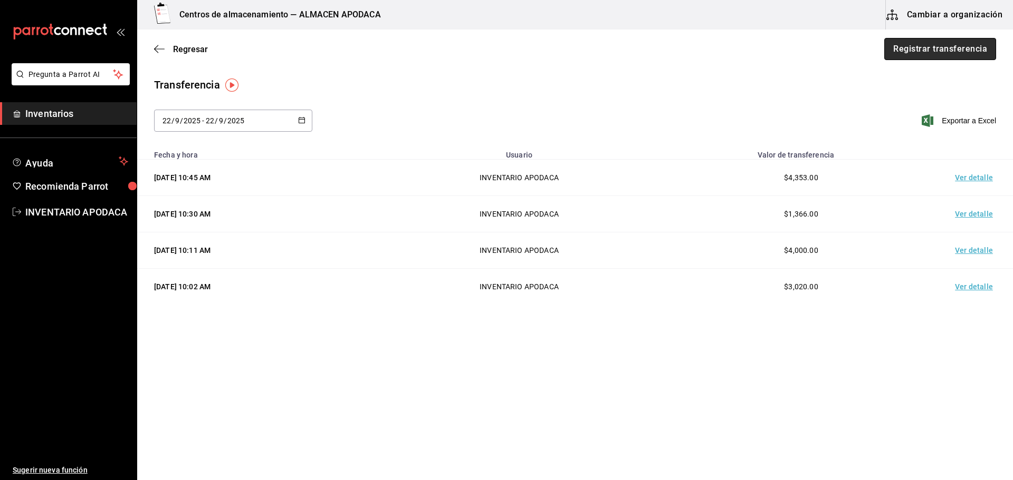
click at [936, 51] on button "Registrar transferencia" at bounding box center [940, 49] width 112 height 22
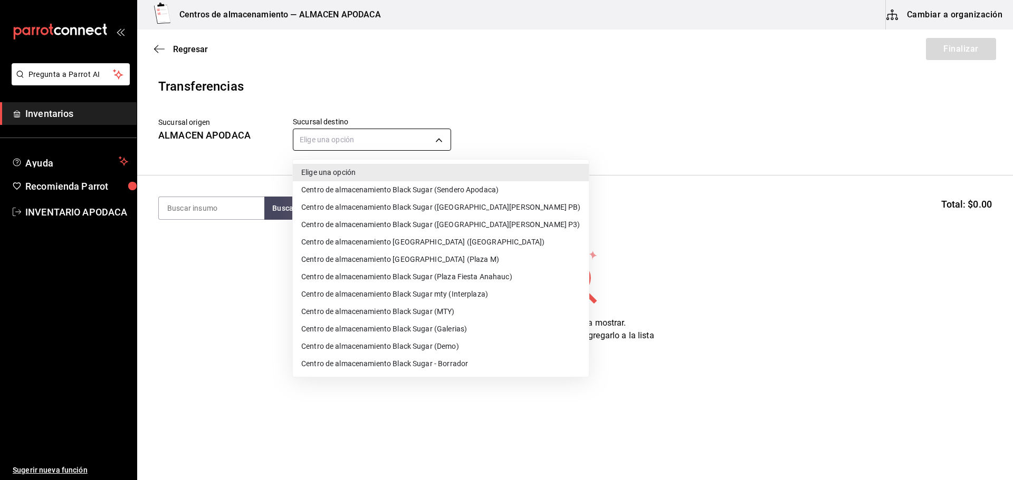
click at [398, 146] on body "Pregunta a Parrot AI Inventarios Ayuda Recomienda Parrot INVENTARIO APODACA Sug…" at bounding box center [506, 210] width 1013 height 421
click at [465, 320] on li "Centro de almacenamiento Black Sugar (MTY)" at bounding box center [441, 311] width 296 height 17
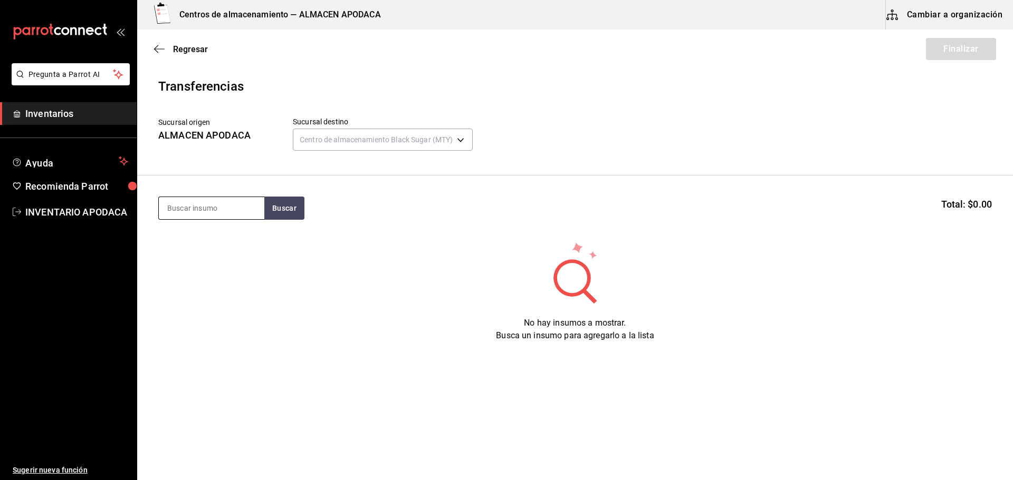
click at [231, 205] on input at bounding box center [211, 208] width 105 height 22
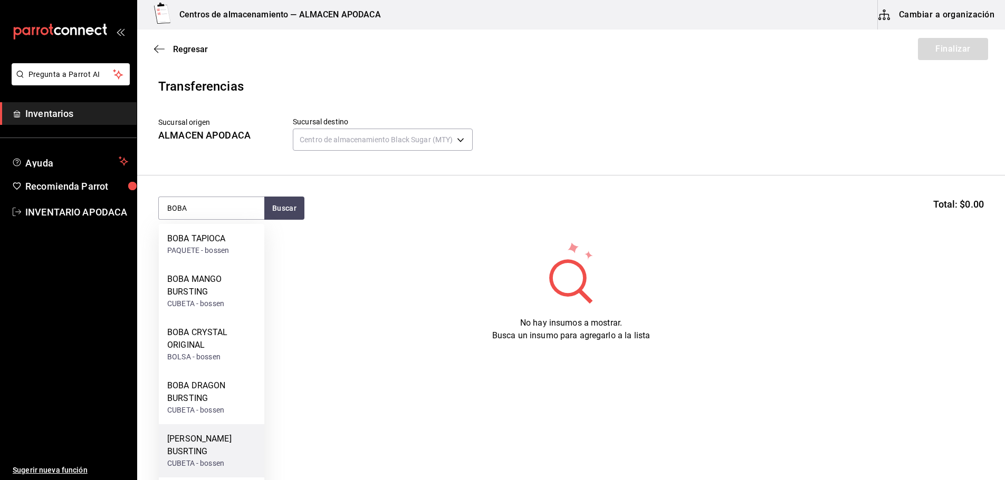
click at [217, 439] on div "[PERSON_NAME] BUSRTING" at bounding box center [211, 445] width 89 height 25
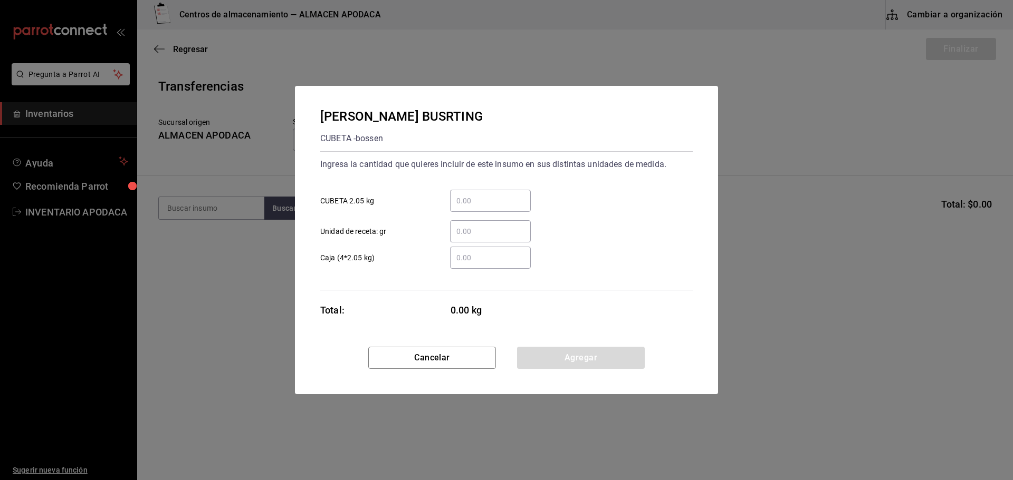
click at [488, 201] on input "​ CUBETA 2.05 kg" at bounding box center [490, 201] width 81 height 13
click at [555, 363] on button "Agregar" at bounding box center [581, 358] width 128 height 22
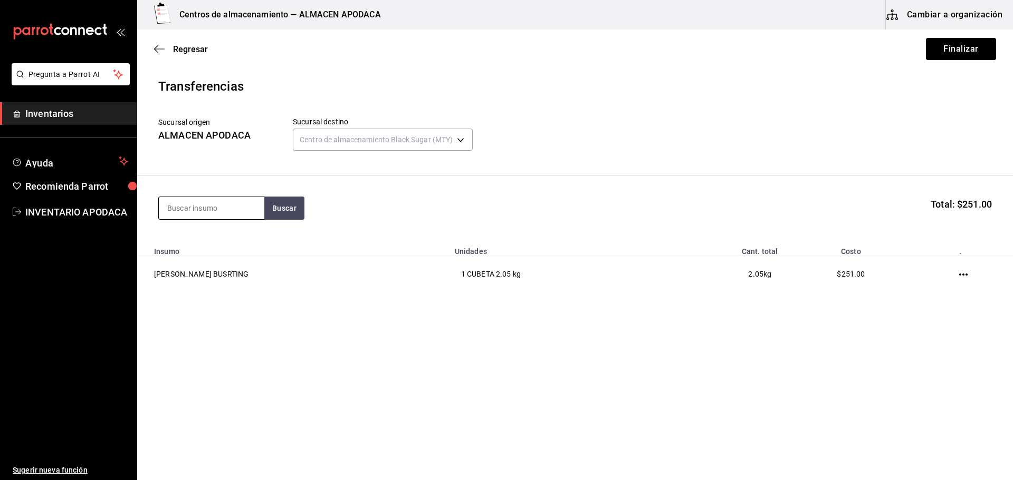
click at [214, 217] on input at bounding box center [211, 208] width 105 height 22
click at [196, 281] on div "LYCHEE JELLY" at bounding box center [195, 279] width 57 height 13
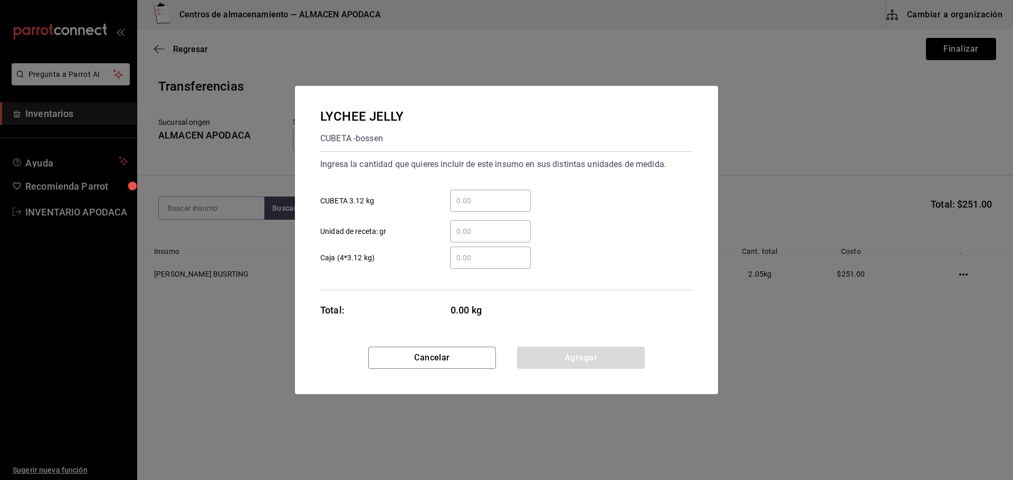
click at [490, 210] on div "​" at bounding box center [490, 201] width 81 height 22
click at [490, 207] on input "​ CUBETA 3.12 kg" at bounding box center [490, 201] width 81 height 13
click at [583, 362] on button "Agregar" at bounding box center [581, 358] width 128 height 22
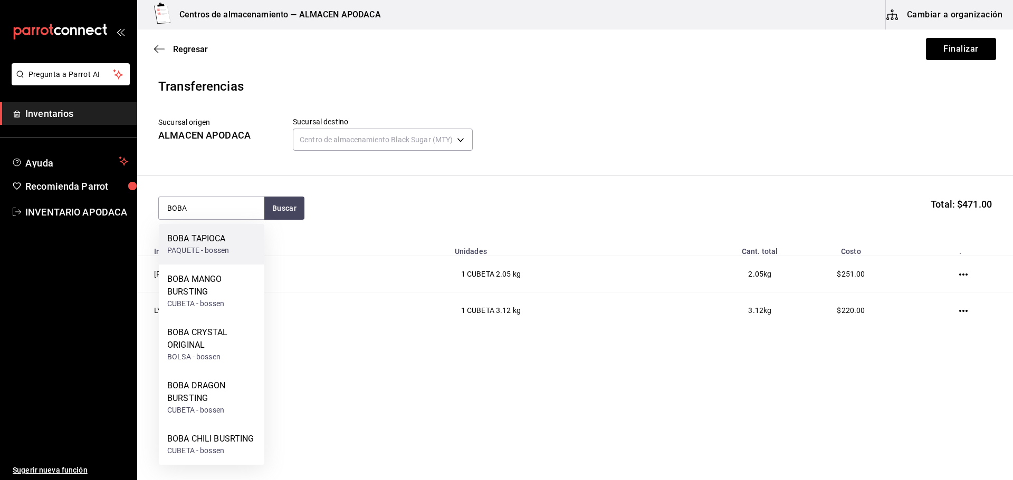
click at [194, 244] on div "BOBA TAPIOCA" at bounding box center [198, 239] width 62 height 13
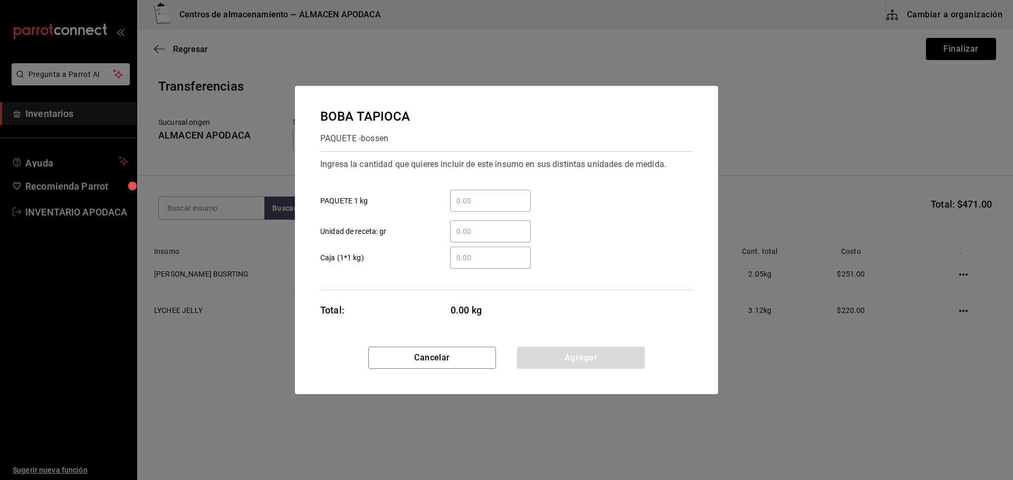
click at [484, 204] on input "​ PAQUETE 1 kg" at bounding box center [490, 201] width 81 height 13
click at [609, 353] on button "Agregar" at bounding box center [581, 358] width 128 height 22
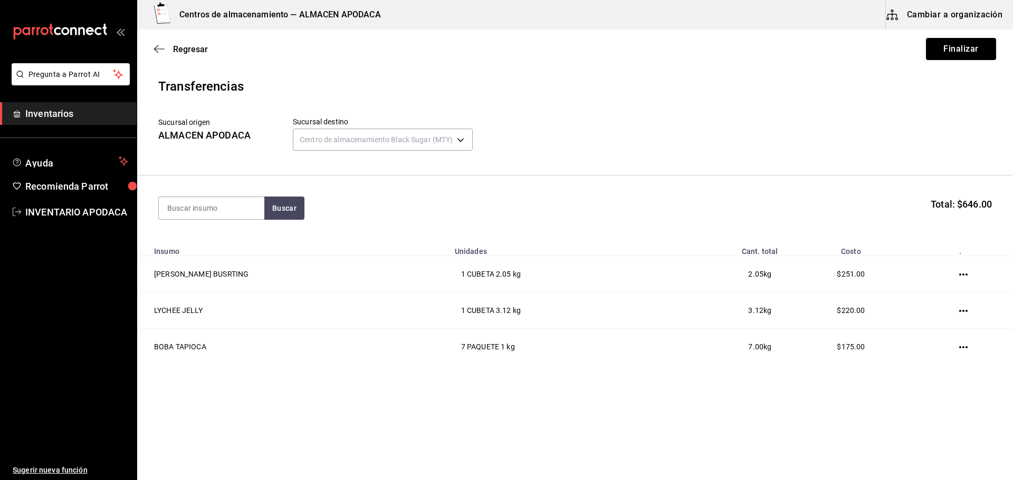
click at [227, 224] on section "Buscar Total: $646.00" at bounding box center [575, 208] width 876 height 65
click at [226, 209] on input at bounding box center [211, 208] width 105 height 22
click at [246, 240] on div "TARO PREMIUM POWDER" at bounding box center [211, 245] width 89 height 25
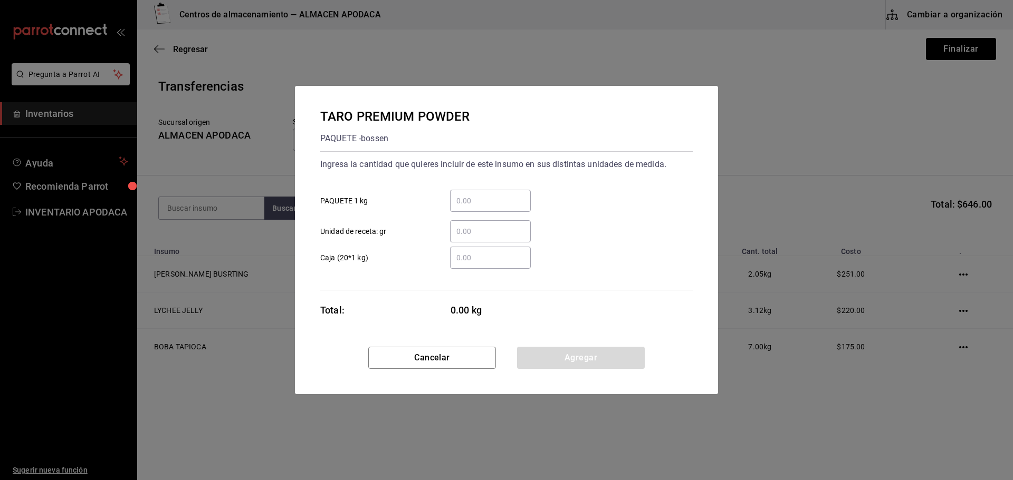
click at [491, 197] on input "​ PAQUETE 1 kg" at bounding box center [490, 201] width 81 height 13
click at [627, 369] on div "Cancelar Agregar" at bounding box center [506, 370] width 423 height 47
drag, startPoint x: 565, startPoint y: 342, endPoint x: 565, endPoint y: 353, distance: 11.1
click at [566, 343] on div "TARO PREMIUM POWDER PAQUETE - [PERSON_NAME] Ingresa la cantidad que quieres inc…" at bounding box center [506, 216] width 423 height 261
click at [565, 353] on button "Agregar" at bounding box center [581, 358] width 128 height 22
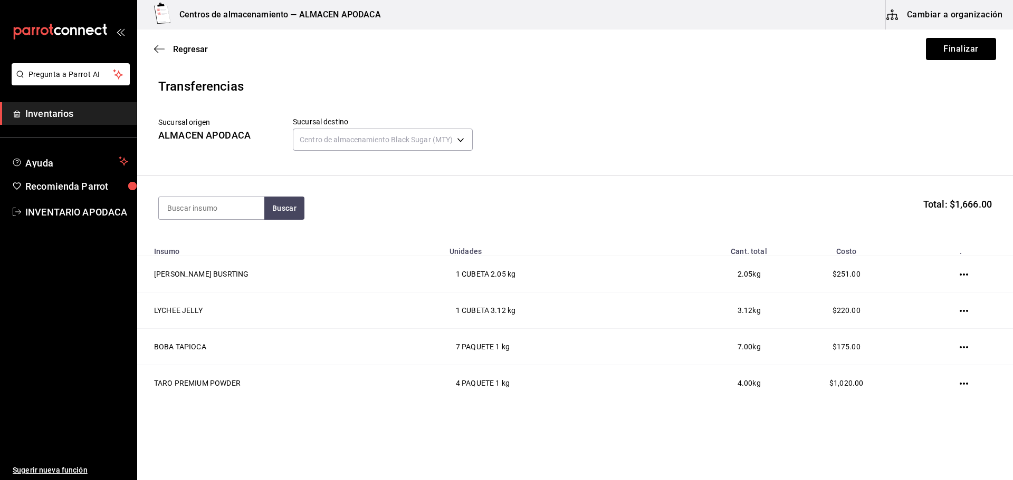
click at [239, 228] on section "Buscar Total: $1,666.00" at bounding box center [575, 208] width 876 height 65
click at [222, 204] on input at bounding box center [211, 208] width 105 height 22
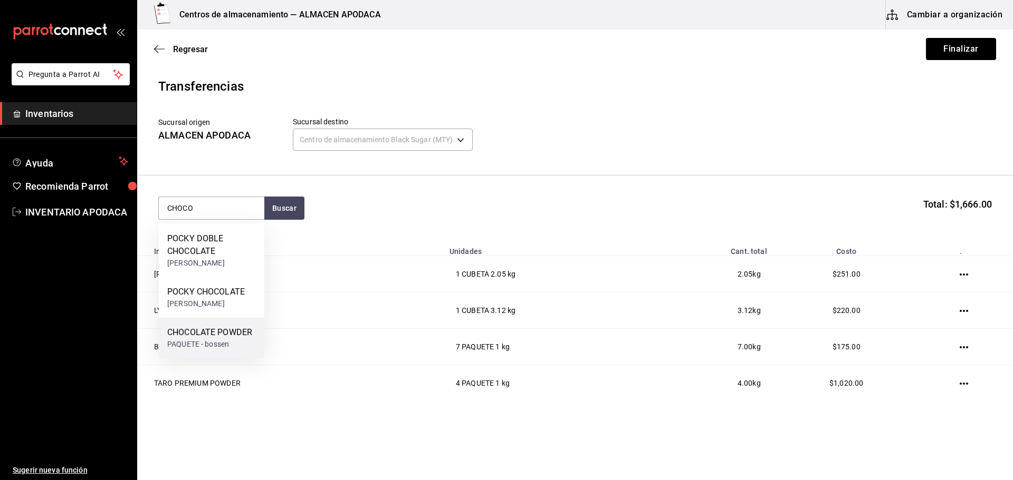
click at [227, 324] on div "CHOCOLATE POWDER PAQUETE - bossen" at bounding box center [211, 338] width 105 height 41
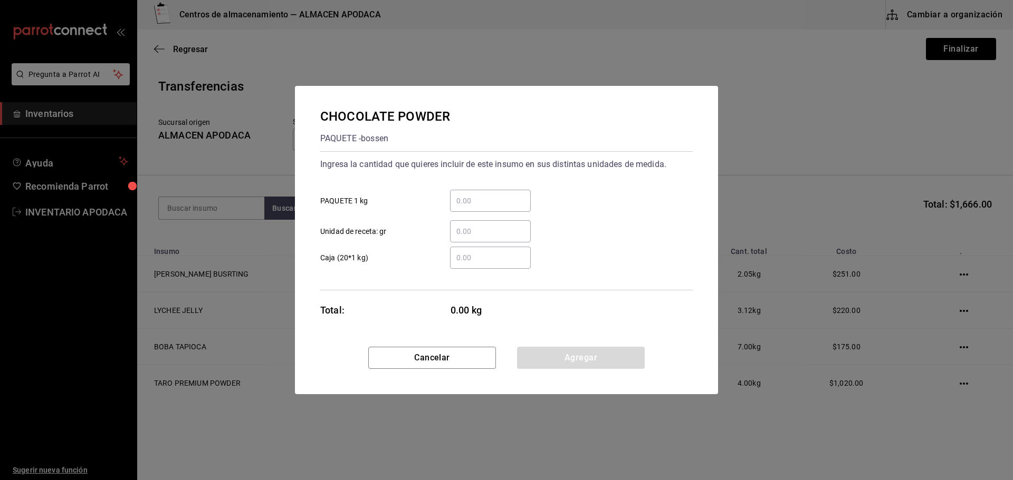
click at [467, 196] on input "​ PAQUETE 1 kg" at bounding box center [490, 201] width 81 height 13
click at [538, 356] on button "Agregar" at bounding box center [581, 358] width 128 height 22
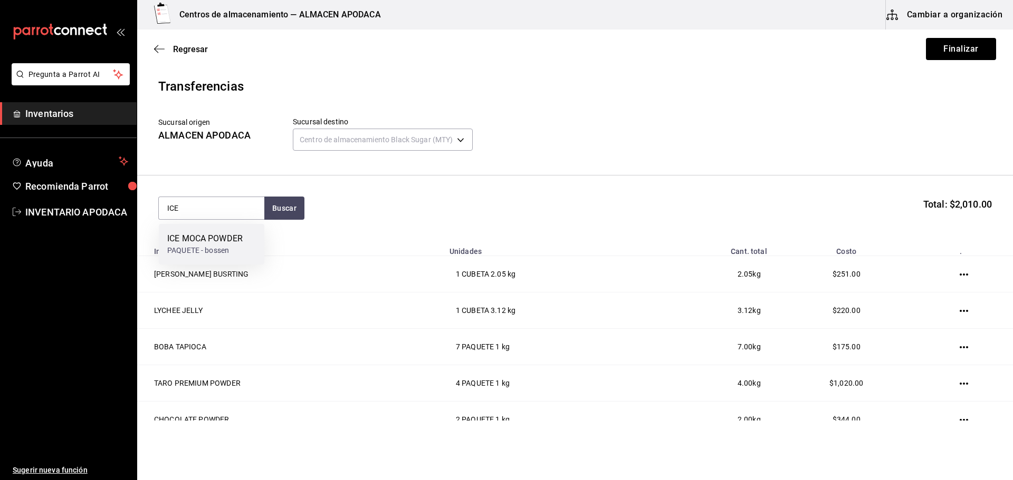
click at [229, 253] on div "PAQUETE - bossen" at bounding box center [204, 250] width 75 height 11
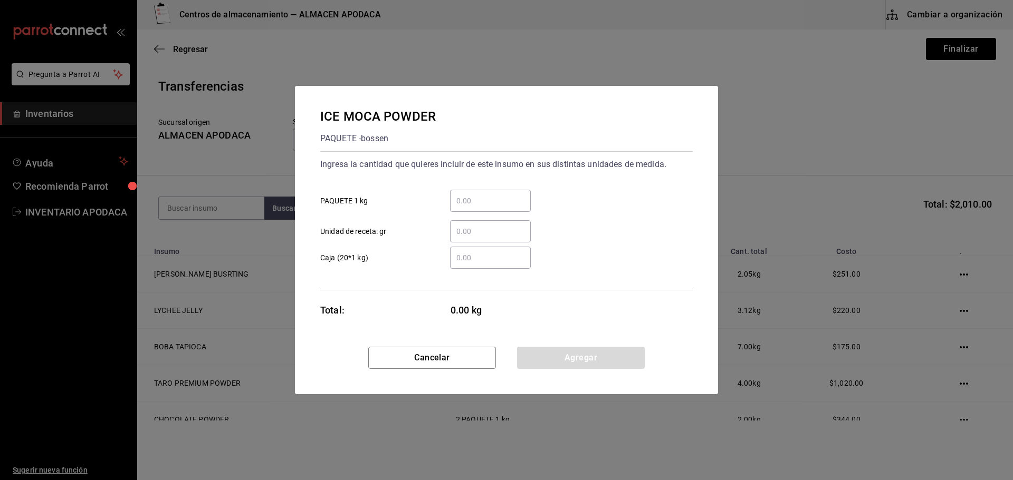
click at [465, 197] on input "​ PAQUETE 1 kg" at bounding box center [490, 201] width 81 height 13
click at [544, 362] on button "Agregar" at bounding box center [581, 358] width 128 height 22
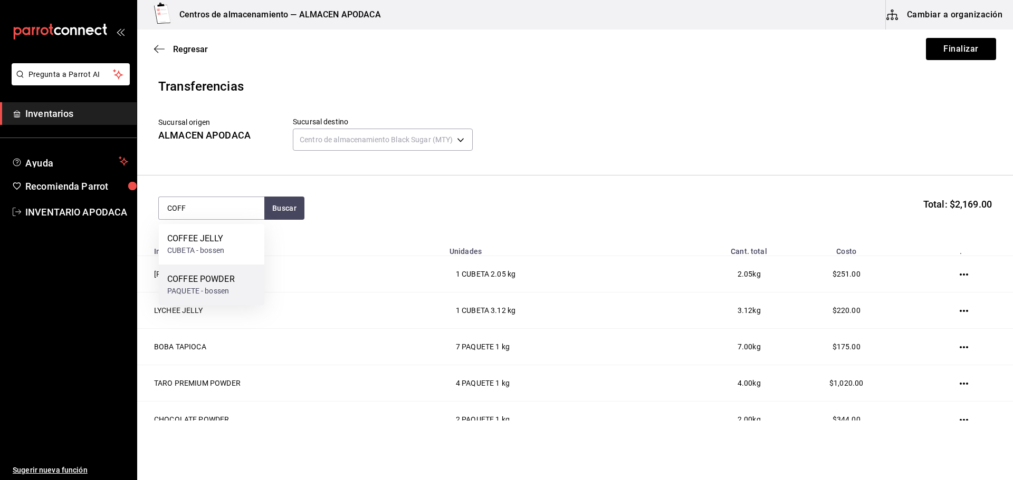
click at [220, 273] on div "COFFEE POWDER" at bounding box center [201, 279] width 68 height 13
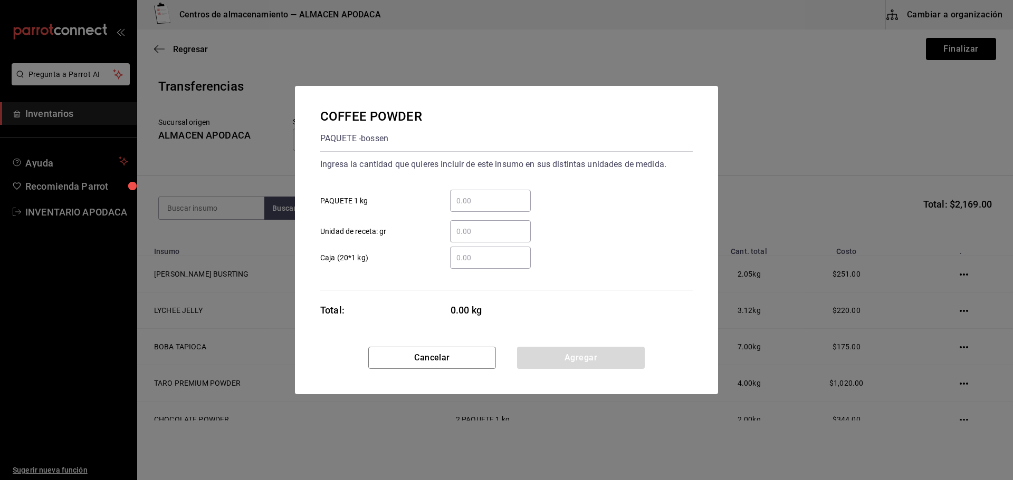
click at [483, 215] on div "​ Unidad de receta: gr" at bounding box center [502, 227] width 381 height 31
click at [483, 197] on input "​ PAQUETE 1 kg" at bounding box center [490, 201] width 81 height 13
click at [528, 358] on button "Agregar" at bounding box center [581, 358] width 128 height 22
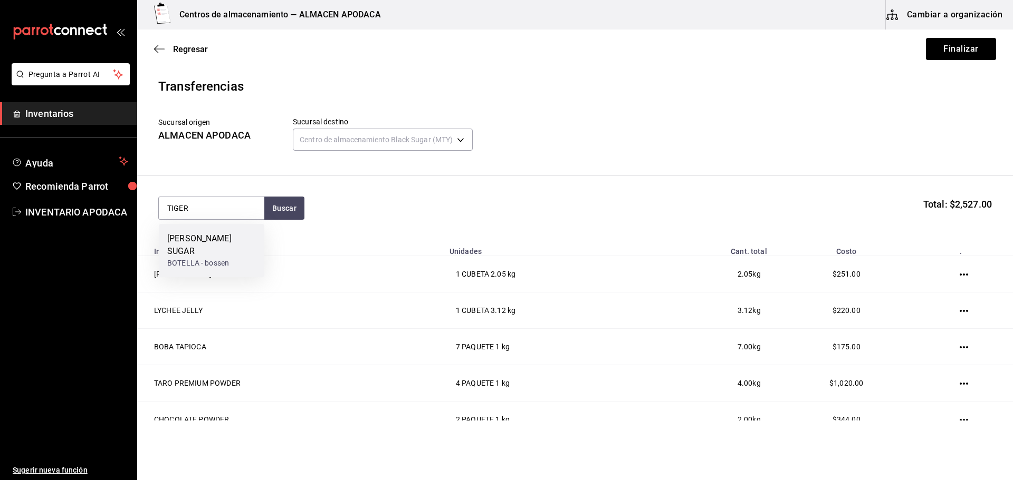
click at [238, 234] on div "[PERSON_NAME] SUGAR" at bounding box center [211, 245] width 89 height 25
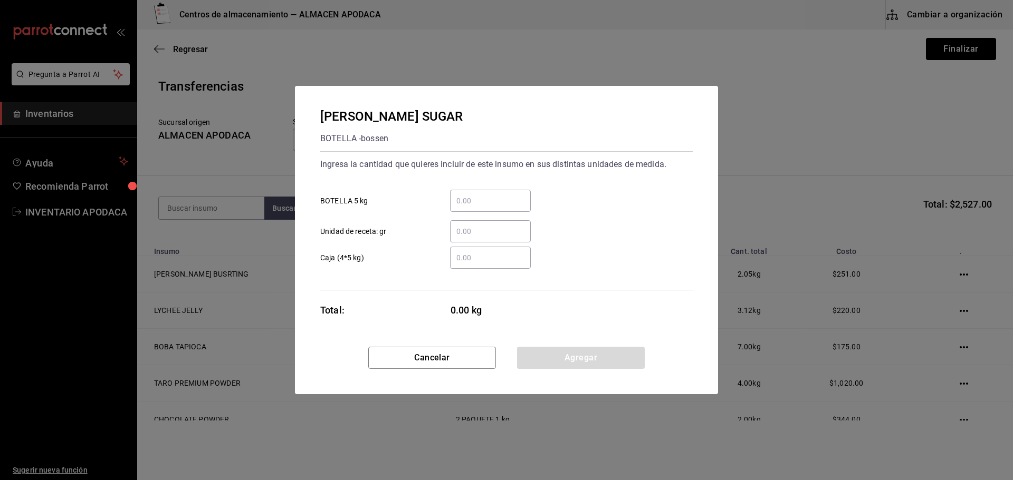
click at [517, 207] on div "​" at bounding box center [490, 201] width 81 height 22
click at [517, 207] on input "​ BOTELLA 5 kg" at bounding box center [490, 201] width 81 height 13
click at [554, 356] on button "Agregar" at bounding box center [581, 358] width 128 height 22
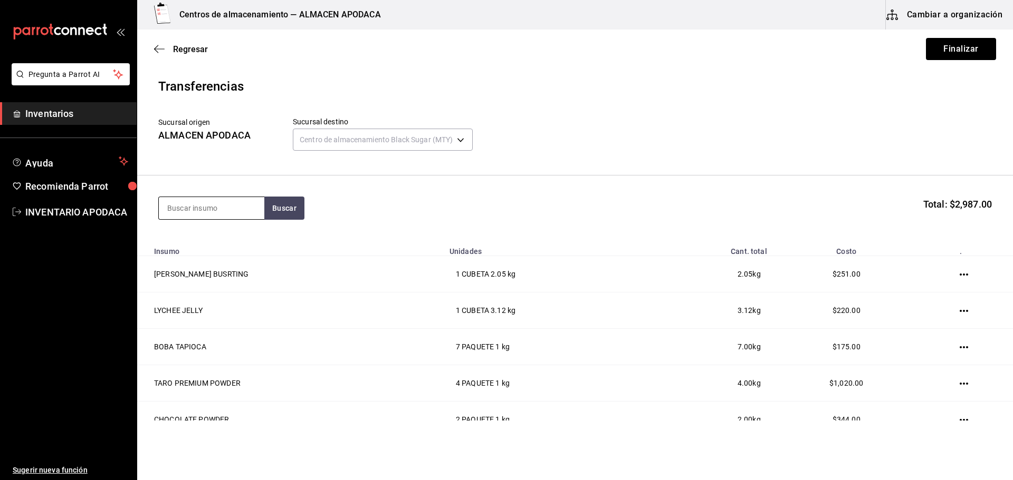
click at [228, 207] on input at bounding box center [211, 208] width 105 height 22
click at [235, 243] on div "PASSION FRUIT SYRUP" at bounding box center [211, 245] width 89 height 25
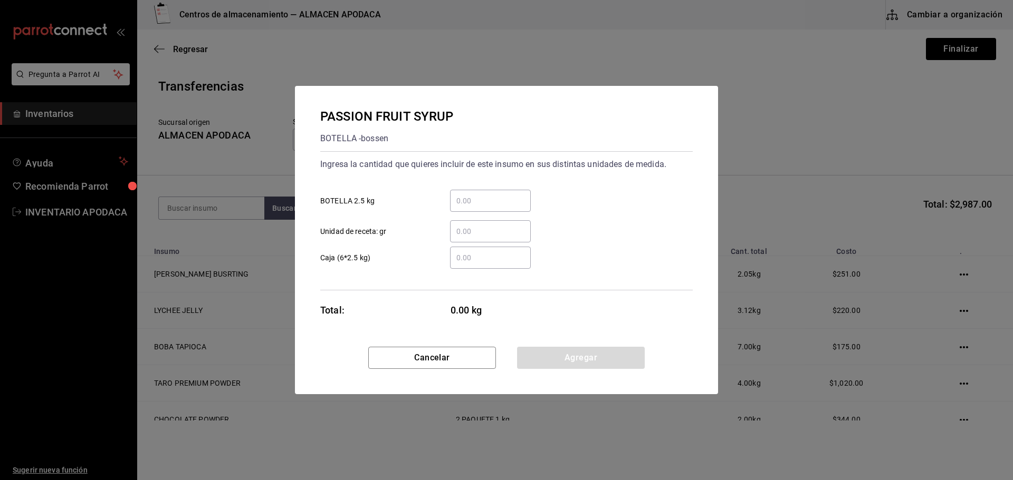
click at [473, 206] on input "​ BOTELLA 2.5 kg" at bounding box center [490, 201] width 81 height 13
click at [531, 358] on button "Agregar" at bounding box center [581, 358] width 128 height 22
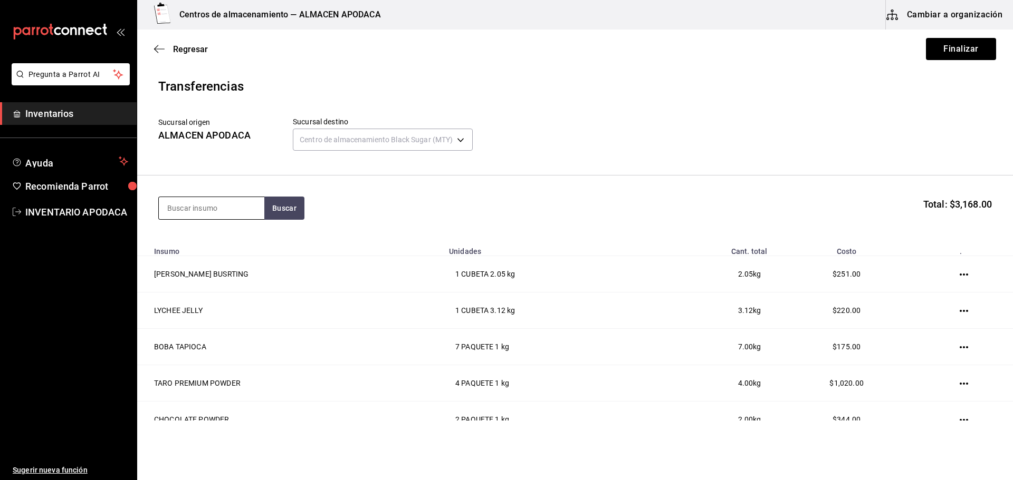
click at [213, 208] on input at bounding box center [211, 208] width 105 height 22
click at [227, 252] on div "BOTE - bossen" at bounding box center [204, 250] width 75 height 11
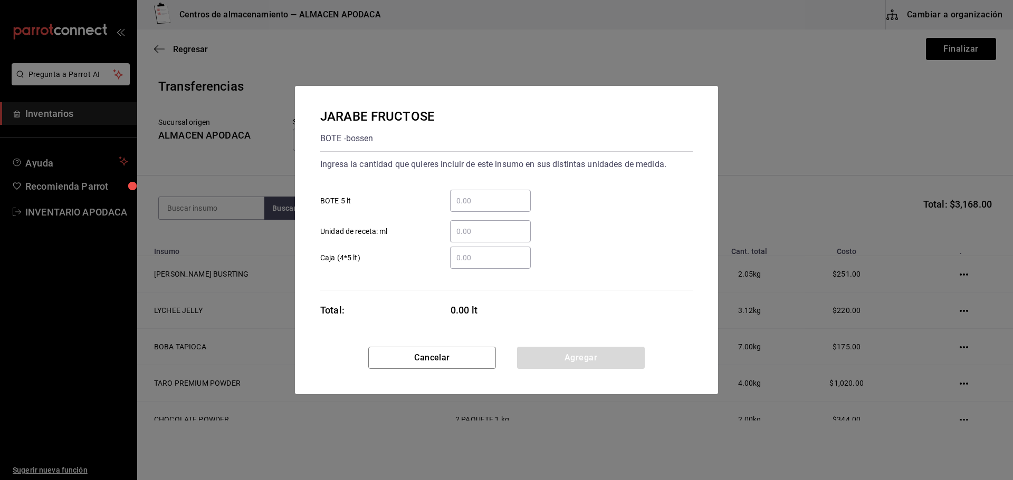
click at [482, 194] on div "​" at bounding box center [490, 201] width 81 height 22
click at [482, 195] on input "​ BOTE 5 lt" at bounding box center [490, 201] width 81 height 13
click at [560, 362] on button "Agregar" at bounding box center [581, 358] width 128 height 22
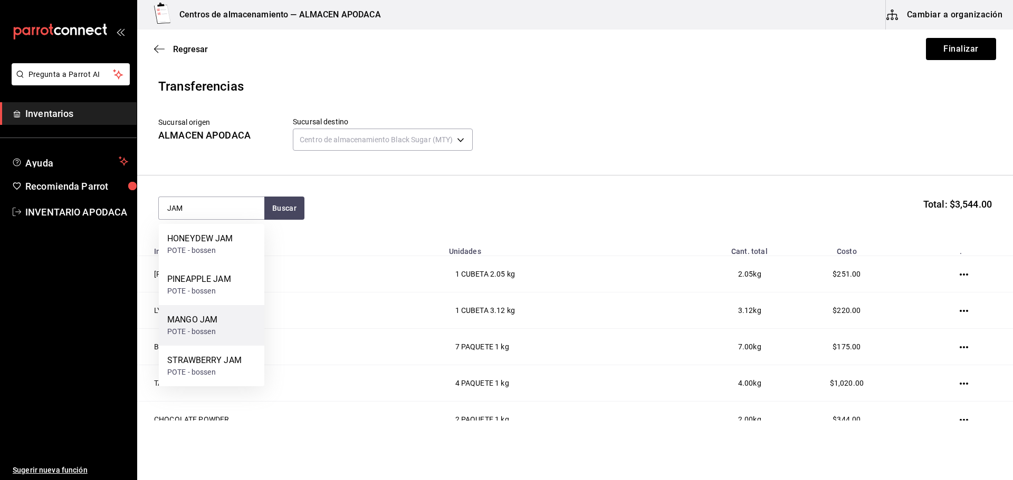
click at [209, 314] on div "MANGO JAM" at bounding box center [192, 320] width 50 height 13
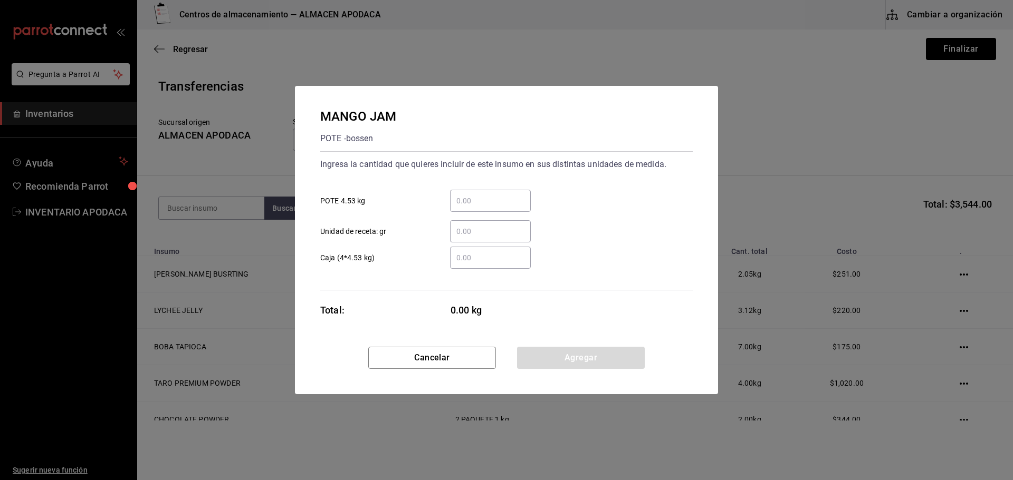
click at [487, 198] on input "​ POTE 4.53 kg" at bounding box center [490, 201] width 81 height 13
click at [553, 354] on button "Agregar" at bounding box center [581, 358] width 128 height 22
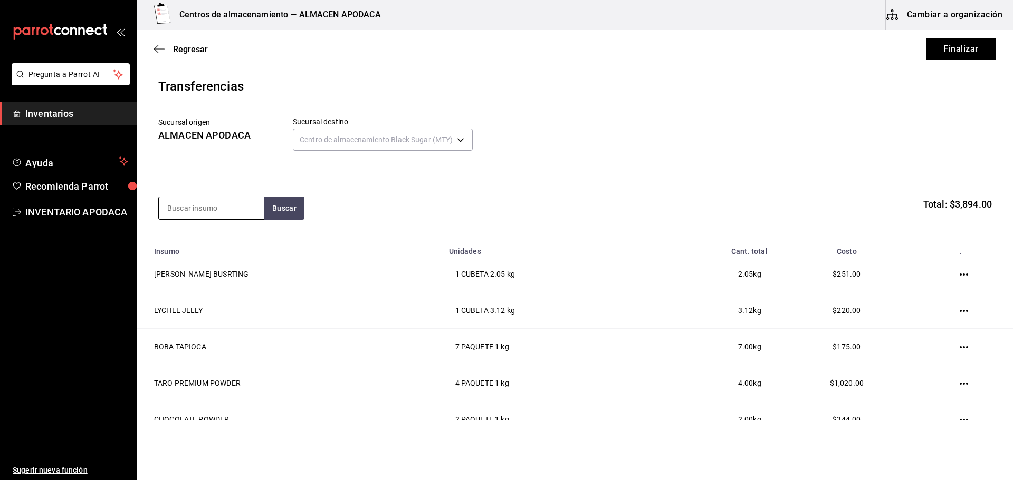
click at [219, 201] on input at bounding box center [211, 208] width 105 height 22
click at [209, 233] on div "POPOTE BLACK PAQUETE - bossen/LOKYO" at bounding box center [211, 250] width 105 height 52
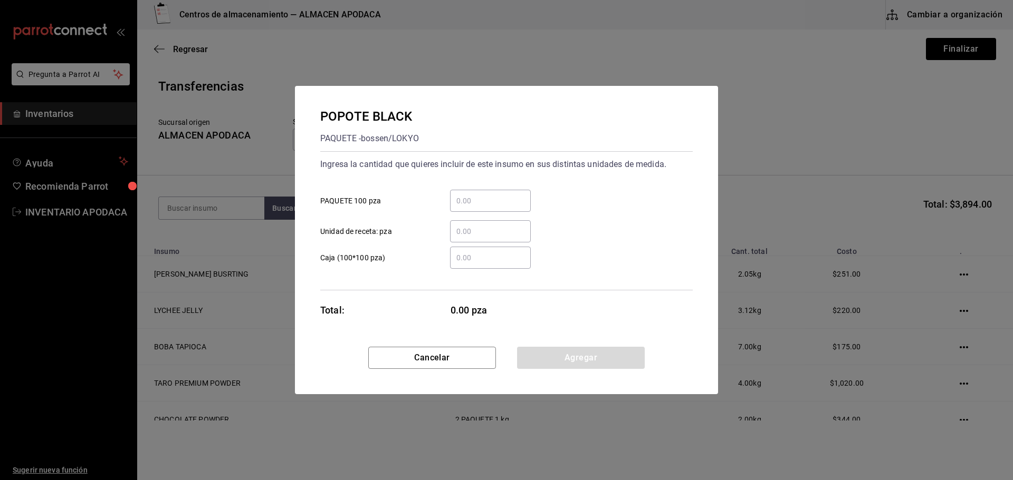
click at [478, 207] on div "​" at bounding box center [490, 201] width 81 height 22
click at [478, 207] on input "​ PAQUETE 100 pza" at bounding box center [490, 201] width 81 height 13
click at [568, 355] on button "Agregar" at bounding box center [581, 358] width 128 height 22
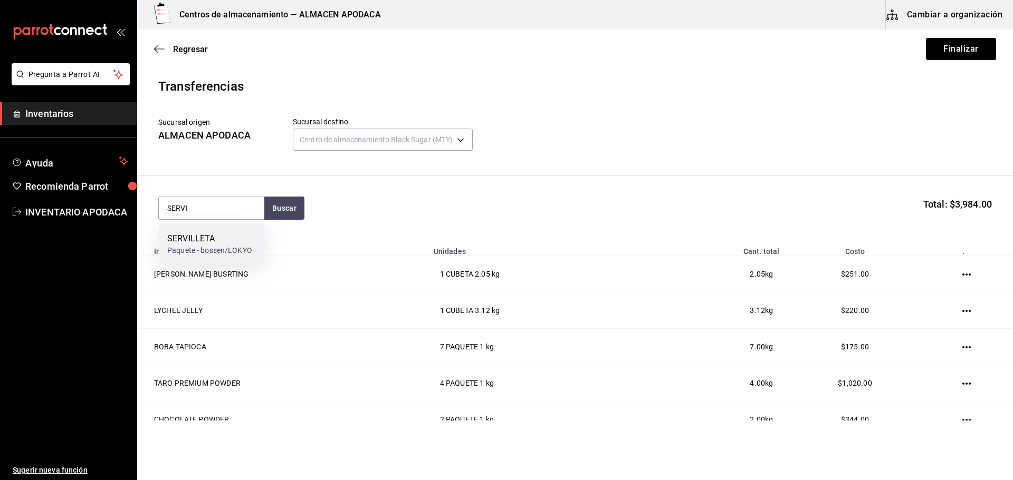
click at [203, 237] on div "SERVILLETA" at bounding box center [209, 239] width 85 height 13
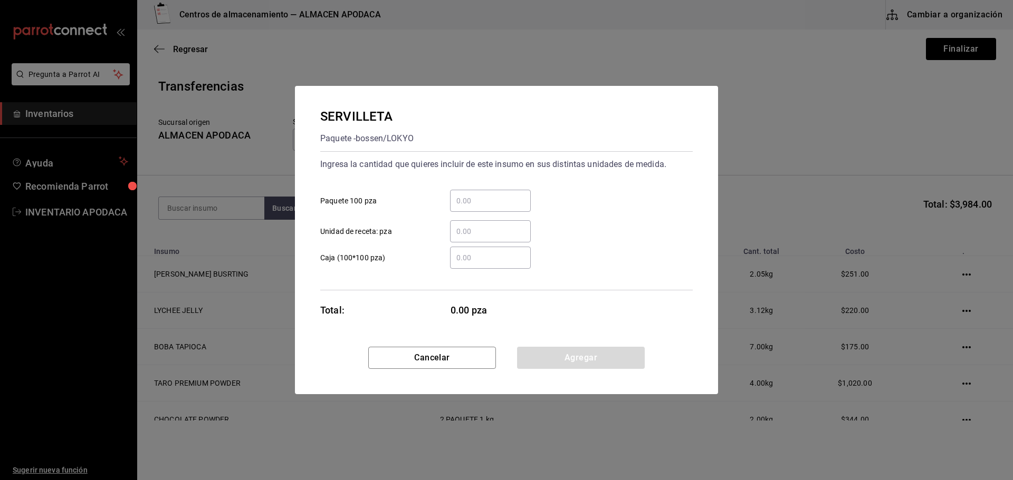
click at [520, 198] on input "​ Paquete 100 pza" at bounding box center [490, 201] width 81 height 13
click at [577, 369] on button "Agregar" at bounding box center [581, 358] width 128 height 22
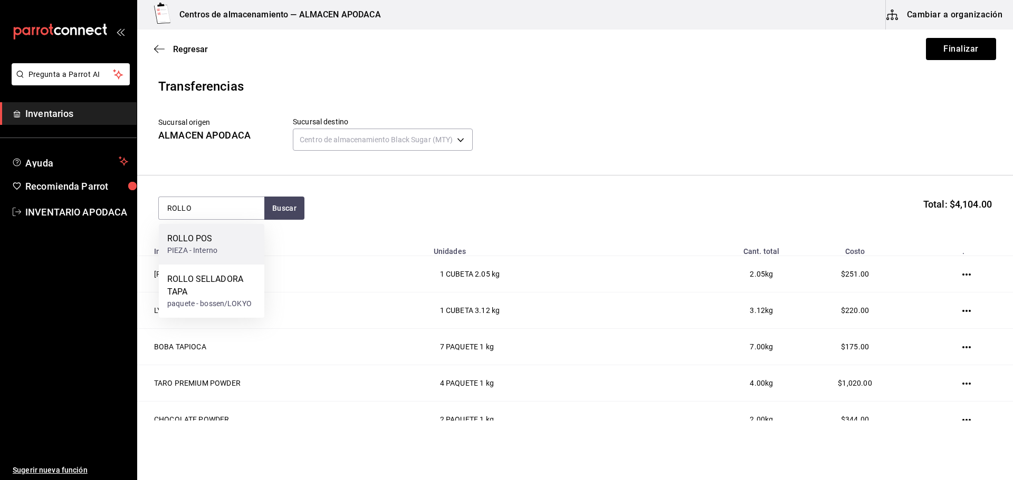
click at [200, 239] on div "ROLLO POS" at bounding box center [192, 239] width 50 height 13
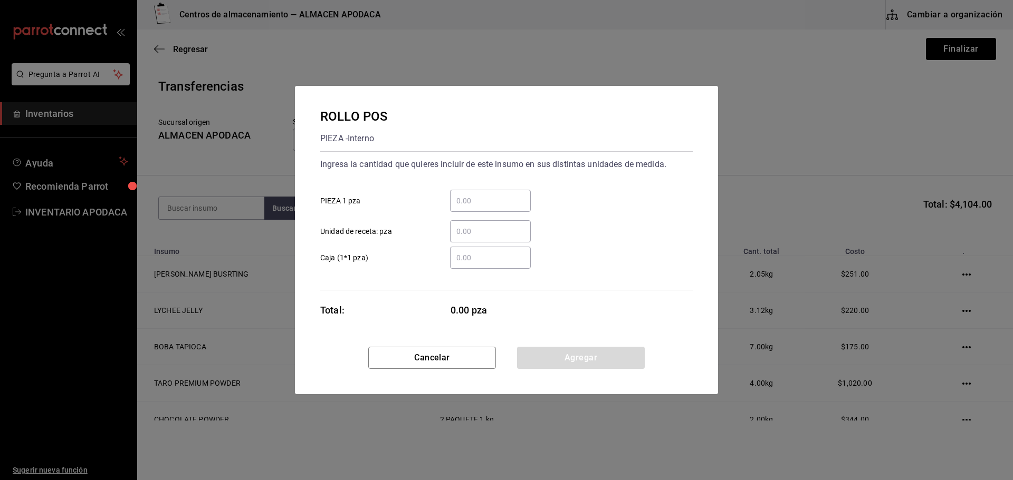
click at [446, 194] on div "​" at bounding box center [482, 201] width 98 height 22
click at [450, 195] on input "​ PIEZA 1 pza" at bounding box center [490, 201] width 81 height 13
click at [469, 198] on input "​ PIEZA 1 pza" at bounding box center [490, 201] width 81 height 13
click at [581, 360] on button "Agregar" at bounding box center [581, 358] width 128 height 22
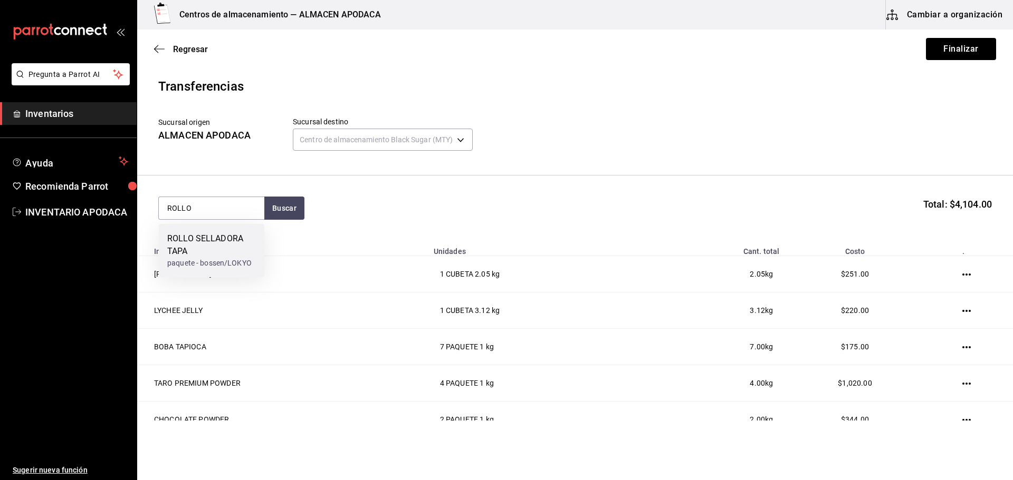
click at [185, 235] on div "ROLLO SELLADORA TAPA" at bounding box center [211, 245] width 89 height 25
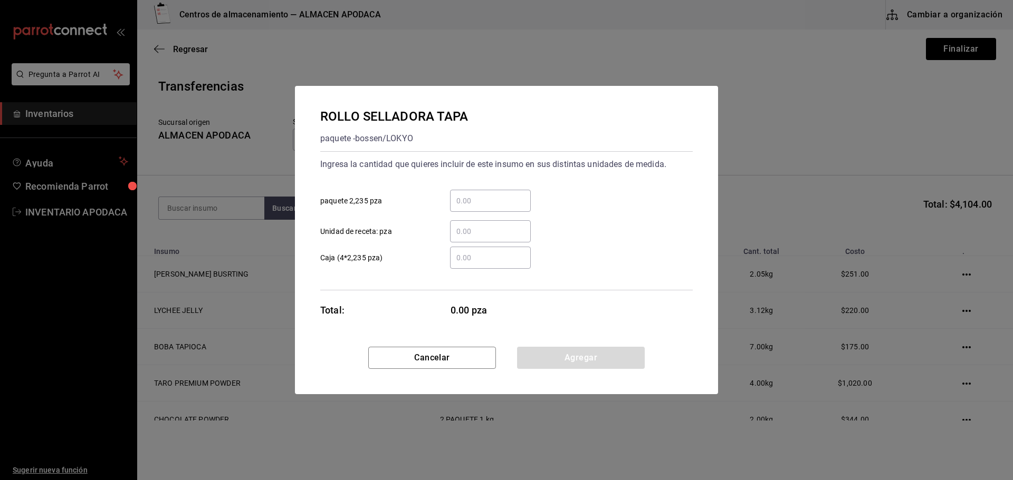
click at [504, 202] on input "​ paquete 2,235 pza" at bounding box center [490, 201] width 81 height 13
click at [578, 363] on button "Agregar" at bounding box center [581, 358] width 128 height 22
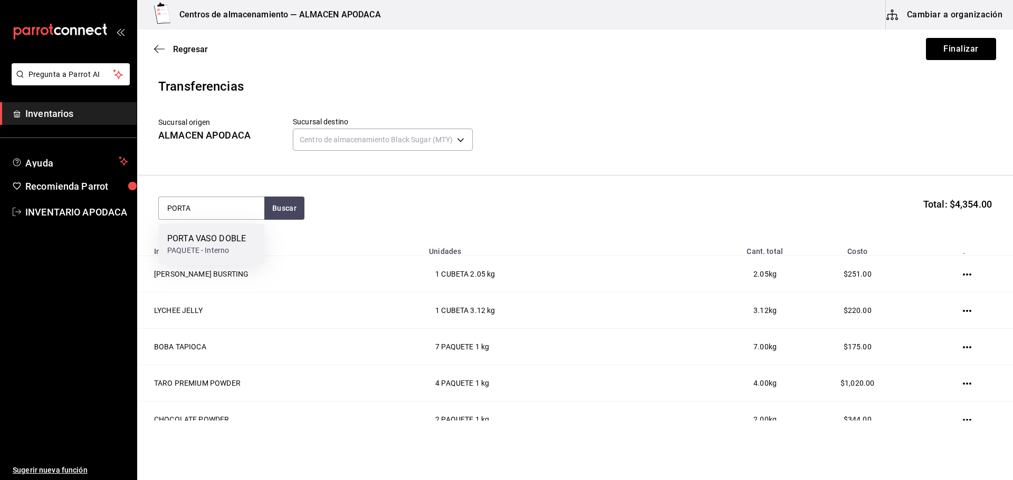
click at [216, 245] on div "PAQUETE - Interno" at bounding box center [206, 250] width 79 height 11
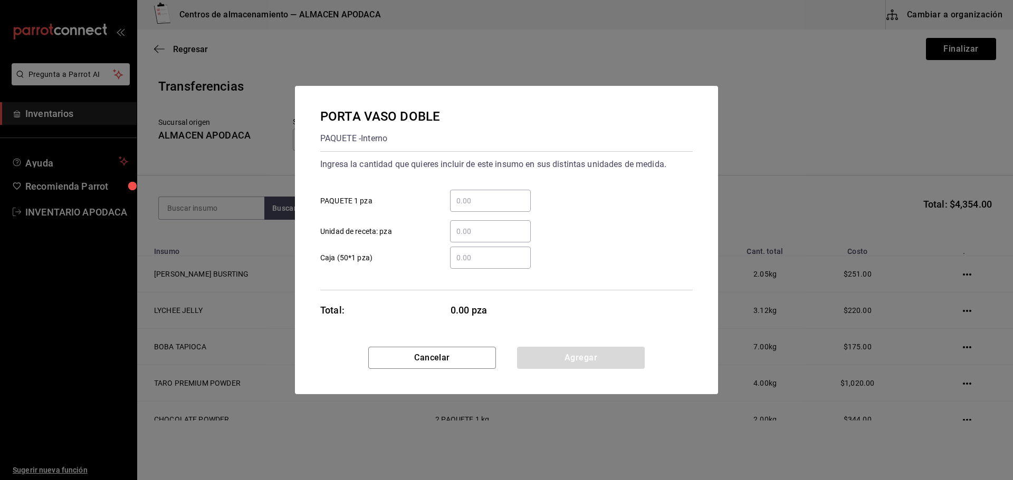
click at [477, 189] on div "​ PAQUETE 1 pza" at bounding box center [502, 196] width 381 height 31
click at [477, 191] on div "​" at bounding box center [490, 201] width 81 height 22
click at [477, 195] on input "​ PAQUETE 1 pza" at bounding box center [490, 201] width 81 height 13
click at [573, 358] on button "Agregar" at bounding box center [581, 358] width 128 height 22
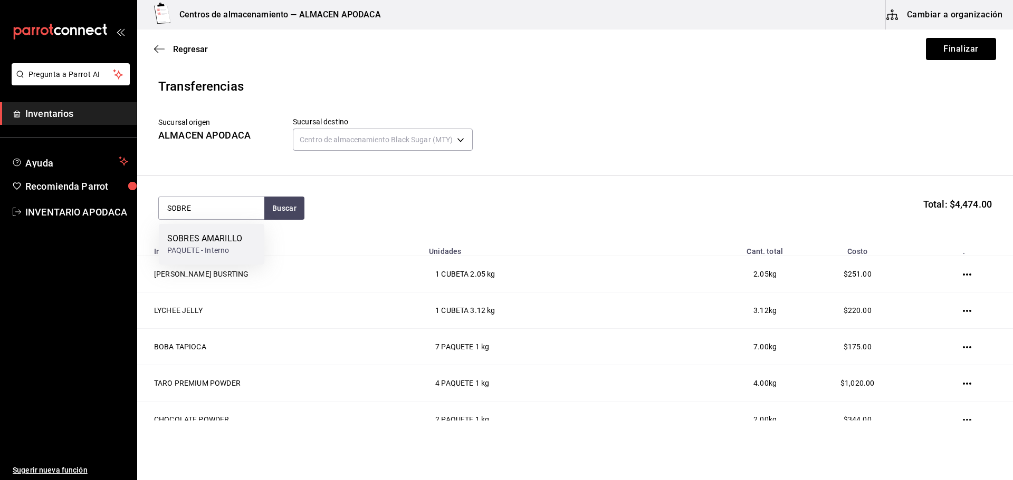
click at [243, 228] on div "SOBRES AMARILLO PAQUETE - Interno" at bounding box center [211, 244] width 105 height 41
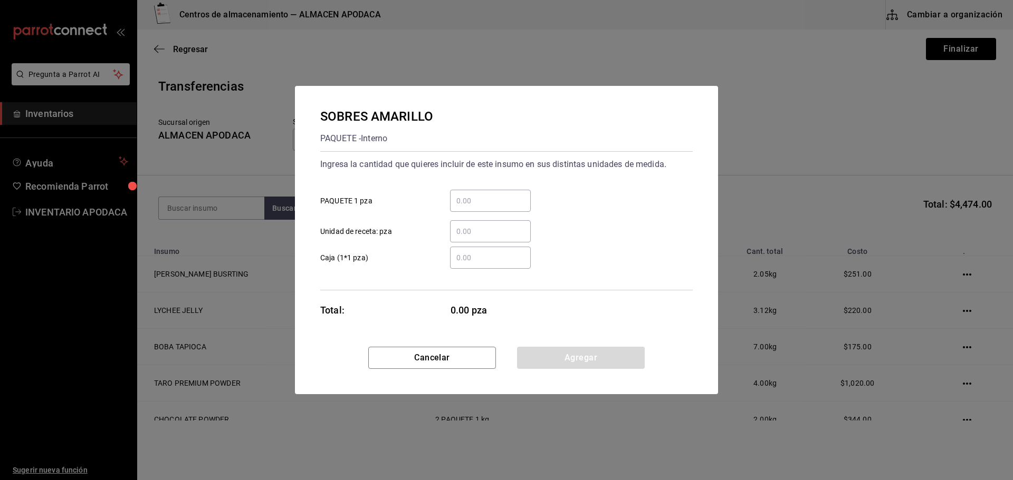
click at [479, 198] on input "​ PAQUETE 1 pza" at bounding box center [490, 201] width 81 height 13
click at [569, 358] on button "Agregar" at bounding box center [581, 358] width 128 height 22
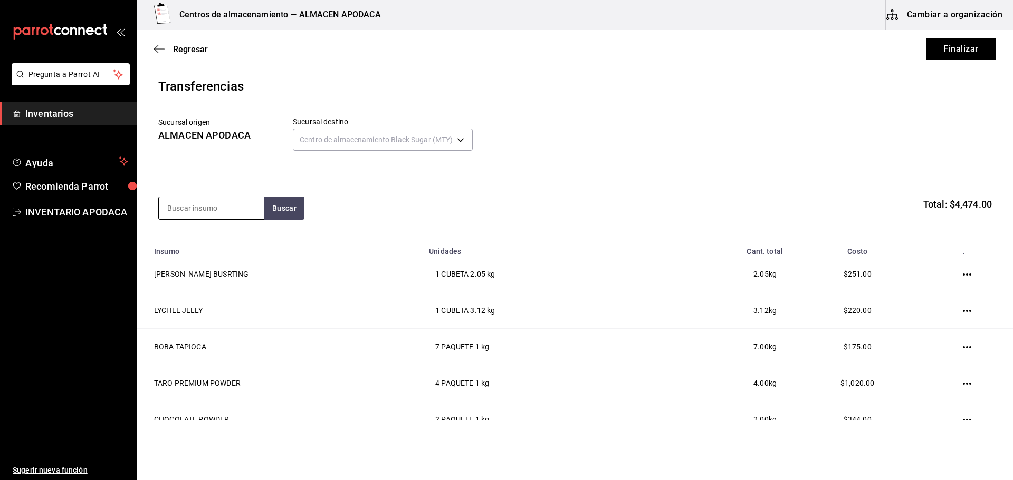
click at [217, 203] on input at bounding box center [211, 208] width 105 height 22
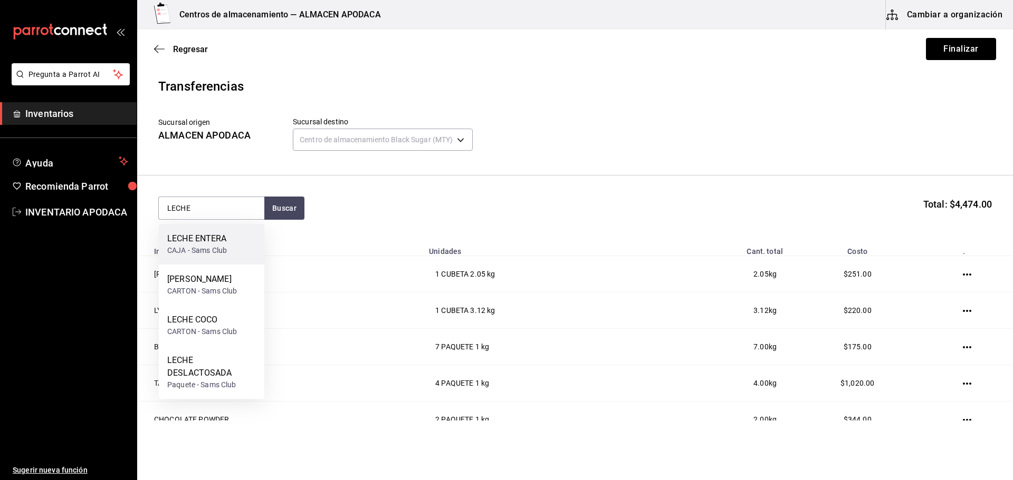
click at [202, 248] on div "CAJA - Sams Club" at bounding box center [197, 250] width 60 height 11
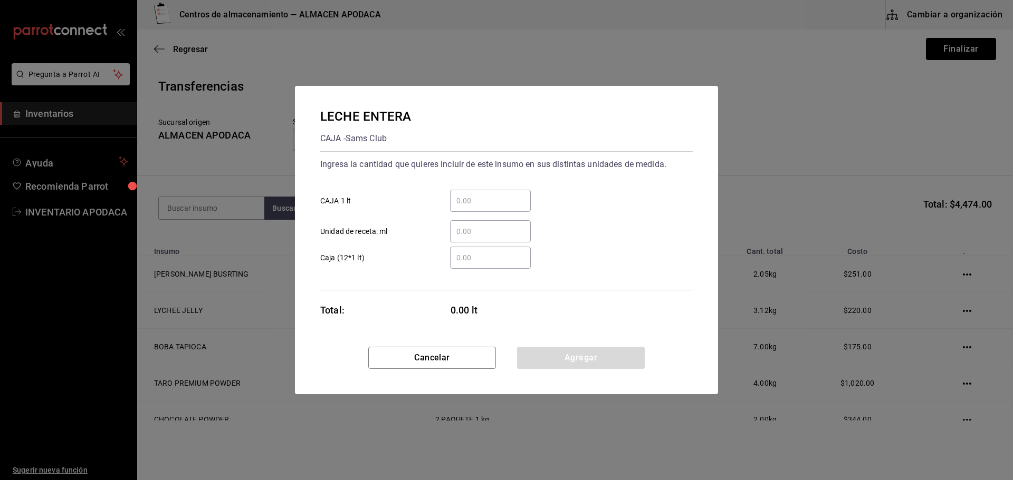
click at [488, 193] on div "​" at bounding box center [490, 201] width 81 height 22
click at [488, 195] on input "​ CAJA 1 lt" at bounding box center [490, 201] width 81 height 13
click at [575, 357] on button "Agregar" at bounding box center [581, 358] width 128 height 22
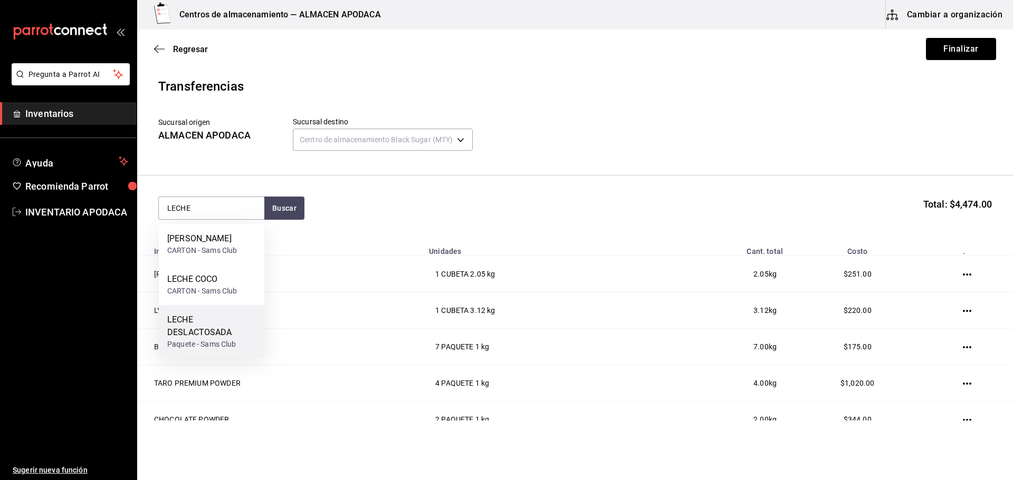
click at [210, 321] on div "LECHE DESLACTOSADA" at bounding box center [211, 326] width 89 height 25
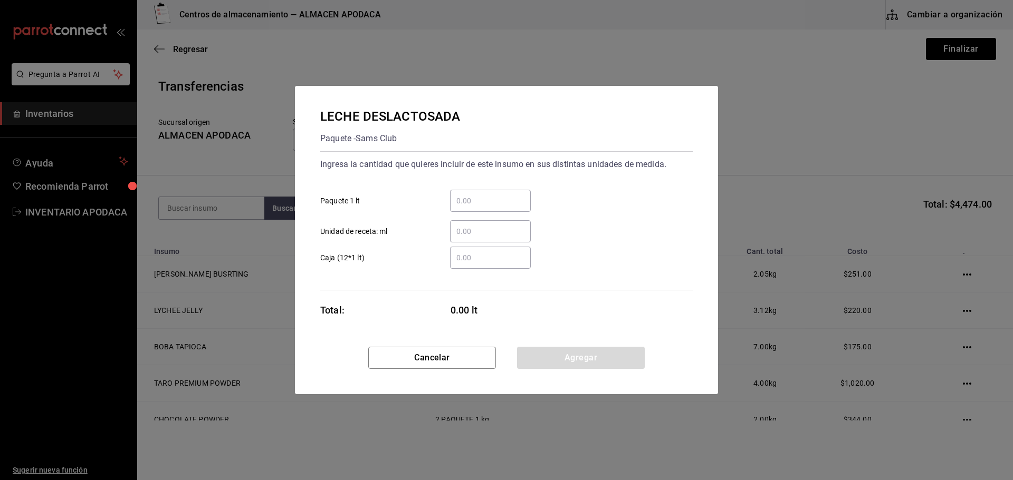
click at [498, 208] on div "​" at bounding box center [490, 201] width 81 height 22
click at [498, 207] on input "​ Paquete 1 lt" at bounding box center [490, 201] width 81 height 13
click at [569, 350] on button "Agregar" at bounding box center [581, 358] width 128 height 22
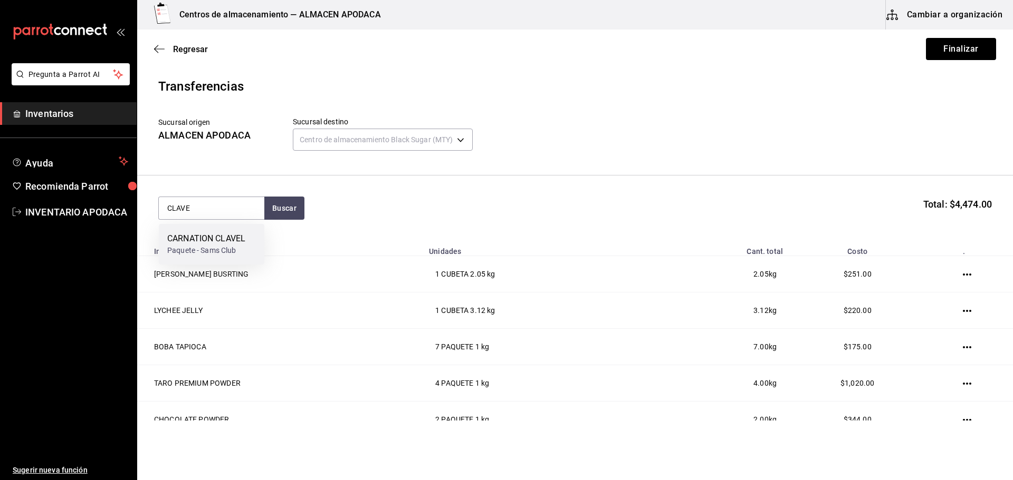
click at [219, 238] on div "CARNATION CLAVEL" at bounding box center [206, 239] width 78 height 13
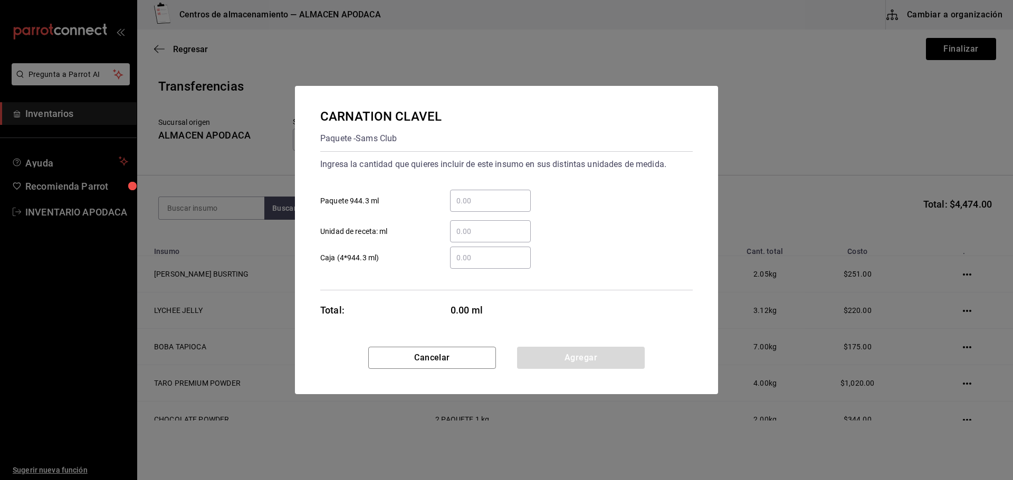
click at [480, 198] on input "​ Paquete 944.3 ml" at bounding box center [490, 201] width 81 height 13
click at [553, 357] on button "Agregar" at bounding box center [581, 358] width 128 height 22
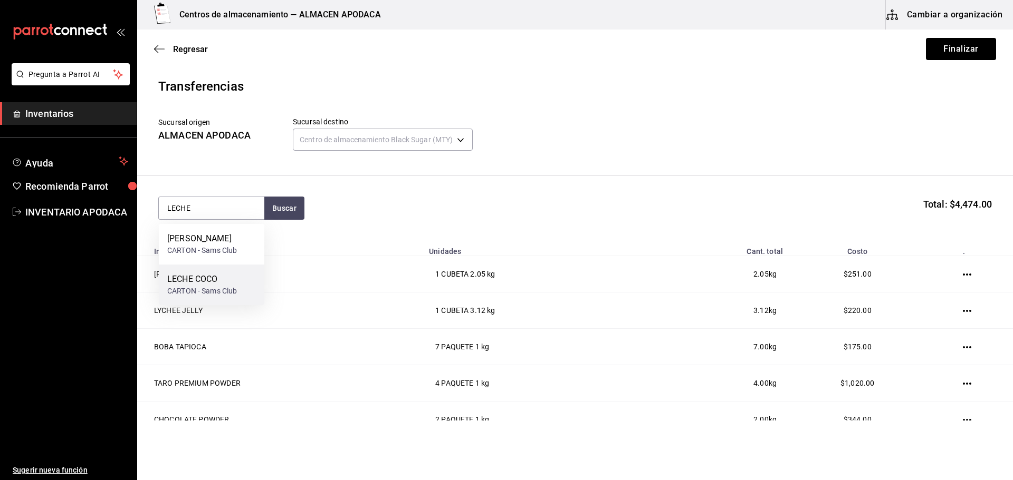
click at [188, 271] on div "LECHE COCO CARTON - Sams Club" at bounding box center [211, 285] width 105 height 41
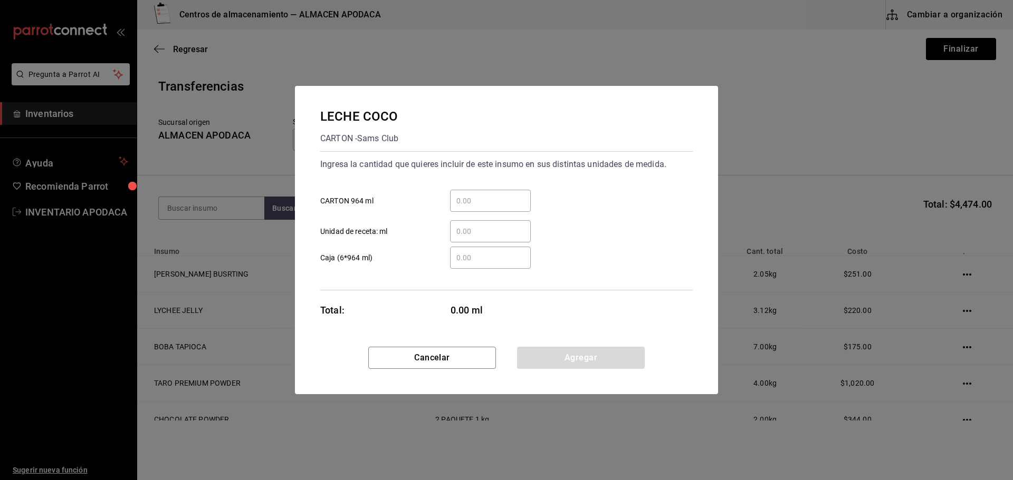
click at [459, 193] on div "​" at bounding box center [490, 201] width 81 height 22
click at [459, 195] on input "​ CARTON 964 ml" at bounding box center [490, 201] width 81 height 13
click at [554, 350] on button "Agregar" at bounding box center [581, 358] width 128 height 22
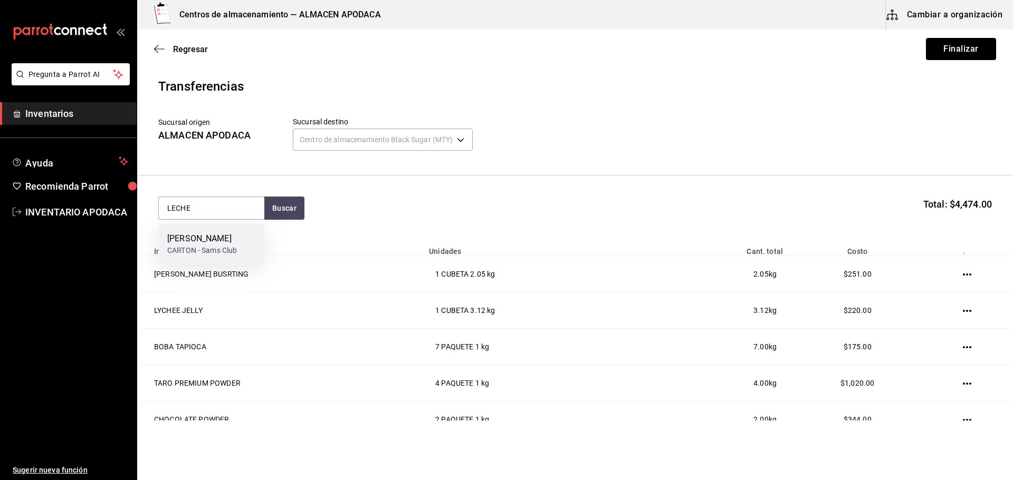
click at [214, 242] on div "[PERSON_NAME]" at bounding box center [202, 239] width 70 height 13
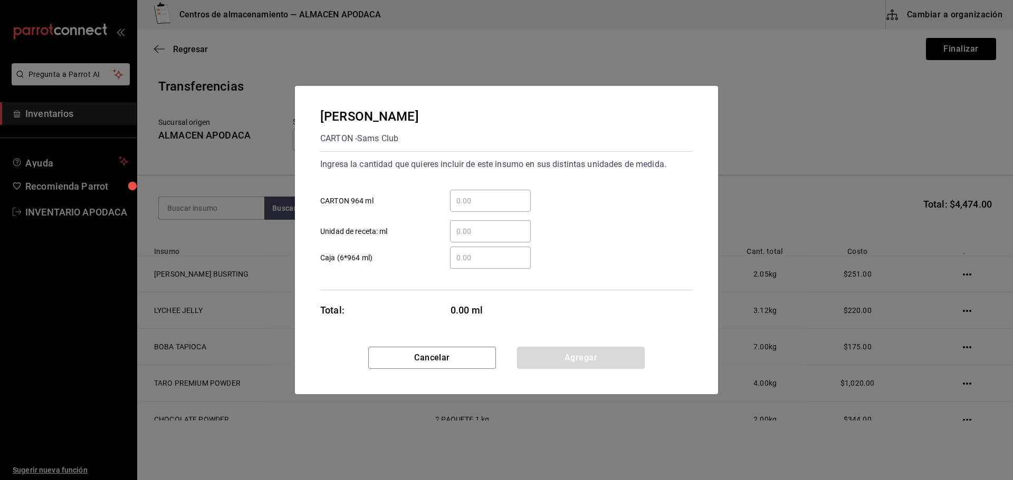
click at [469, 201] on input "​ CARTON 964 ml" at bounding box center [490, 201] width 81 height 13
click at [557, 352] on button "Agregar" at bounding box center [581, 358] width 128 height 22
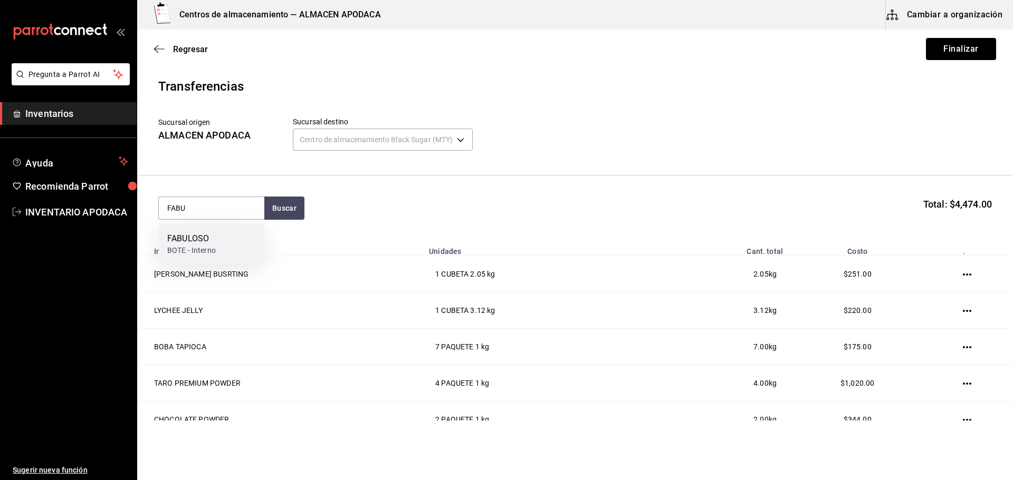
click at [227, 229] on div "FABULOSO BOTE - Interno" at bounding box center [211, 244] width 105 height 41
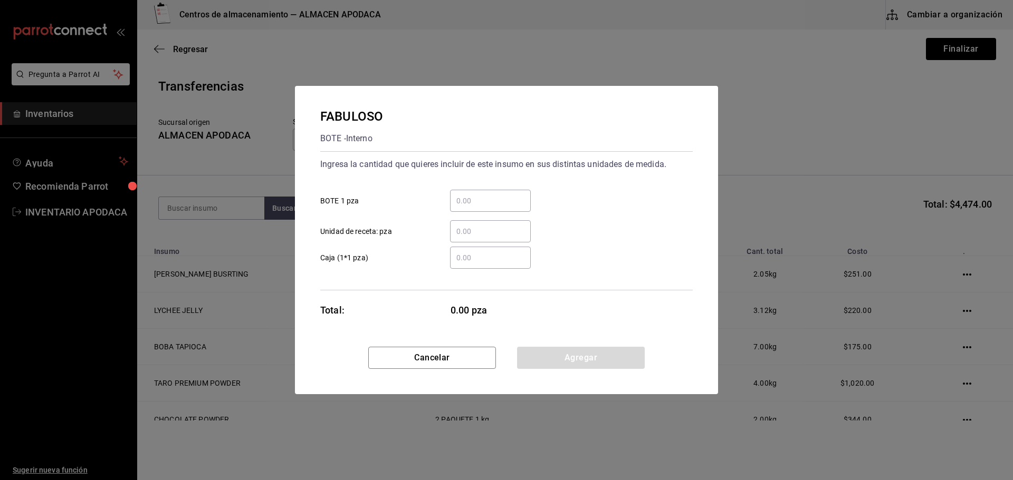
click at [480, 190] on div "​" at bounding box center [490, 201] width 81 height 22
click at [480, 195] on input "​ BOTE 1 pza" at bounding box center [490, 201] width 81 height 13
click at [569, 359] on button "Agregar" at bounding box center [581, 358] width 128 height 22
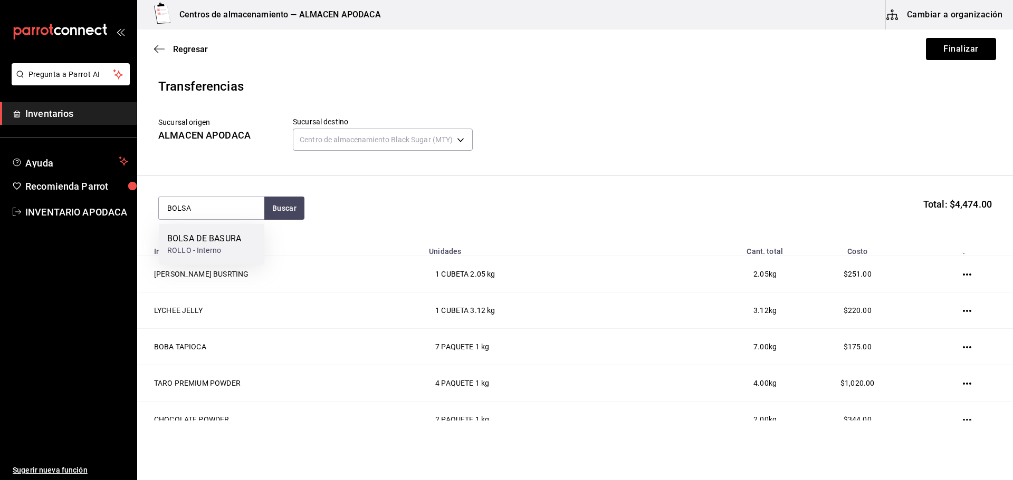
click at [225, 251] on div "ROLLO - Interno" at bounding box center [204, 250] width 74 height 11
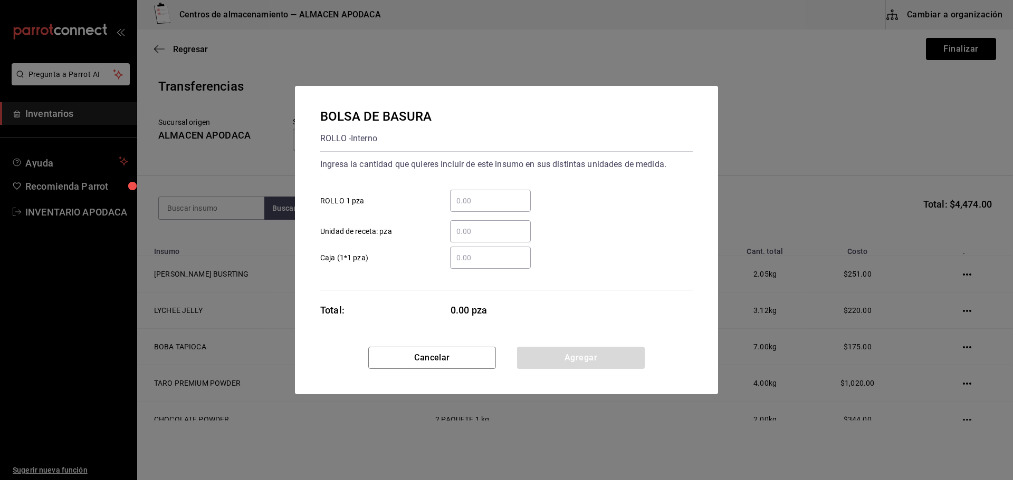
click at [506, 197] on input "​ ROLLO 1 pza" at bounding box center [490, 201] width 81 height 13
click at [561, 355] on button "Agregar" at bounding box center [581, 358] width 128 height 22
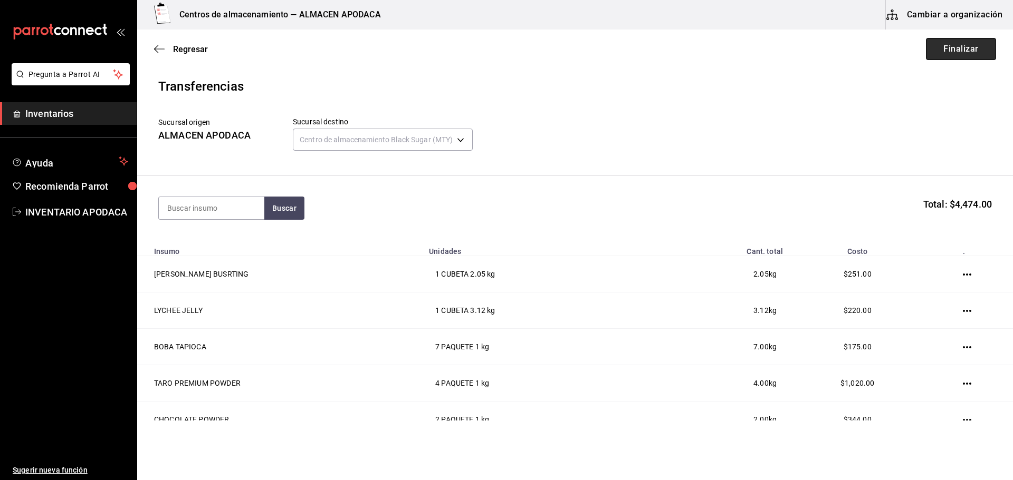
click at [955, 50] on button "Finalizar" at bounding box center [961, 49] width 70 height 22
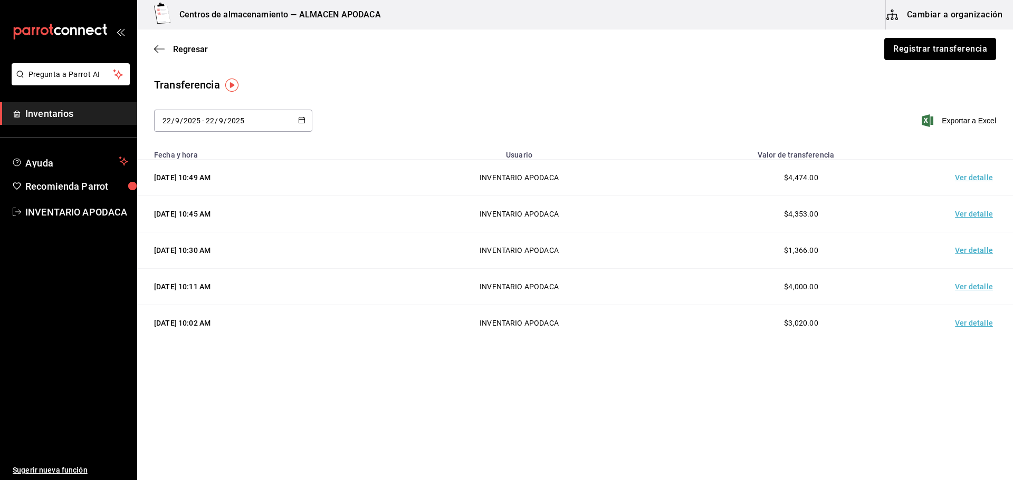
click at [955, 50] on button "Registrar transferencia" at bounding box center [940, 49] width 112 height 22
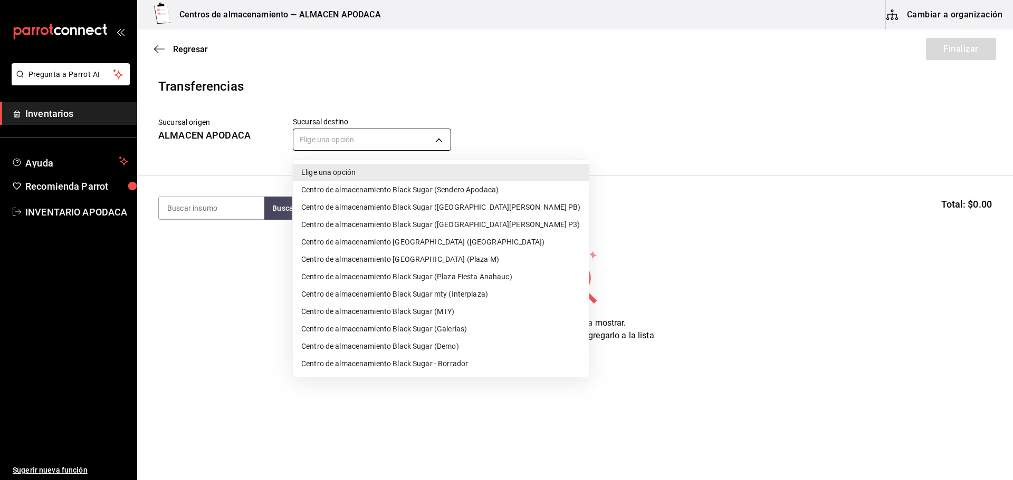
click at [407, 136] on body "Pregunta a Parrot AI Inventarios Ayuda Recomienda Parrot INVENTARIO APODACA Sug…" at bounding box center [506, 210] width 1013 height 421
click at [468, 330] on li "Centro de almacenamiento Black Sugar (Galerias)" at bounding box center [441, 329] width 296 height 17
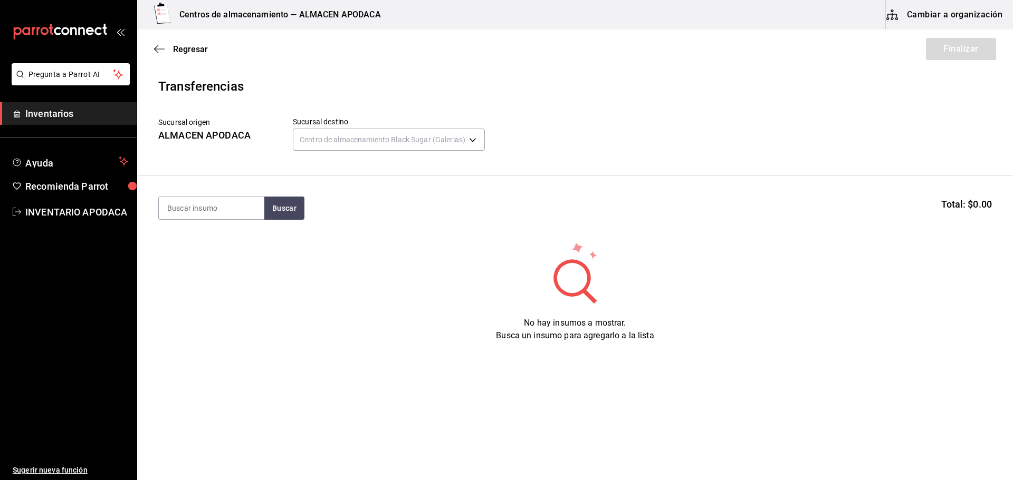
click at [215, 188] on section "Buscar Total: $0.00" at bounding box center [575, 208] width 876 height 65
click at [208, 217] on input at bounding box center [211, 208] width 105 height 22
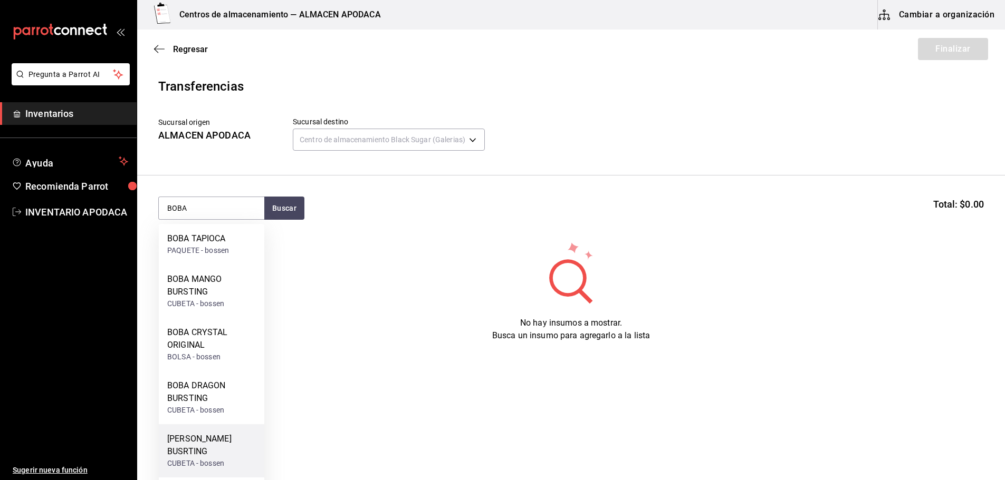
click at [212, 451] on div "[PERSON_NAME] BUSRTING" at bounding box center [211, 445] width 89 height 25
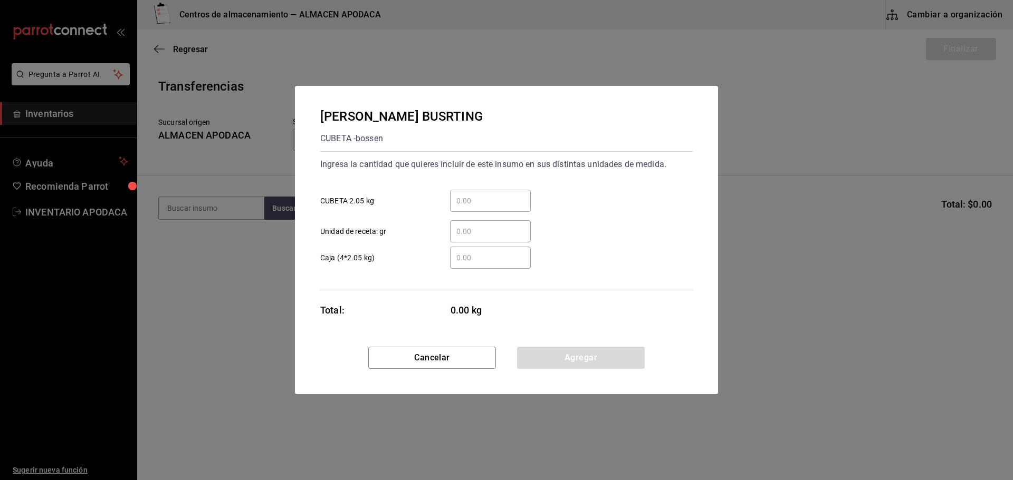
click at [486, 206] on input "​ CUBETA 2.05 kg" at bounding box center [490, 201] width 81 height 13
click at [561, 365] on button "Agregar" at bounding box center [581, 358] width 128 height 22
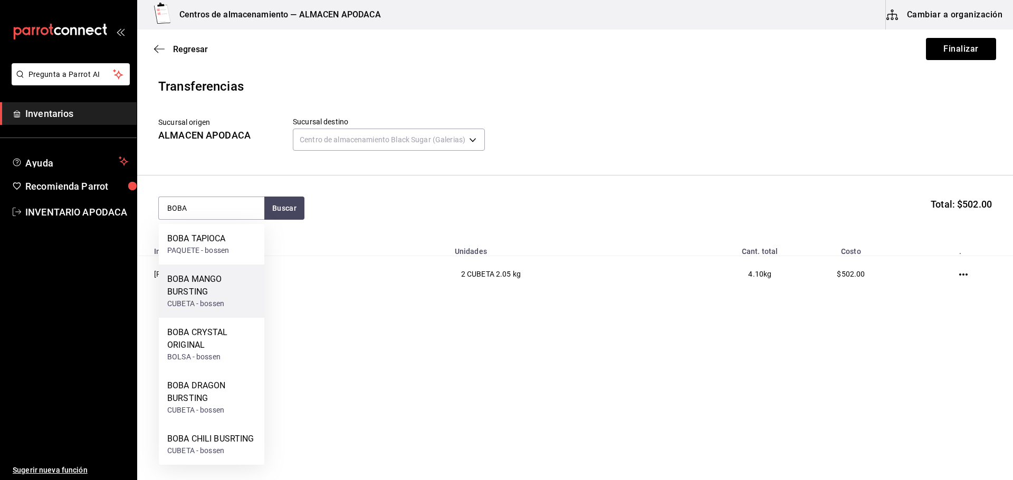
click at [192, 284] on div "BOBA MANGO BURSTING" at bounding box center [211, 285] width 89 height 25
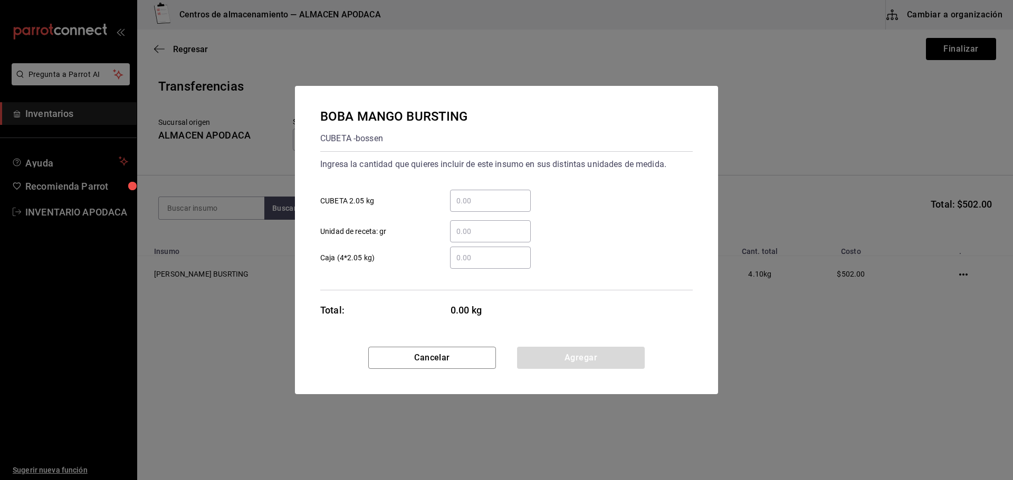
click at [457, 203] on input "​ CUBETA 2.05 kg" at bounding box center [490, 201] width 81 height 13
click at [557, 351] on button "Agregar" at bounding box center [581, 358] width 128 height 22
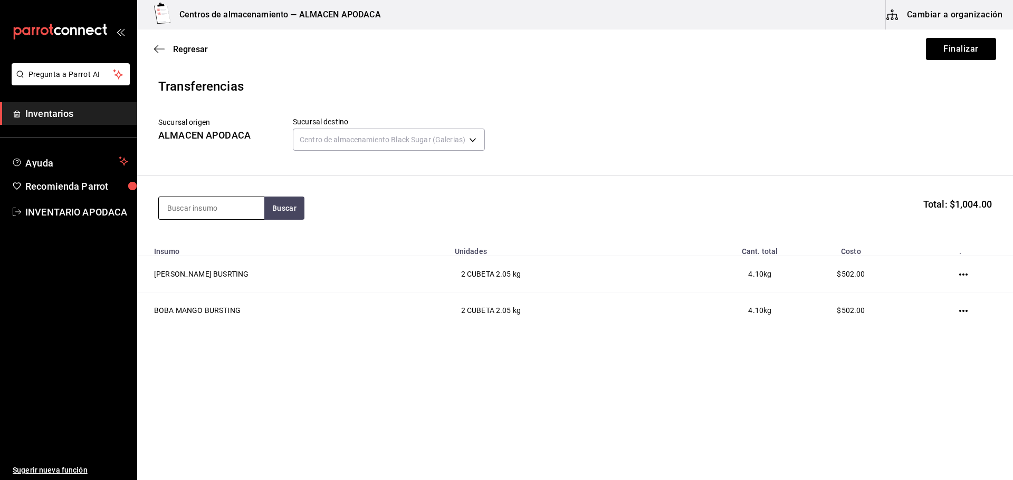
click at [207, 206] on input at bounding box center [211, 208] width 105 height 22
click at [211, 301] on div "LYCHEE JELLY CUBETA - bossen" at bounding box center [211, 285] width 105 height 41
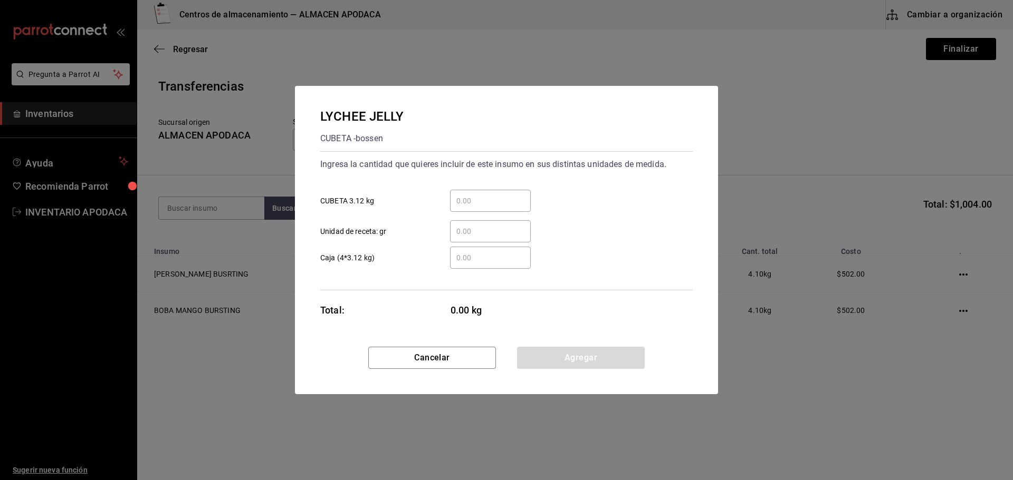
click at [497, 198] on input "​ CUBETA 3.12 kg" at bounding box center [490, 201] width 81 height 13
click at [563, 364] on button "Agregar" at bounding box center [581, 358] width 128 height 22
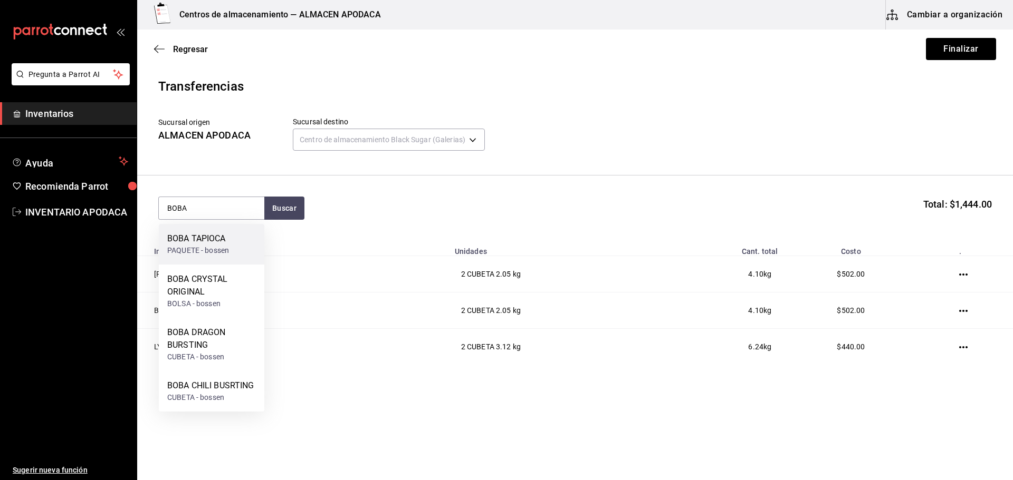
click at [252, 241] on div "BOBA TAPIOCA PAQUETE - bossen" at bounding box center [211, 244] width 105 height 41
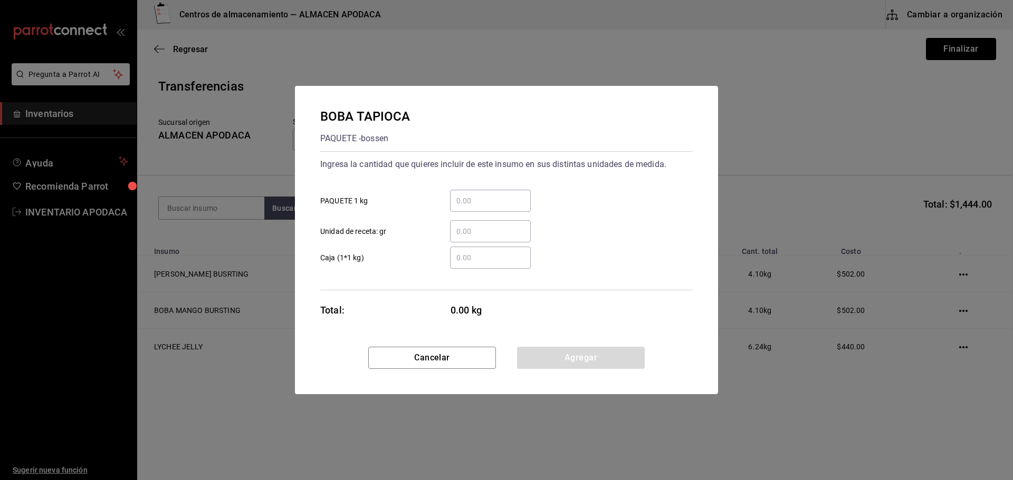
click at [467, 185] on div "​ PAQUETE 1 kg" at bounding box center [502, 196] width 381 height 31
click at [458, 200] on input "​ PAQUETE 1 kg" at bounding box center [490, 201] width 81 height 13
click at [547, 354] on button "Agregar" at bounding box center [581, 358] width 128 height 22
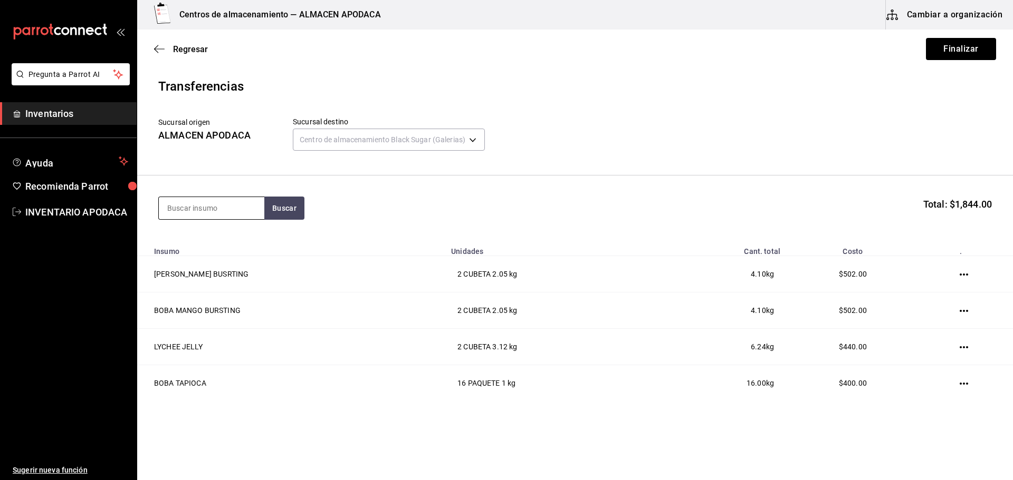
click at [210, 208] on input at bounding box center [211, 208] width 105 height 22
drag, startPoint x: 218, startPoint y: 219, endPoint x: 216, endPoint y: 235, distance: 15.9
click at [218, 219] on div "OREO" at bounding box center [211, 208] width 106 height 23
click at [216, 236] on div "GALLETA OREO" at bounding box center [207, 239] width 81 height 13
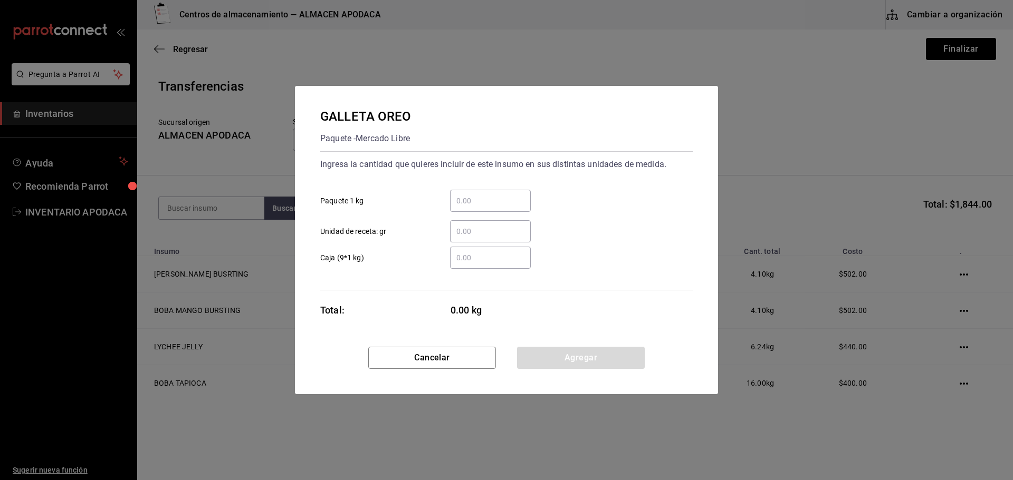
click at [487, 200] on input "​ Paquete 1 kg" at bounding box center [490, 201] width 81 height 13
click at [536, 349] on button "Agregar" at bounding box center [581, 358] width 128 height 22
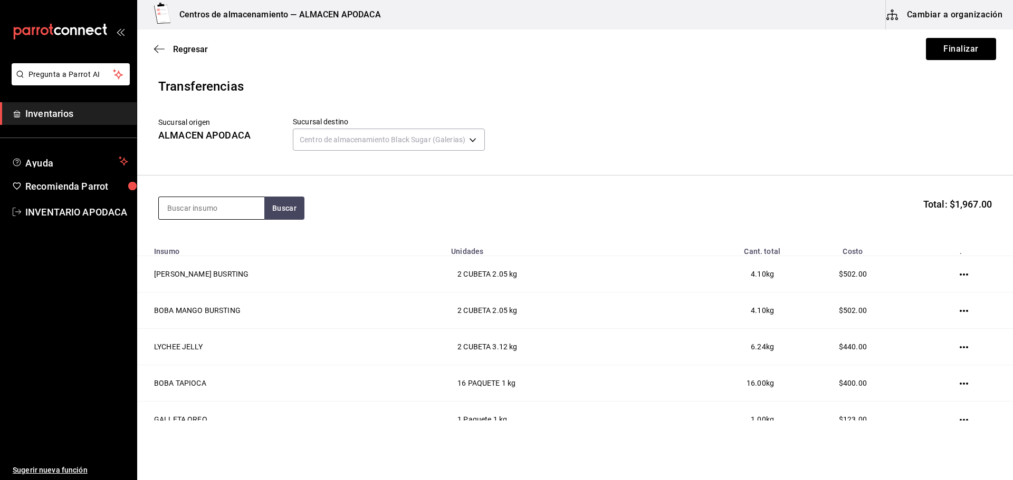
click at [188, 214] on input at bounding box center [211, 208] width 105 height 22
click at [217, 243] on div "TARO PREMIUM POWDER" at bounding box center [211, 245] width 89 height 25
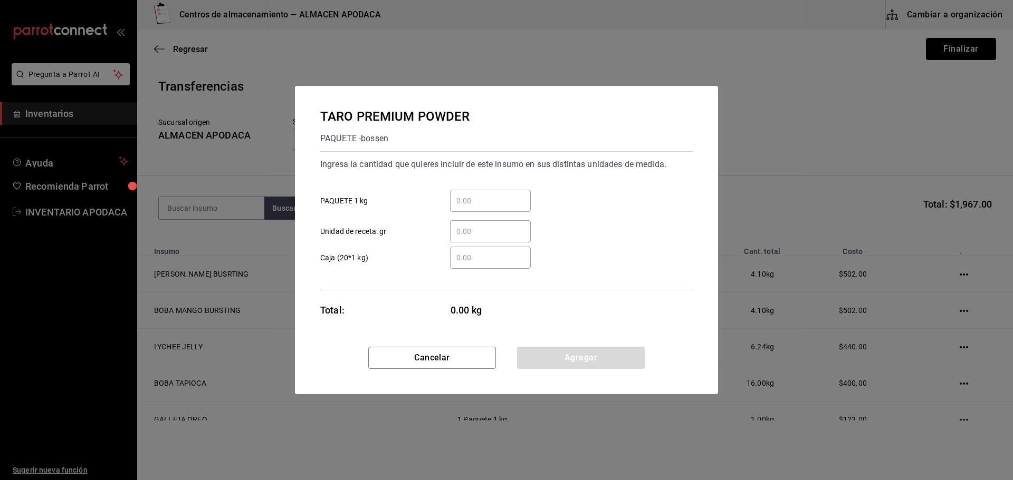
click at [481, 208] on div "​" at bounding box center [490, 201] width 81 height 22
click at [481, 207] on input "​ PAQUETE 1 kg" at bounding box center [490, 201] width 81 height 13
click at [532, 360] on button "Agregar" at bounding box center [581, 358] width 128 height 22
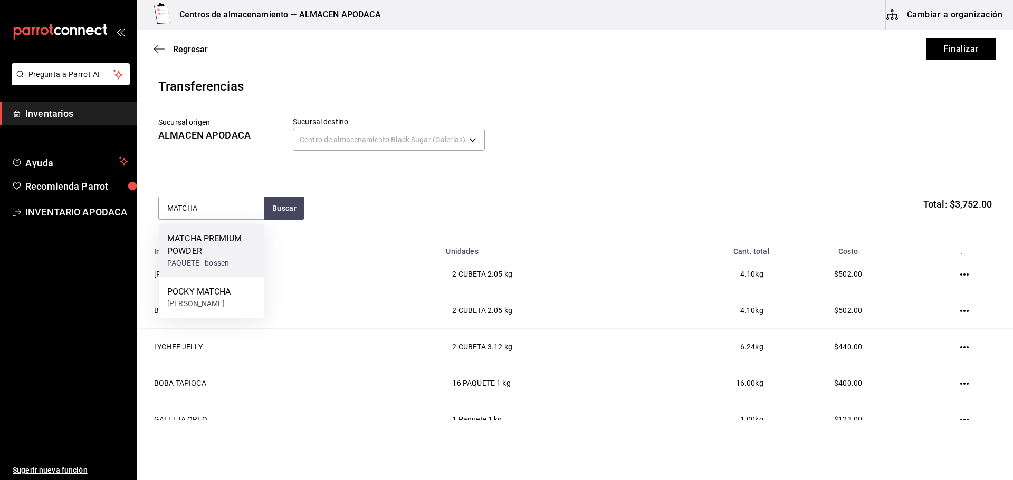
click at [175, 240] on div "MATCHA PREMIUM POWDER" at bounding box center [211, 245] width 89 height 25
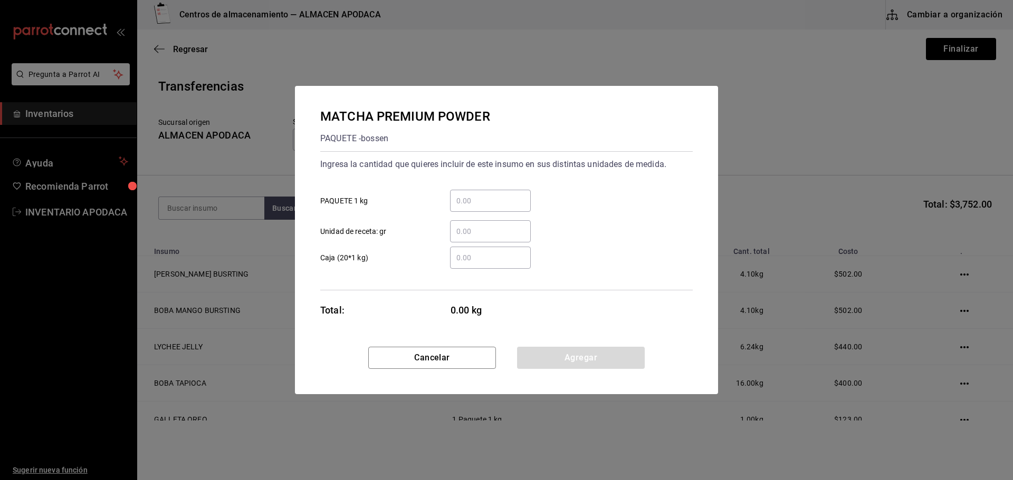
click at [500, 206] on input "​ PAQUETE 1 kg" at bounding box center [490, 201] width 81 height 13
drag, startPoint x: 578, startPoint y: 352, endPoint x: 570, endPoint y: 352, distance: 7.4
click at [578, 352] on button "Agregar" at bounding box center [581, 358] width 128 height 22
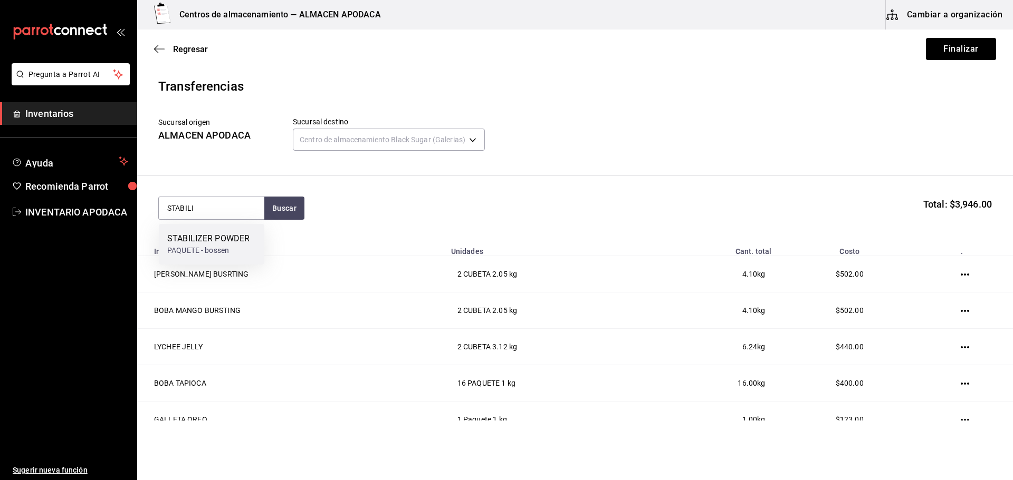
click at [217, 240] on div "STABILIZER POWDER" at bounding box center [208, 239] width 82 height 13
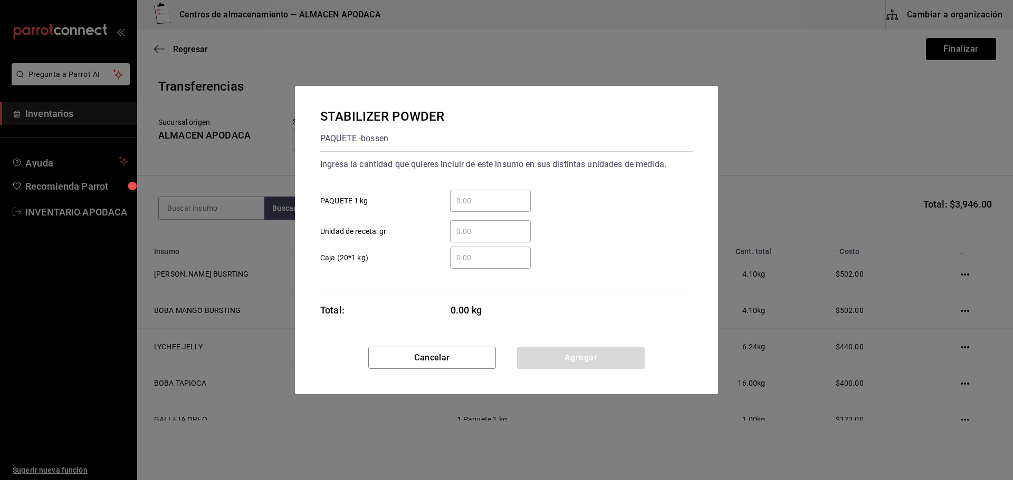
click at [515, 204] on input "​ PAQUETE 1 kg" at bounding box center [490, 201] width 81 height 13
click at [617, 370] on div "Cancelar Agregar" at bounding box center [506, 370] width 423 height 47
click at [567, 349] on button "Agregar" at bounding box center [581, 358] width 128 height 22
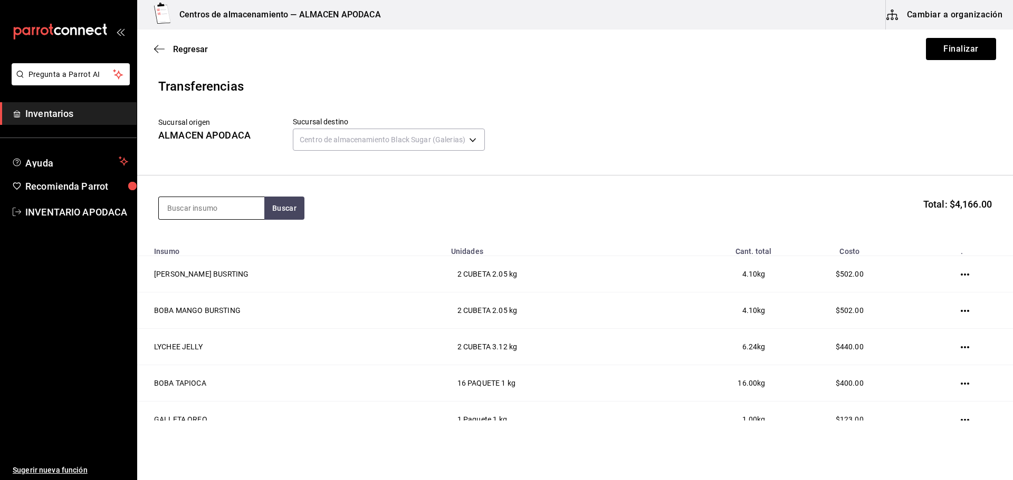
click at [198, 203] on input at bounding box center [211, 208] width 105 height 22
click at [243, 237] on div "ICE MOCA POWDER" at bounding box center [204, 239] width 75 height 13
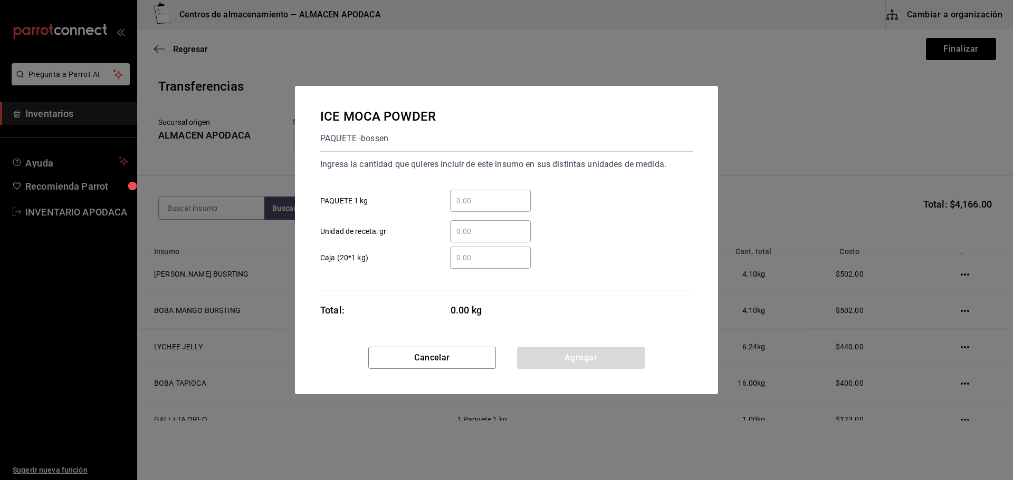
click at [458, 207] on div "​" at bounding box center [490, 201] width 81 height 22
click at [458, 207] on input "​ PAQUETE 1 kg" at bounding box center [490, 201] width 81 height 13
click at [596, 354] on button "Agregar" at bounding box center [581, 358] width 128 height 22
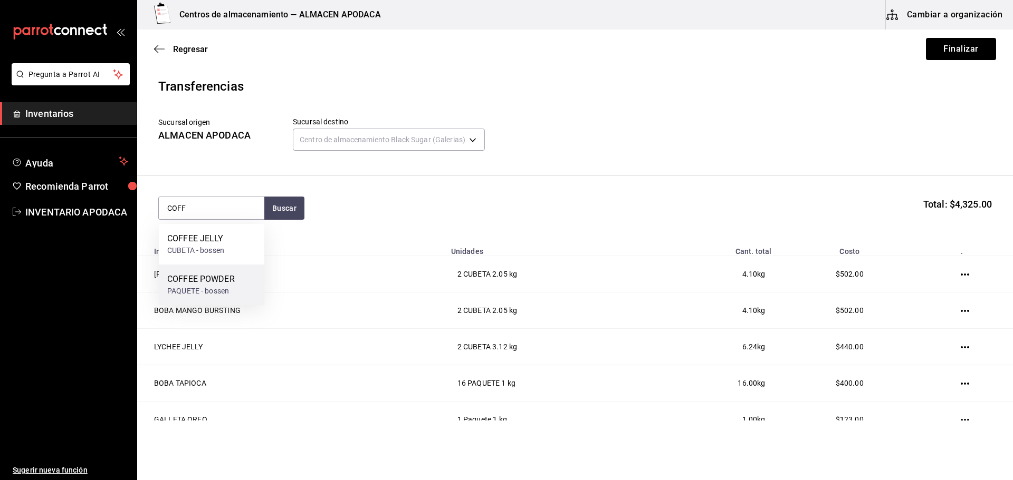
click at [204, 294] on div "PAQUETE - bossen" at bounding box center [201, 291] width 68 height 11
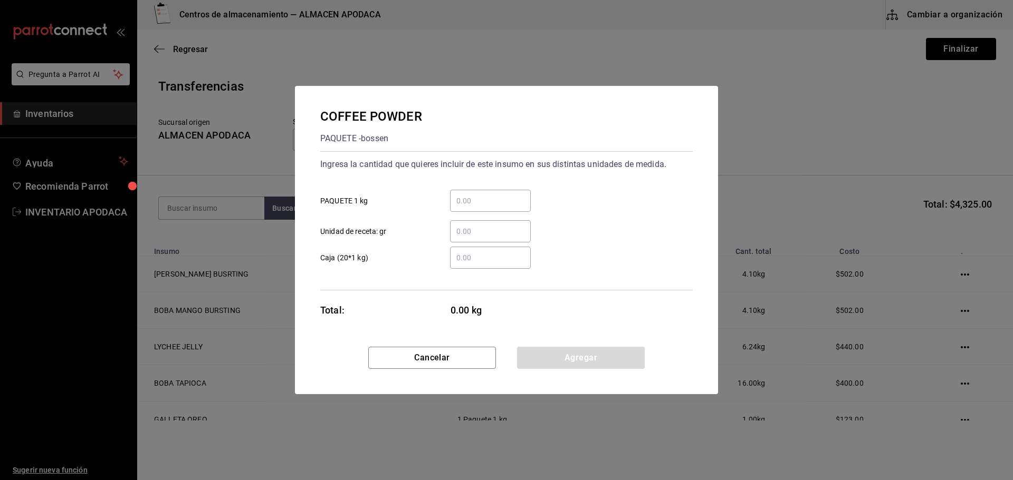
click at [503, 213] on div "​ Unidad de receta: gr" at bounding box center [502, 227] width 381 height 31
click at [503, 207] on div "​" at bounding box center [490, 201] width 81 height 22
click at [503, 207] on input "​ PAQUETE 1 kg" at bounding box center [490, 201] width 81 height 13
click at [540, 354] on button "Agregar" at bounding box center [581, 358] width 128 height 22
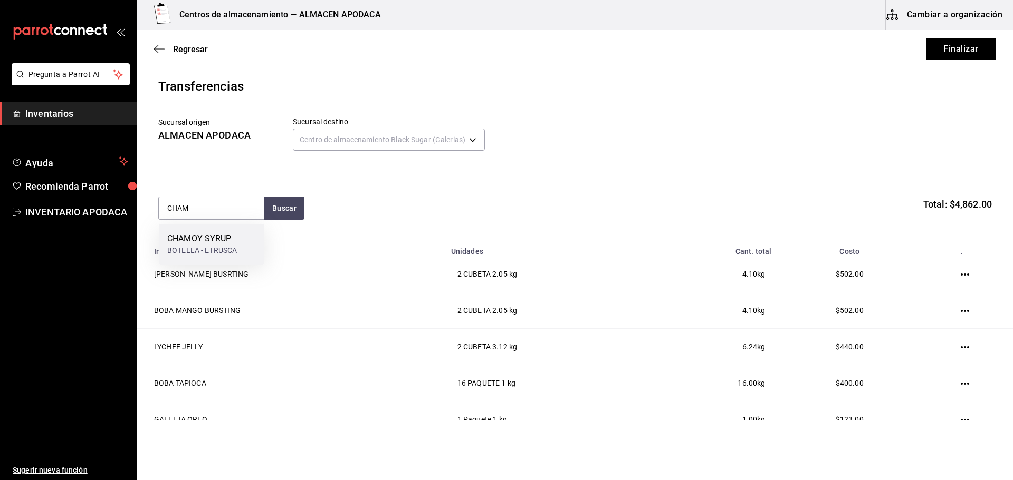
click at [220, 238] on div "CHAMOY SYRUP" at bounding box center [202, 239] width 70 height 13
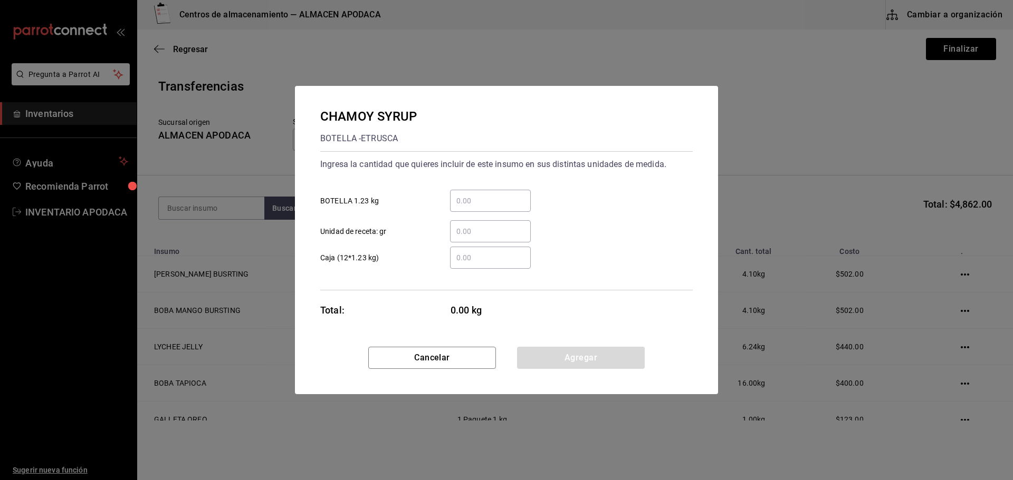
click at [486, 200] on input "​ BOTELLA 1.23 kg" at bounding box center [490, 201] width 81 height 13
click at [592, 352] on button "Agregar" at bounding box center [581, 358] width 128 height 22
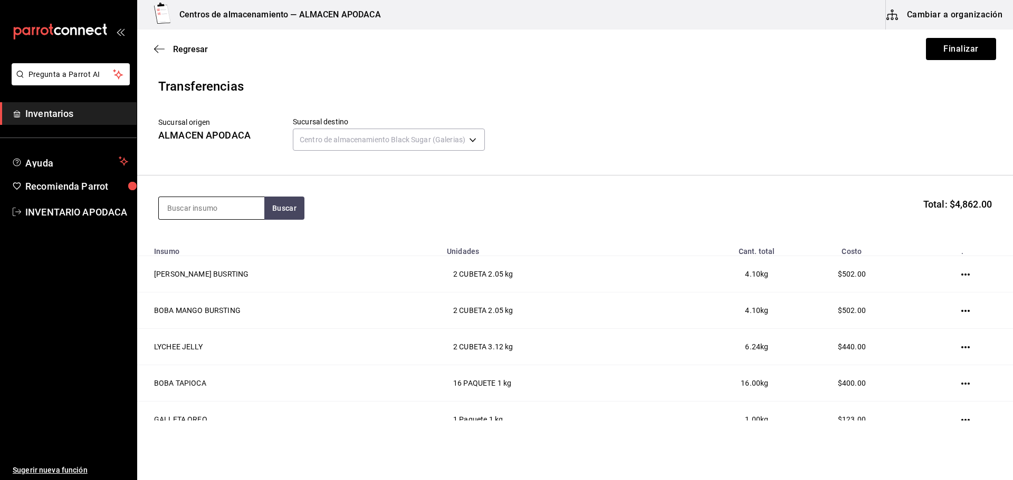
click at [225, 206] on input at bounding box center [211, 208] width 105 height 22
click at [232, 244] on div "LYCHEE SYRUP BOTELLA - [PERSON_NAME]" at bounding box center [211, 244] width 105 height 41
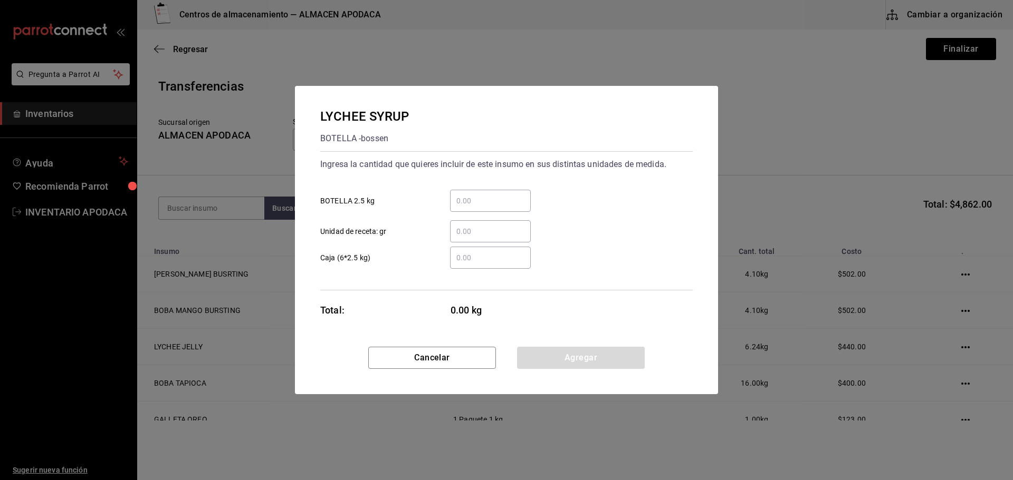
click at [484, 203] on input "​ BOTELLA 2.5 kg" at bounding box center [490, 201] width 81 height 13
click at [568, 353] on button "Agregar" at bounding box center [581, 358] width 128 height 22
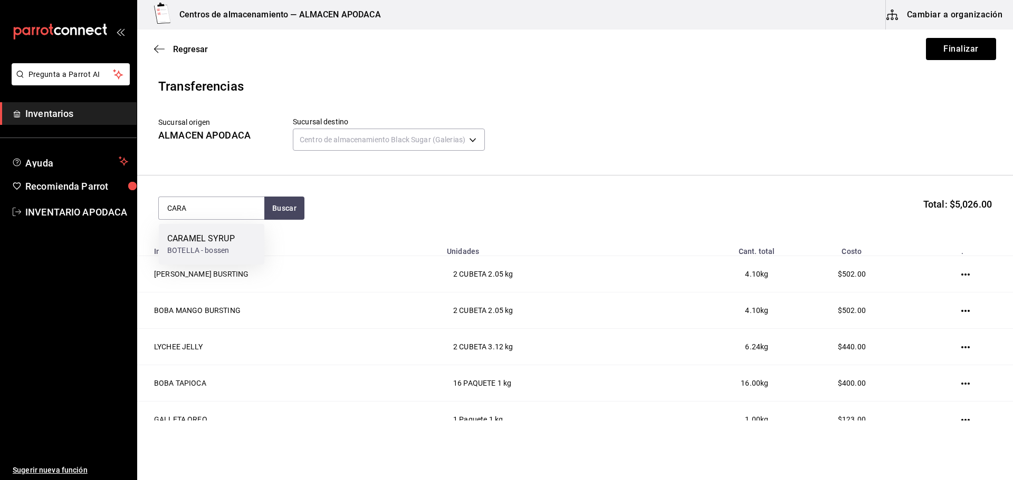
click at [226, 234] on div "CARAMEL SYRUP" at bounding box center [201, 239] width 68 height 13
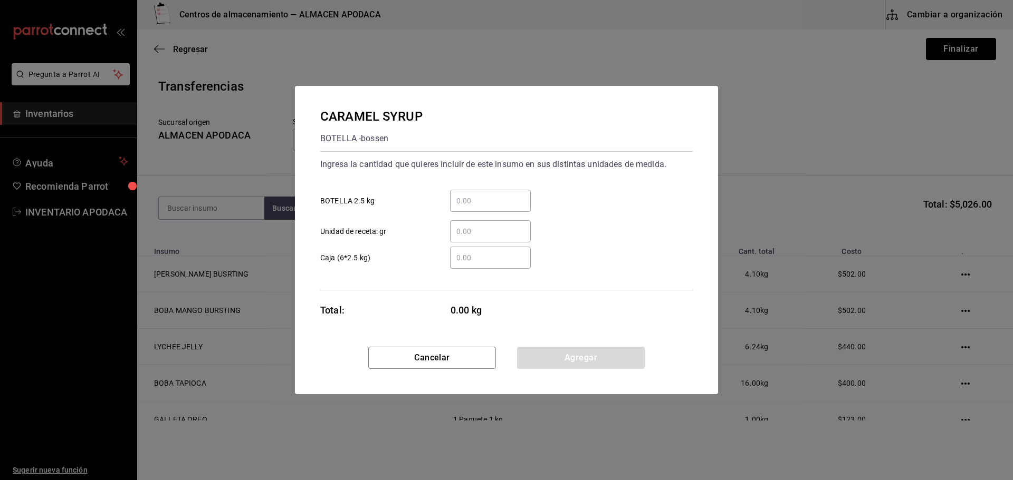
click at [501, 209] on div "​" at bounding box center [490, 201] width 81 height 22
click at [501, 207] on input "​ BOTELLA 2.5 kg" at bounding box center [490, 201] width 81 height 13
click at [556, 351] on button "Agregar" at bounding box center [581, 358] width 128 height 22
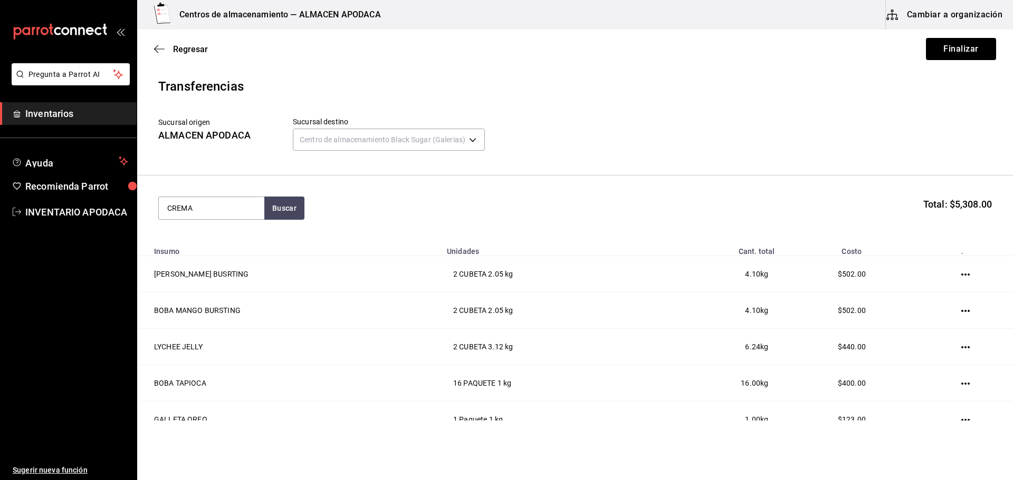
drag, startPoint x: 254, startPoint y: 243, endPoint x: 244, endPoint y: 242, distance: 9.6
click at [244, 242] on th "Insumo" at bounding box center [288, 248] width 303 height 15
click at [243, 242] on th "Insumo" at bounding box center [288, 248] width 303 height 15
click at [290, 214] on button "Buscar" at bounding box center [284, 208] width 40 height 23
click at [219, 243] on div "CREMA DE COCO" at bounding box center [200, 239] width 66 height 13
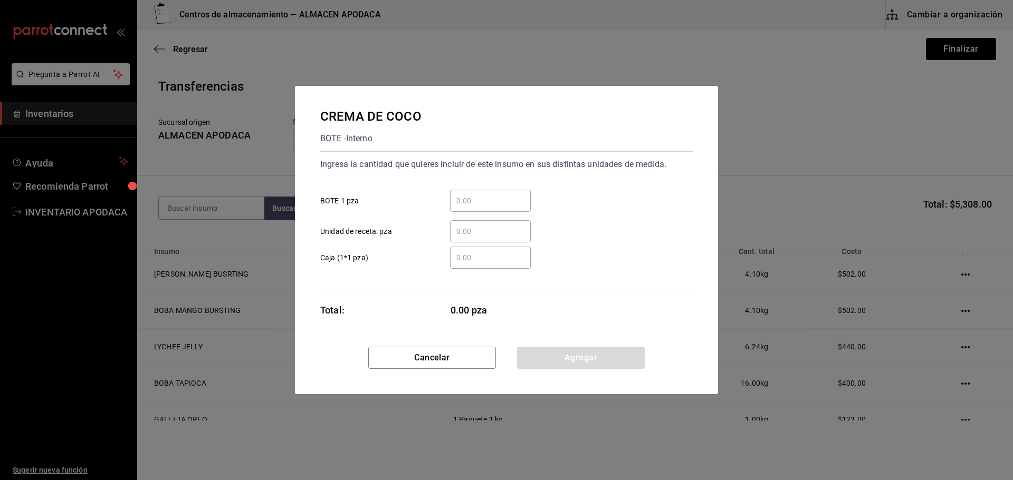
click at [464, 199] on input "​ BOTE 1 pza" at bounding box center [490, 201] width 81 height 13
click at [581, 349] on button "Agregar" at bounding box center [581, 358] width 128 height 22
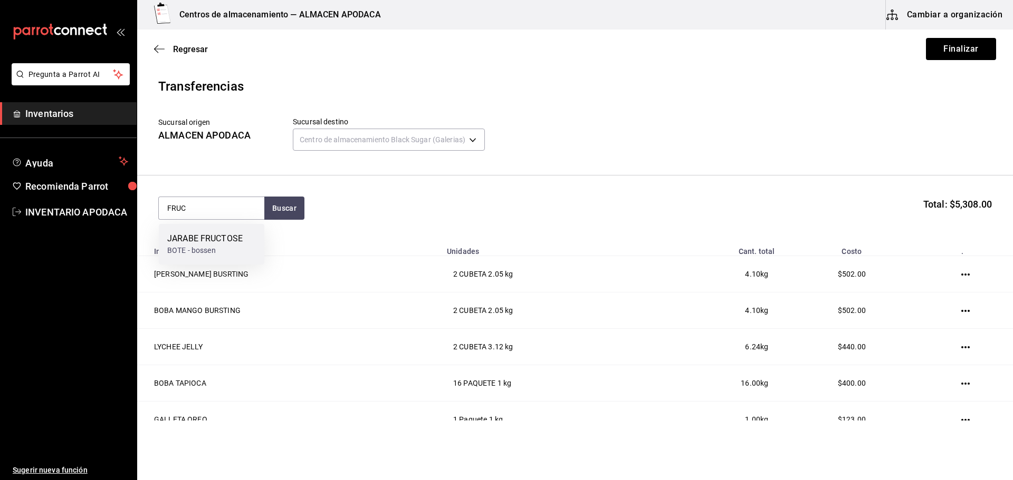
click at [200, 242] on div "JARABE FRUCTOSE" at bounding box center [204, 239] width 75 height 13
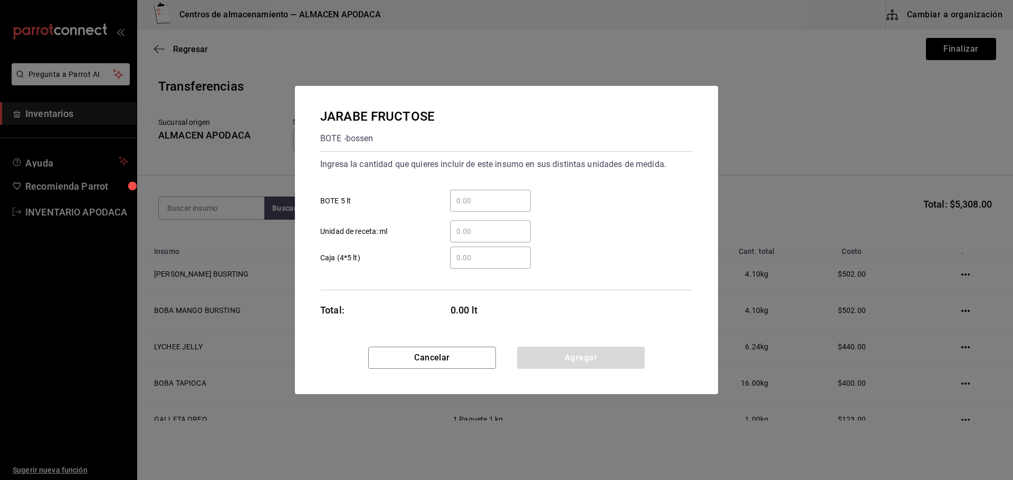
click at [482, 201] on input "​ BOTE 5 lt" at bounding box center [490, 201] width 81 height 13
click at [583, 360] on button "Agregar" at bounding box center [581, 358] width 128 height 22
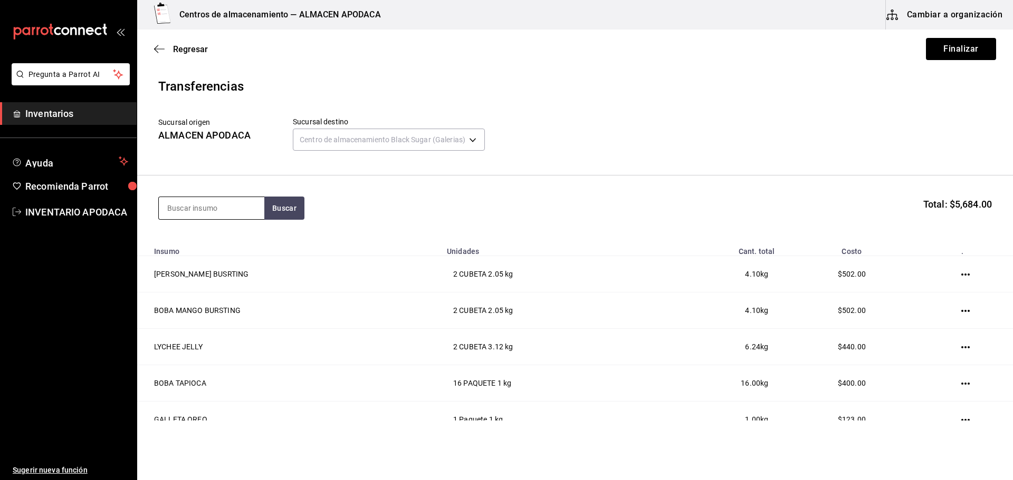
click at [226, 206] on input at bounding box center [211, 208] width 105 height 22
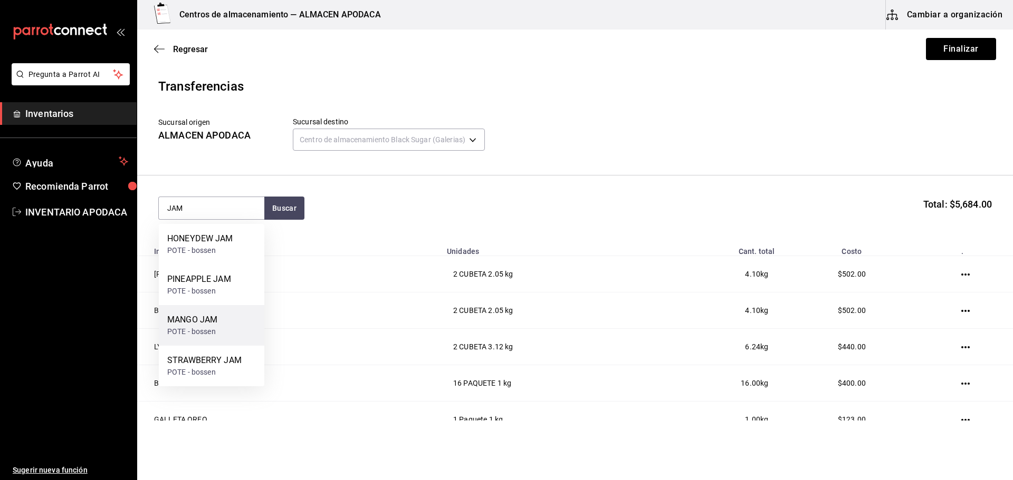
click at [206, 322] on div "MANGO JAM" at bounding box center [192, 320] width 50 height 13
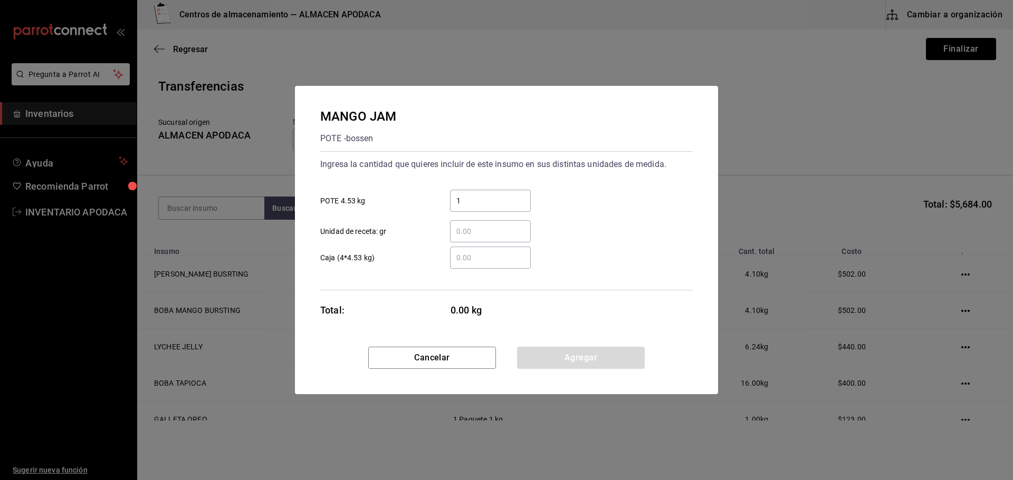
click at [484, 200] on input "1" at bounding box center [490, 201] width 81 height 13
click at [535, 360] on button "Agregar" at bounding box center [581, 358] width 128 height 22
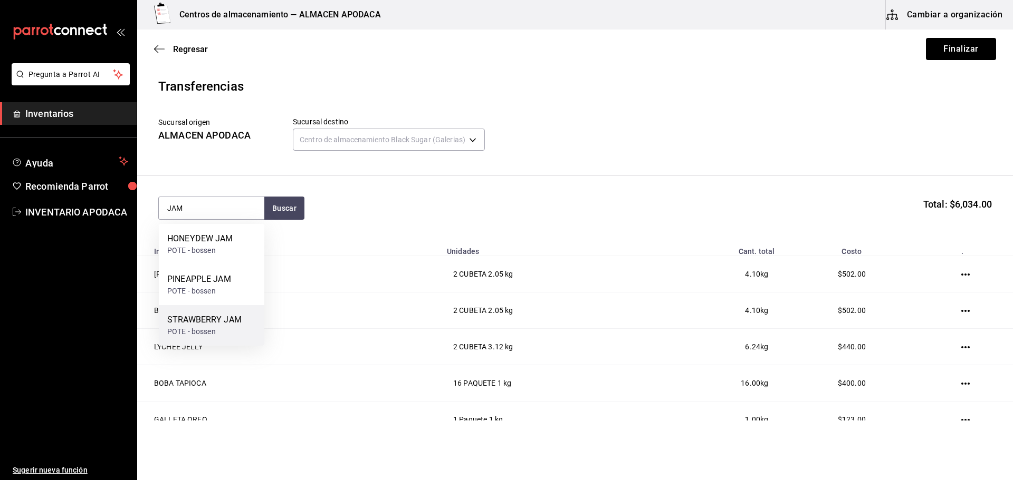
click at [248, 321] on div "STRAWBERRY JAM POTE - [PERSON_NAME]" at bounding box center [211, 325] width 105 height 41
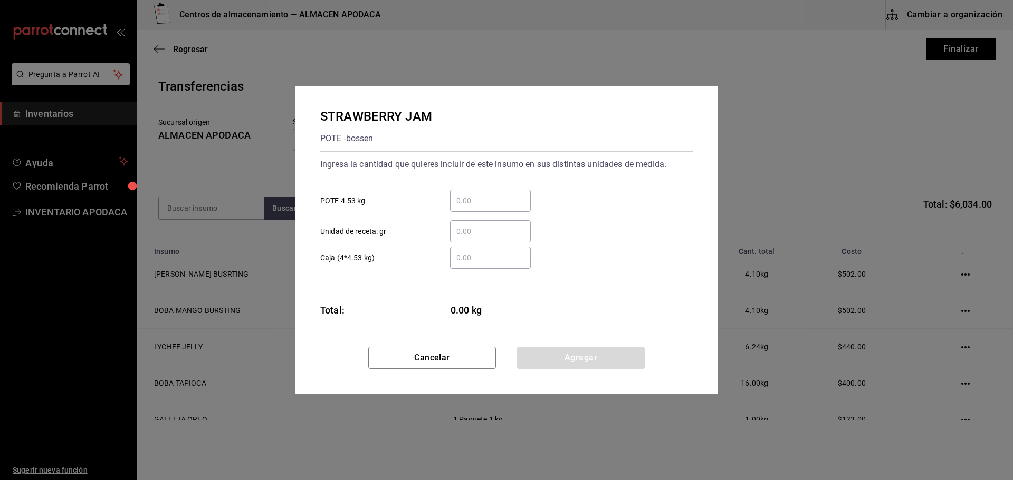
click at [491, 203] on input "​ POTE 4.53 kg" at bounding box center [490, 201] width 81 height 13
click at [576, 353] on button "Agregar" at bounding box center [581, 358] width 128 height 22
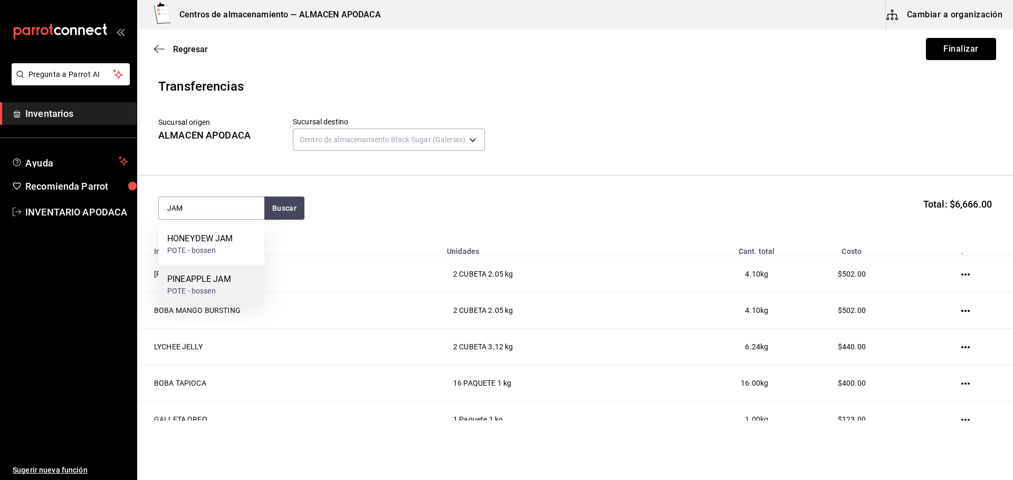
click at [224, 292] on div "POTE - bossen" at bounding box center [199, 291] width 64 height 11
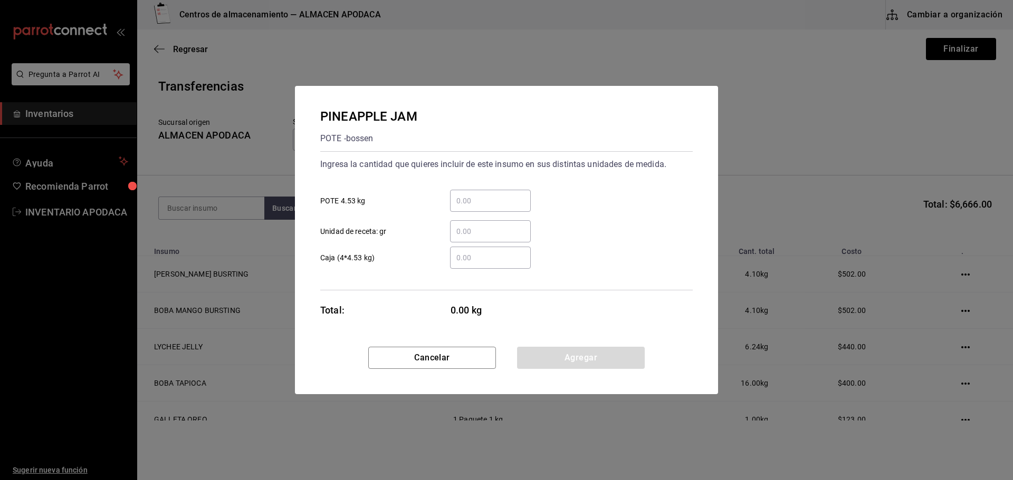
click at [484, 210] on div "​" at bounding box center [490, 201] width 81 height 22
click at [484, 207] on input "​ POTE 4.53 kg" at bounding box center [490, 201] width 81 height 13
click at [547, 355] on button "Agregar" at bounding box center [581, 358] width 128 height 22
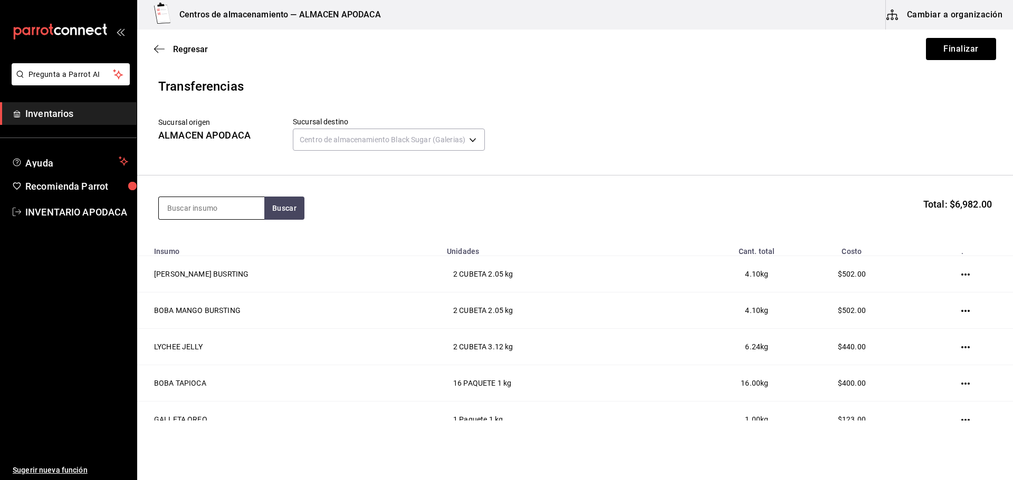
click at [218, 210] on input at bounding box center [211, 208] width 105 height 22
click at [218, 241] on div "POPOTE BLACK" at bounding box center [211, 239] width 89 height 13
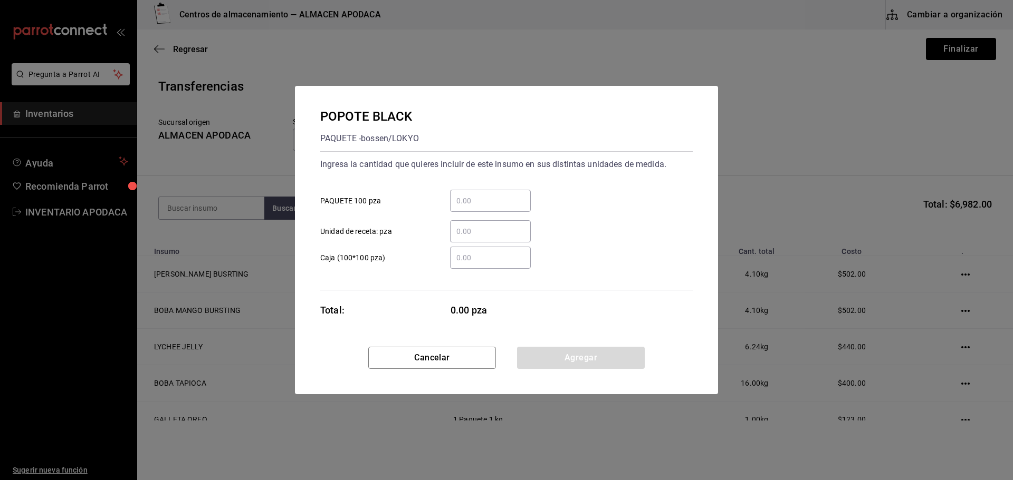
click at [488, 215] on div "​ Unidad de receta: pza" at bounding box center [502, 227] width 381 height 31
click at [487, 208] on div "​" at bounding box center [490, 201] width 81 height 22
click at [487, 207] on input "​ PAQUETE 100 pza" at bounding box center [490, 201] width 81 height 13
click at [549, 354] on button "Agregar" at bounding box center [581, 358] width 128 height 22
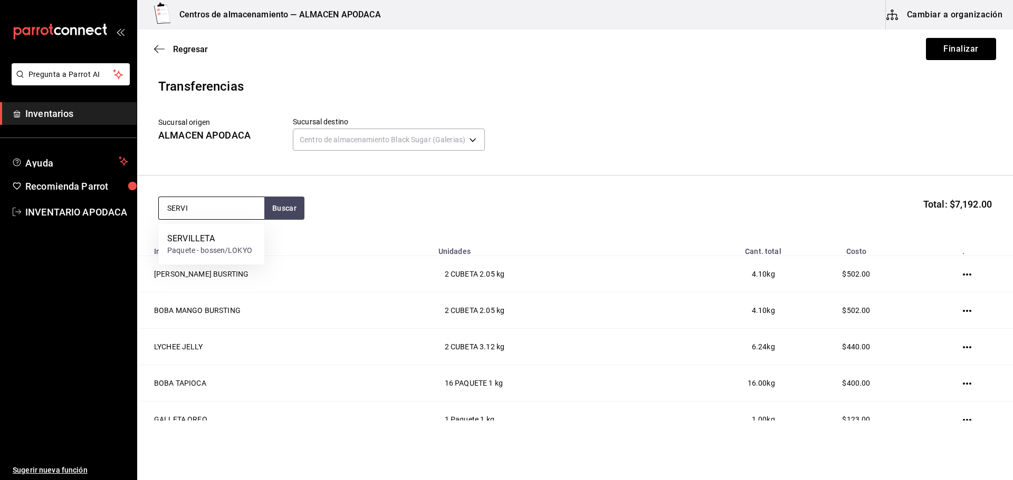
click at [219, 202] on input "SERVI" at bounding box center [211, 208] width 105 height 22
click at [219, 230] on div "SERVILLETA Paquete - bossen/LOKYO" at bounding box center [211, 244] width 105 height 41
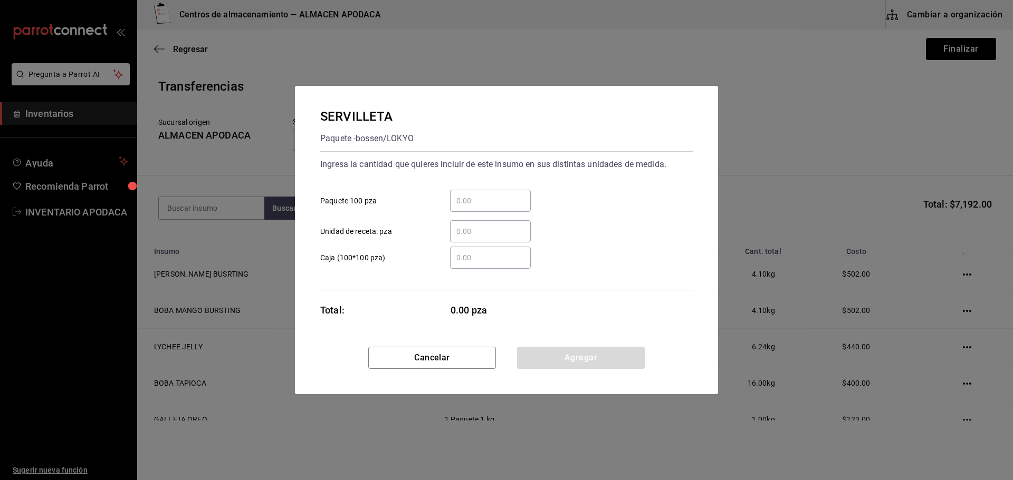
click at [480, 201] on input "​ Paquete 100 pza" at bounding box center [490, 201] width 81 height 13
click at [557, 351] on button "Agregar" at bounding box center [581, 358] width 128 height 22
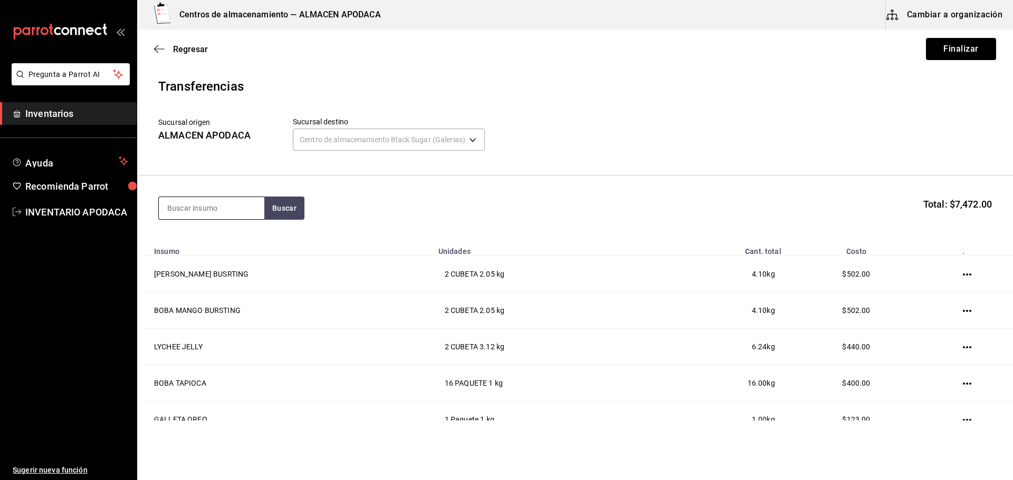
click at [237, 204] on input at bounding box center [211, 208] width 105 height 22
click at [234, 231] on div "ROLLO POS PIEZA - Interno" at bounding box center [211, 244] width 105 height 41
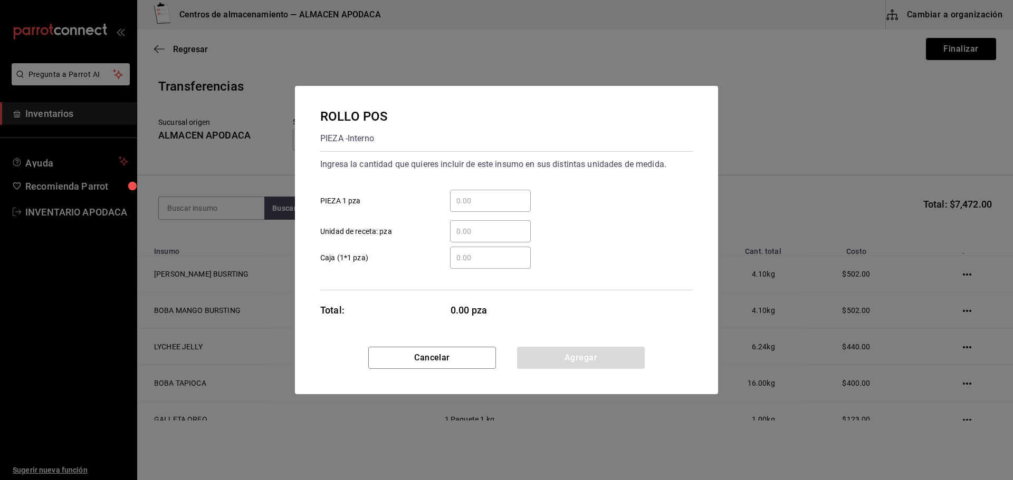
click at [456, 199] on input "​ PIEZA 1 pza" at bounding box center [490, 201] width 81 height 13
click at [586, 357] on button "Agregar" at bounding box center [581, 358] width 128 height 22
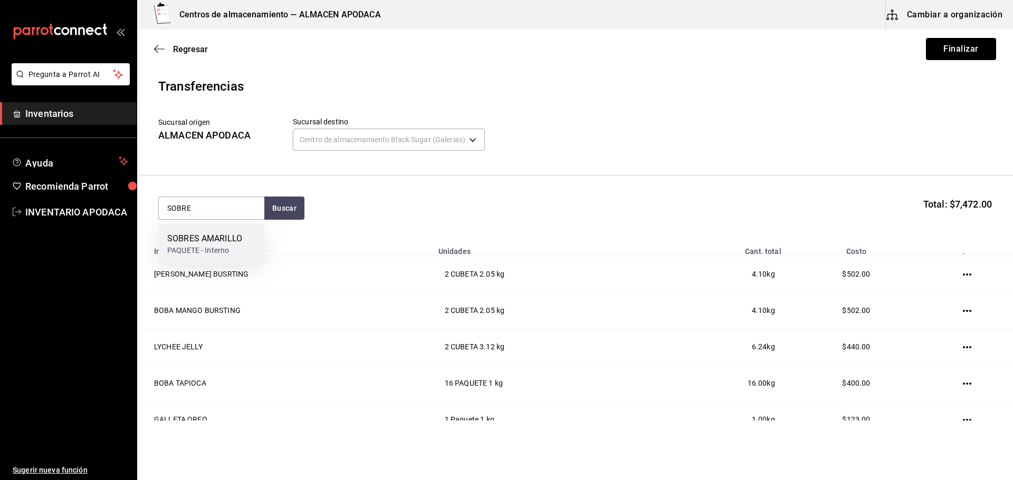
click at [193, 243] on div "SOBRES AMARILLO" at bounding box center [204, 239] width 75 height 13
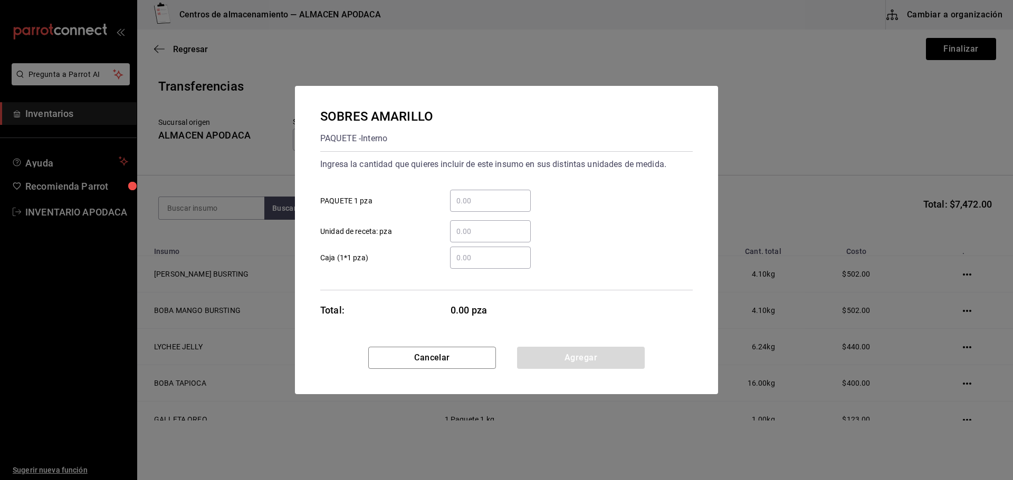
click at [476, 204] on input "​ PAQUETE 1 pza" at bounding box center [490, 201] width 81 height 13
click at [550, 357] on button "Agregar" at bounding box center [581, 358] width 128 height 22
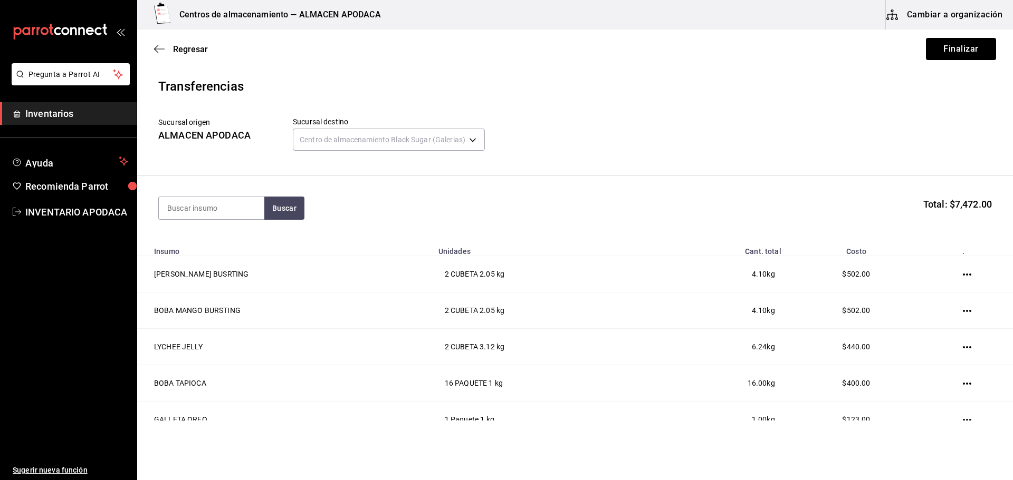
click at [218, 196] on section "Buscar Total: $7,472.00" at bounding box center [575, 208] width 876 height 65
click at [215, 216] on input at bounding box center [211, 208] width 105 height 22
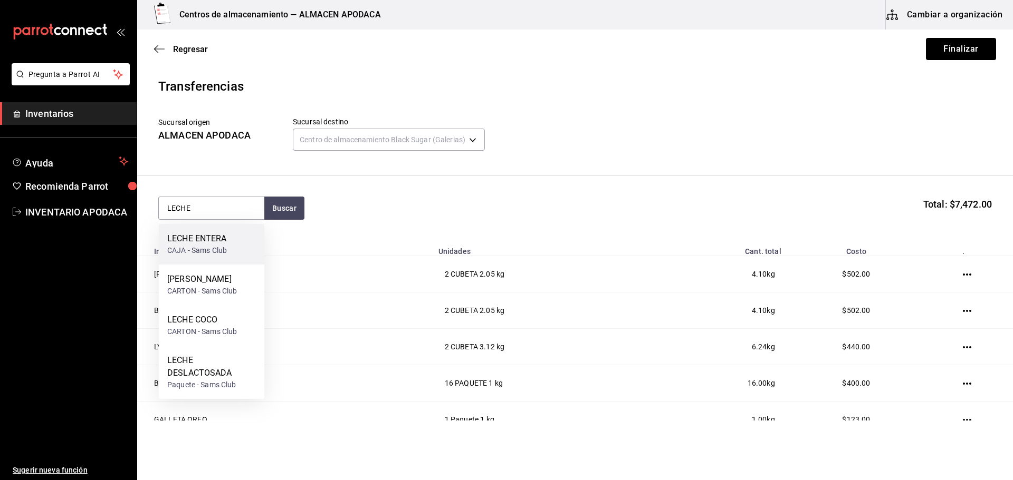
click at [239, 251] on div "LECHE ENTERA CAJA - Sams Club" at bounding box center [211, 244] width 105 height 41
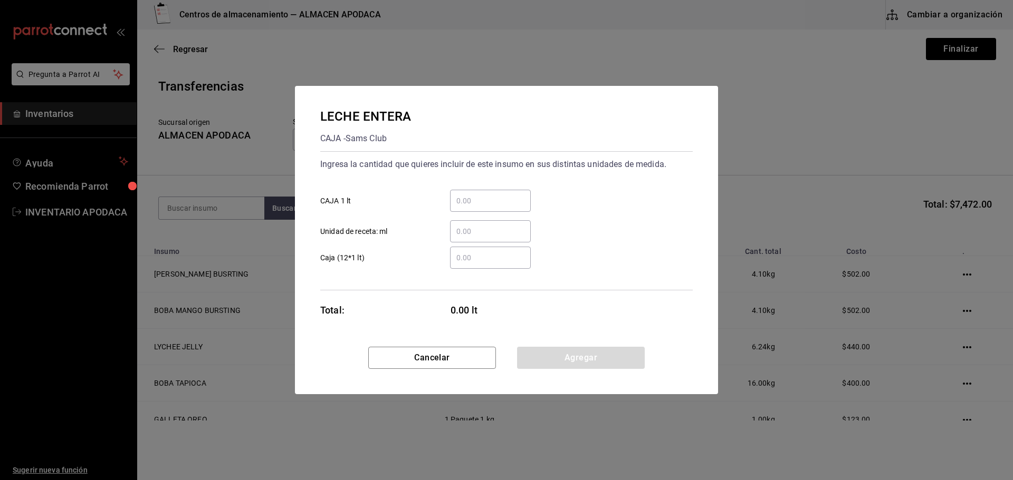
click at [494, 195] on input "​ CAJA 1 lt" at bounding box center [490, 201] width 81 height 13
click at [601, 357] on button "Agregar" at bounding box center [581, 358] width 128 height 22
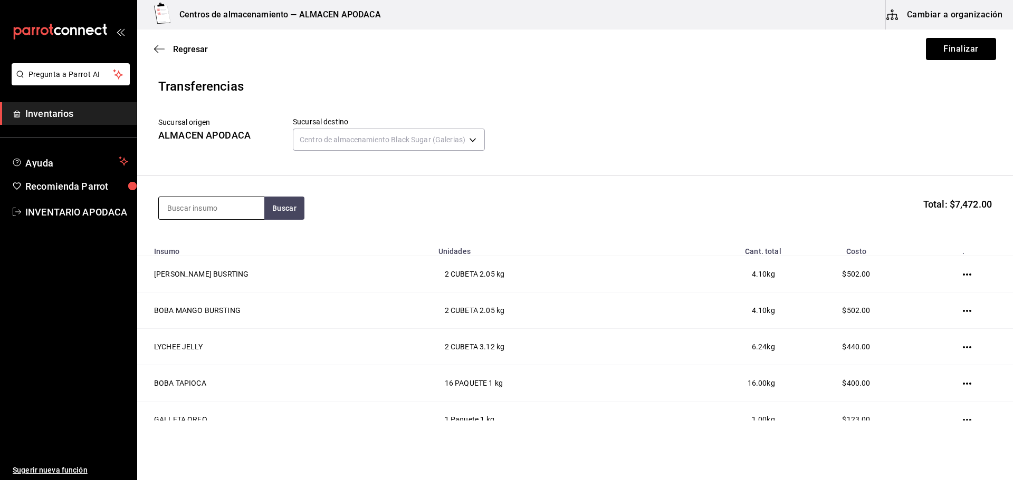
click at [216, 207] on input at bounding box center [211, 208] width 105 height 22
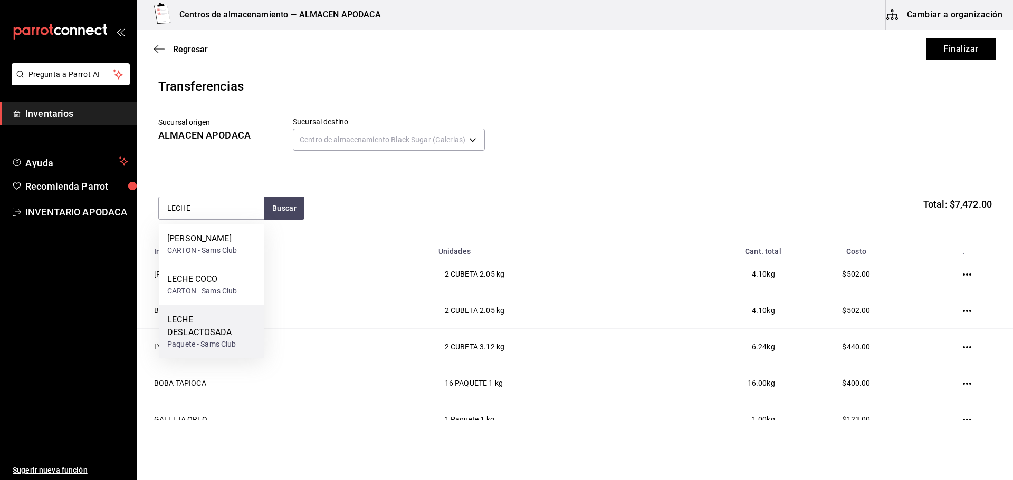
click at [215, 321] on div "LECHE DESLACTOSADA" at bounding box center [211, 326] width 89 height 25
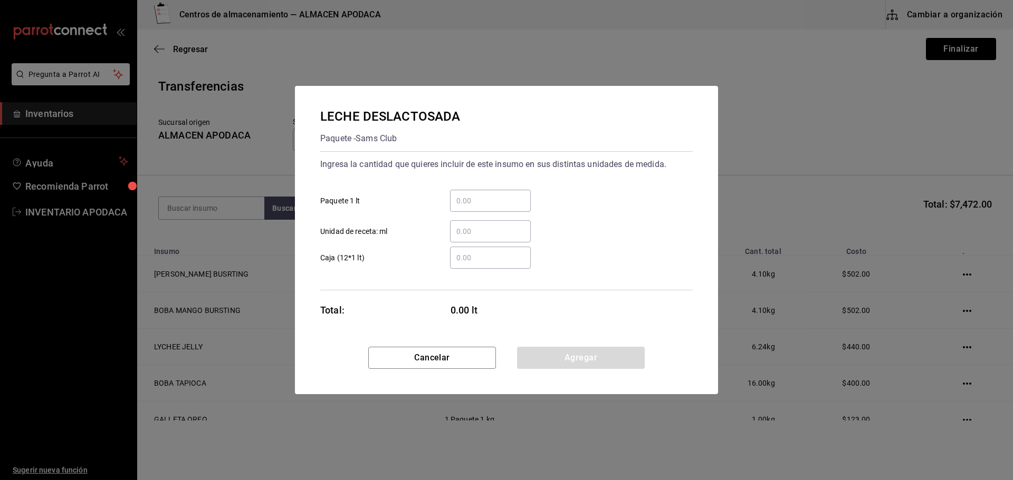
click at [478, 205] on input "​ Paquete 1 lt" at bounding box center [490, 201] width 81 height 13
click at [535, 345] on div "LECHE DESLACTOSADA Paquete - Sams Club Ingresa la cantidad que quieres incluir …" at bounding box center [506, 216] width 423 height 261
drag, startPoint x: 535, startPoint y: 345, endPoint x: 535, endPoint y: 353, distance: 7.4
click at [535, 352] on div "LECHE DESLACTOSADA Paquete - Sams Club Ingresa la cantidad que quieres incluir …" at bounding box center [506, 240] width 423 height 309
click at [535, 353] on button "Agregar" at bounding box center [581, 358] width 128 height 22
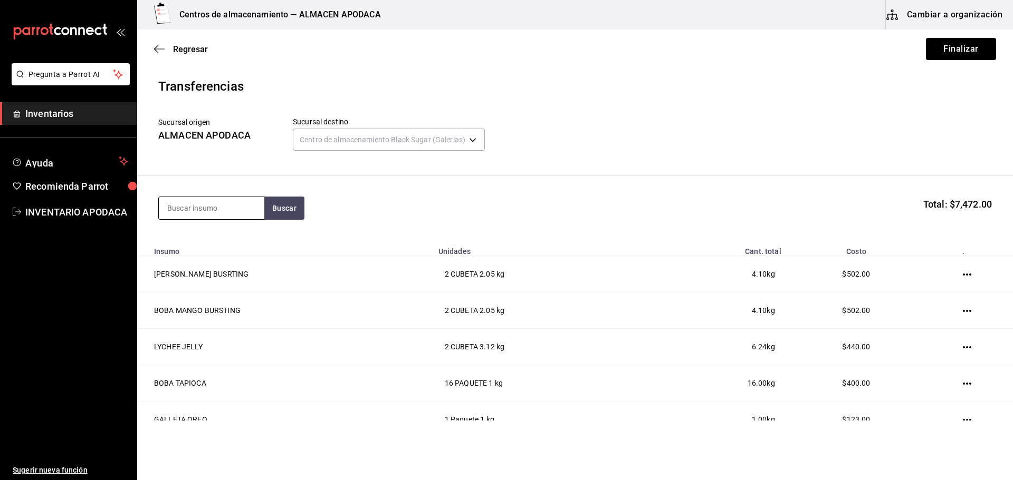
click at [211, 213] on input at bounding box center [211, 208] width 105 height 22
click at [195, 286] on div "CARTON - Sams Club" at bounding box center [202, 291] width 70 height 11
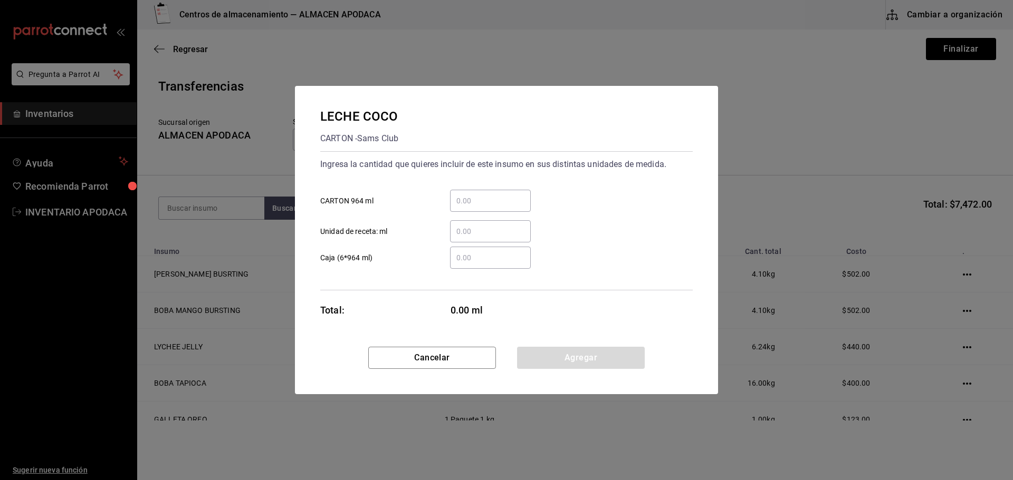
click at [502, 183] on div "​ CARTON 964 ml" at bounding box center [502, 196] width 381 height 31
click at [497, 200] on input "​ CARTON 964 ml" at bounding box center [490, 201] width 81 height 13
click at [551, 357] on button "Agregar" at bounding box center [581, 358] width 128 height 22
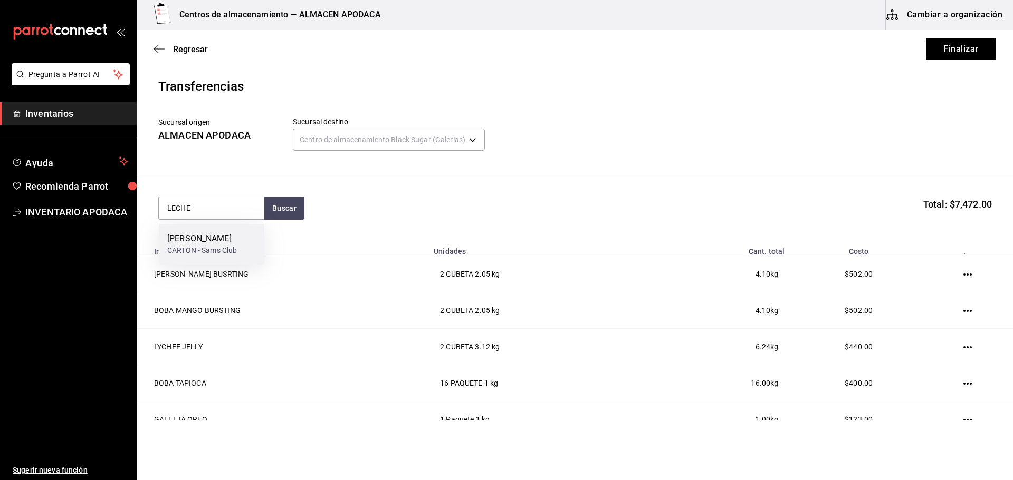
click at [219, 240] on div "[PERSON_NAME]" at bounding box center [202, 239] width 70 height 13
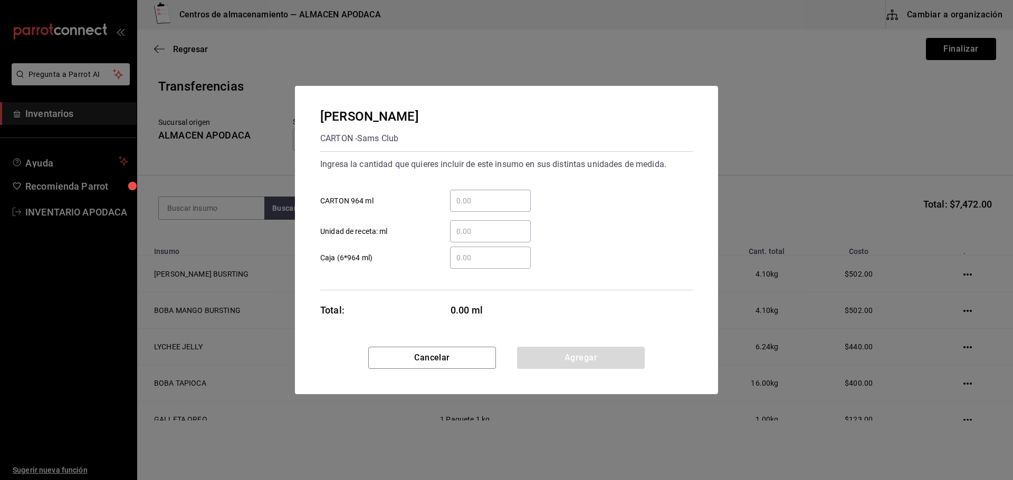
click at [506, 200] on input "​ CARTON 964 ml" at bounding box center [490, 201] width 81 height 13
click at [576, 357] on button "Agregar" at bounding box center [581, 358] width 128 height 22
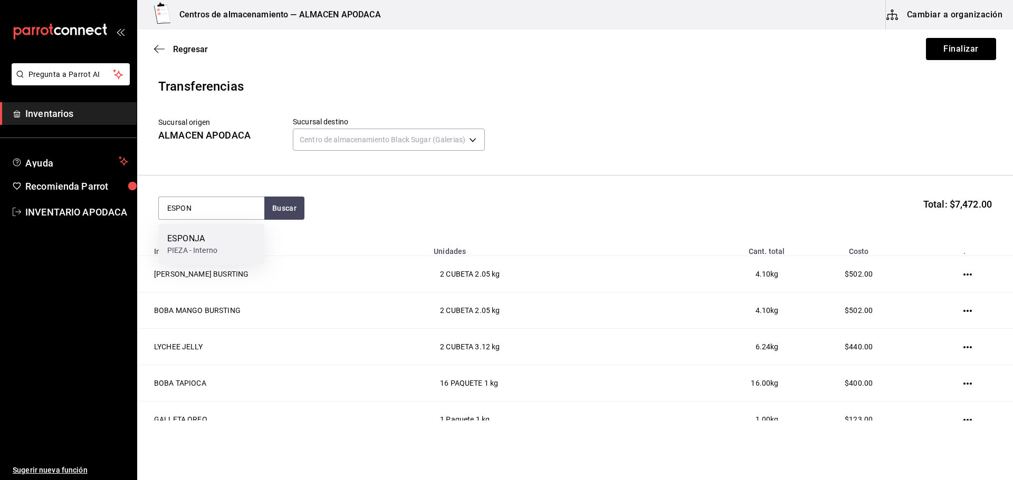
click at [182, 237] on div "ESPONJA" at bounding box center [192, 239] width 50 height 13
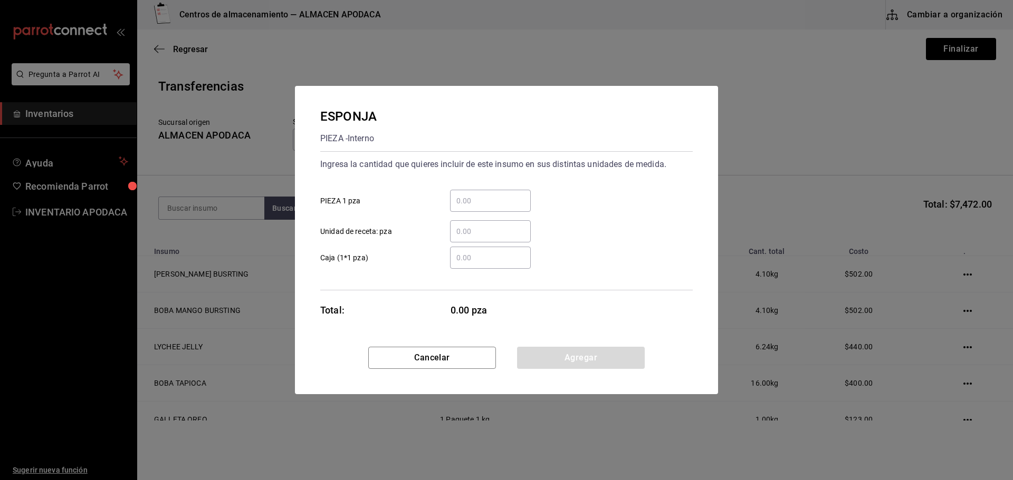
click at [490, 195] on input "​ PIEZA 1 pza" at bounding box center [490, 201] width 81 height 13
click at [583, 364] on button "Agregar" at bounding box center [581, 358] width 128 height 22
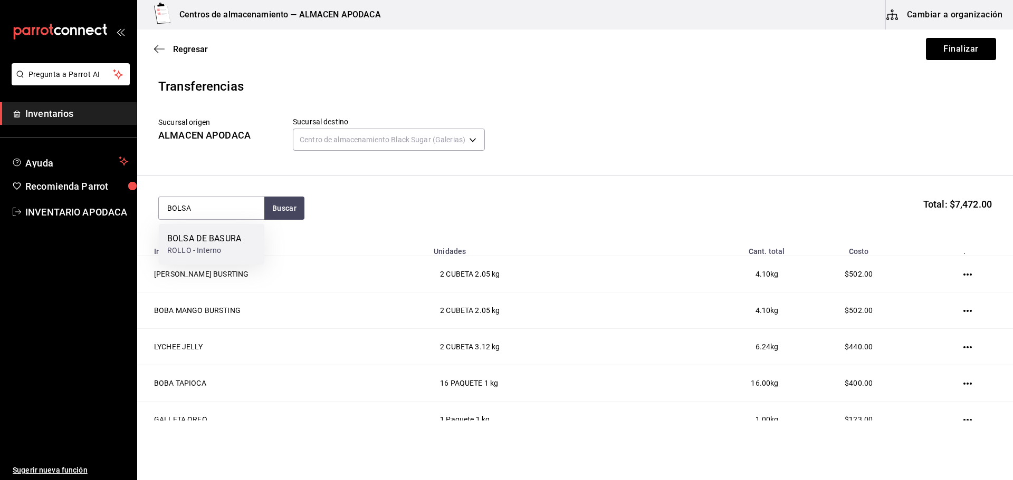
click at [227, 249] on div "ROLLO - Interno" at bounding box center [204, 250] width 74 height 11
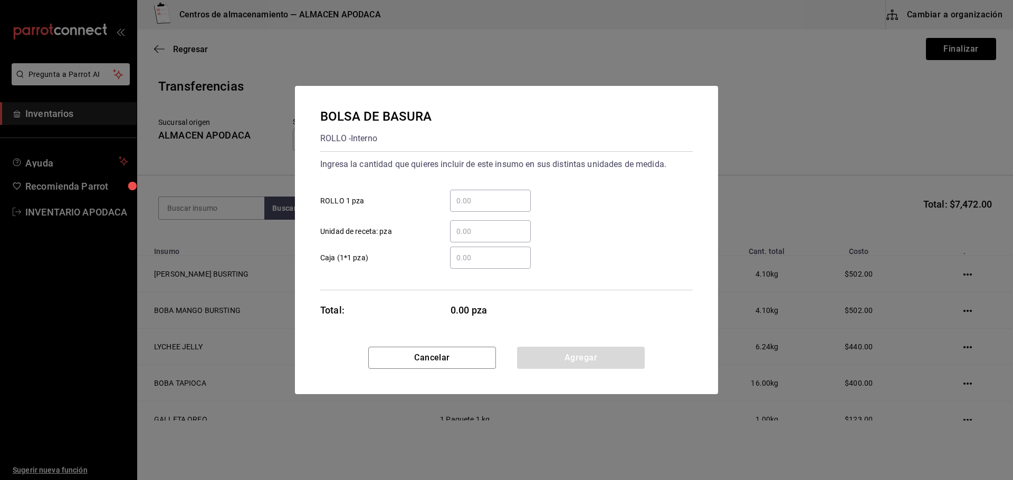
click at [500, 195] on input "​ ROLLO 1 pza" at bounding box center [490, 201] width 81 height 13
click at [549, 368] on button "Agregar" at bounding box center [581, 358] width 128 height 22
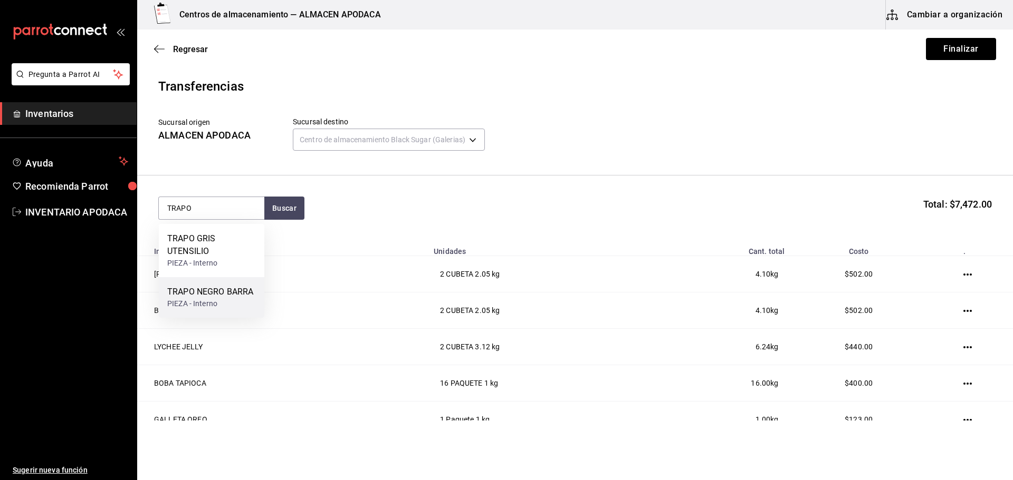
click at [220, 290] on div "TRAPO NEGRO BARRA" at bounding box center [210, 292] width 86 height 13
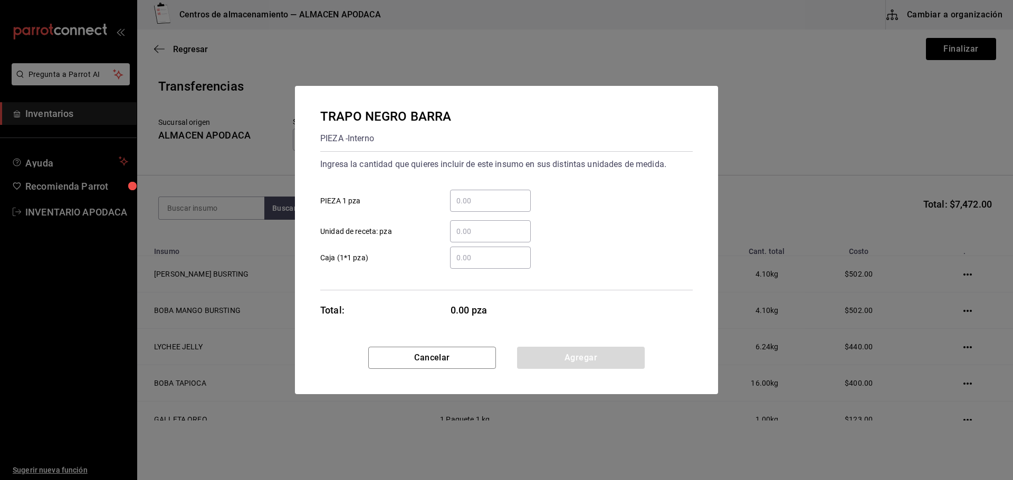
click at [466, 210] on div "​" at bounding box center [490, 201] width 81 height 22
click at [466, 207] on input "​ PIEZA 1 pza" at bounding box center [490, 201] width 81 height 13
click at [551, 358] on button "Agregar" at bounding box center [581, 358] width 128 height 22
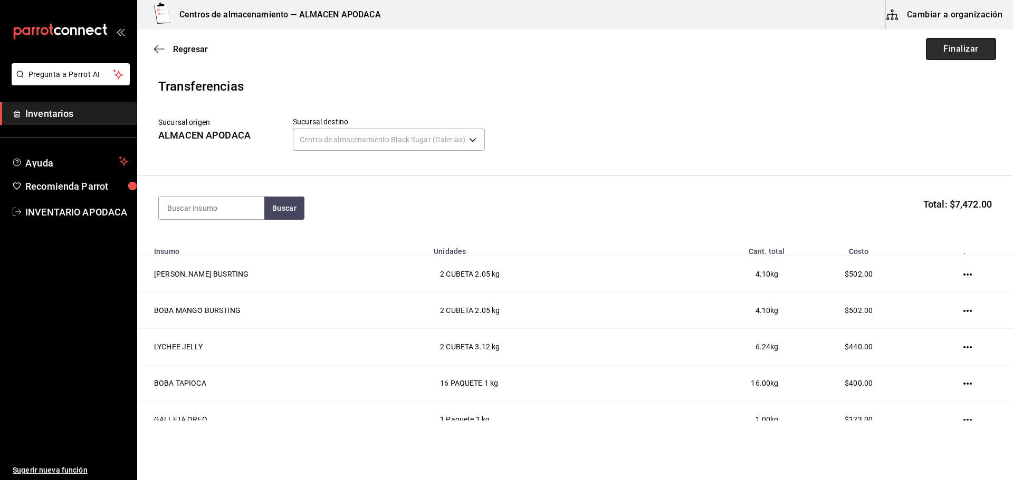
click at [940, 53] on button "Finalizar" at bounding box center [961, 49] width 70 height 22
